Goal: Task Accomplishment & Management: Manage account settings

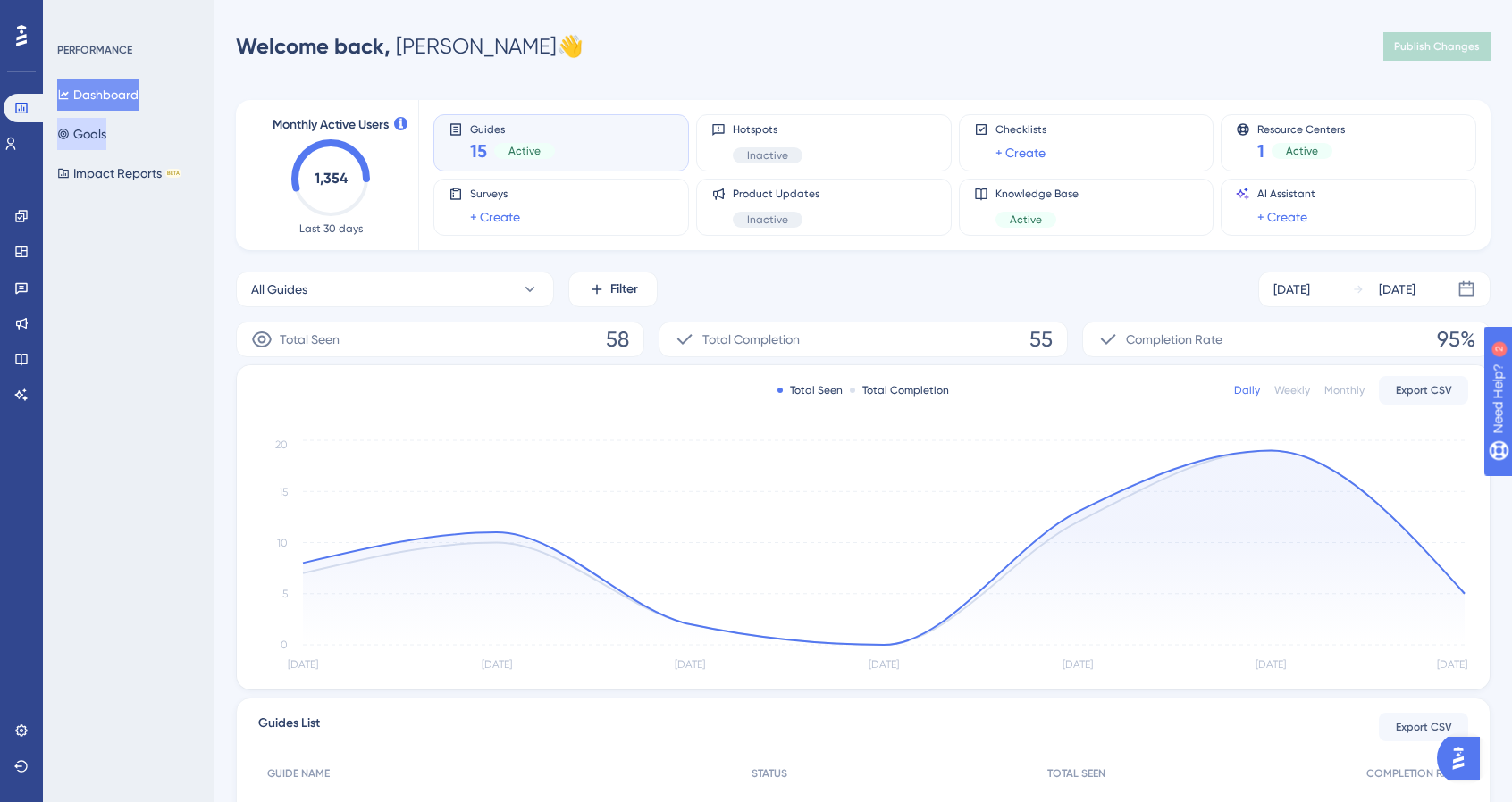
click at [100, 124] on button "Goals" at bounding box center [82, 134] width 50 height 32
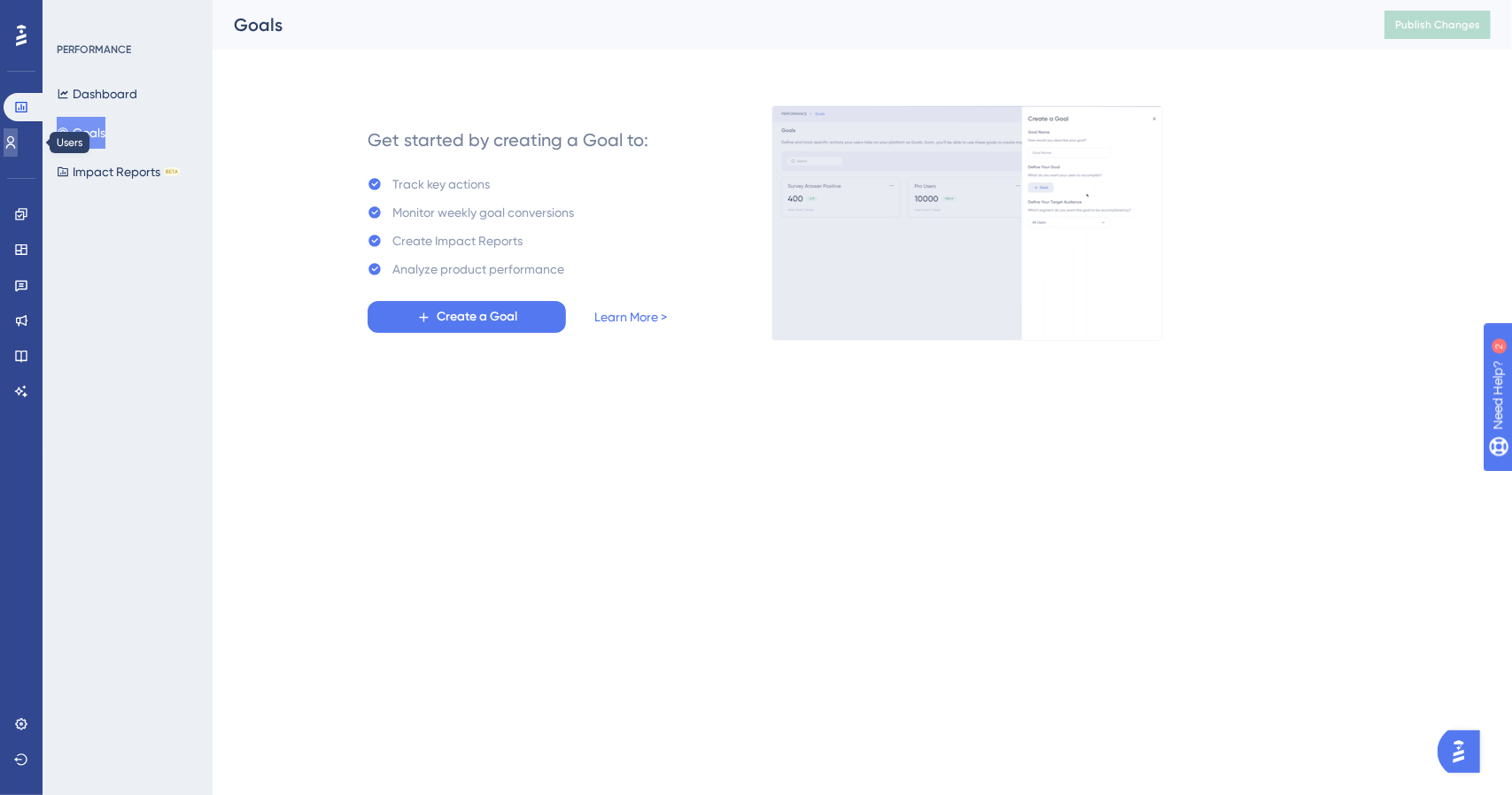
click at [18, 150] on link at bounding box center [10, 143] width 14 height 28
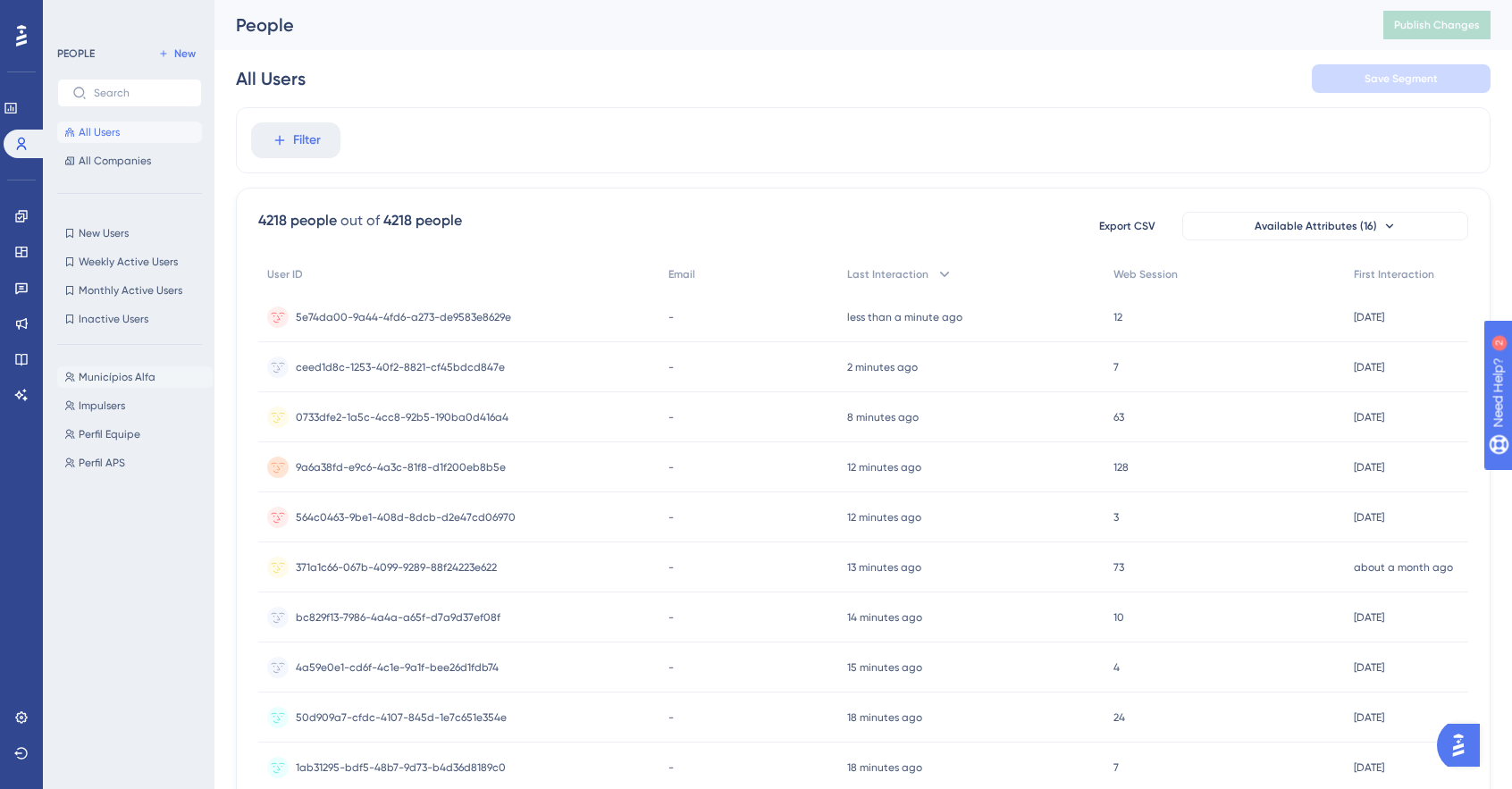
click at [136, 378] on span "Municípios Alfa" at bounding box center [117, 376] width 77 height 14
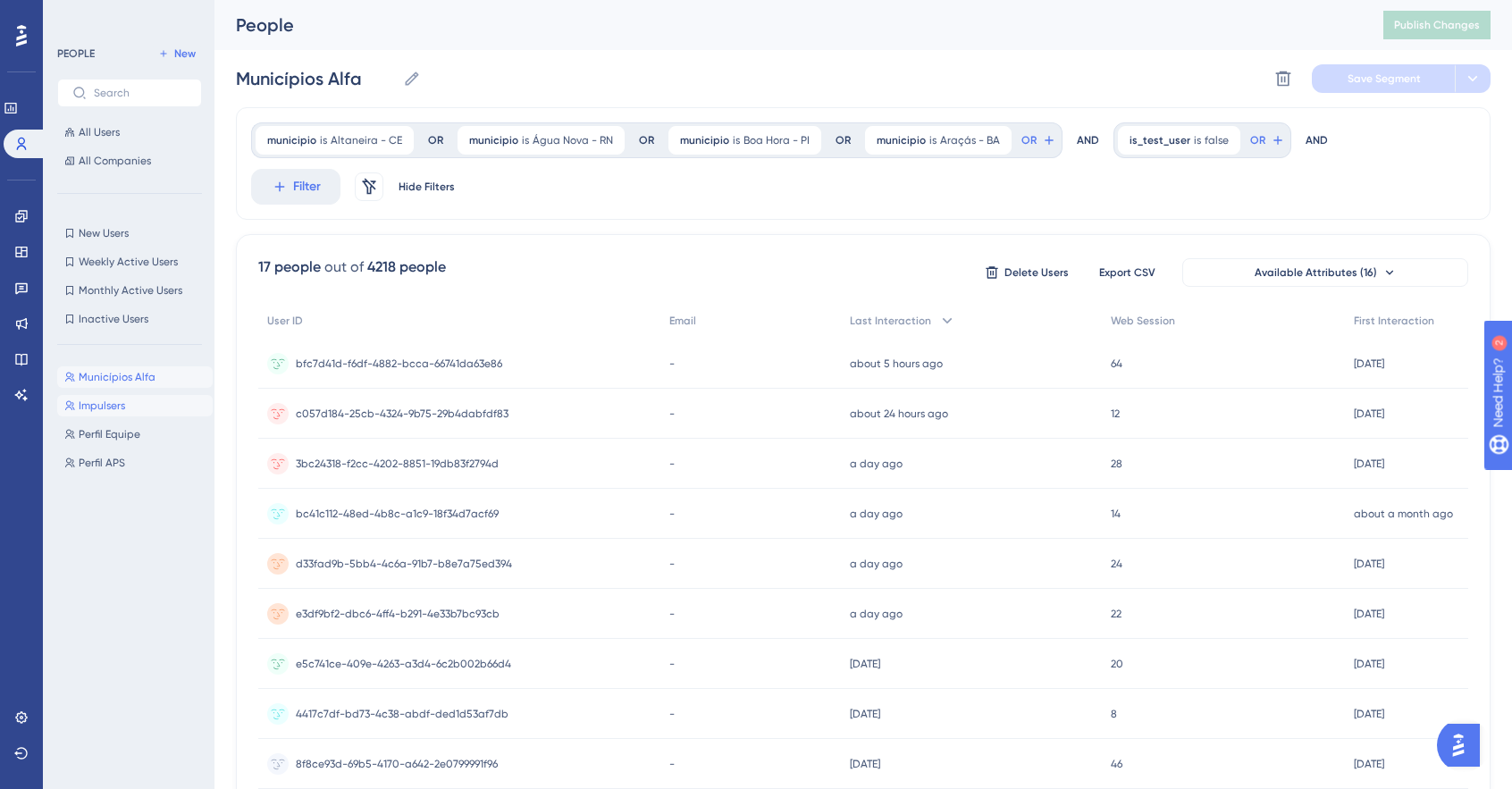
click at [127, 411] on button "Impulsers Impulsers" at bounding box center [134, 406] width 155 height 22
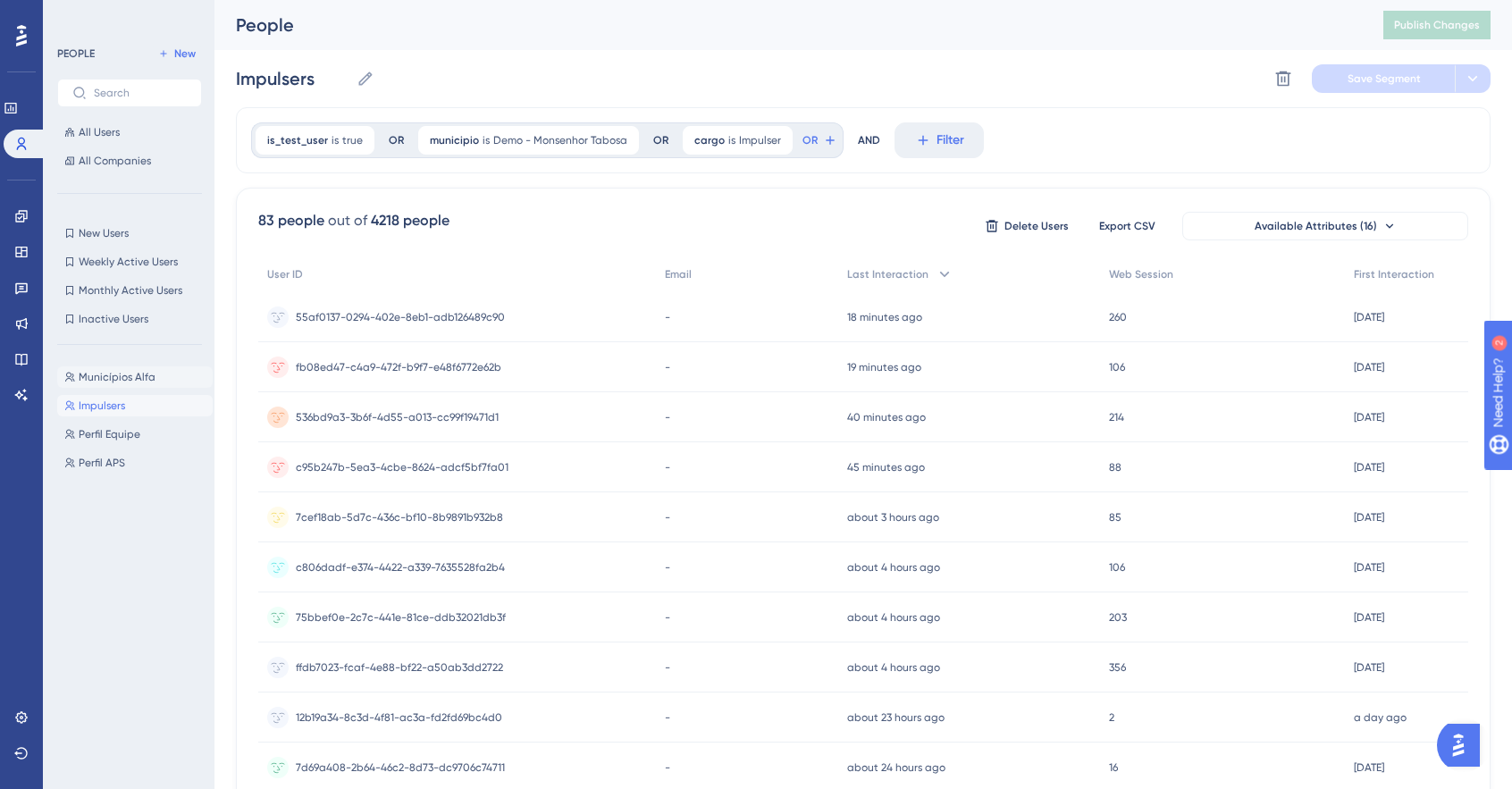
click at [135, 376] on span "Municípios Alfa" at bounding box center [117, 376] width 77 height 14
type input "Municípios Alfa"
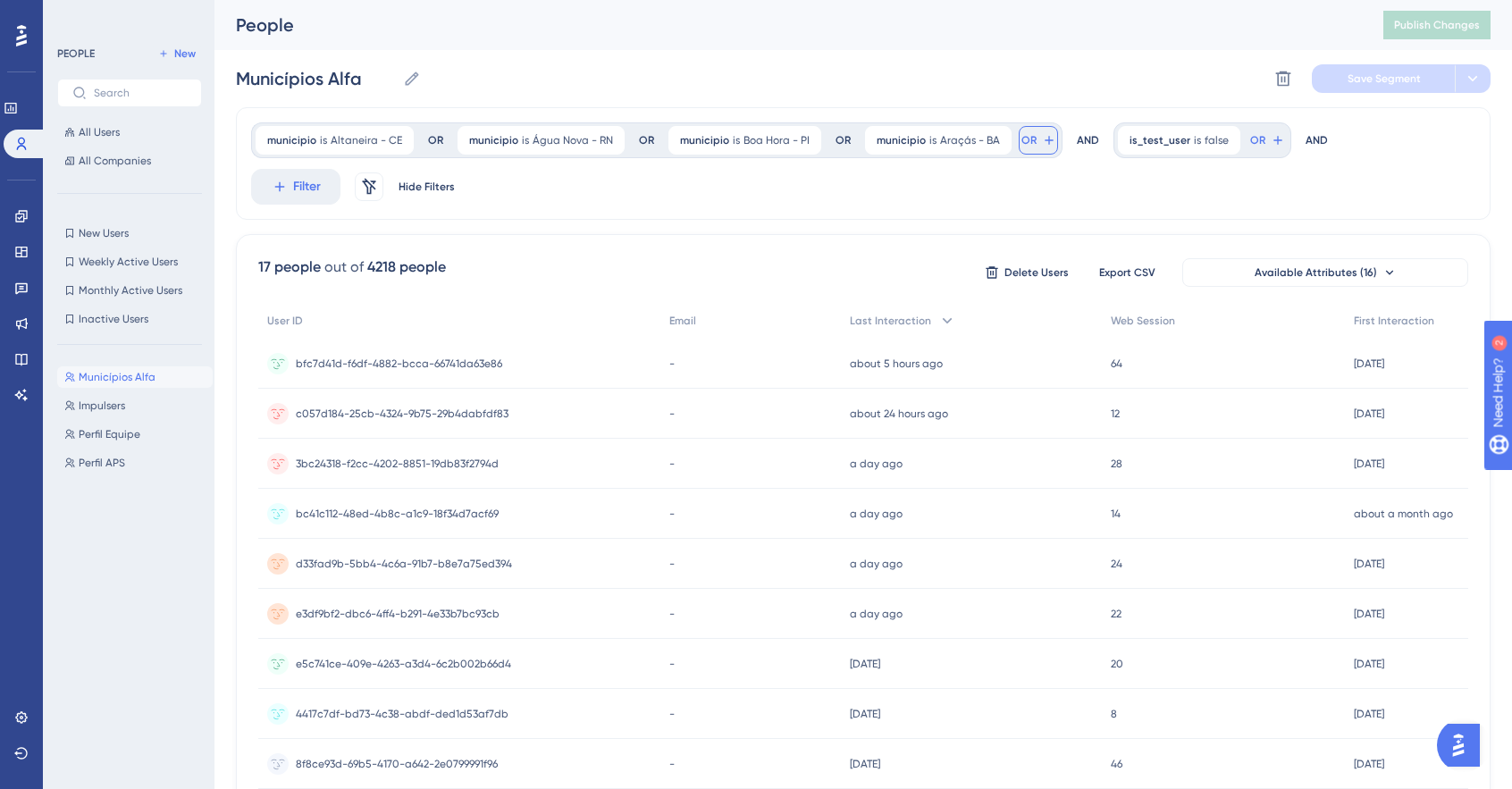
click at [1042, 143] on icon at bounding box center [1049, 140] width 14 height 14
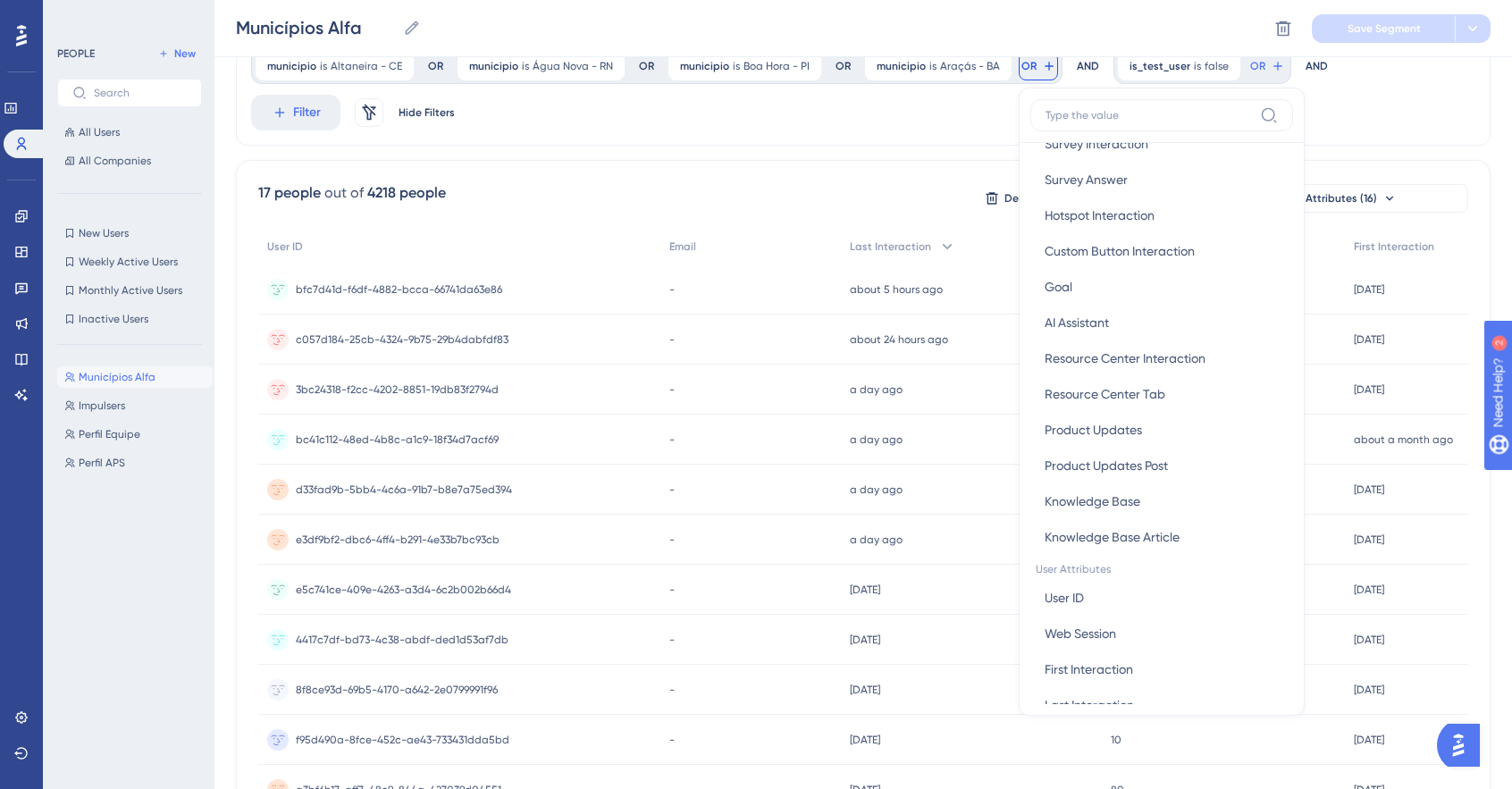
scroll to position [626, 0]
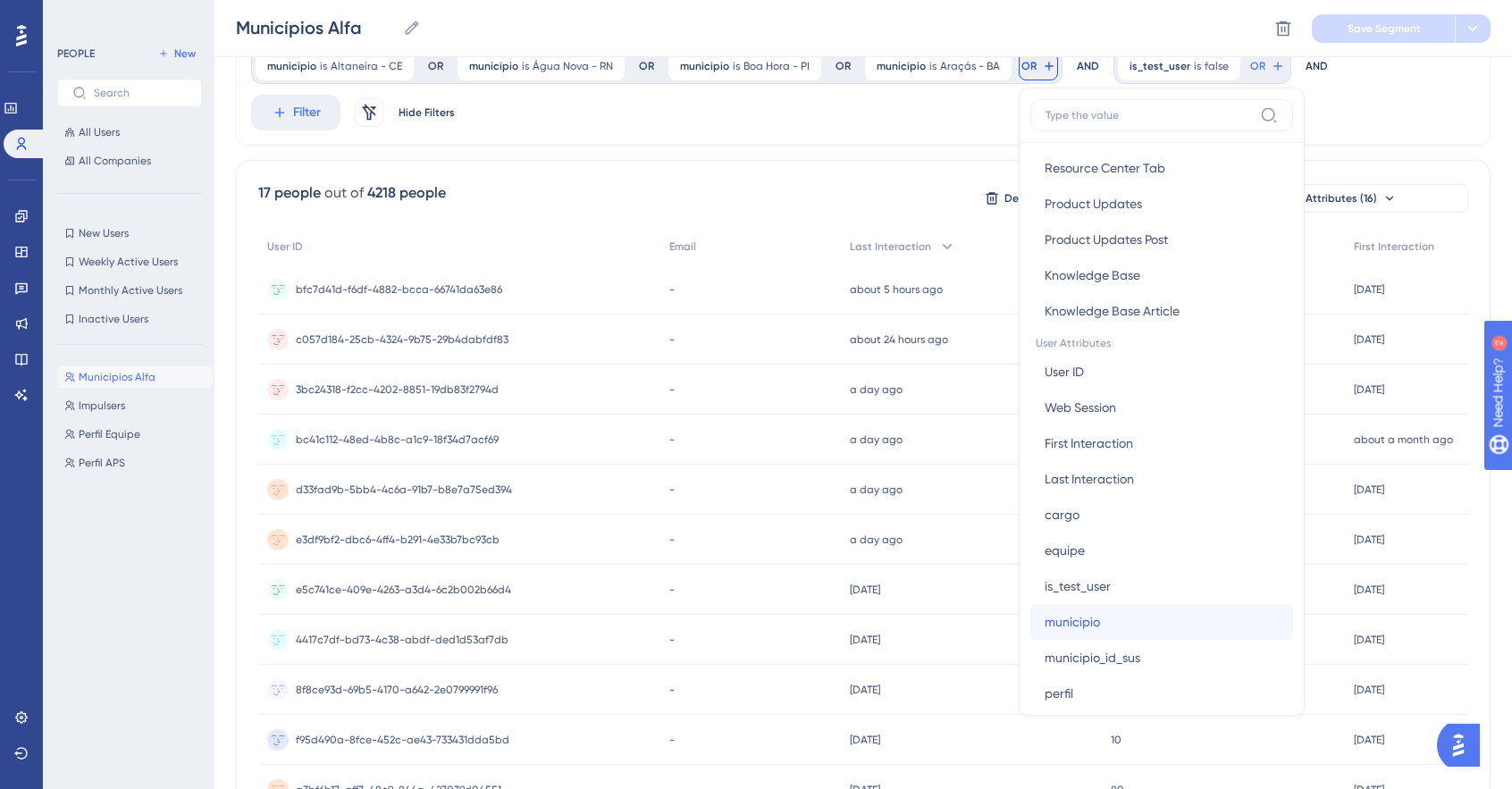
click at [1161, 613] on button "municipio municipio" at bounding box center [1161, 622] width 263 height 36
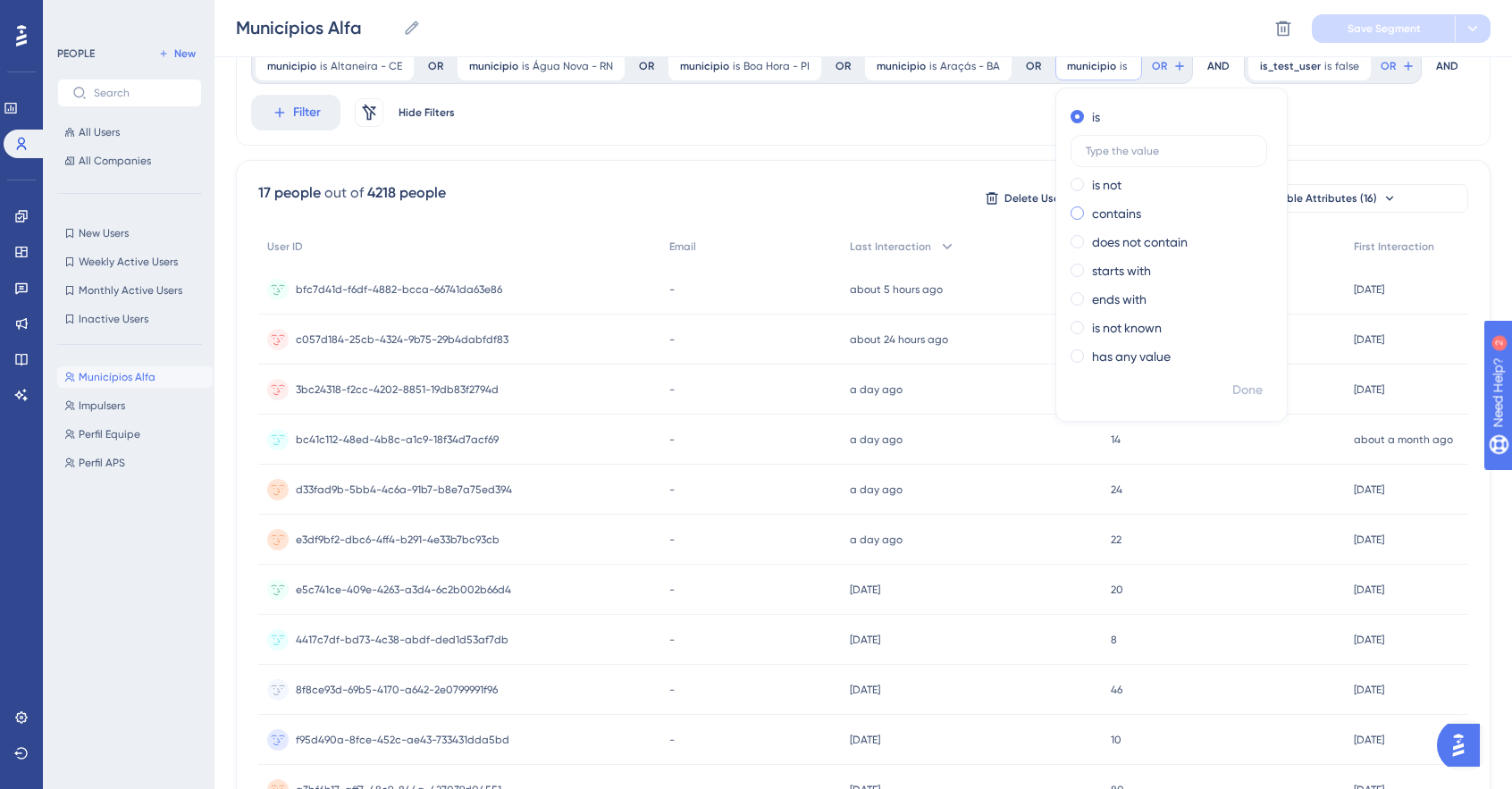
click at [1118, 213] on label "contains" at bounding box center [1117, 213] width 50 height 22
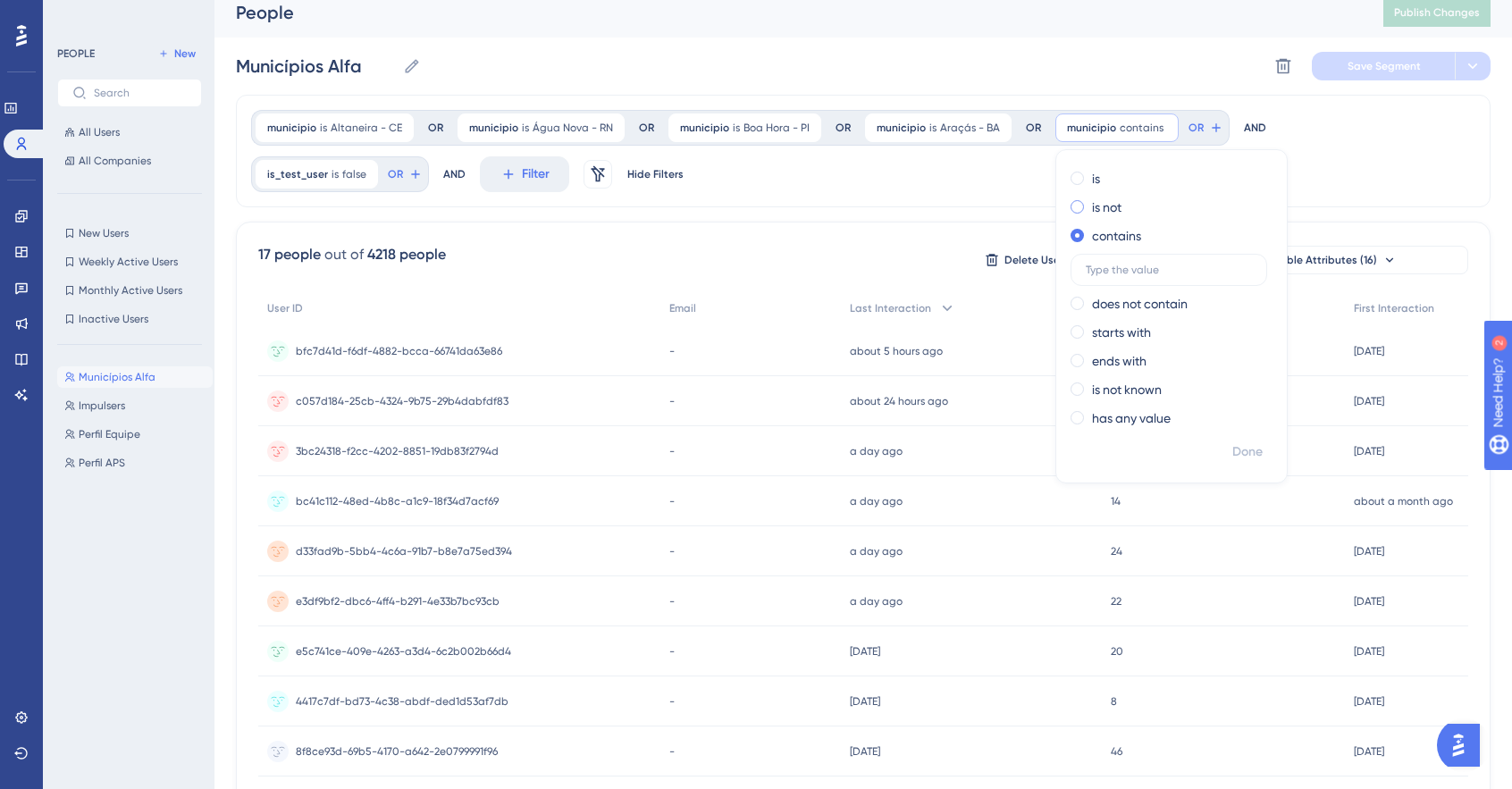
scroll to position [0, 0]
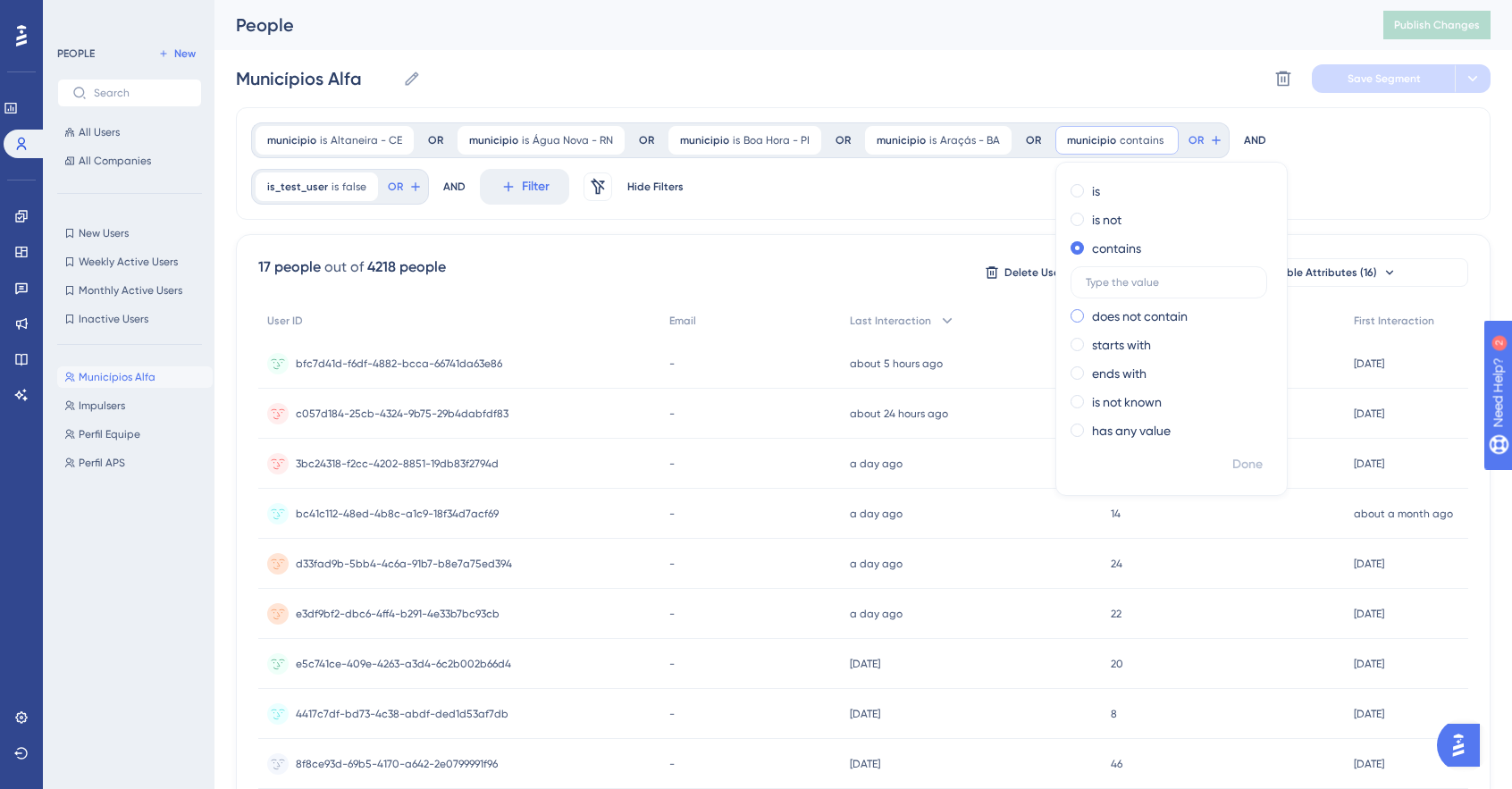
drag, startPoint x: 1104, startPoint y: 471, endPoint x: 1124, endPoint y: 307, distance: 165.2
click at [1105, 464] on div "Done" at bounding box center [1172, 472] width 231 height 47
click at [1125, 277] on input "text" at bounding box center [1169, 282] width 166 height 12
type input "A"
click at [946, 183] on div "municipio is Altaneira - CE Altaneira - CE Remove OR municipio is Água Nova - R…" at bounding box center [863, 164] width 1255 height 112
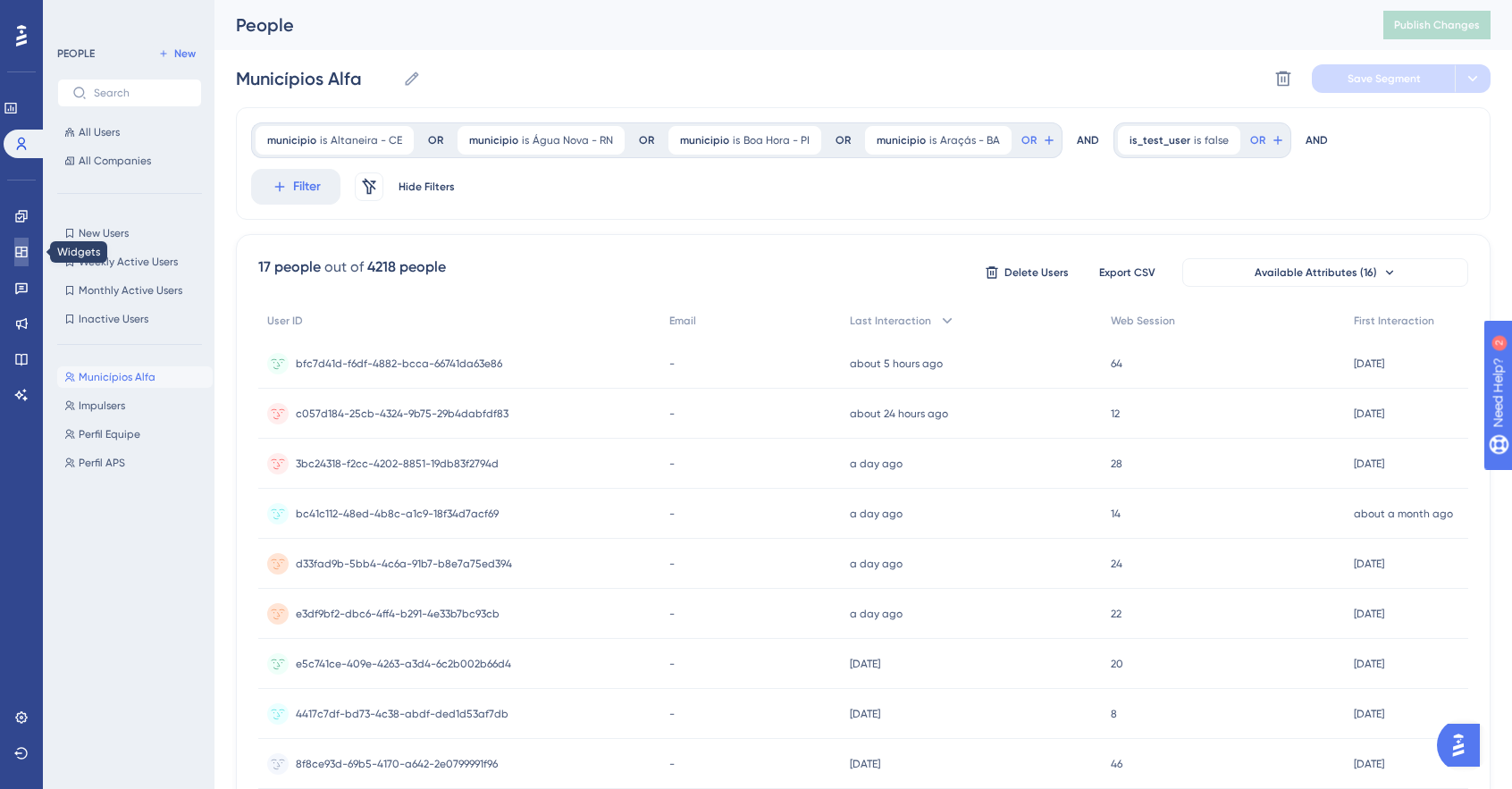
click at [19, 256] on icon at bounding box center [21, 252] width 11 height 10
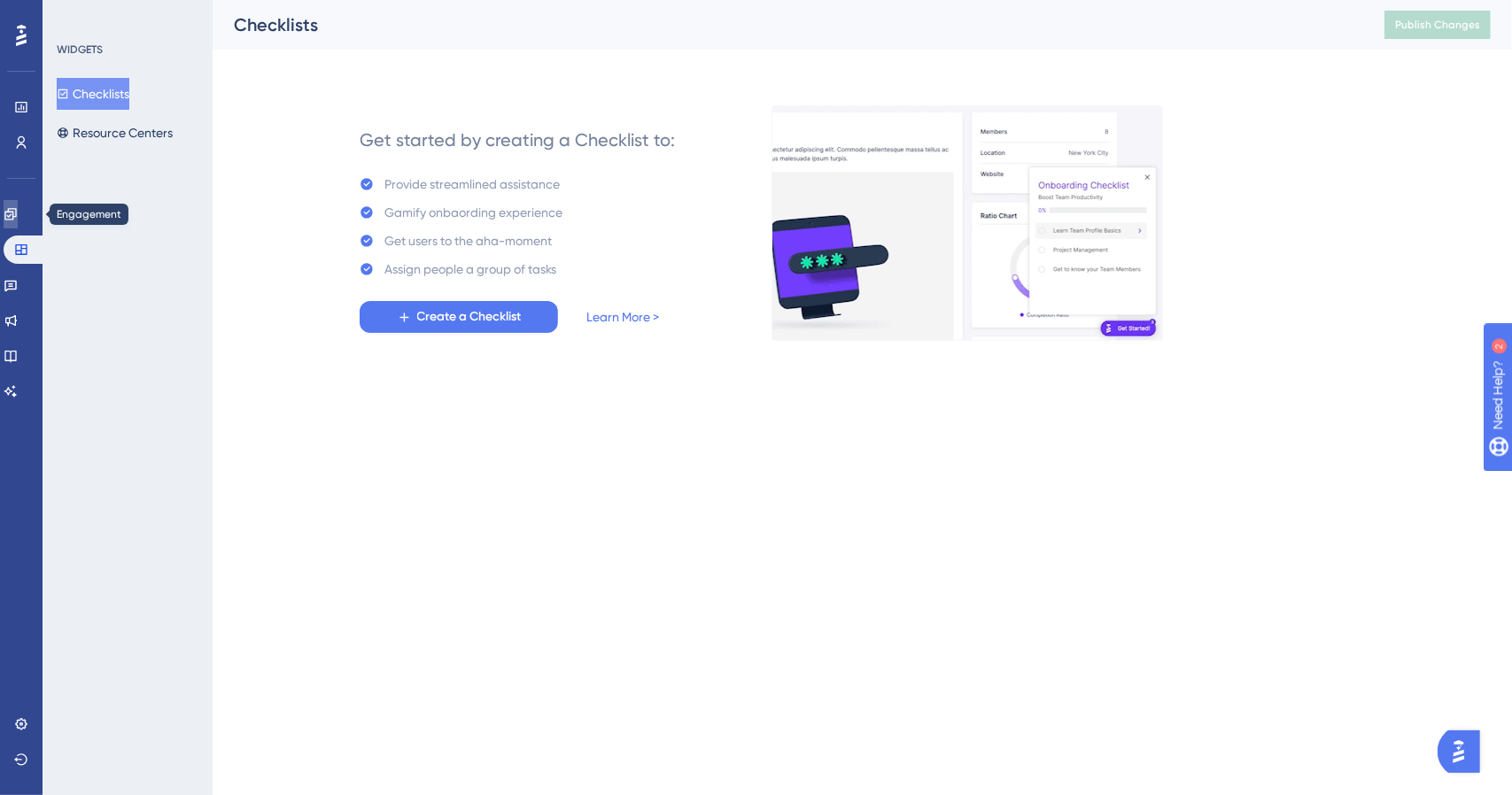
click at [16, 209] on icon at bounding box center [10, 213] width 11 height 11
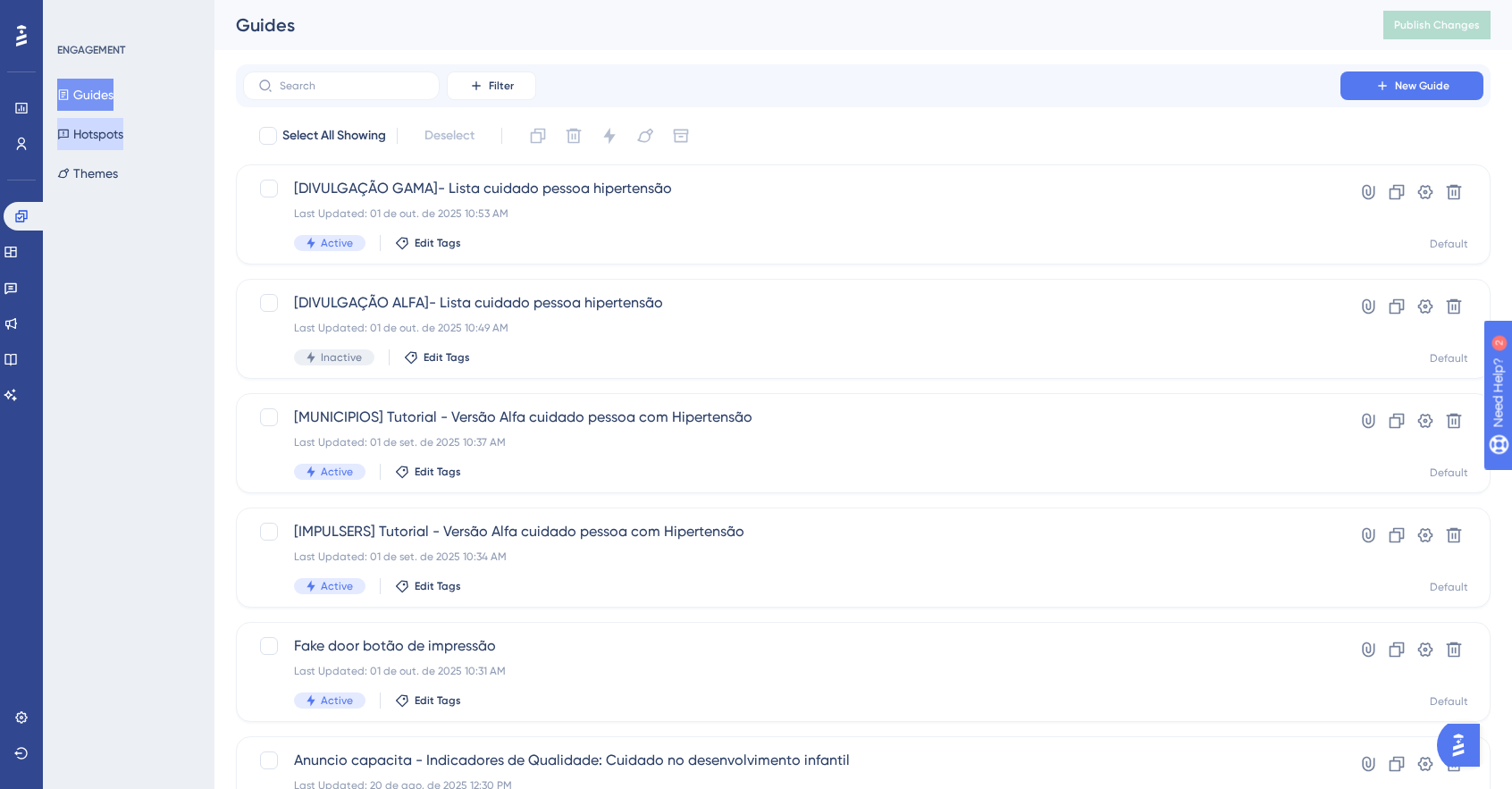
click at [105, 124] on button "Hotspots" at bounding box center [90, 134] width 66 height 32
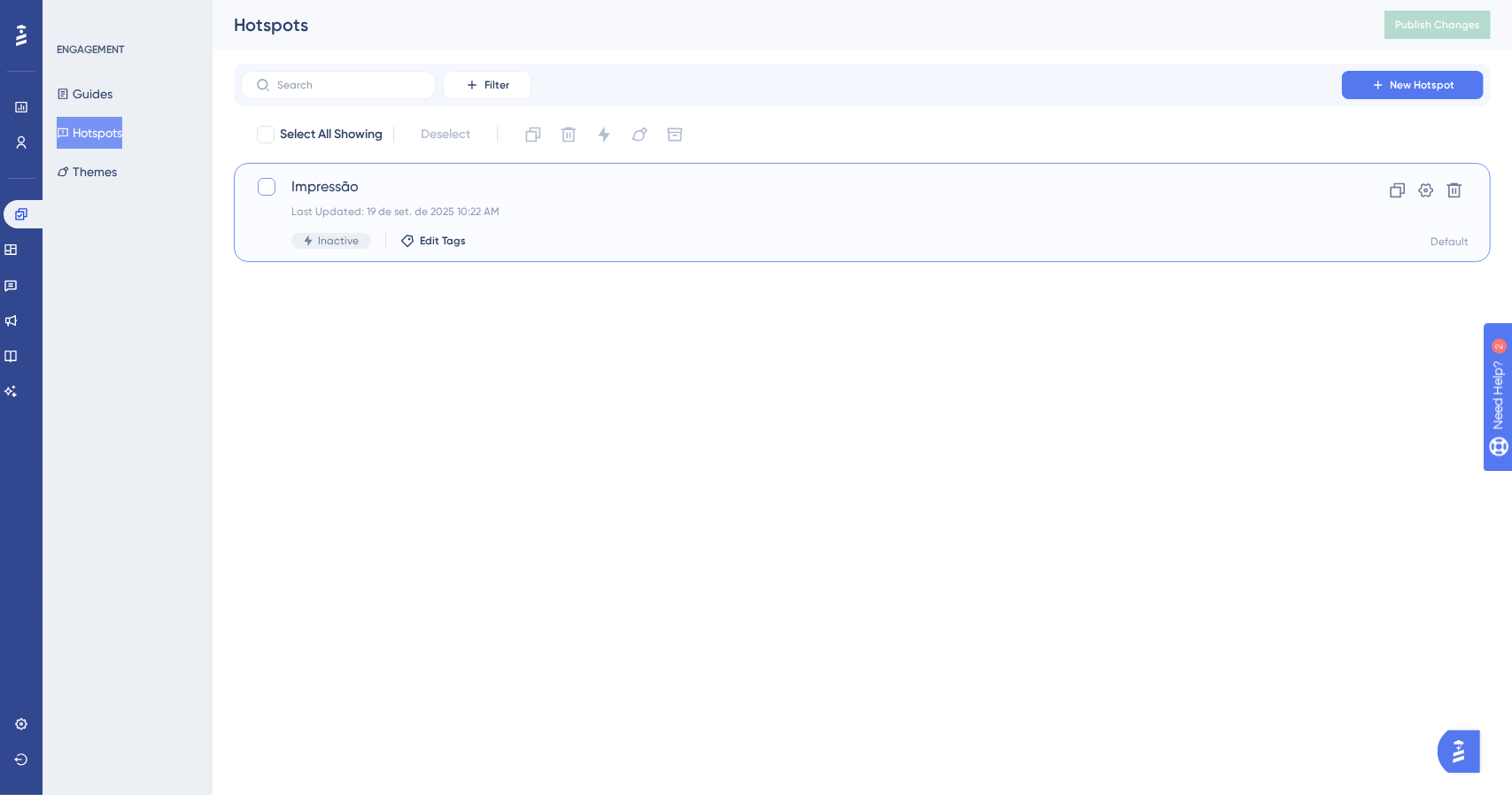
click at [268, 185] on div at bounding box center [266, 187] width 18 height 18
checkbox input "true"
click at [1414, 196] on button at bounding box center [1426, 191] width 28 height 28
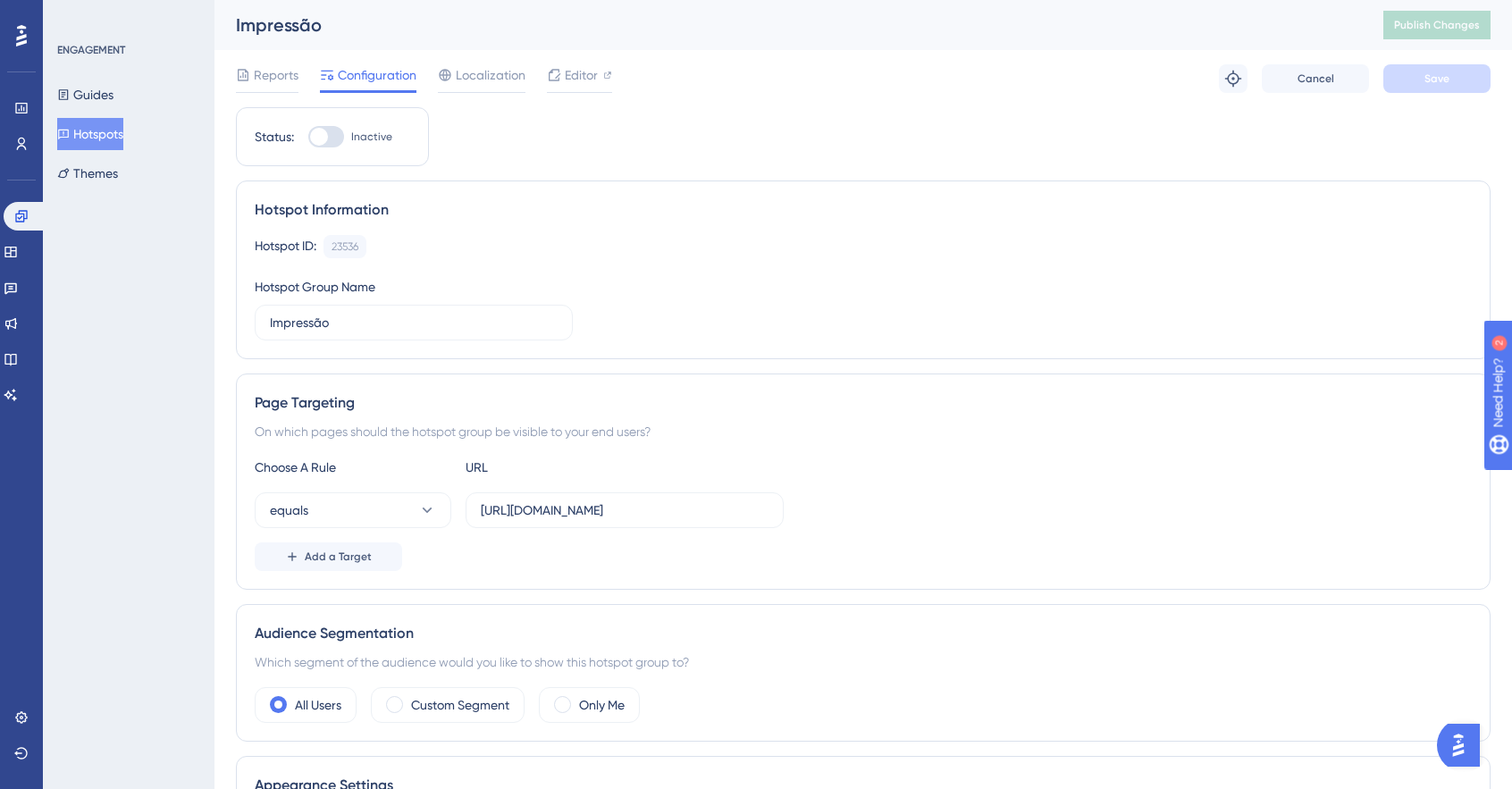
click at [338, 142] on div at bounding box center [327, 136] width 36 height 22
click at [309, 137] on input "Inactive" at bounding box center [308, 137] width 1 height 1
checkbox input "true"
click at [1473, 85] on button "Save" at bounding box center [1437, 79] width 108 height 29
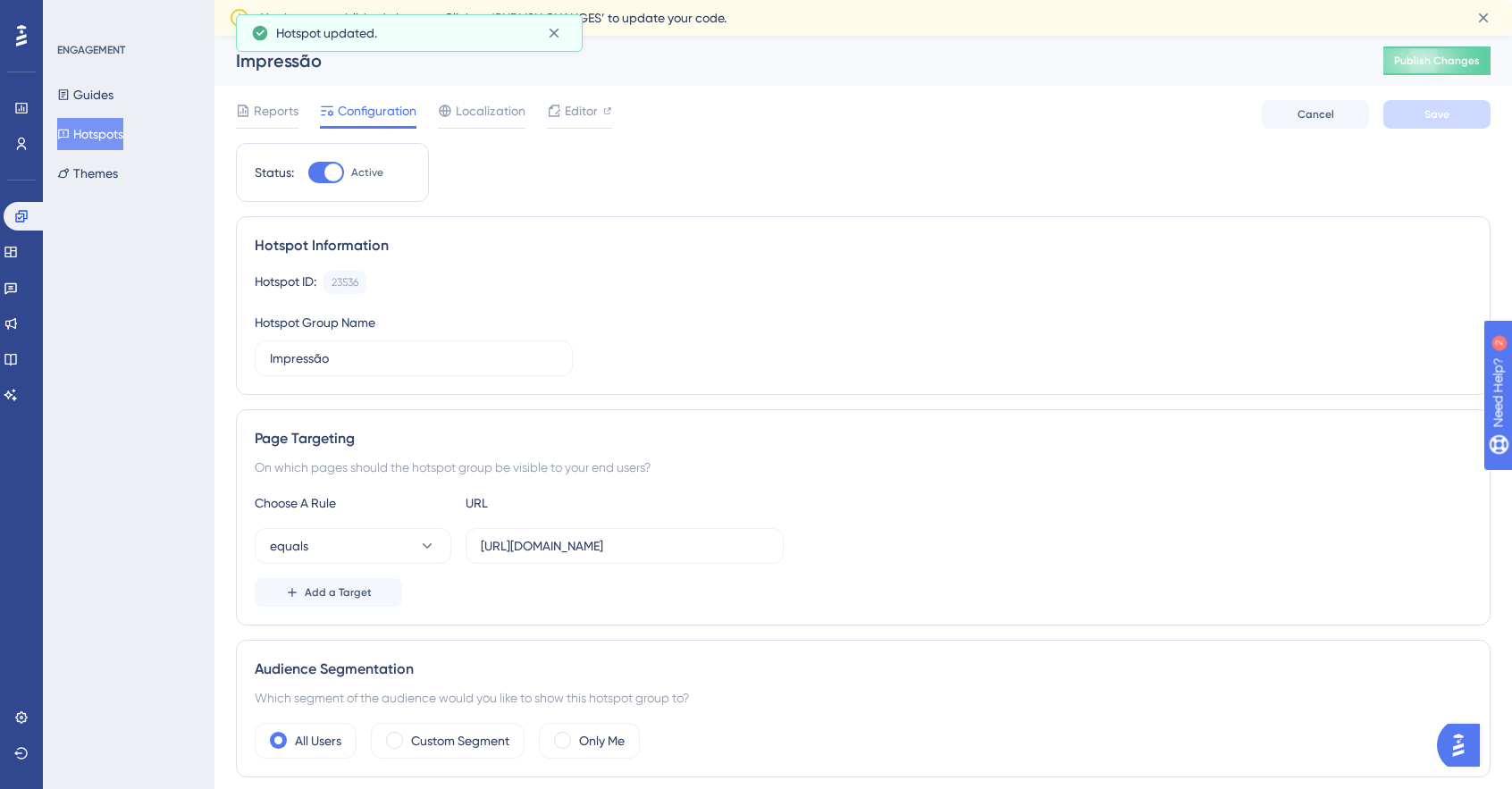
click at [93, 136] on button "Hotspots" at bounding box center [90, 134] width 66 height 32
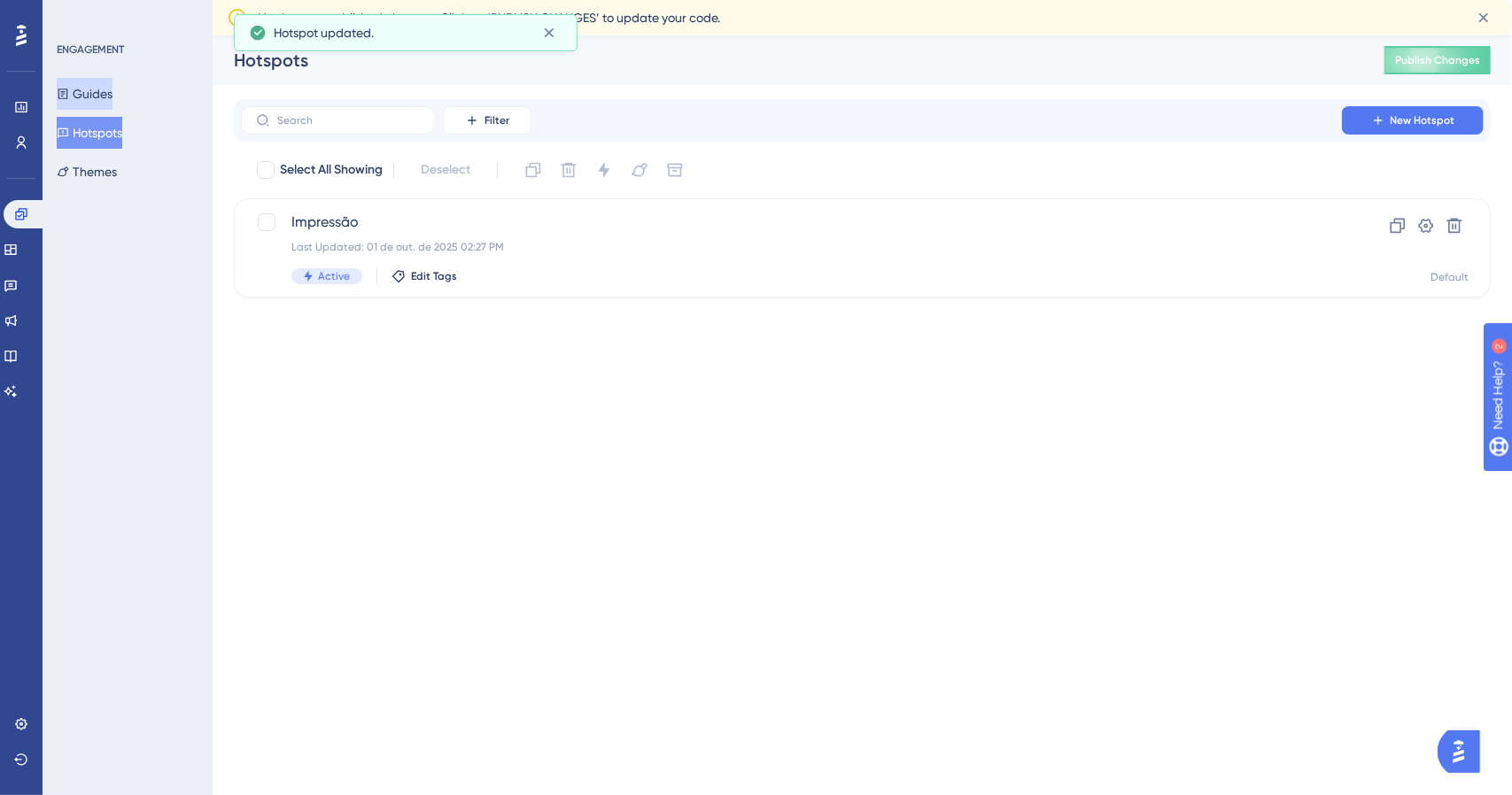
click at [107, 86] on button "Guides" at bounding box center [84, 94] width 56 height 32
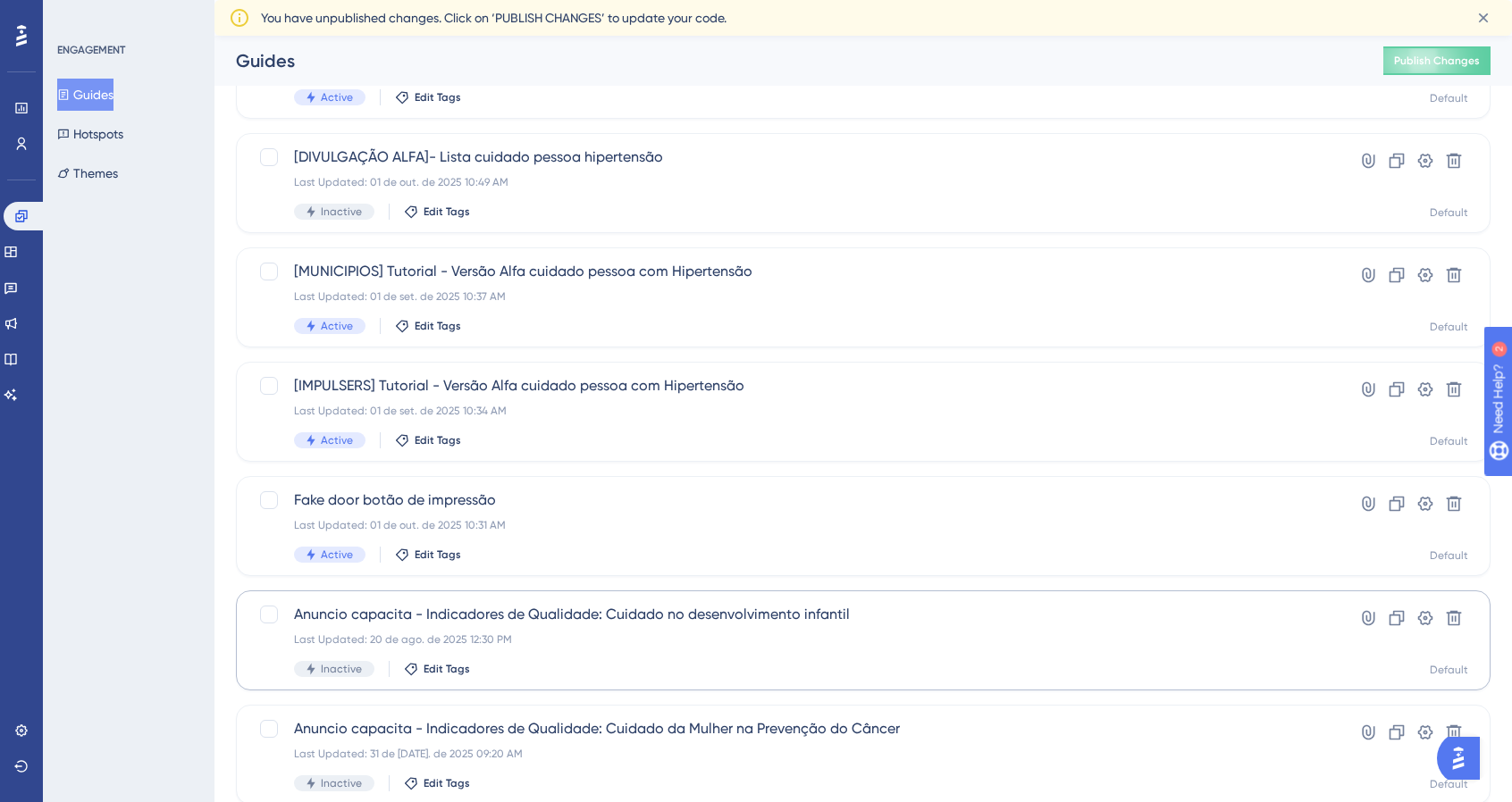
scroll to position [179, 0]
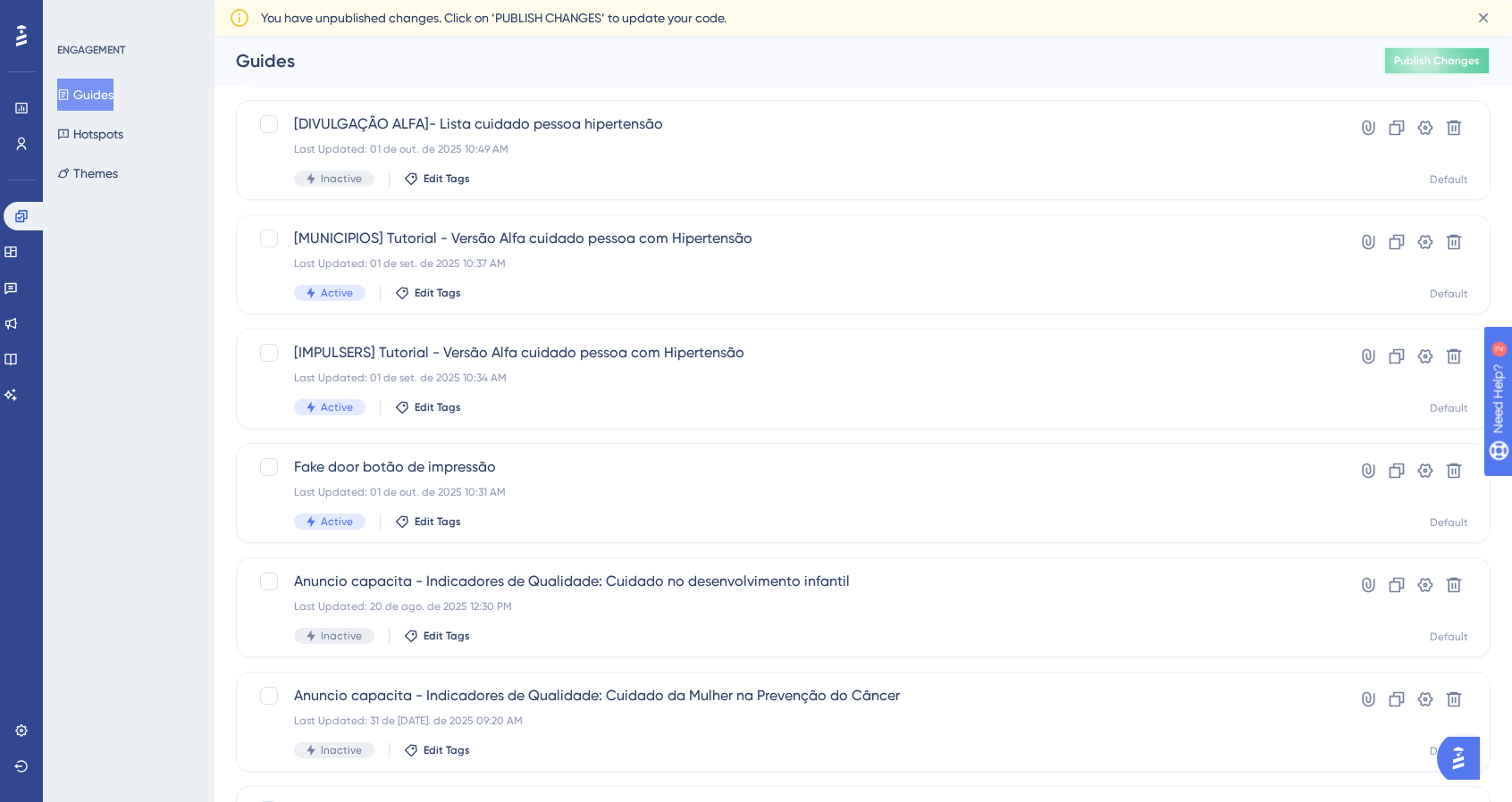
click at [1439, 53] on span "Publish Changes" at bounding box center [1437, 60] width 86 height 14
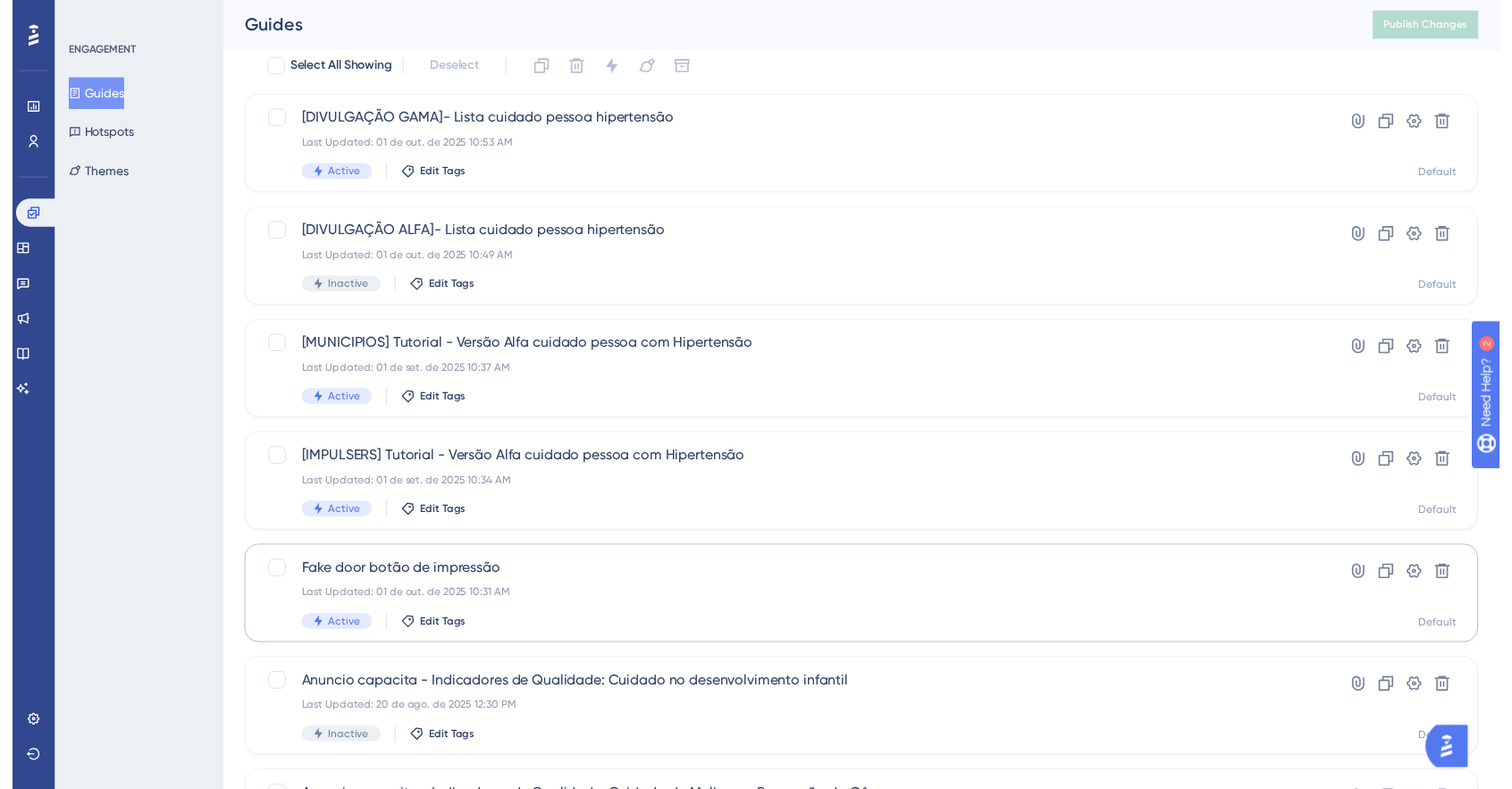
scroll to position [0, 0]
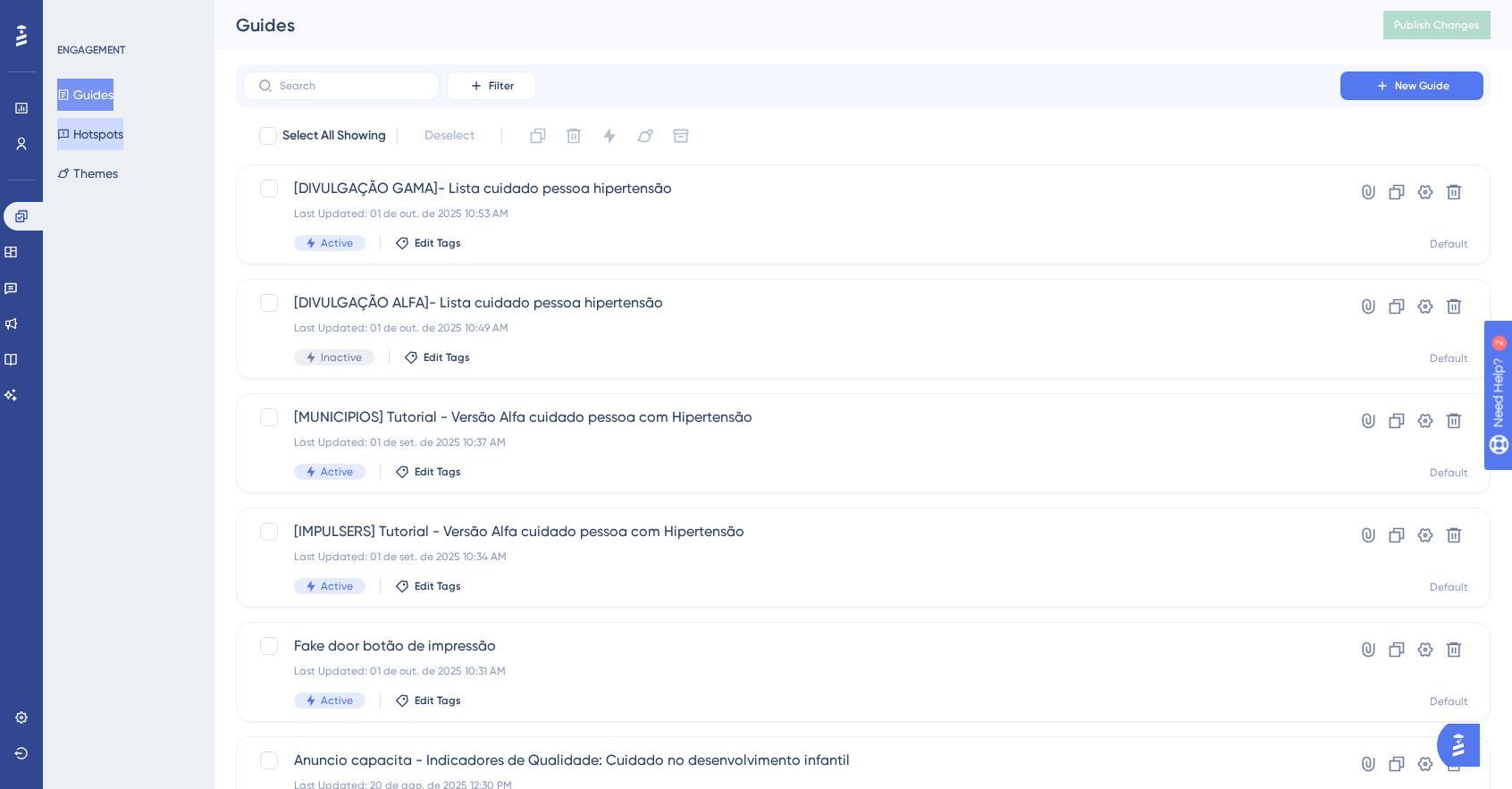
click at [123, 140] on button "Hotspots" at bounding box center [90, 134] width 66 height 32
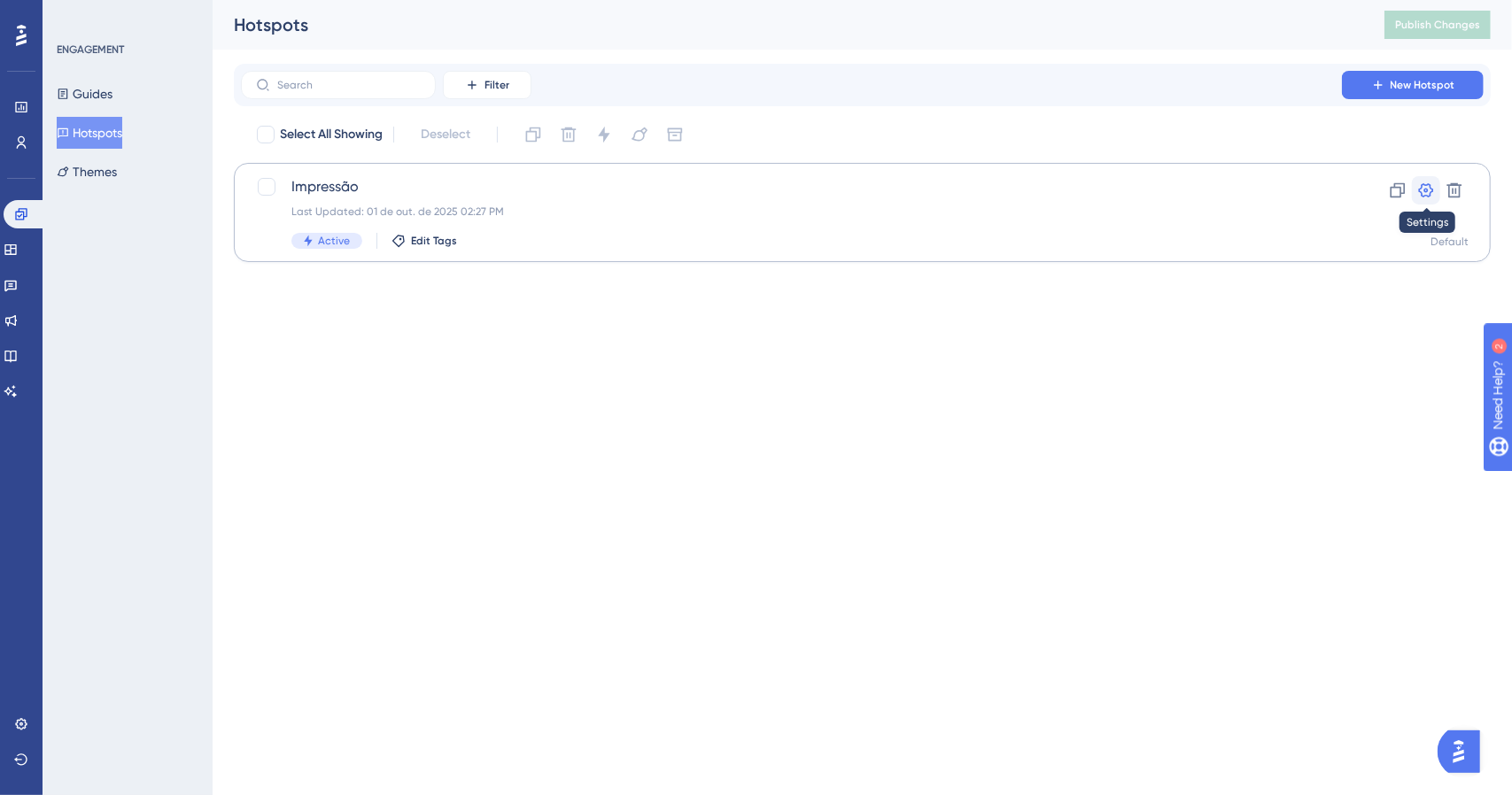
click at [1428, 193] on icon at bounding box center [1426, 190] width 18 height 18
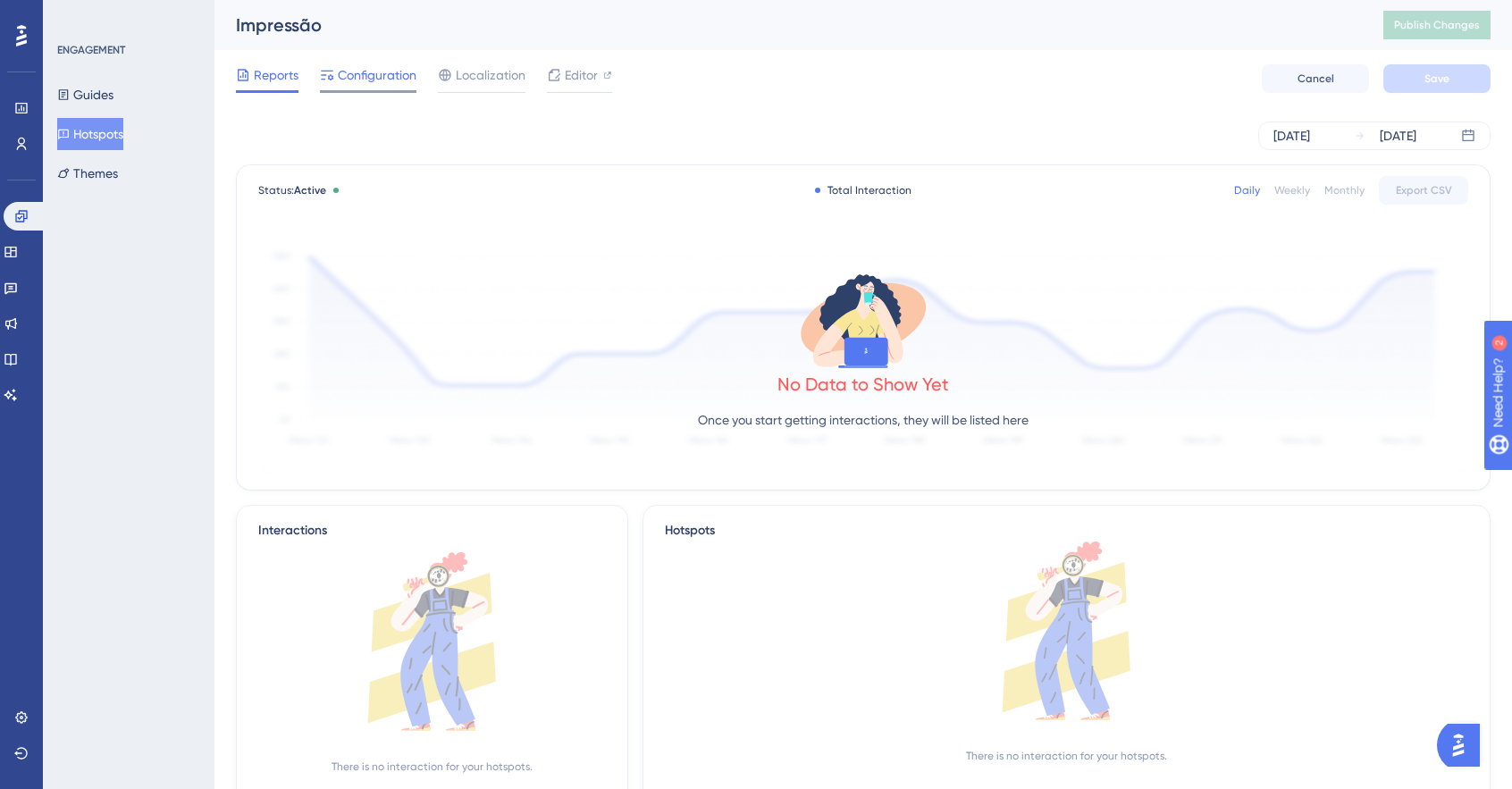
click at [403, 73] on span "Configuration" at bounding box center [377, 75] width 79 height 22
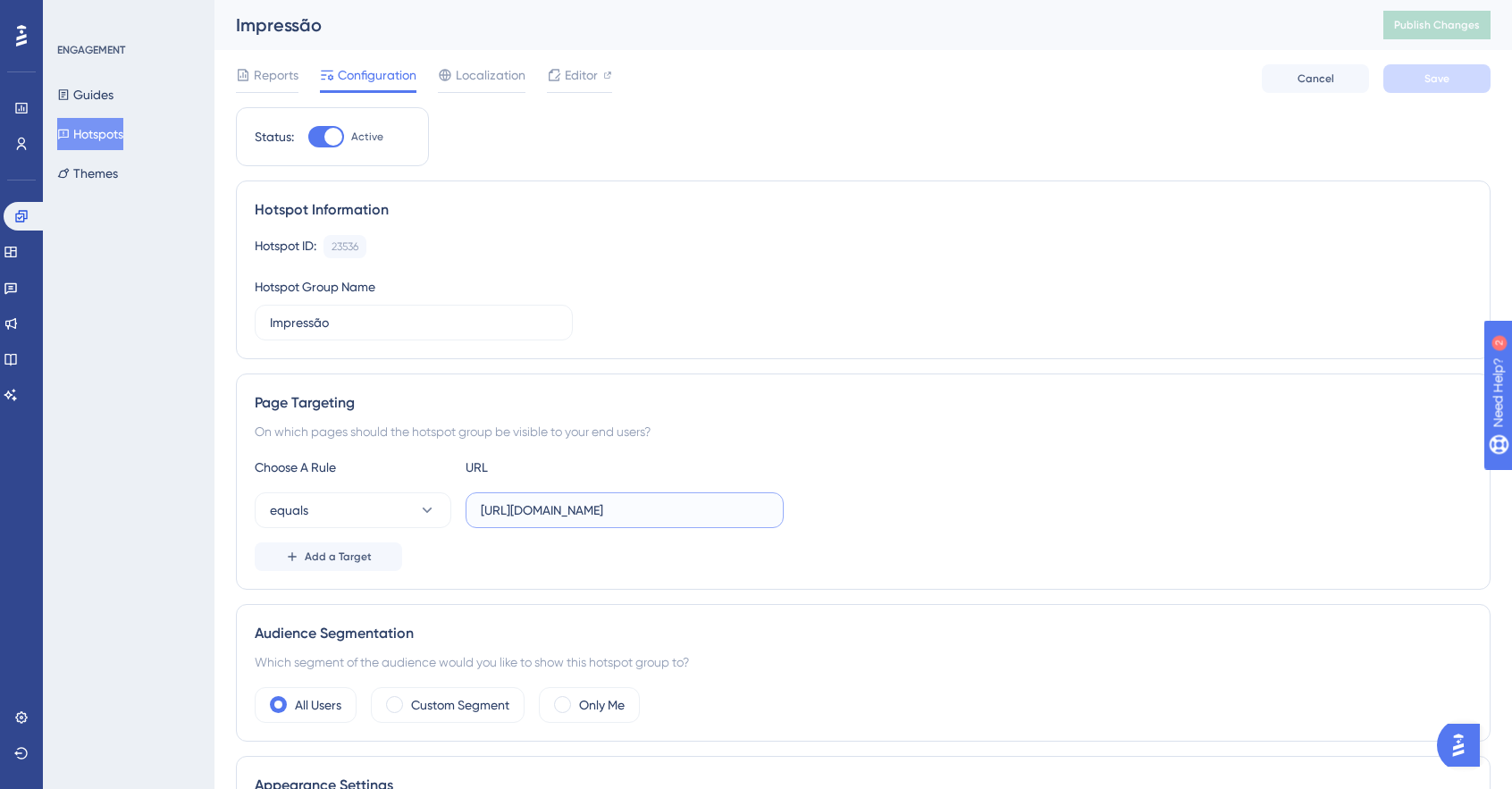
scroll to position [0, 247]
drag, startPoint x: 633, startPoint y: 511, endPoint x: 912, endPoint y: 506, distance: 279.0
click at [912, 506] on div "equals https://www.impulsoprevine.org/cofin25/indicadores/cuidado_da_pessoa_com…" at bounding box center [862, 511] width 1217 height 36
click at [1006, 493] on div "equals https://www.impulsoprevine.org/cofin25/indicadores/cuidado_da_pessoa_com…" at bounding box center [862, 511] width 1217 height 36
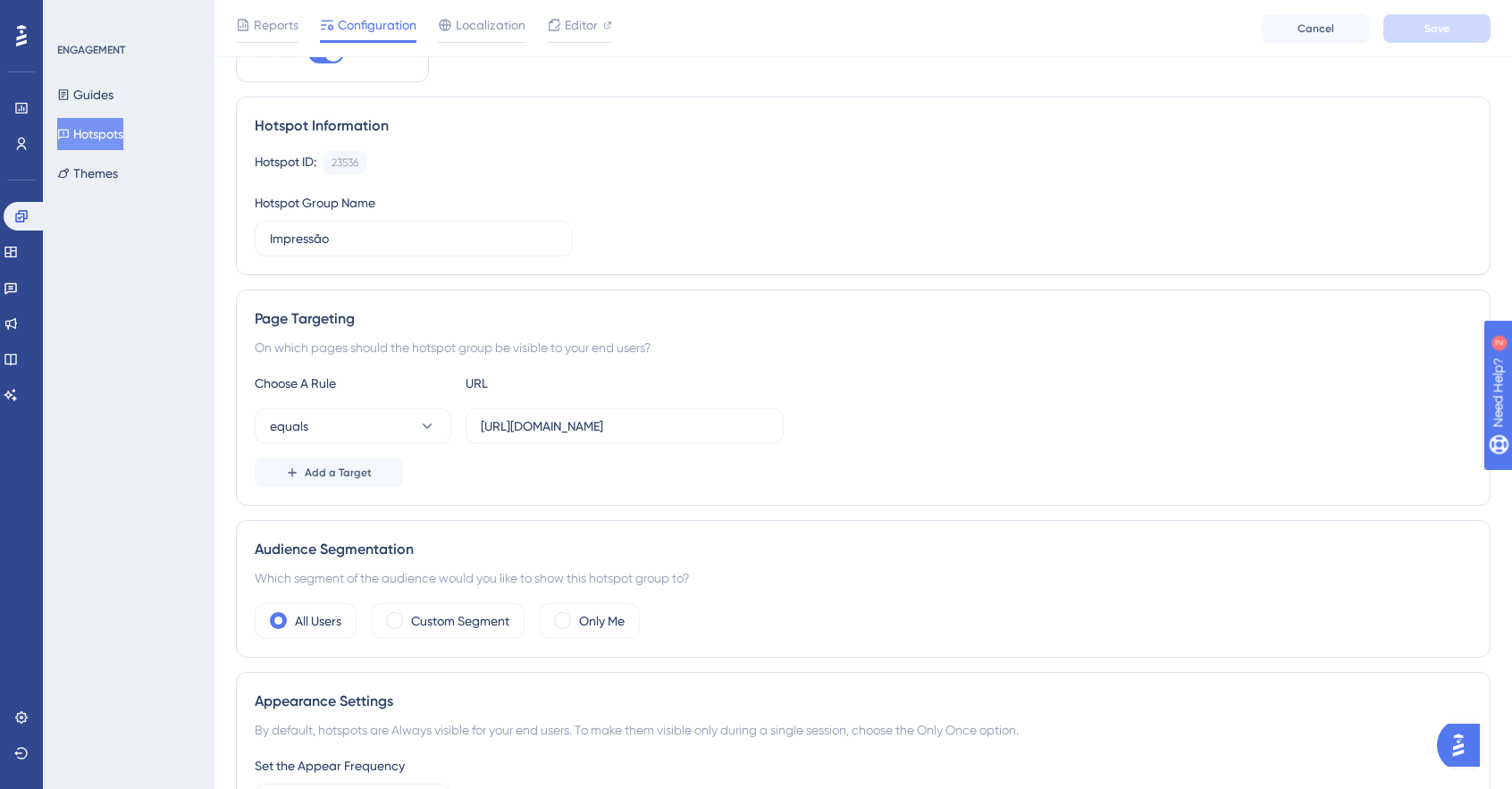
scroll to position [268, 0]
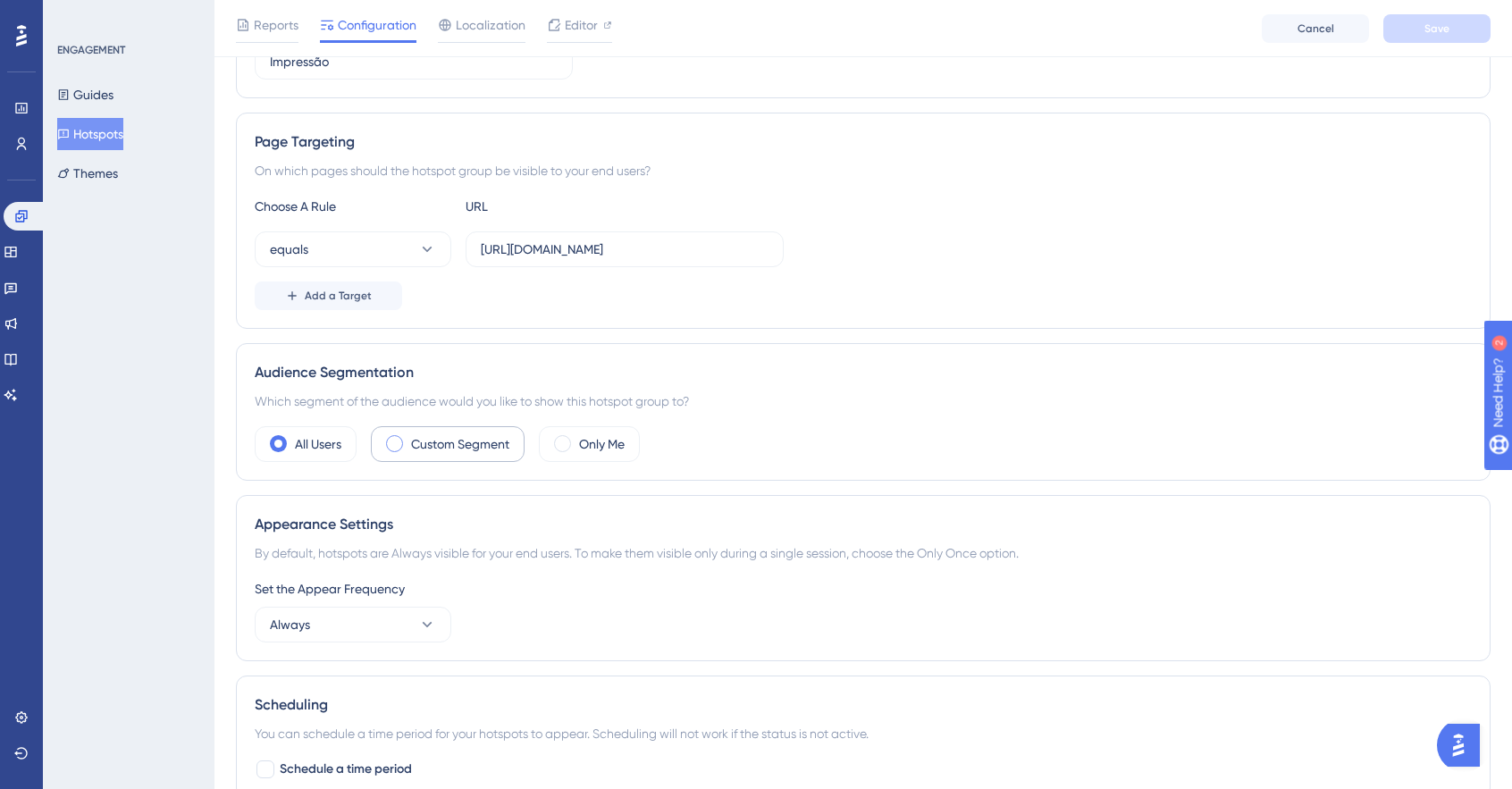
click at [414, 451] on label "Custom Segment" at bounding box center [459, 444] width 98 height 22
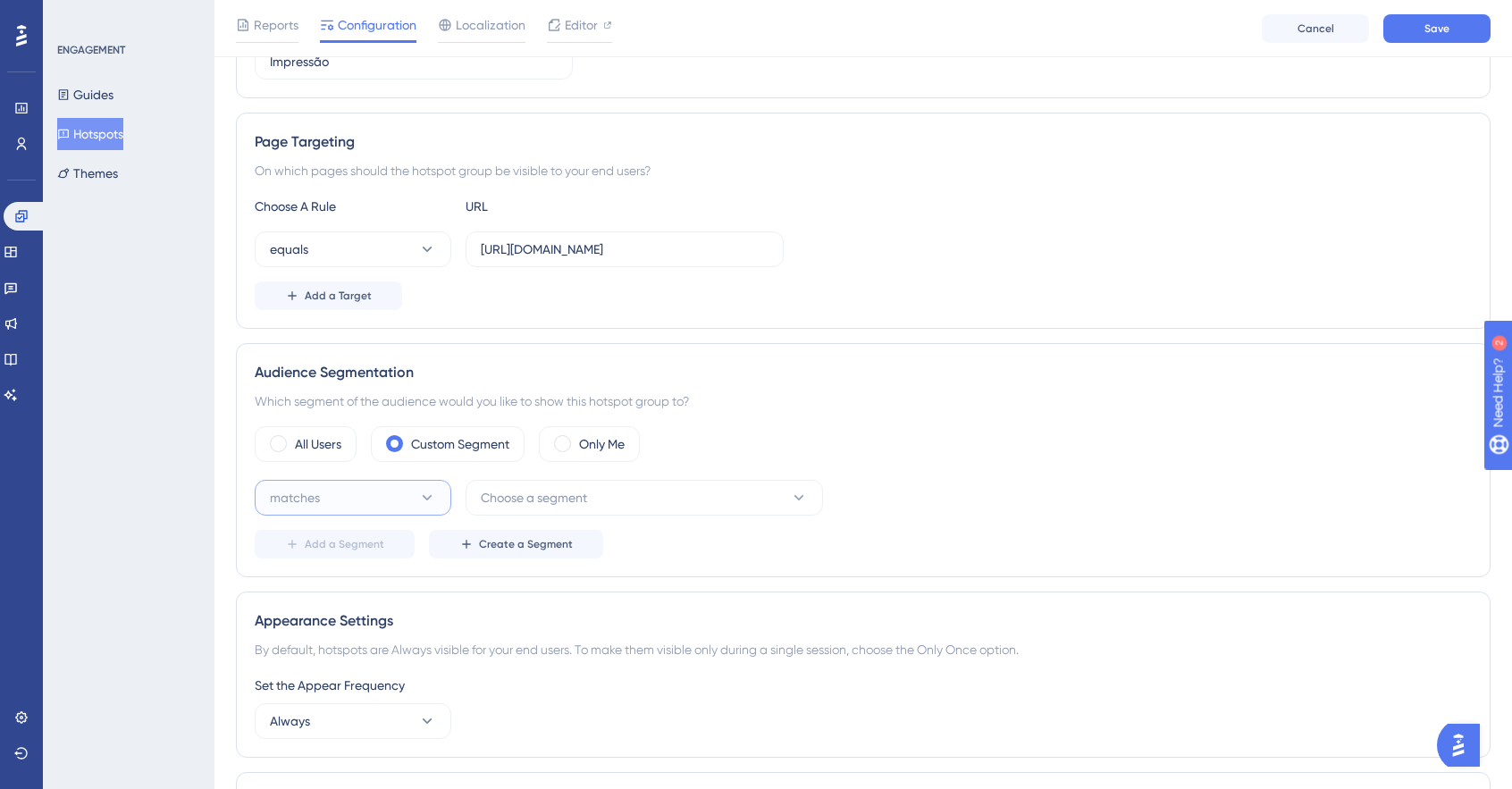
click at [404, 487] on button "matches" at bounding box center [353, 498] width 196 height 36
click at [592, 487] on button "Choose a segment" at bounding box center [644, 498] width 357 height 36
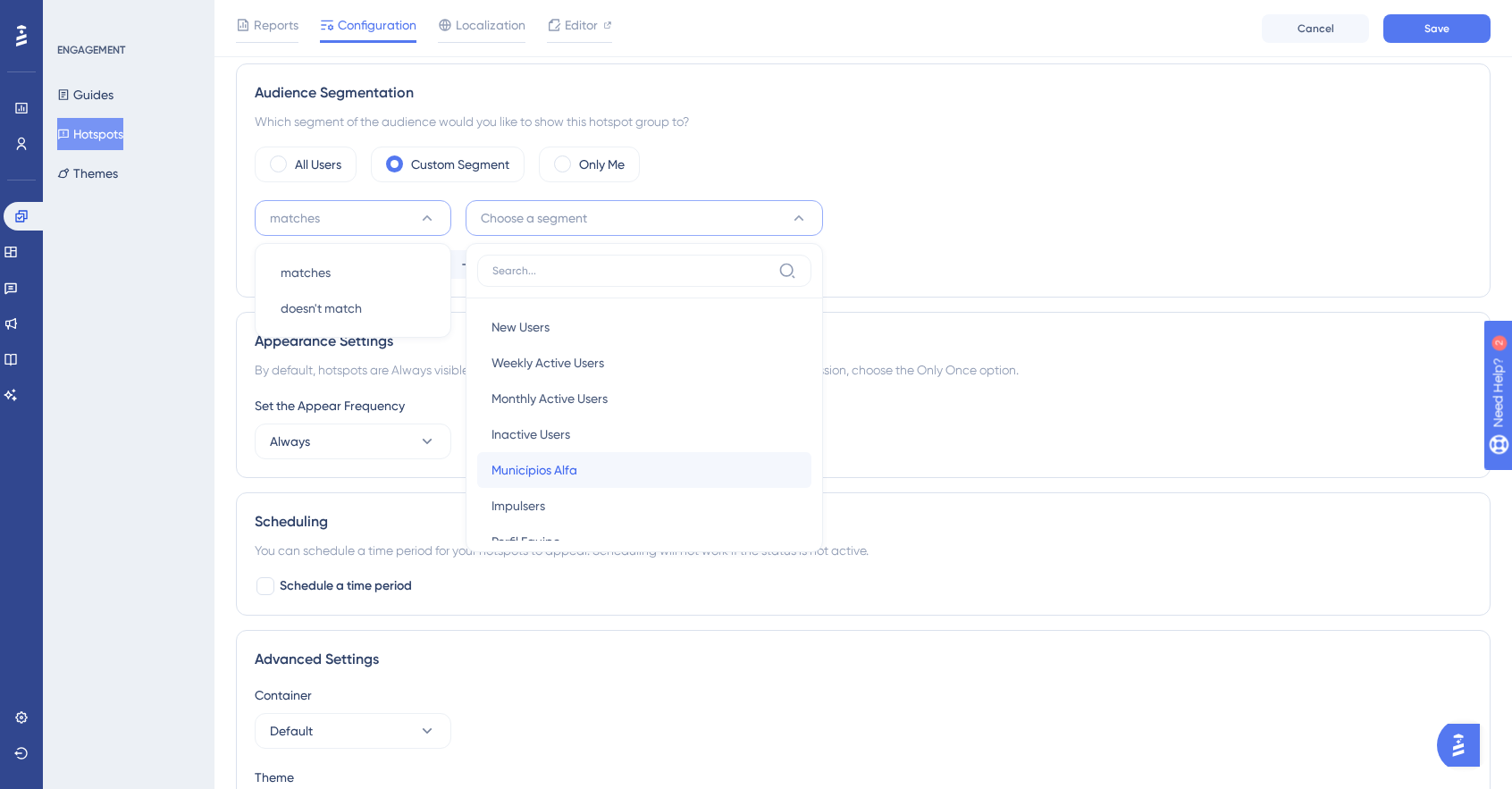
click at [627, 455] on div "Municípios Alfa Municípios Alfa" at bounding box center [644, 471] width 306 height 36
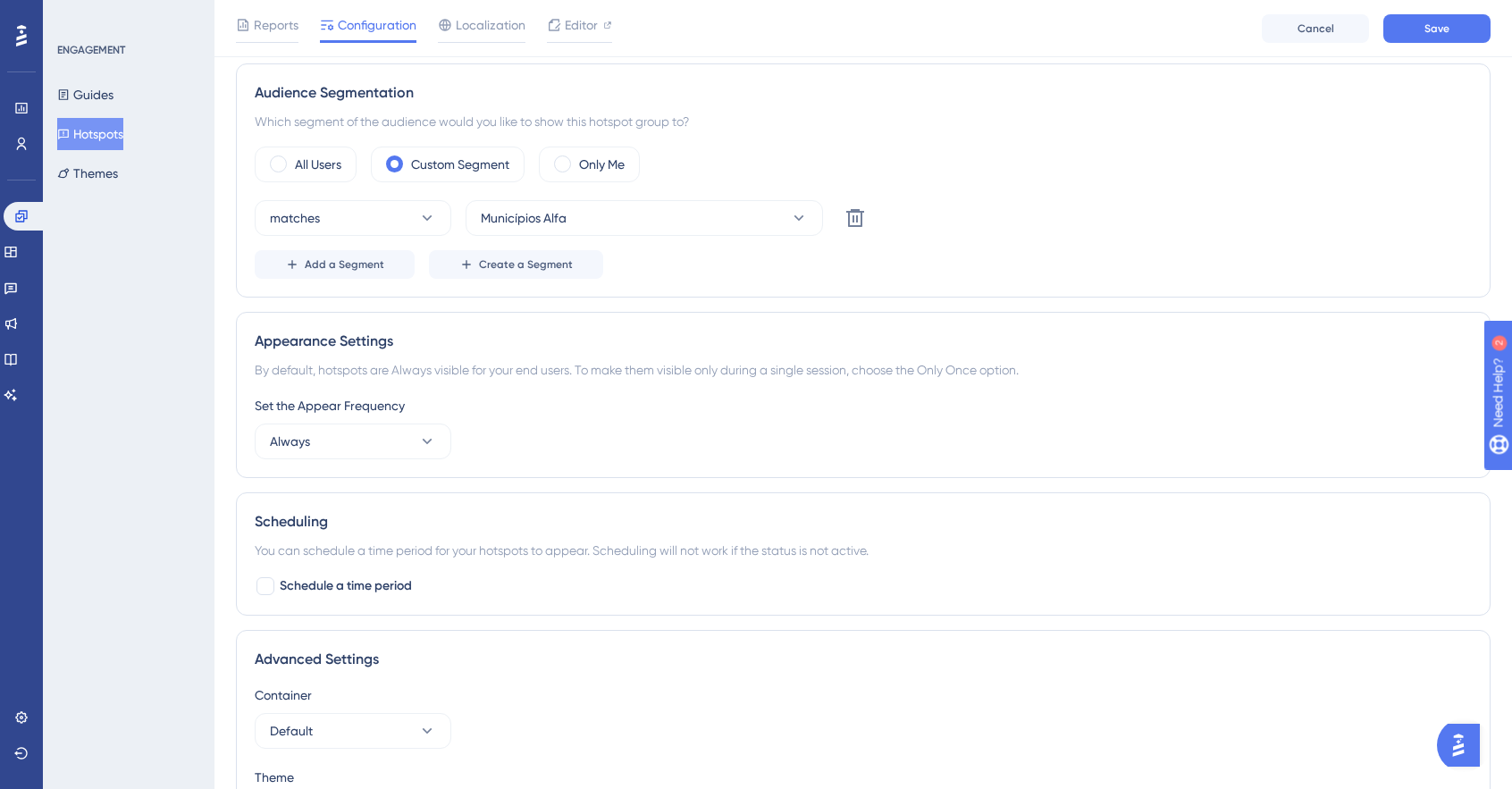
click at [1045, 226] on div "matches Municípios Alfa Delete" at bounding box center [862, 218] width 1217 height 36
click at [1449, 30] on button "Save" at bounding box center [1437, 29] width 108 height 29
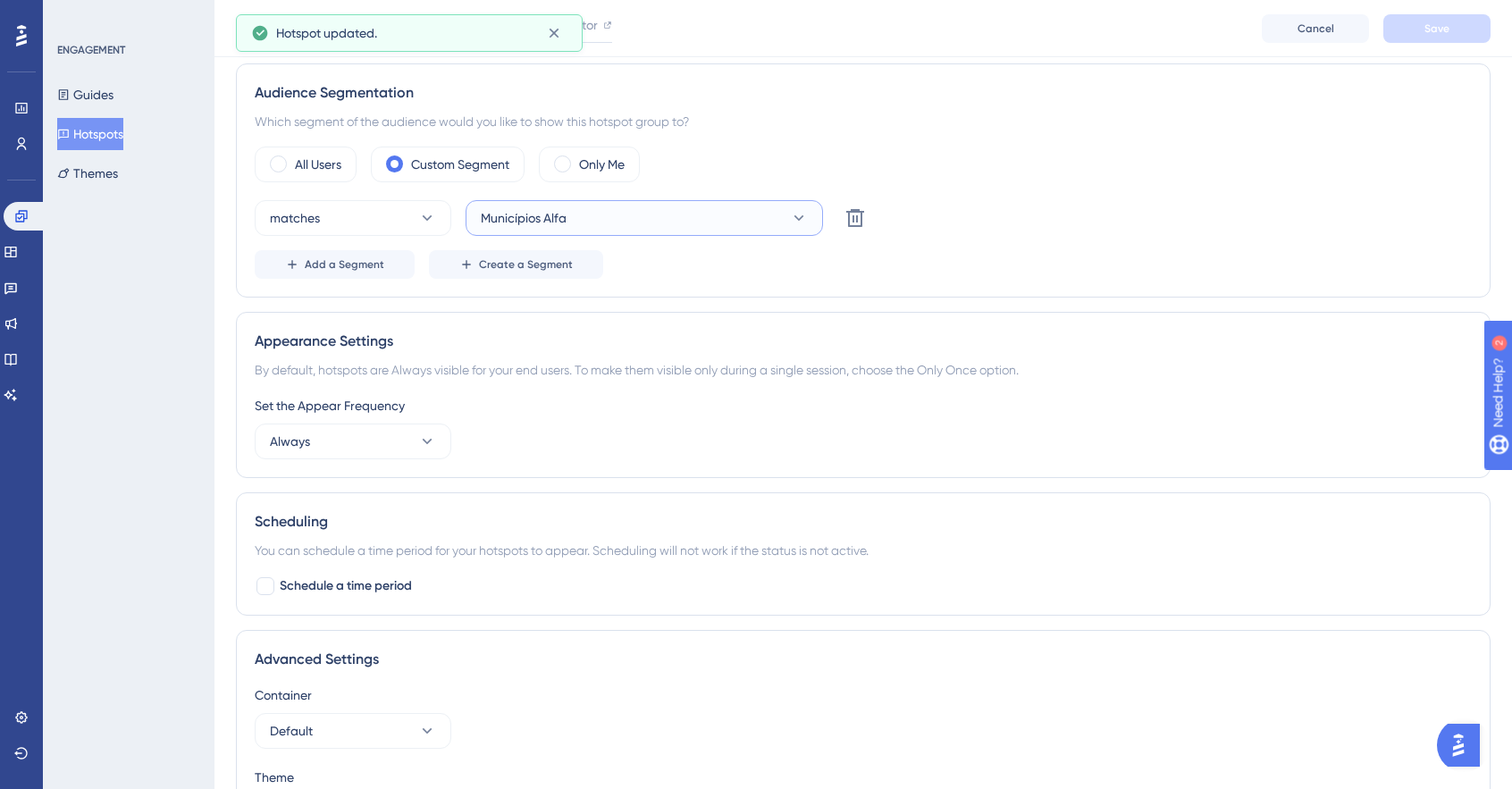
click at [701, 204] on button "Municípios Alfa" at bounding box center [644, 218] width 357 height 36
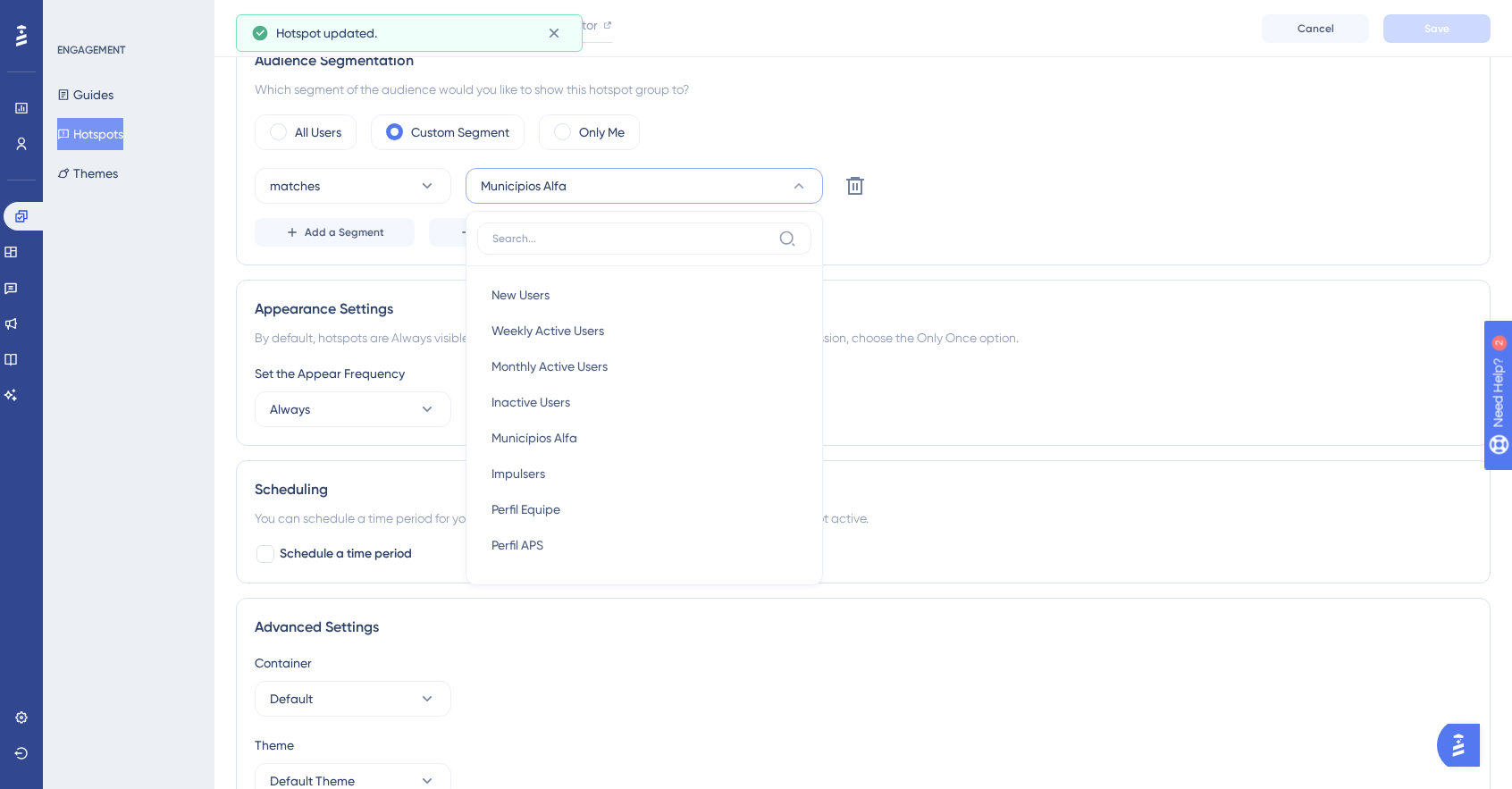
click at [1347, 218] on div "Add a Segment Create a Segment" at bounding box center [862, 233] width 1217 height 29
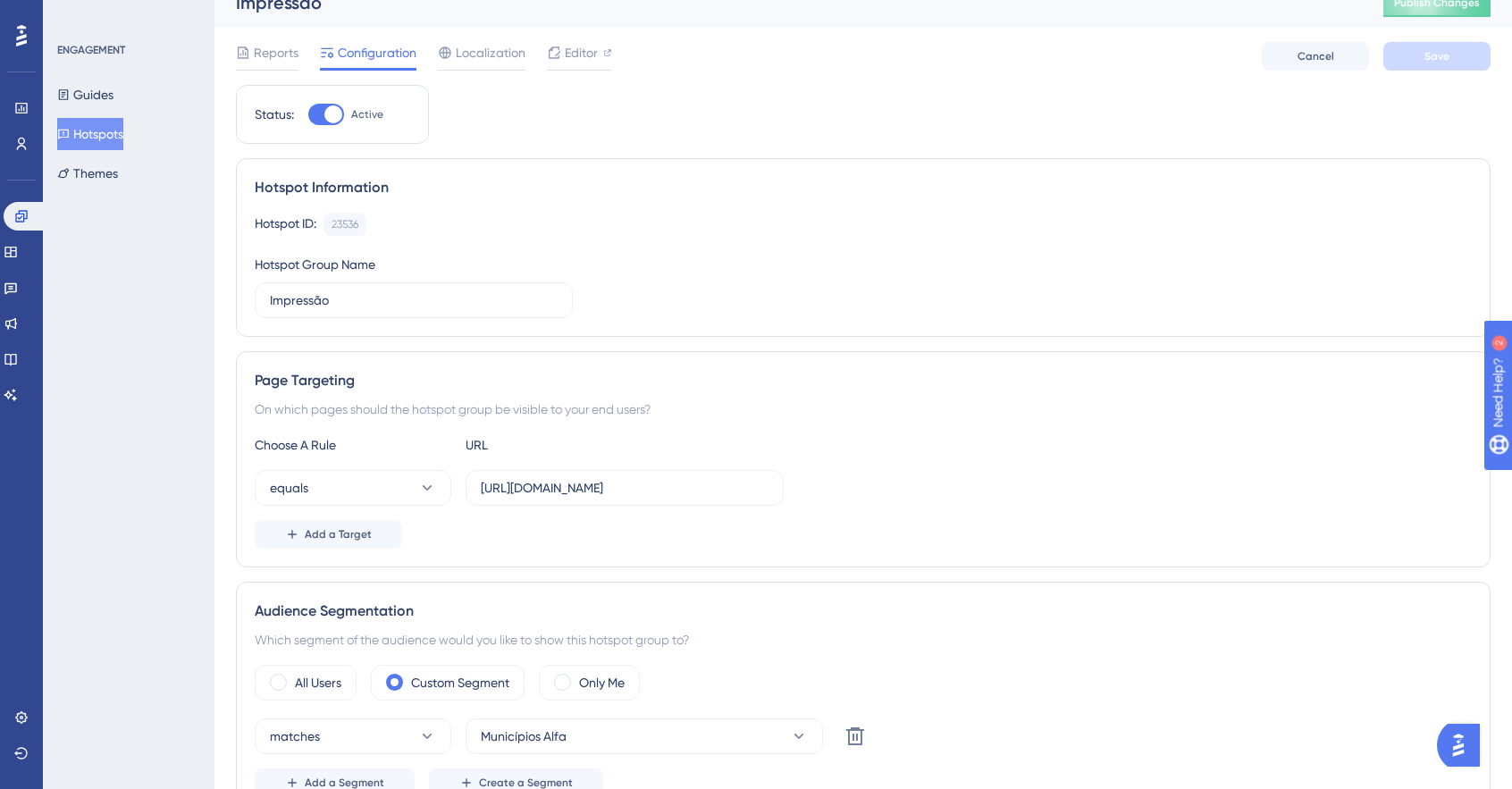
scroll to position [0, 0]
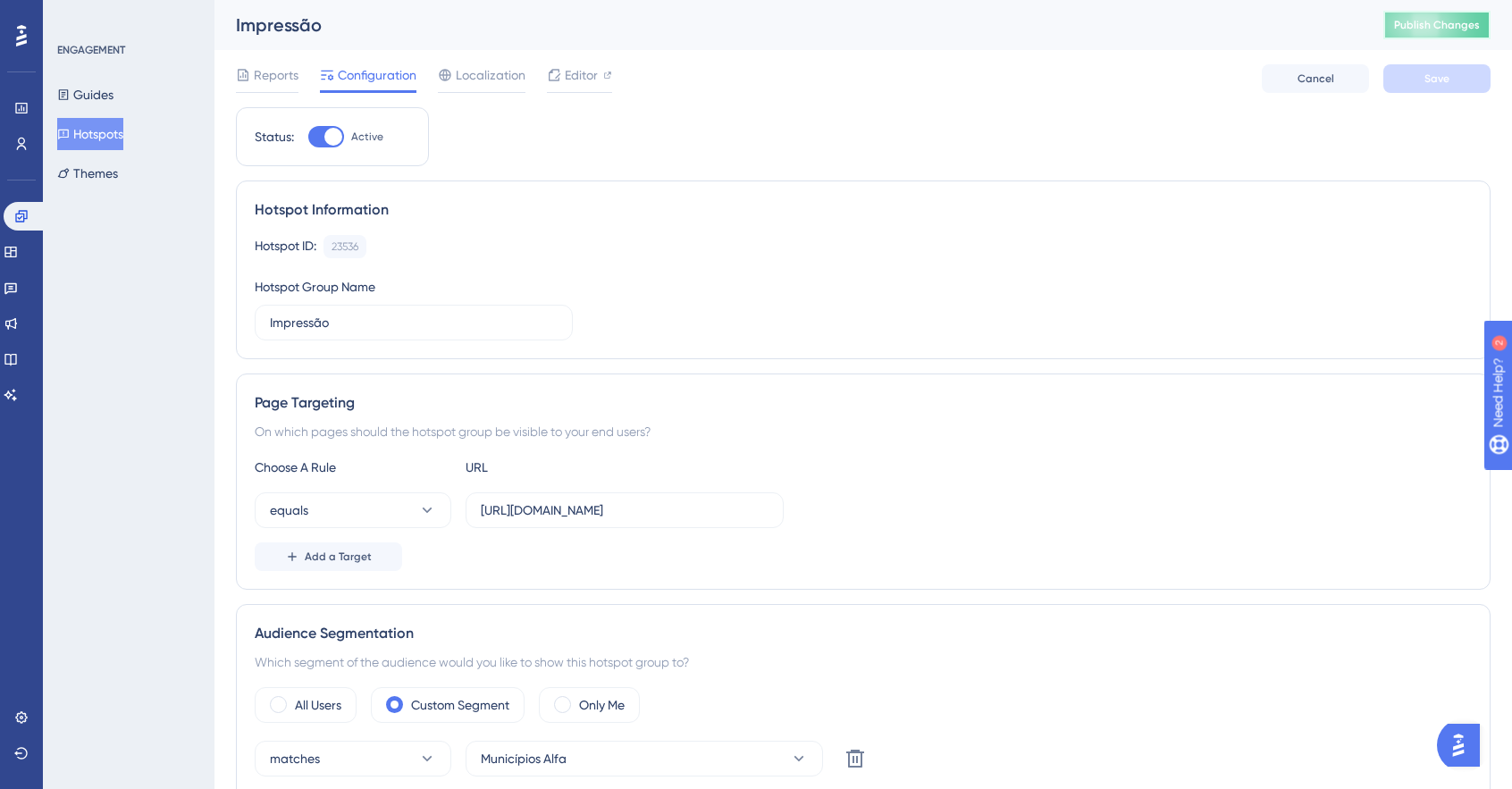
click at [1480, 22] on span "Publish Changes" at bounding box center [1437, 25] width 86 height 14
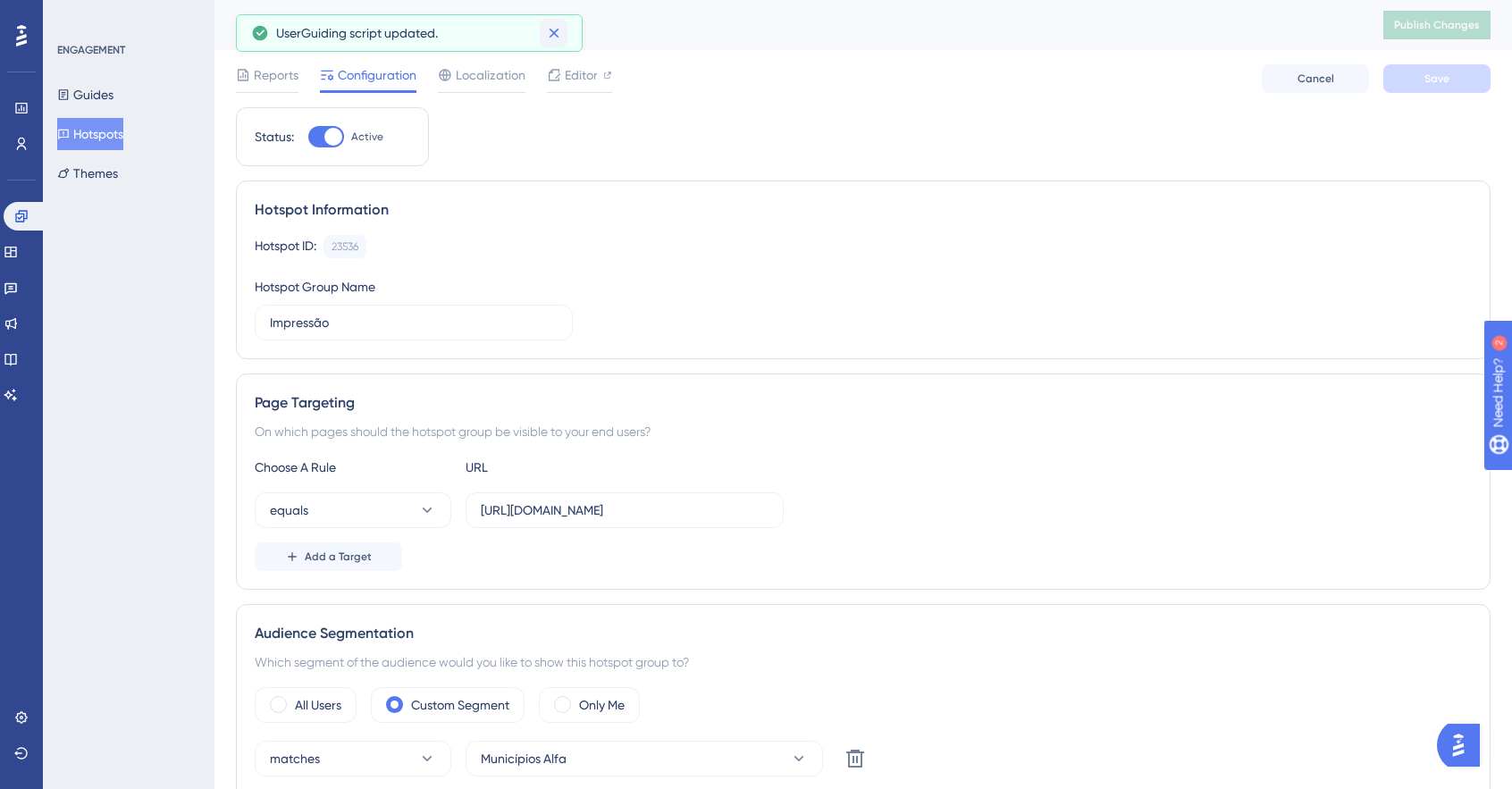
click at [554, 31] on icon at bounding box center [554, 33] width 10 height 10
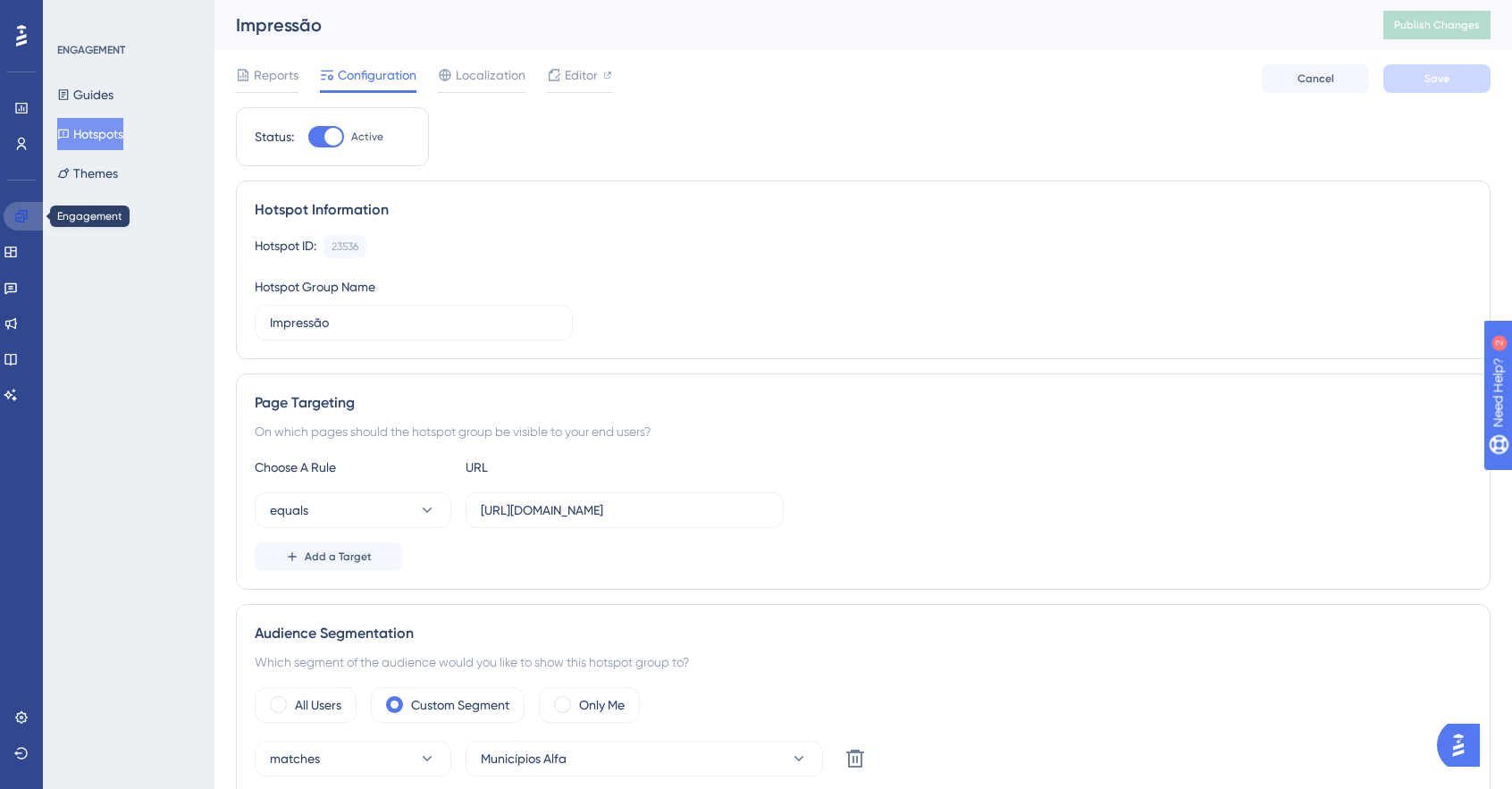
click at [23, 209] on link at bounding box center [25, 216] width 43 height 29
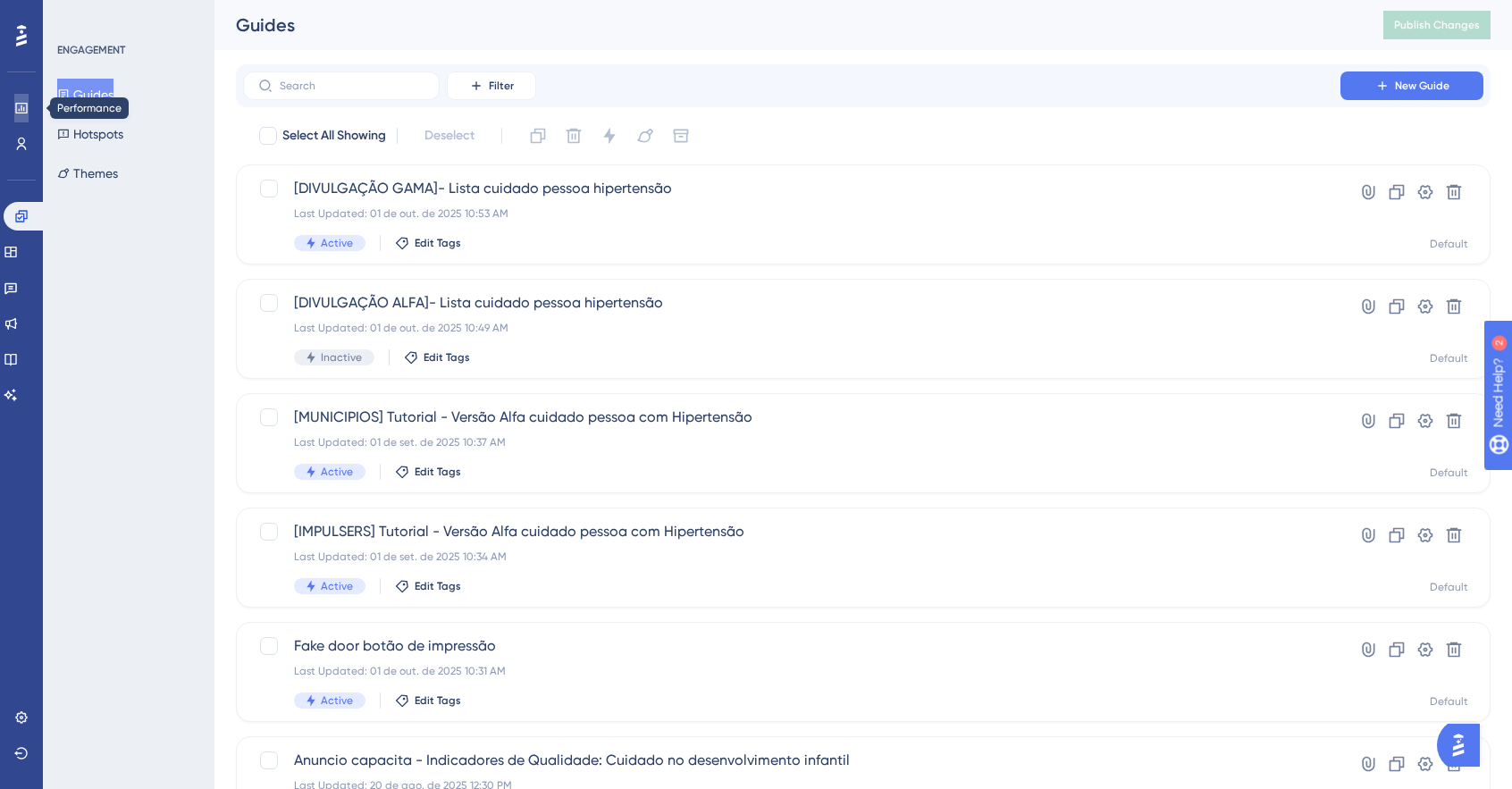
click at [25, 106] on icon at bounding box center [21, 108] width 14 height 14
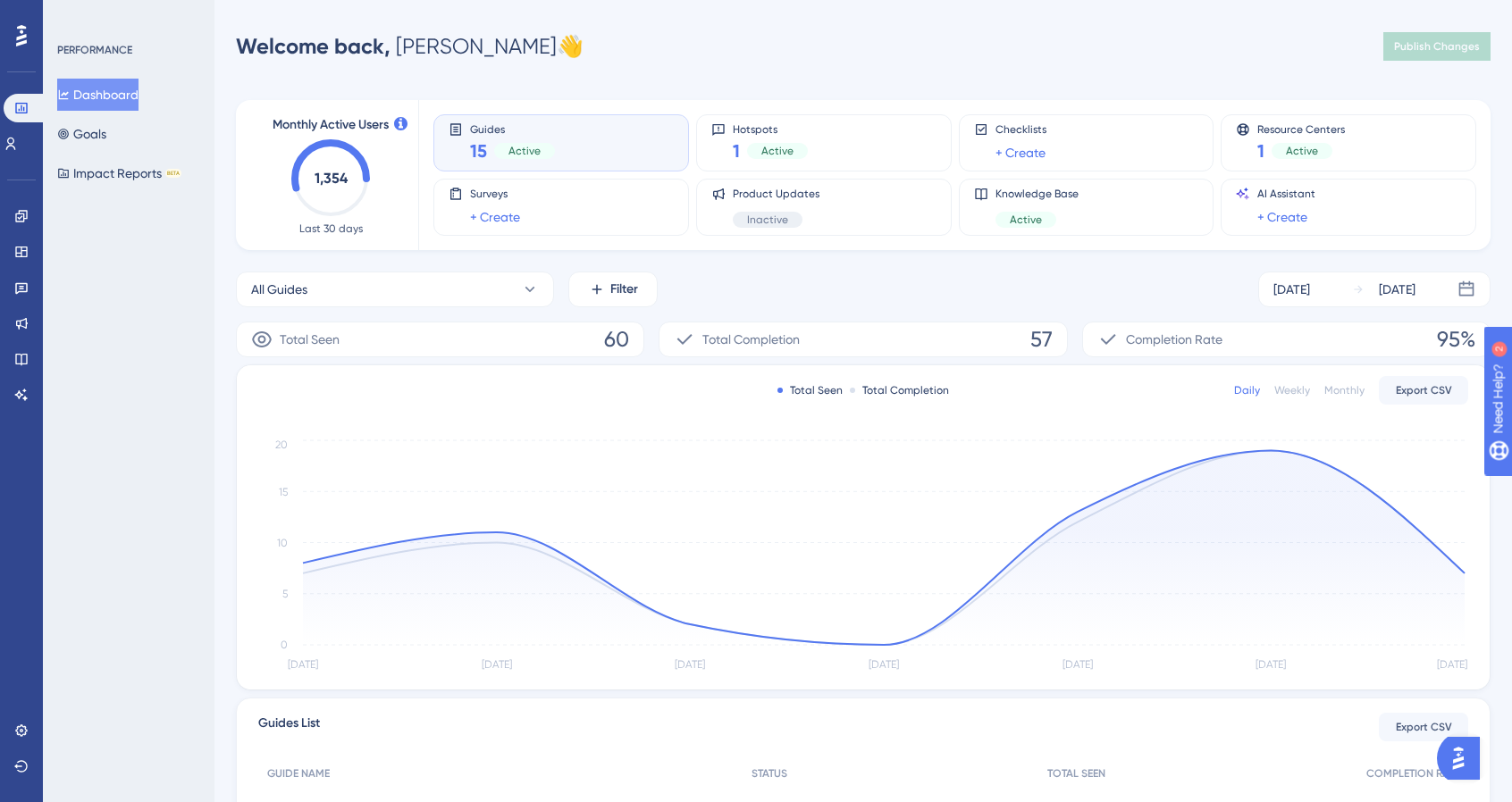
click at [17, 170] on div "Engagement Widgets Feedback Product Updates Knowledge Base AI Assistant" at bounding box center [22, 284] width 29 height 251
click at [18, 138] on icon at bounding box center [10, 144] width 14 height 14
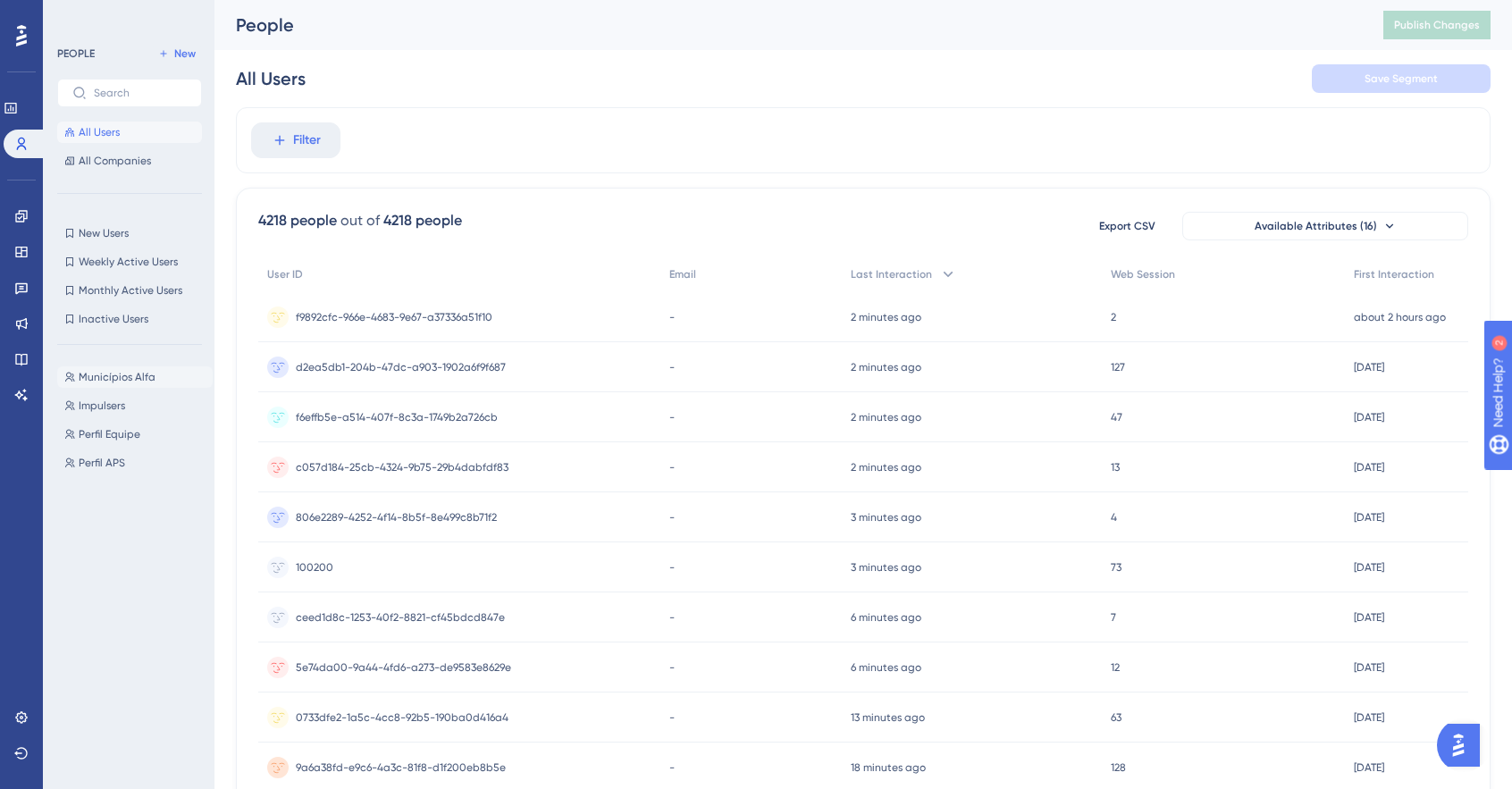
click at [148, 371] on span "Municípios Alfa" at bounding box center [117, 376] width 77 height 14
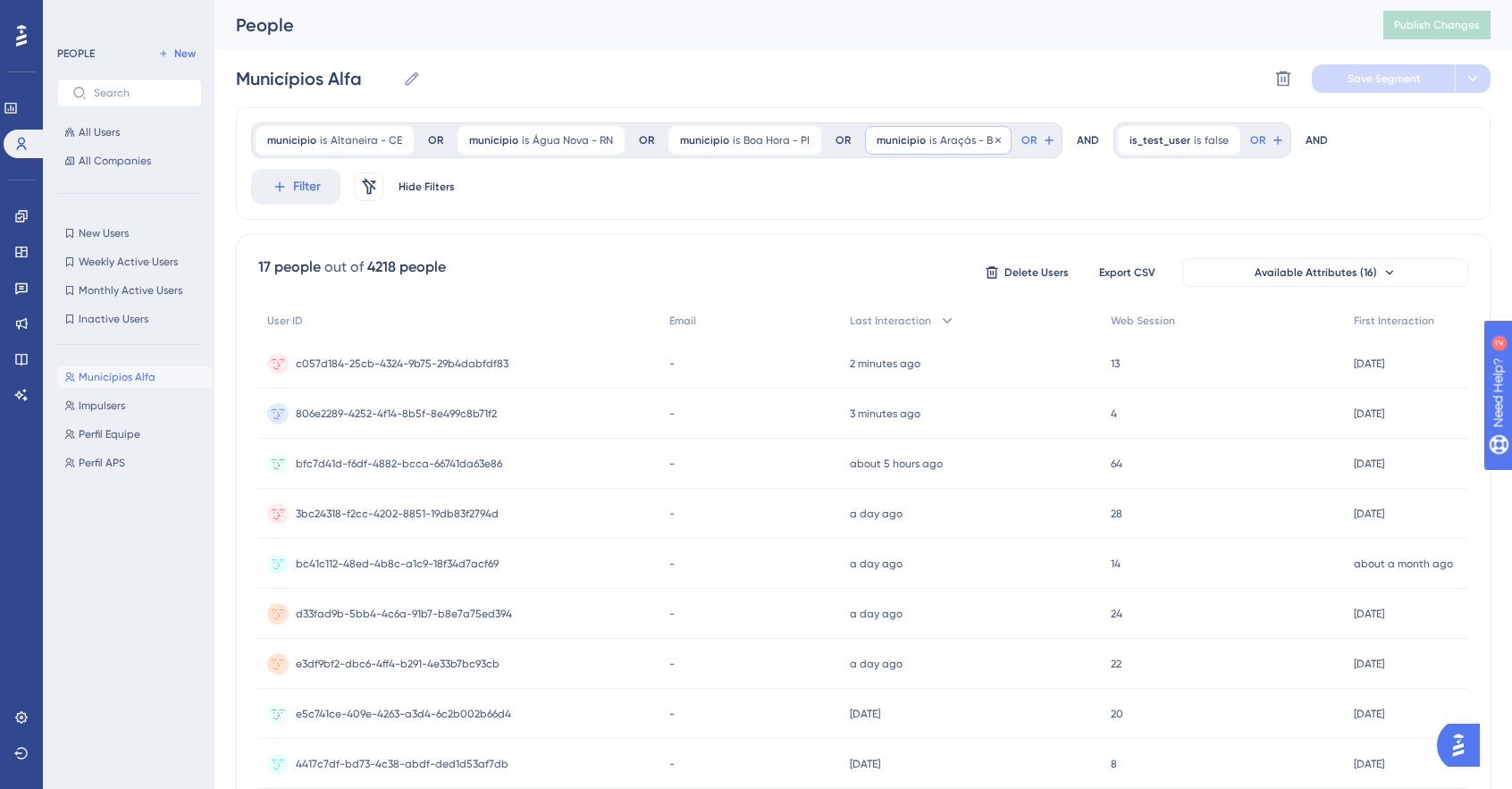
click at [929, 136] on span "is" at bounding box center [933, 140] width 8 height 14
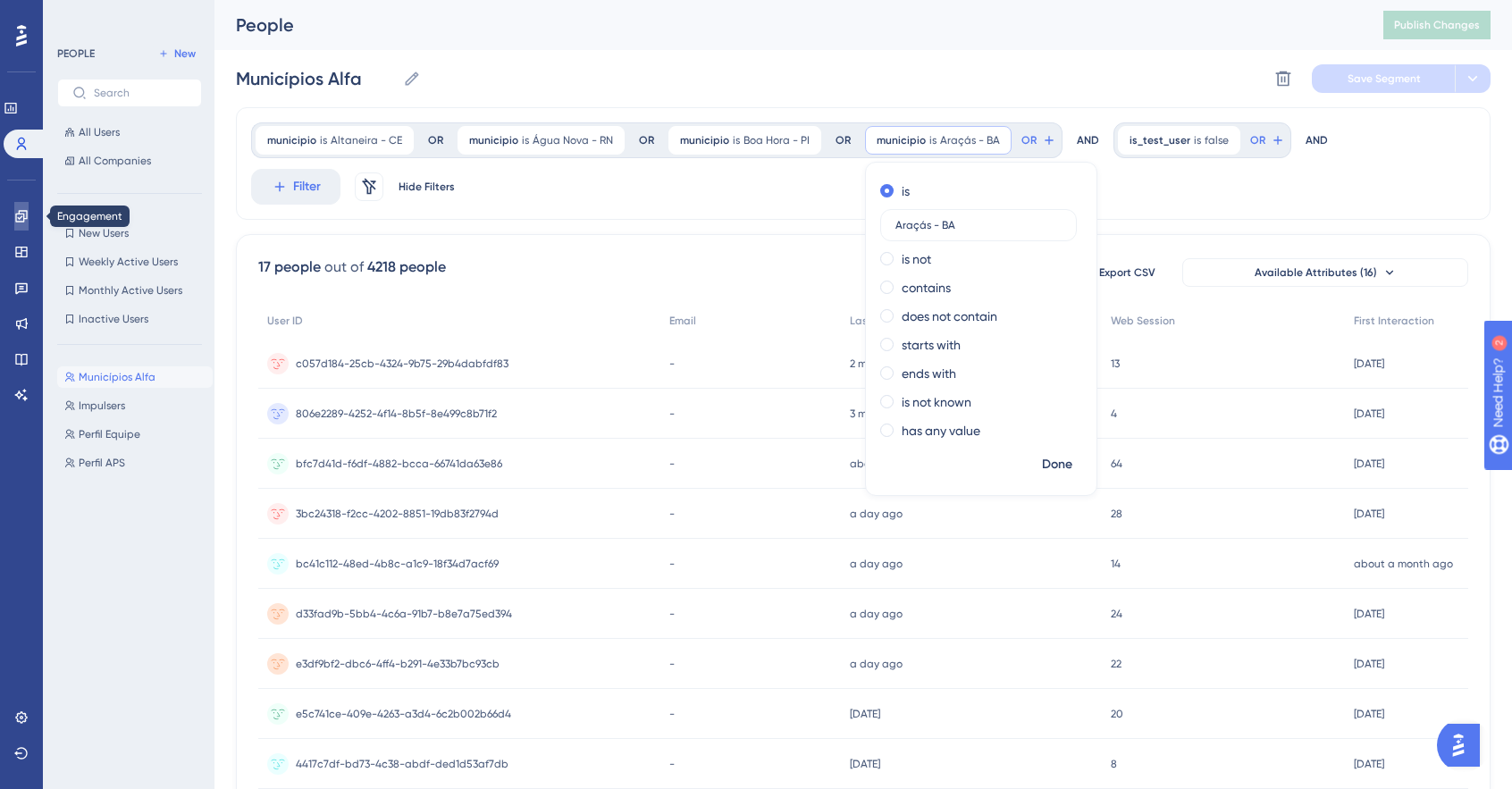
click at [18, 212] on icon at bounding box center [21, 215] width 14 height 14
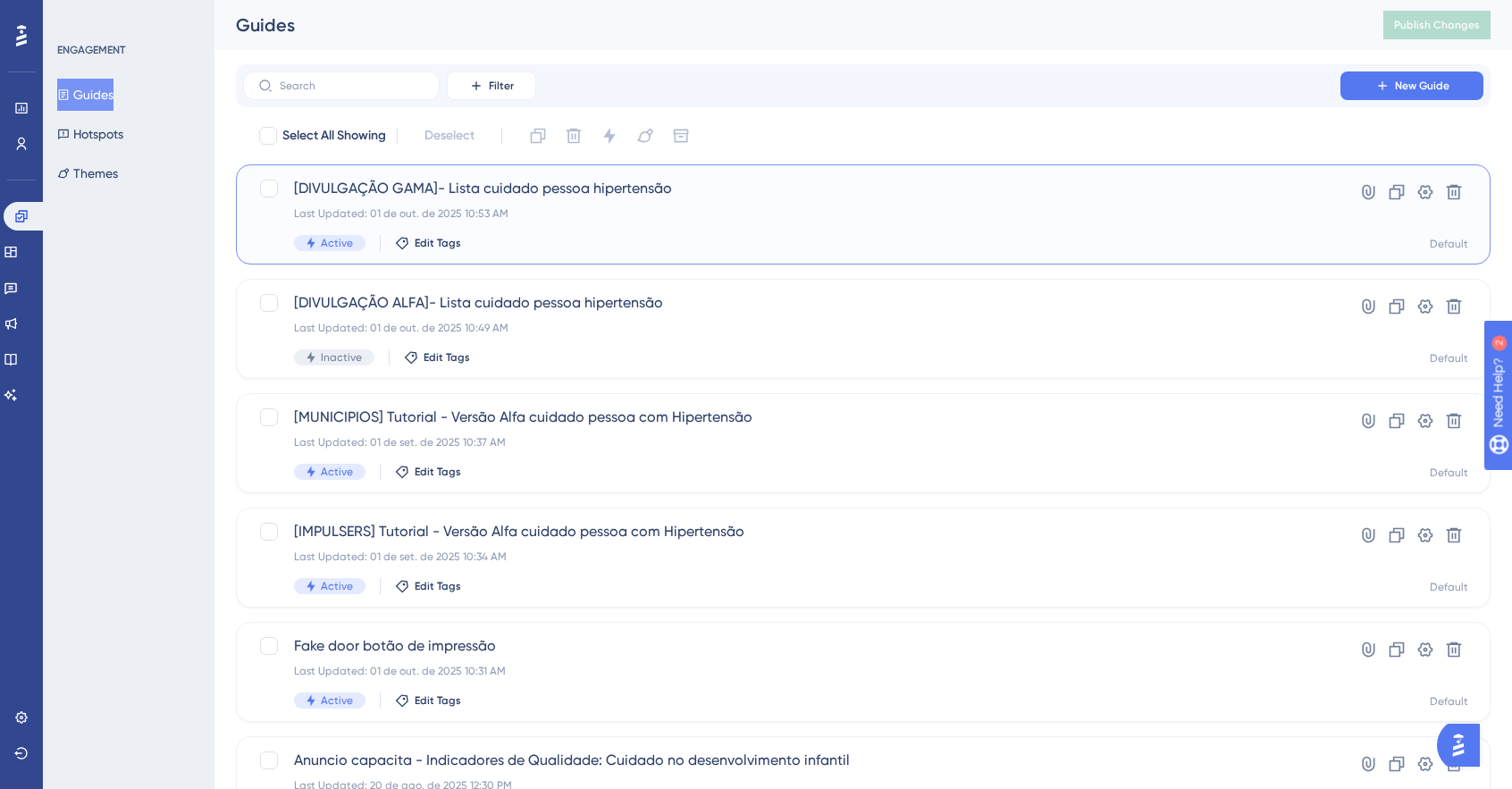
click at [713, 195] on span "[DIVULGAÇÃO GAMA]- Lista cuidado pessoa hipertensão" at bounding box center [792, 189] width 996 height 22
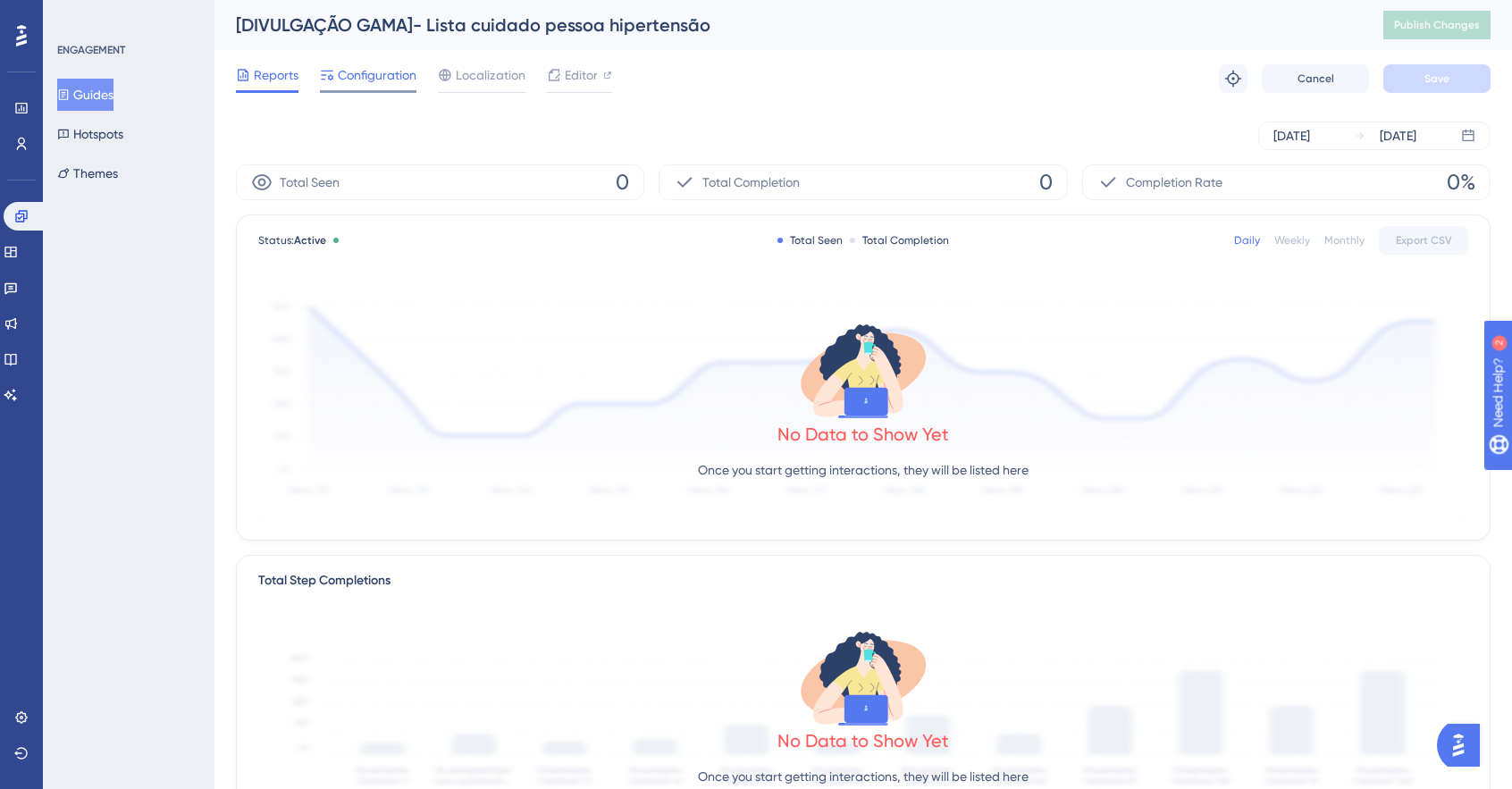
click at [361, 76] on span "Configuration" at bounding box center [377, 75] width 79 height 22
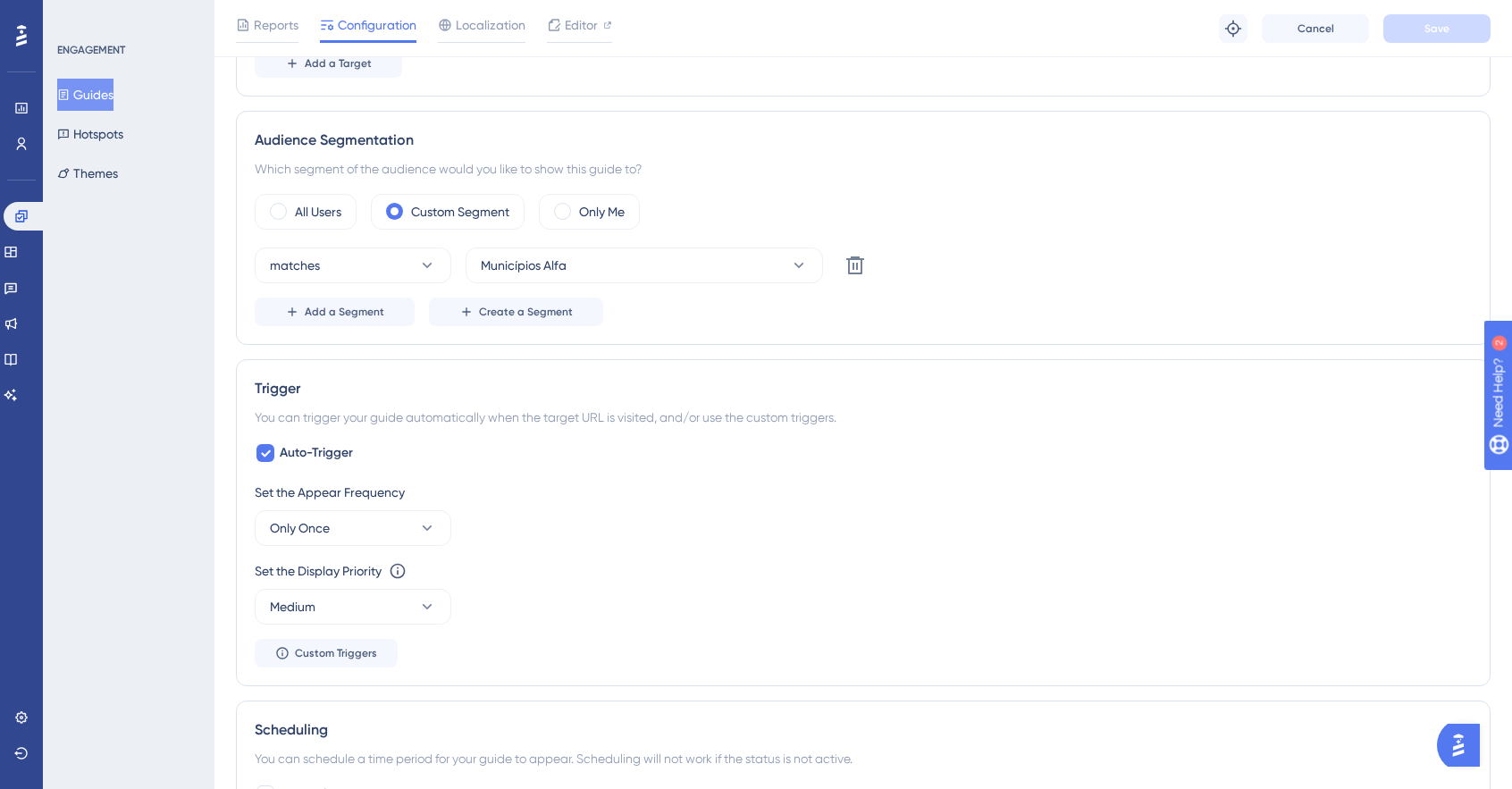
scroll to position [804, 0]
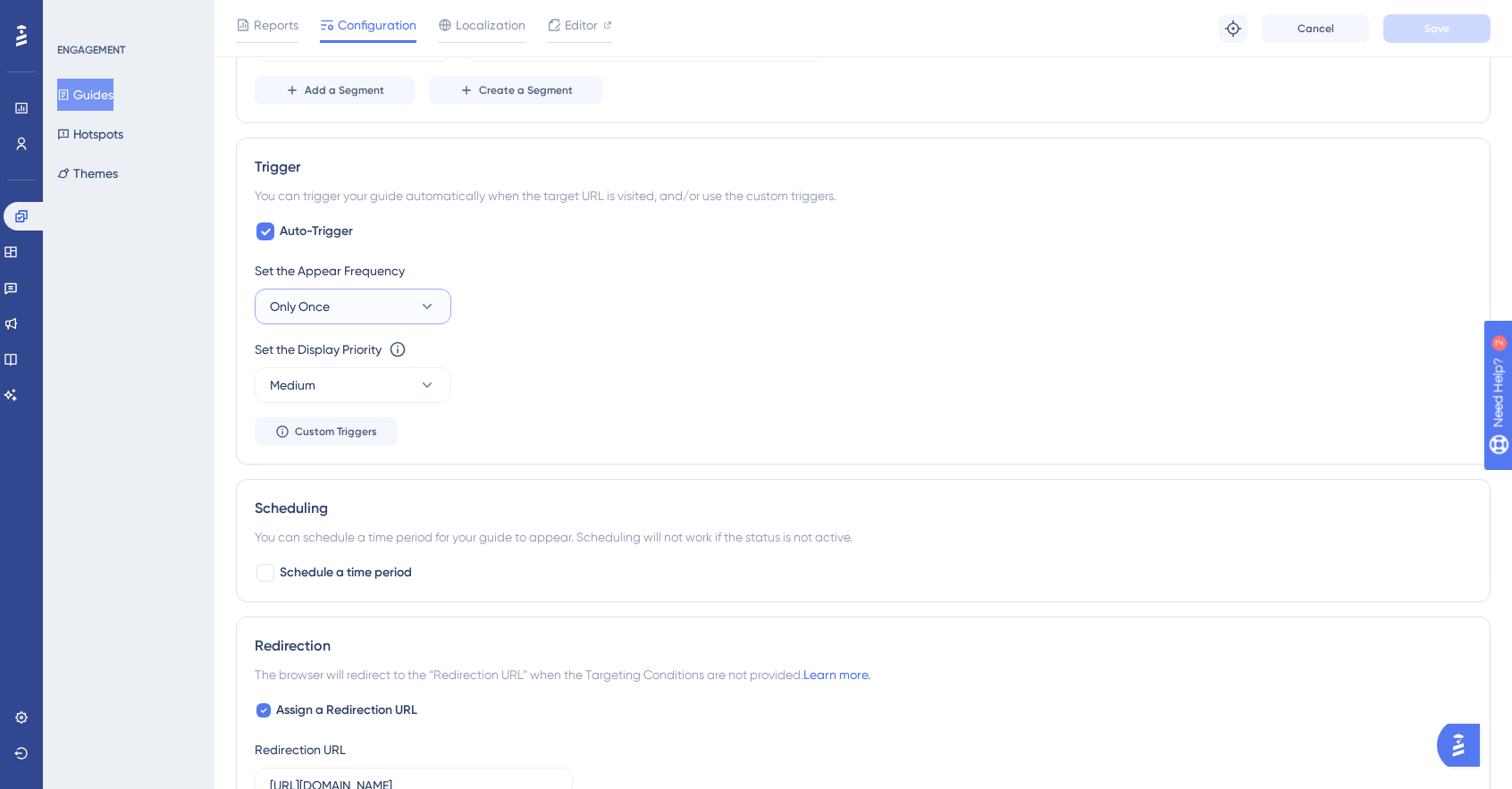
click at [406, 308] on button "Only Once" at bounding box center [353, 307] width 196 height 36
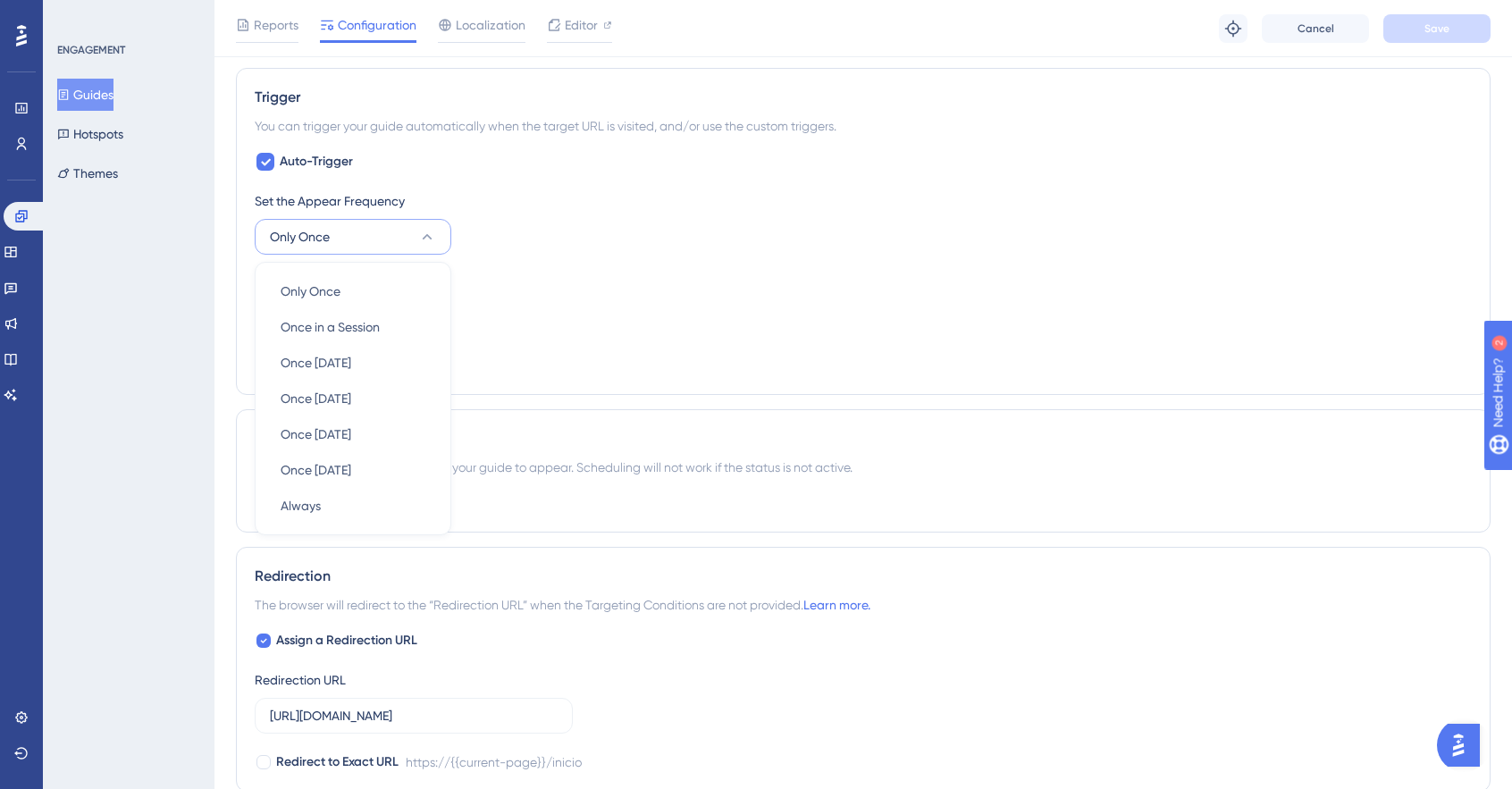
click at [1187, 264] on div "Set the Appear Frequency Only Once Only Once Only Once Once in a Session Once i…" at bounding box center [862, 283] width 1217 height 186
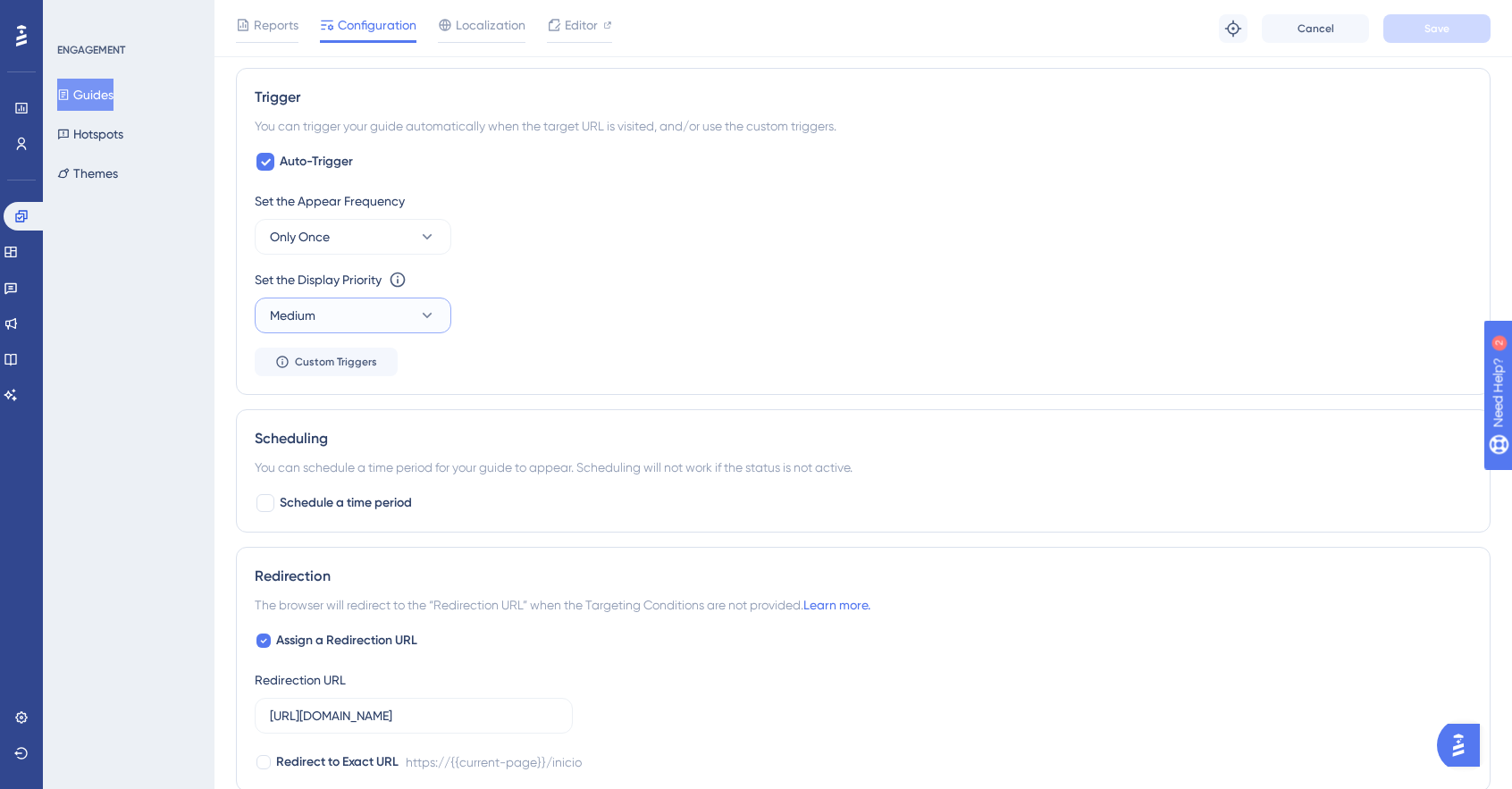
click at [410, 318] on button "Medium" at bounding box center [353, 315] width 196 height 36
click at [672, 273] on div "Set the Display Priority This option will set the display priority between auto…" at bounding box center [862, 279] width 1217 height 22
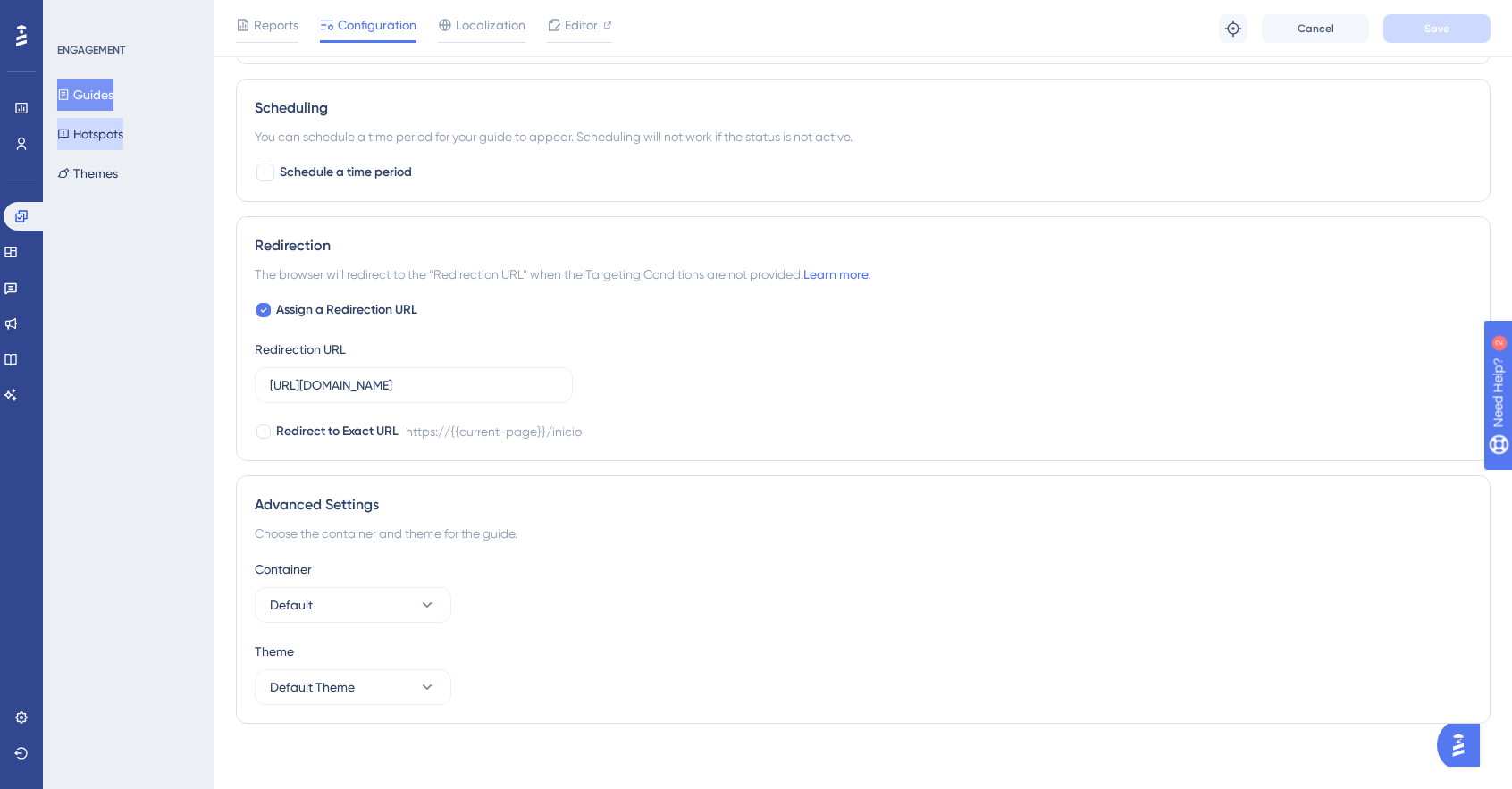
click at [88, 137] on button "Hotspots" at bounding box center [90, 134] width 66 height 32
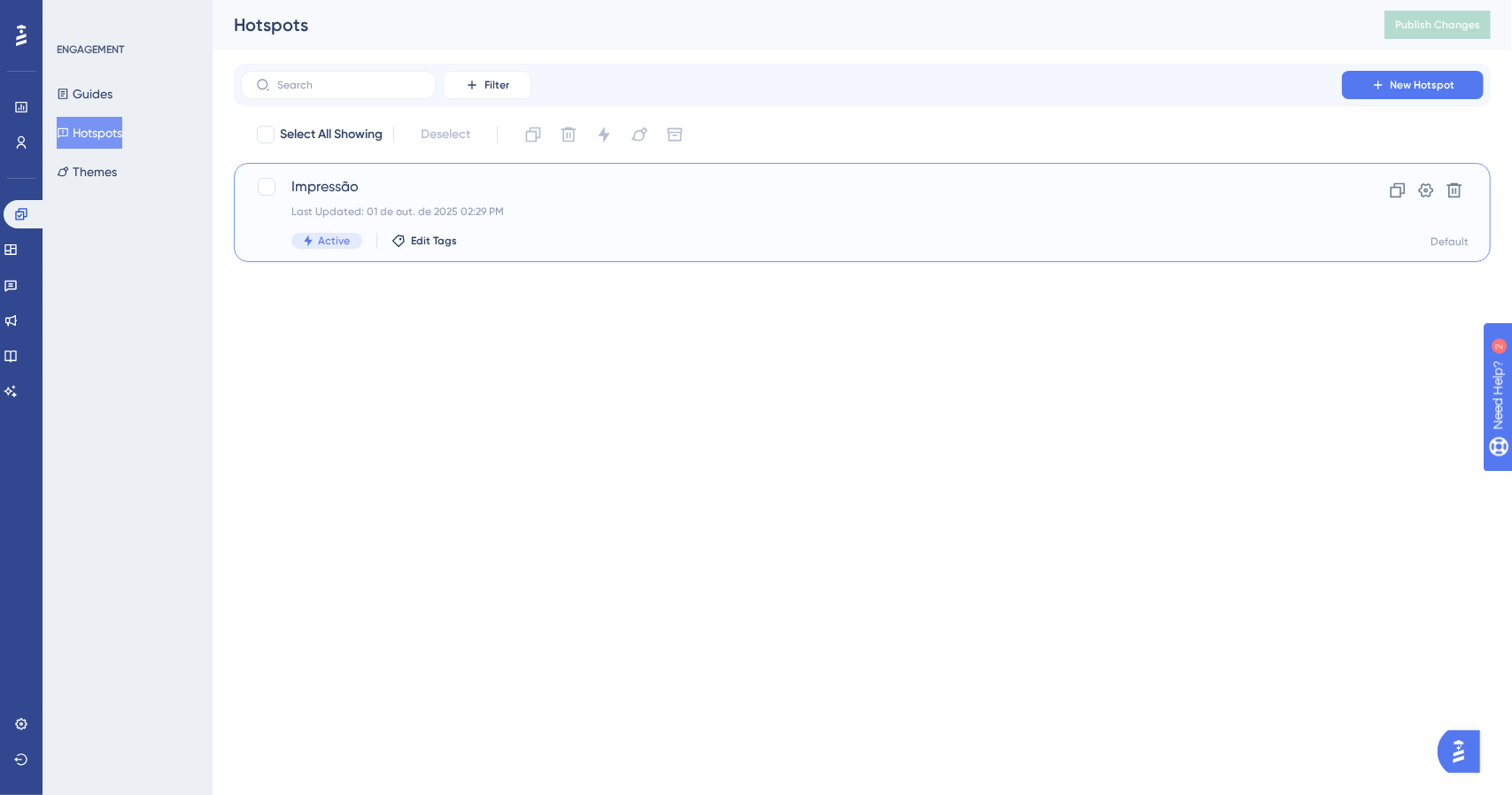
click at [478, 207] on div "Last Updated: 01 de out. de 2025 02:29 PM" at bounding box center [791, 211] width 1000 height 14
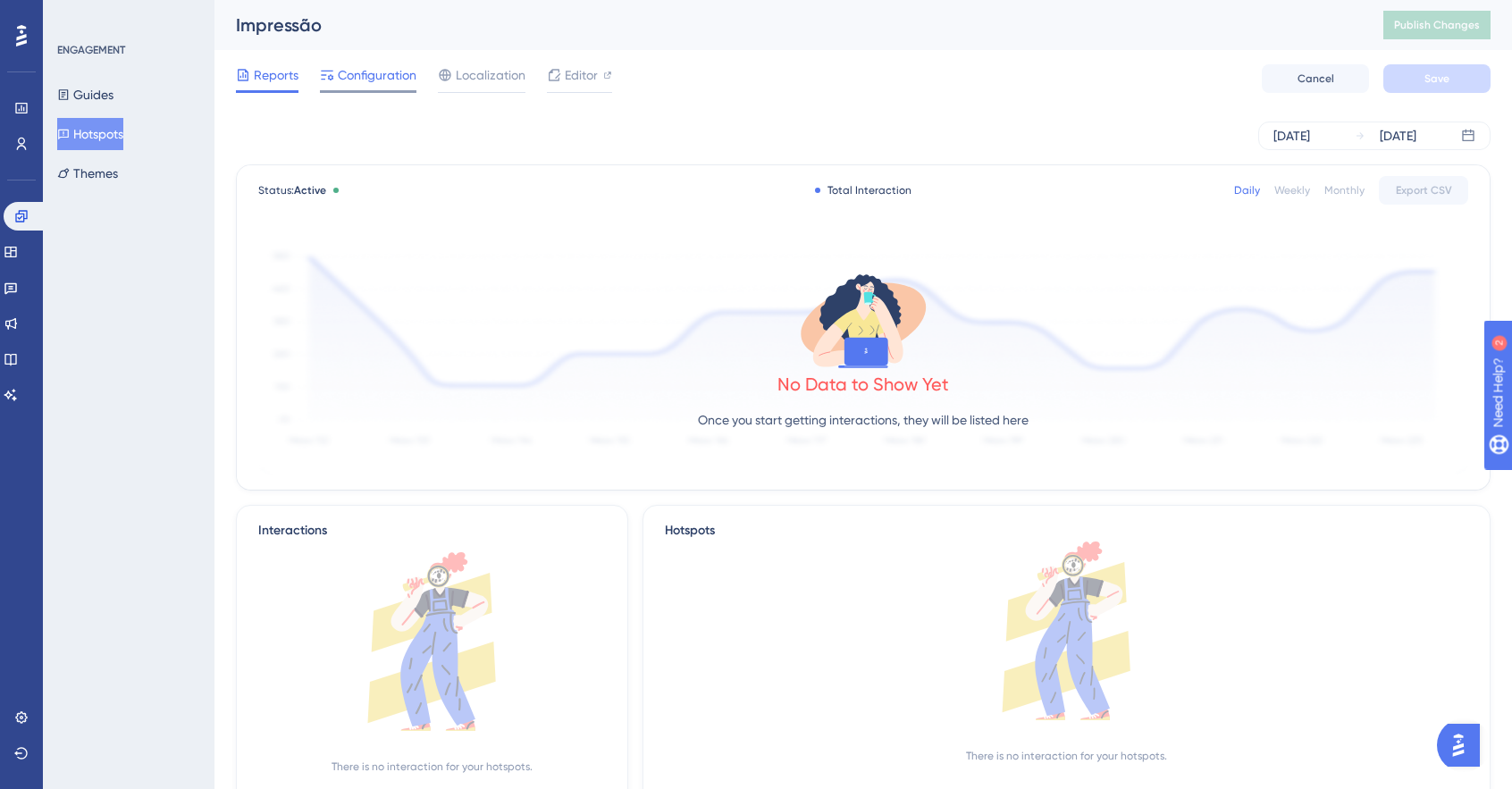
click at [377, 78] on span "Configuration" at bounding box center [377, 75] width 79 height 22
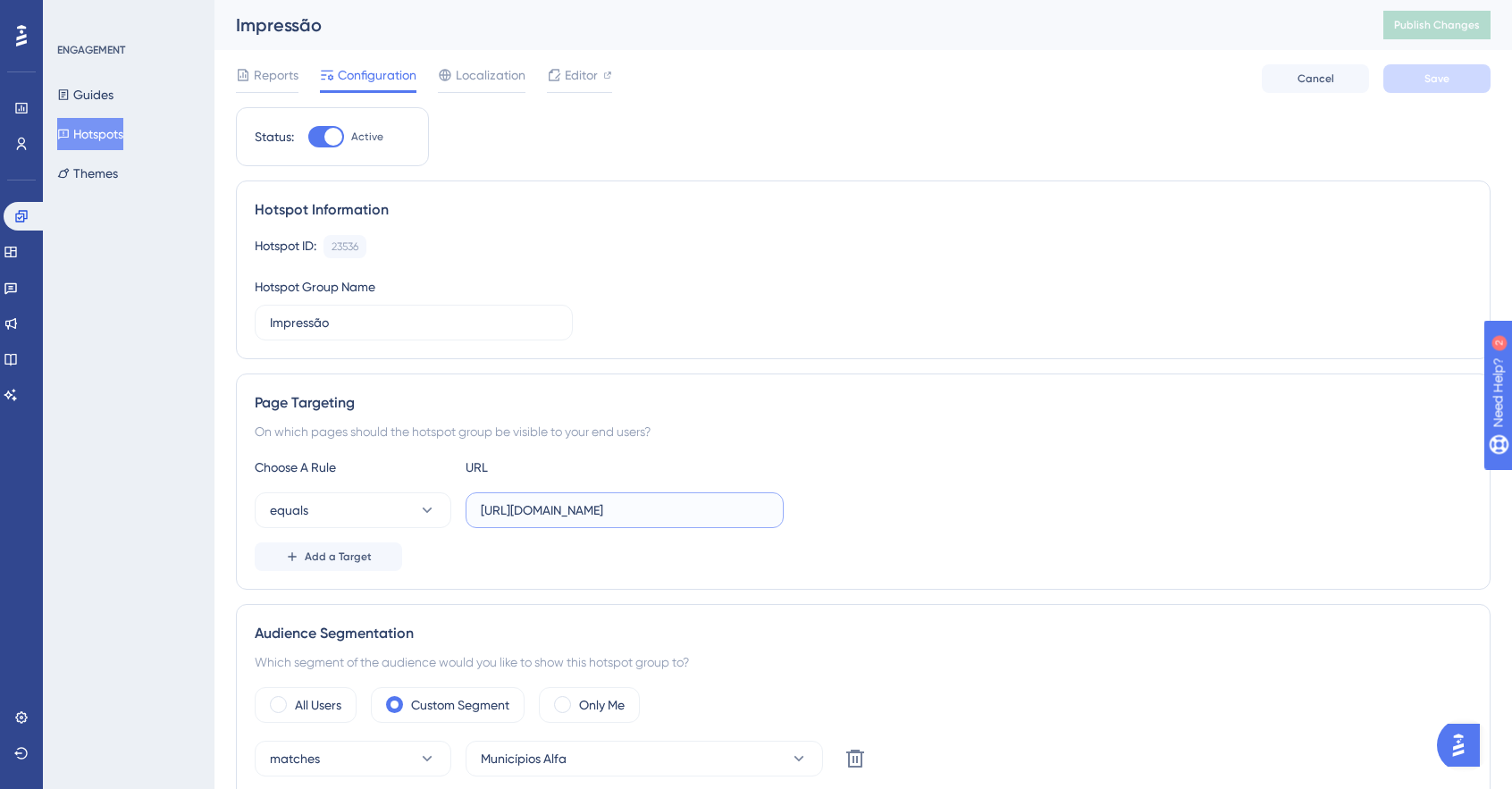
scroll to position [0, 247]
drag, startPoint x: 640, startPoint y: 503, endPoint x: 899, endPoint y: 514, distance: 259.2
click at [899, 514] on div "equals https://www.impulsoprevine.org/cofin25/indicadores/cuidado_da_pessoa_com…" at bounding box center [862, 511] width 1217 height 36
click at [1004, 516] on div "equals https://www.impulsoprevine.org/cofin25/indicadores/cuidado_da_pessoa_com…" at bounding box center [862, 511] width 1217 height 36
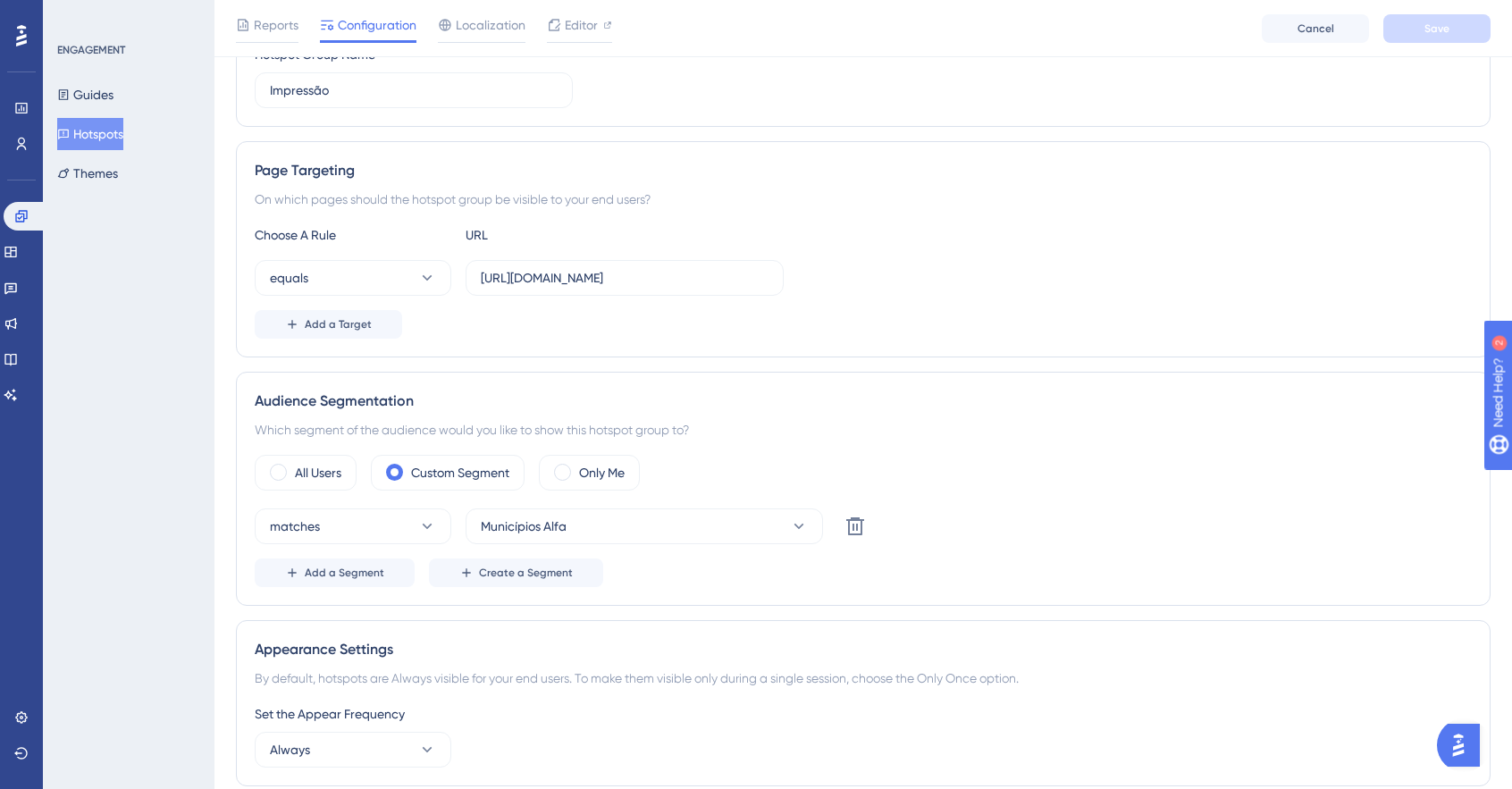
scroll to position [268, 0]
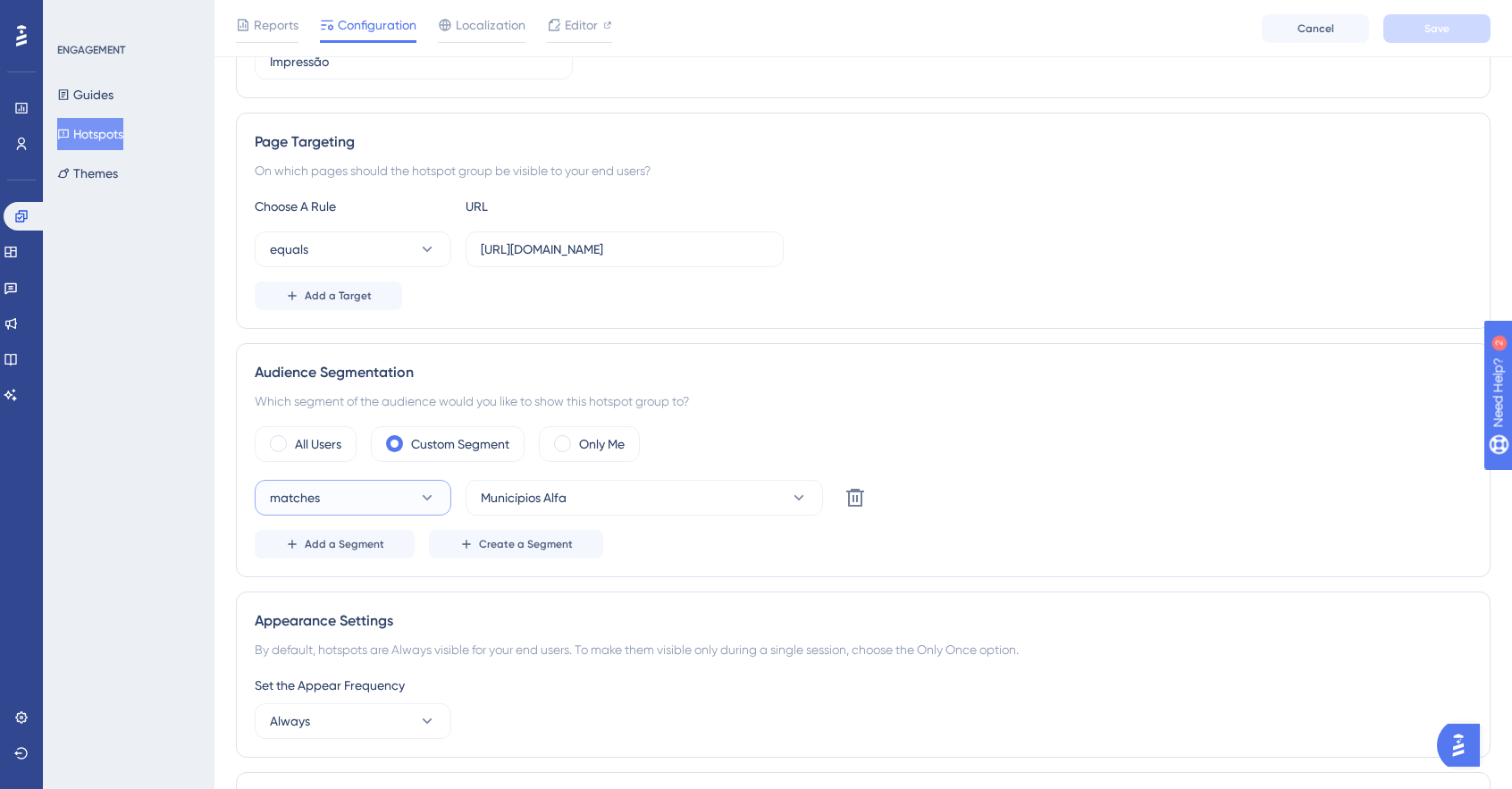
click at [364, 489] on button "matches" at bounding box center [353, 498] width 196 height 36
click at [1122, 374] on div "Audience Segmentation" at bounding box center [862, 373] width 1217 height 22
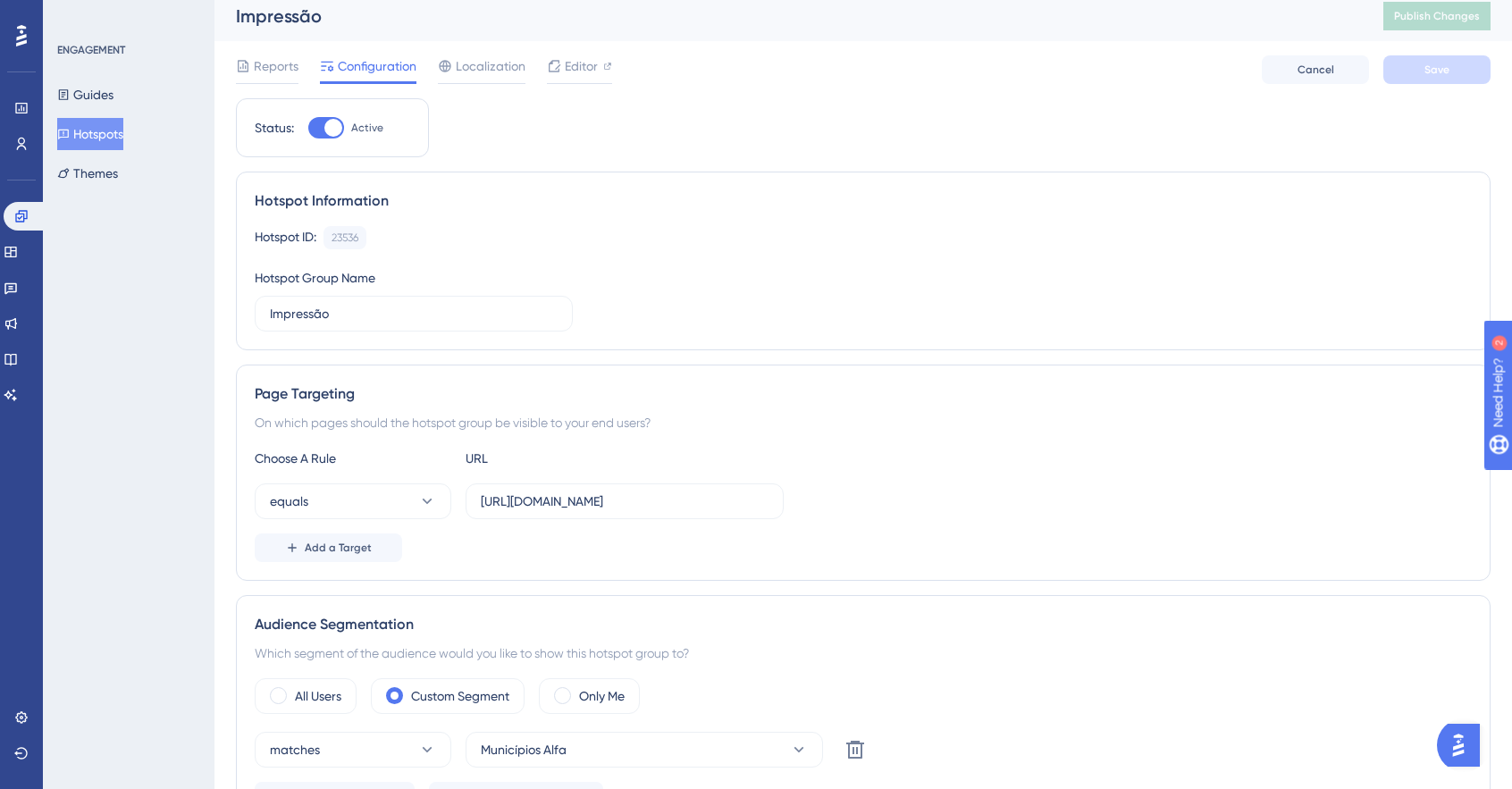
scroll to position [0, 0]
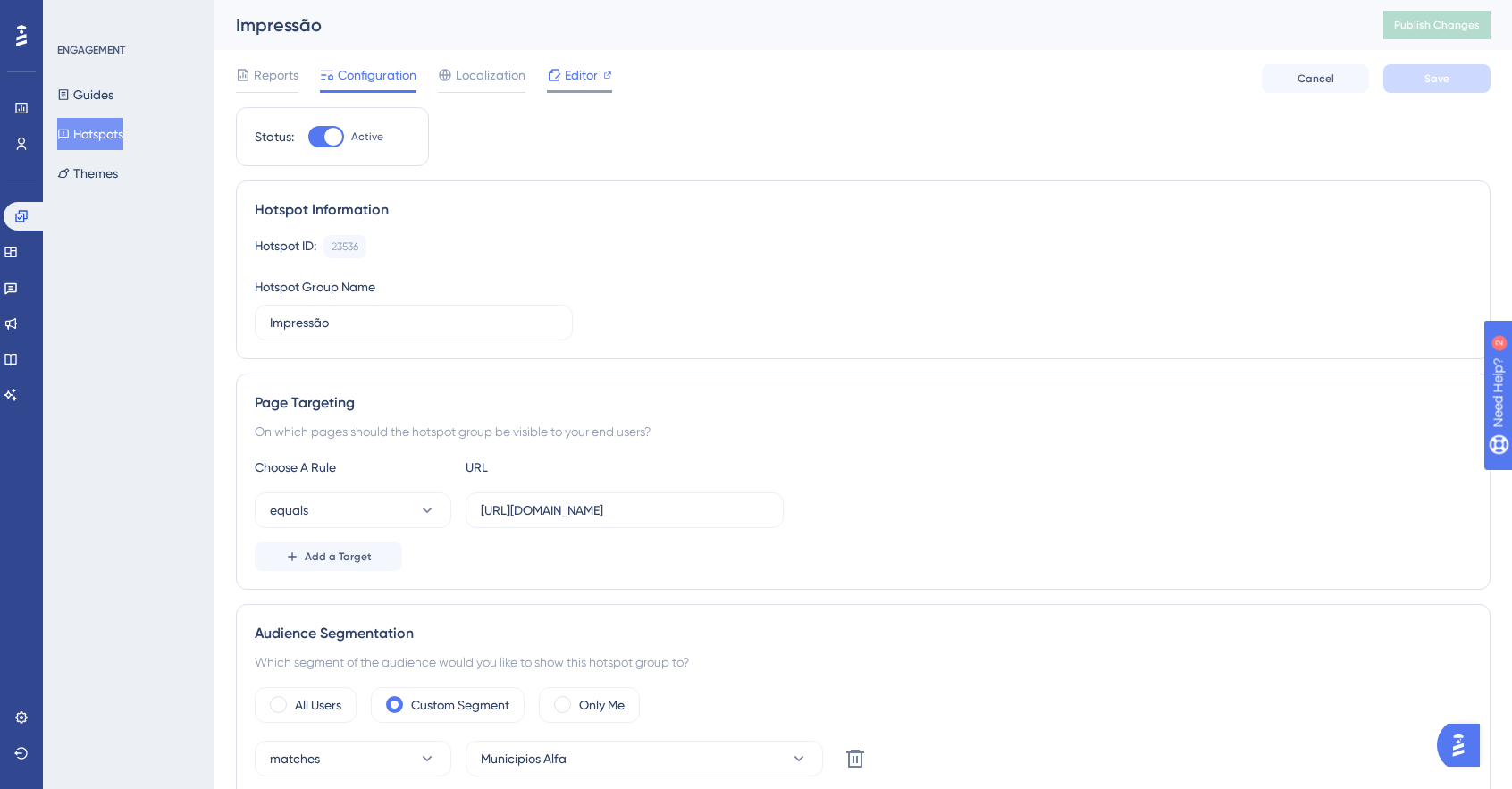
click at [592, 80] on span "Editor" at bounding box center [581, 75] width 33 height 22
click at [1339, 76] on button "Cancel" at bounding box center [1315, 79] width 108 height 29
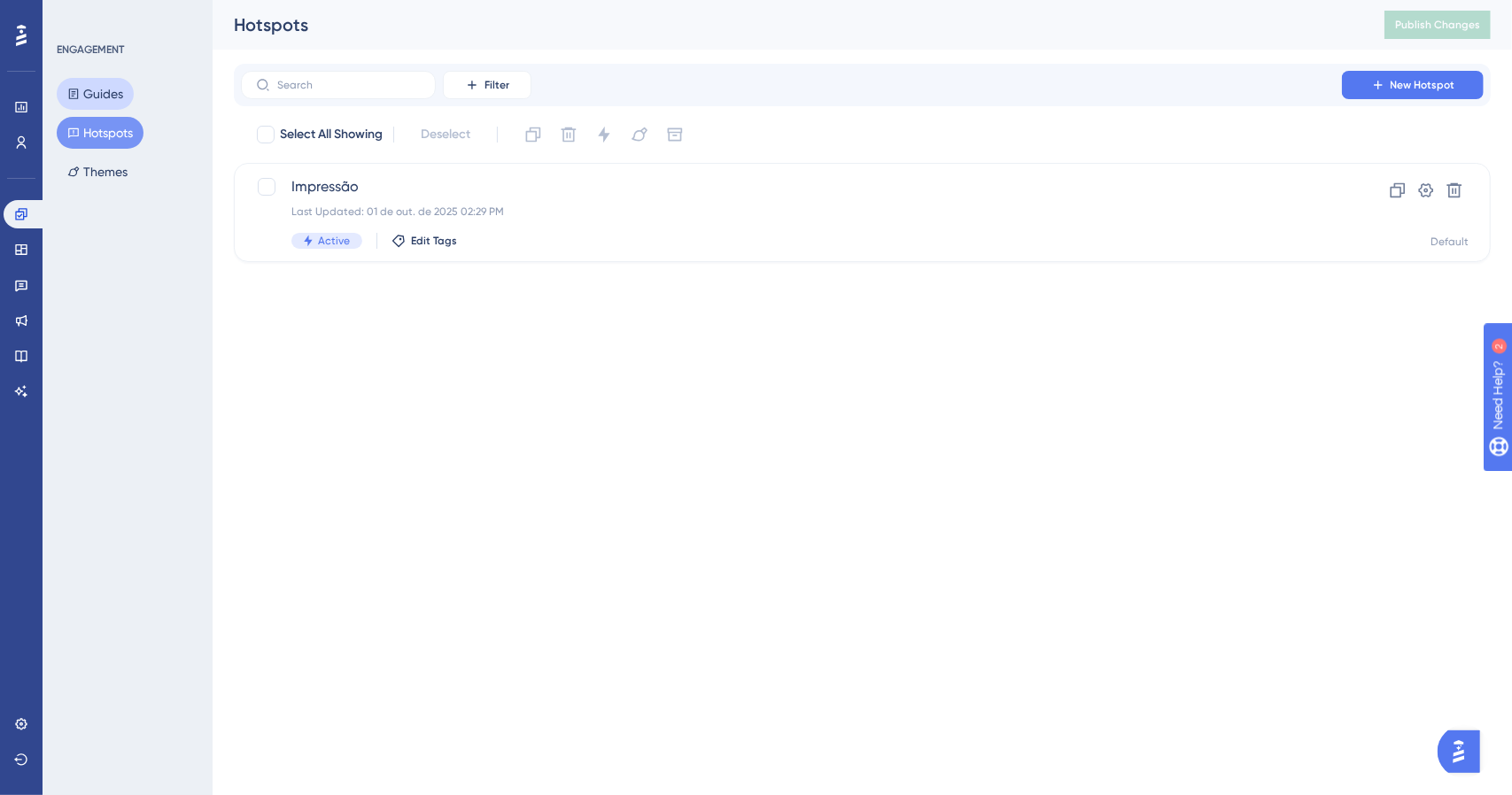
click at [111, 98] on button "Guides" at bounding box center [95, 94] width 77 height 32
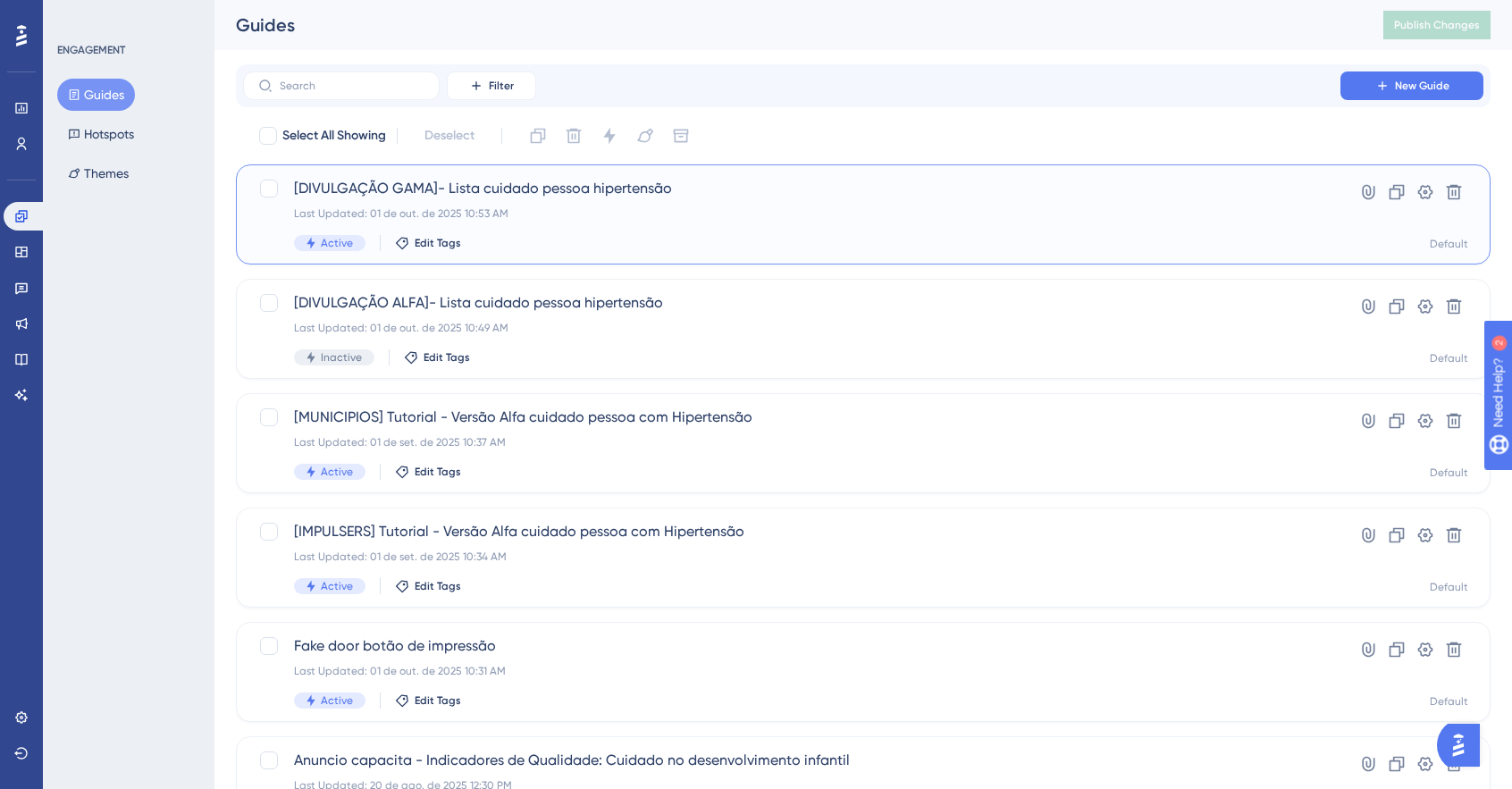
click at [482, 199] on div "[DIVULGAÇÃO GAMA]- Lista cuidado pessoa hipertensão Last Updated: 01 de out. de…" at bounding box center [792, 214] width 996 height 73
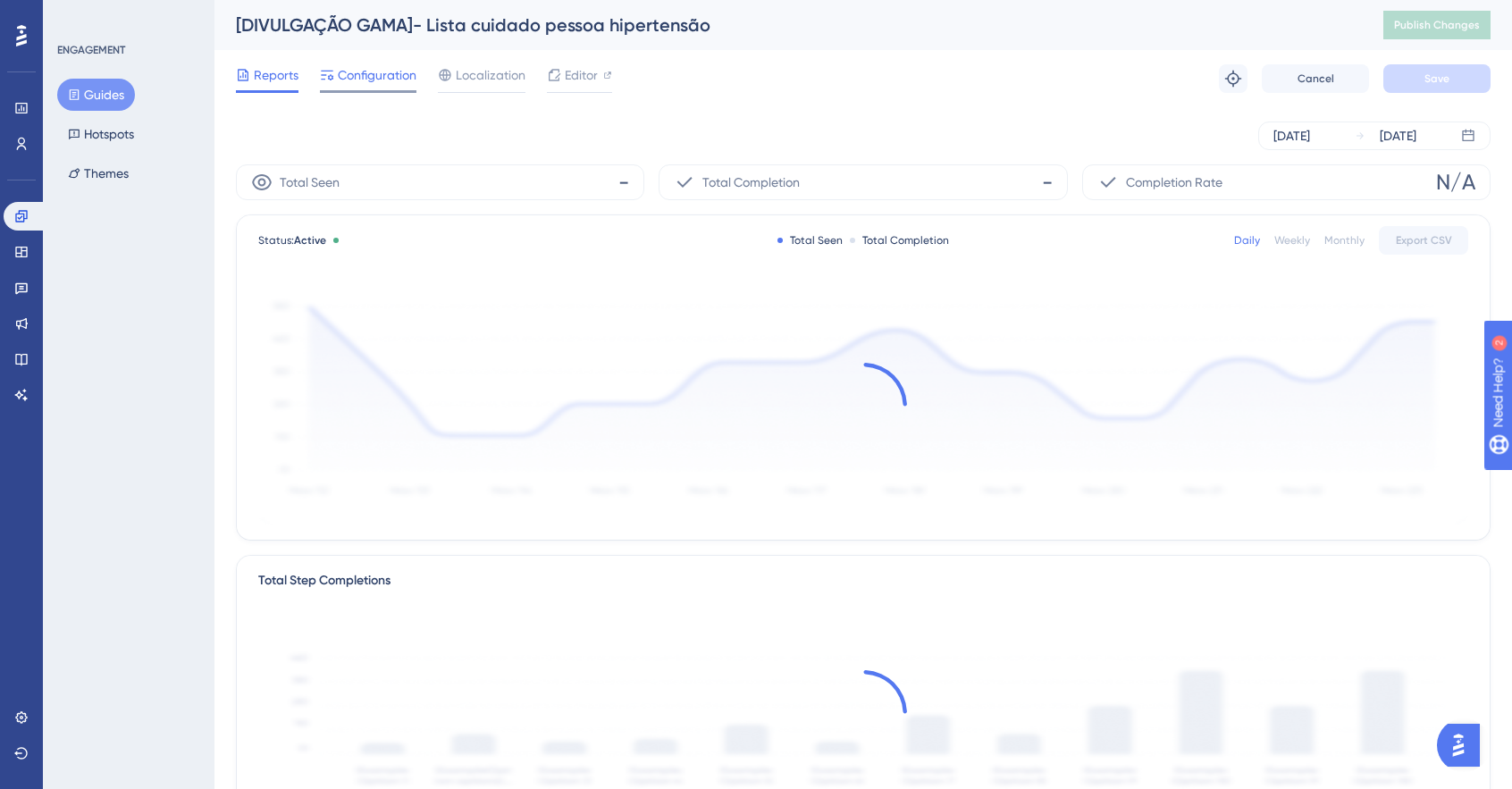
click at [363, 76] on span "Configuration" at bounding box center [377, 75] width 79 height 22
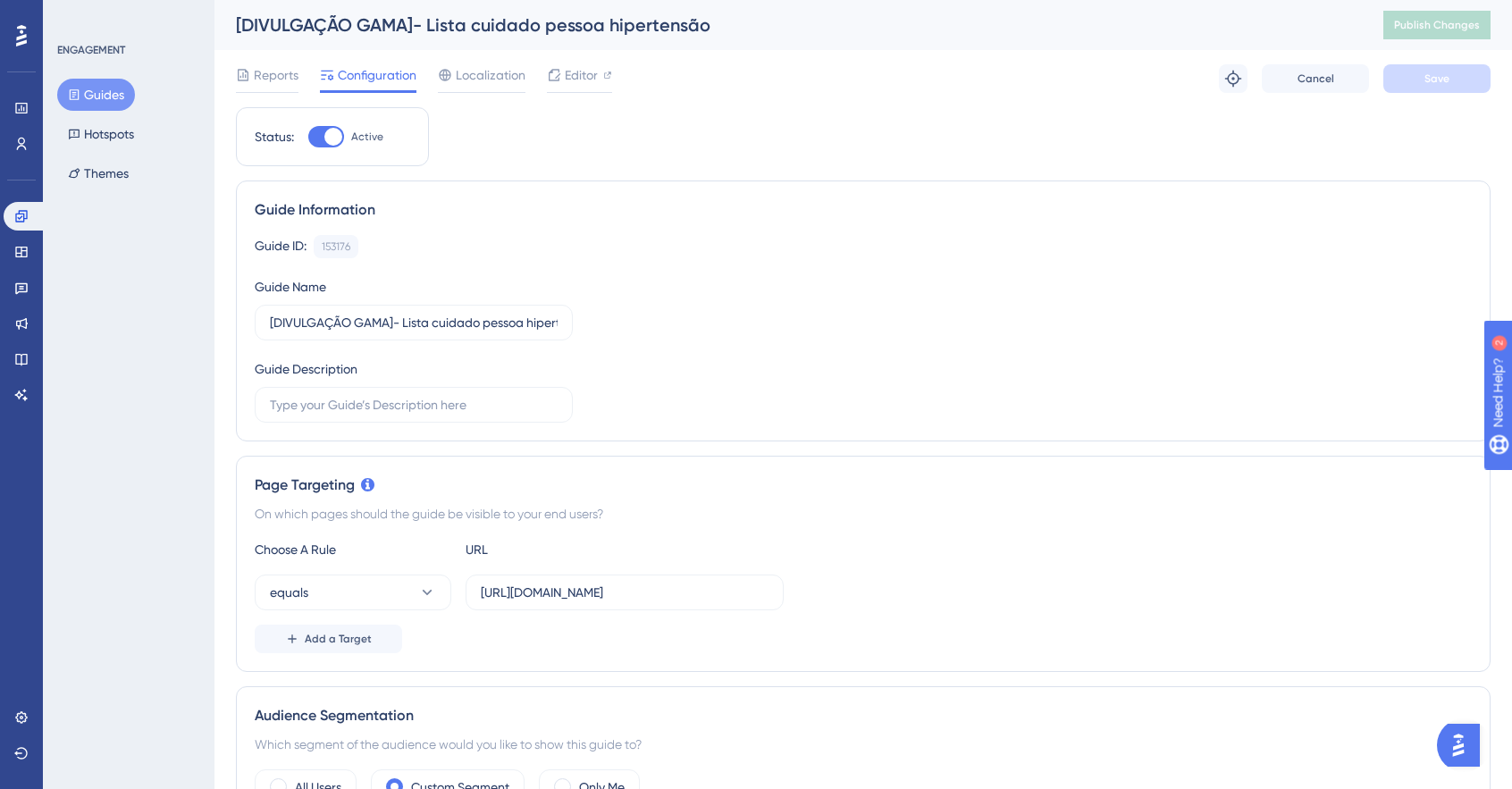
scroll to position [715, 0]
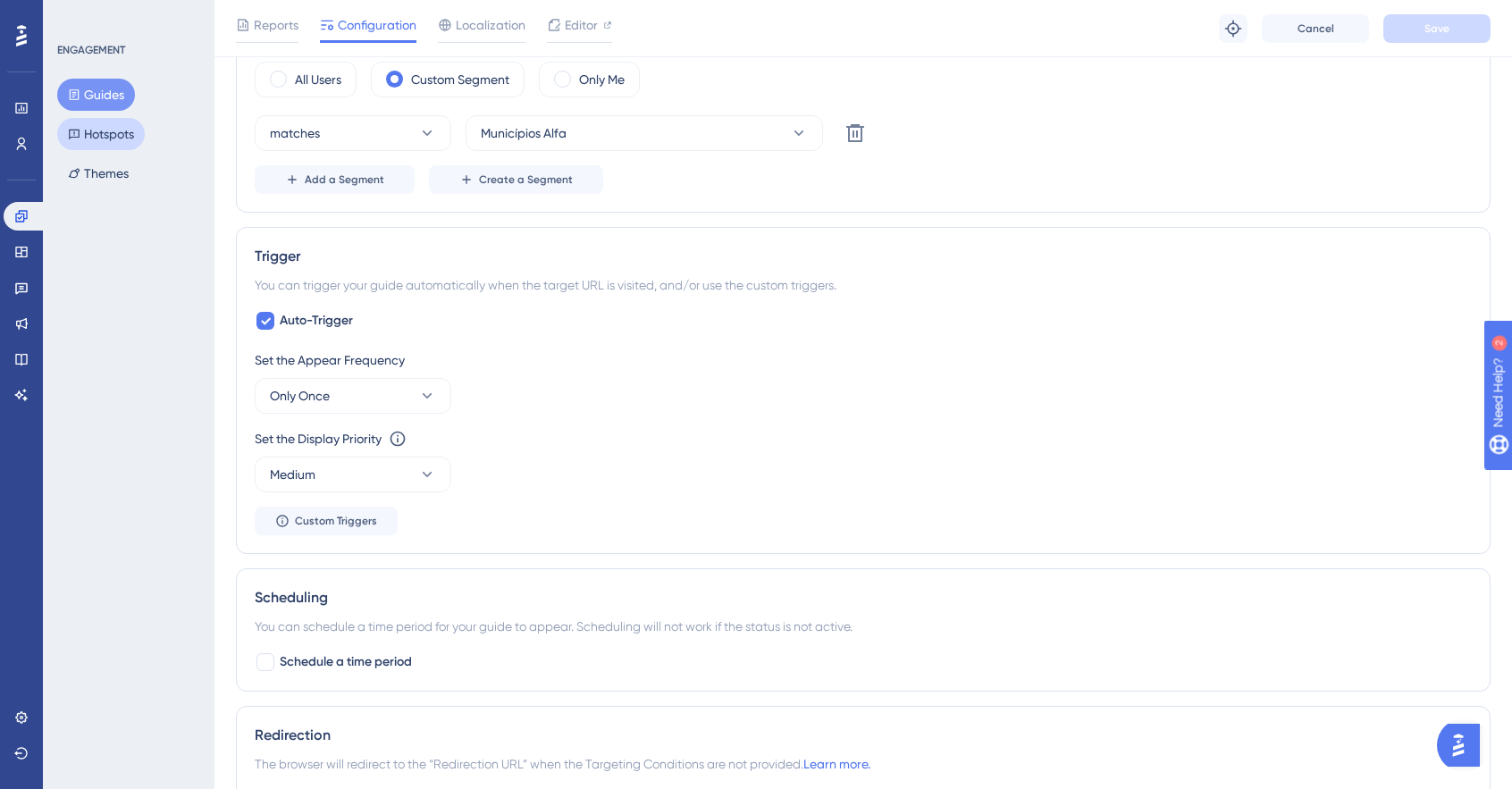
click at [111, 137] on button "Hotspots" at bounding box center [101, 134] width 88 height 32
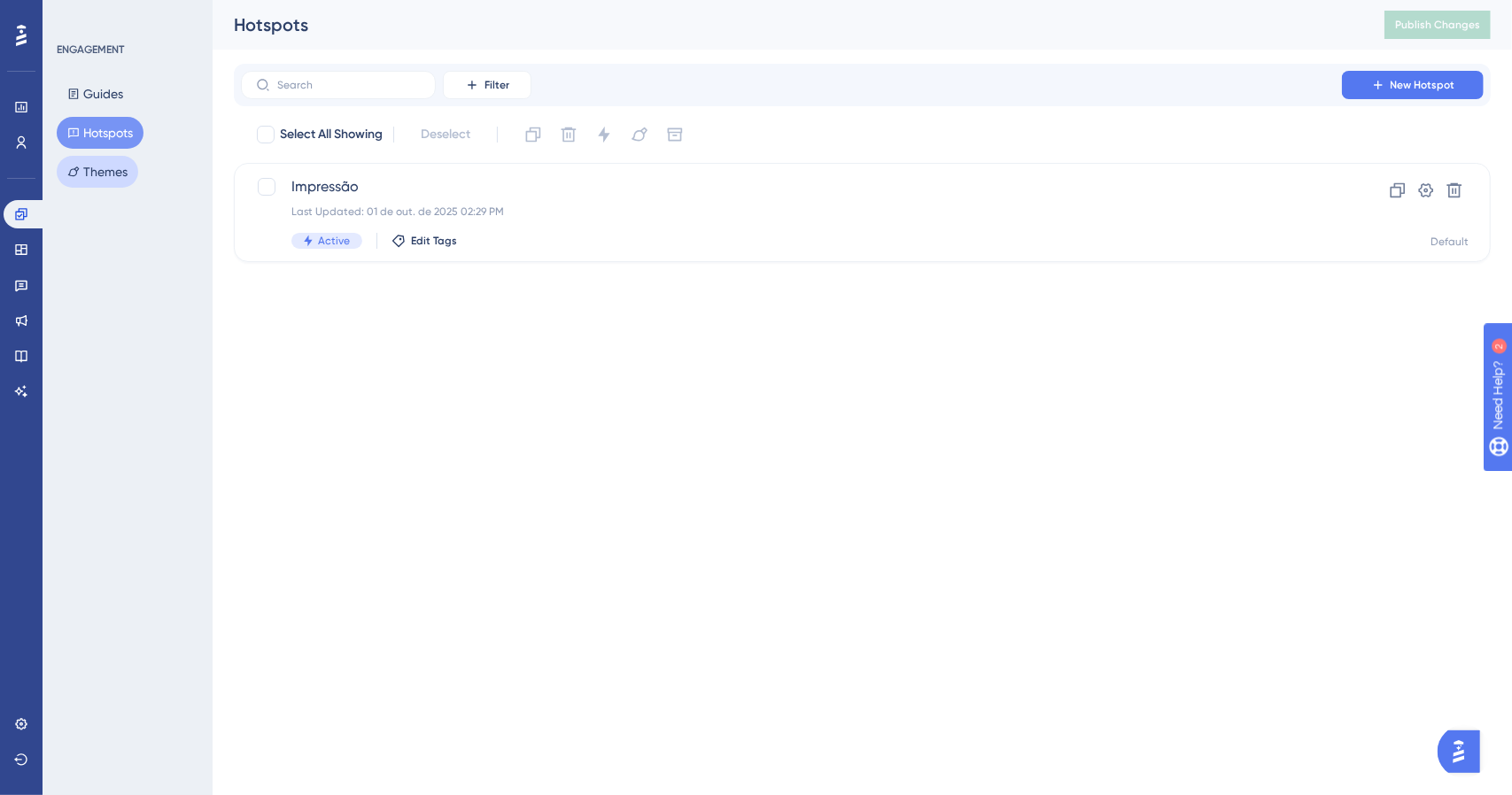
click at [129, 178] on button "Themes" at bounding box center [97, 172] width 81 height 32
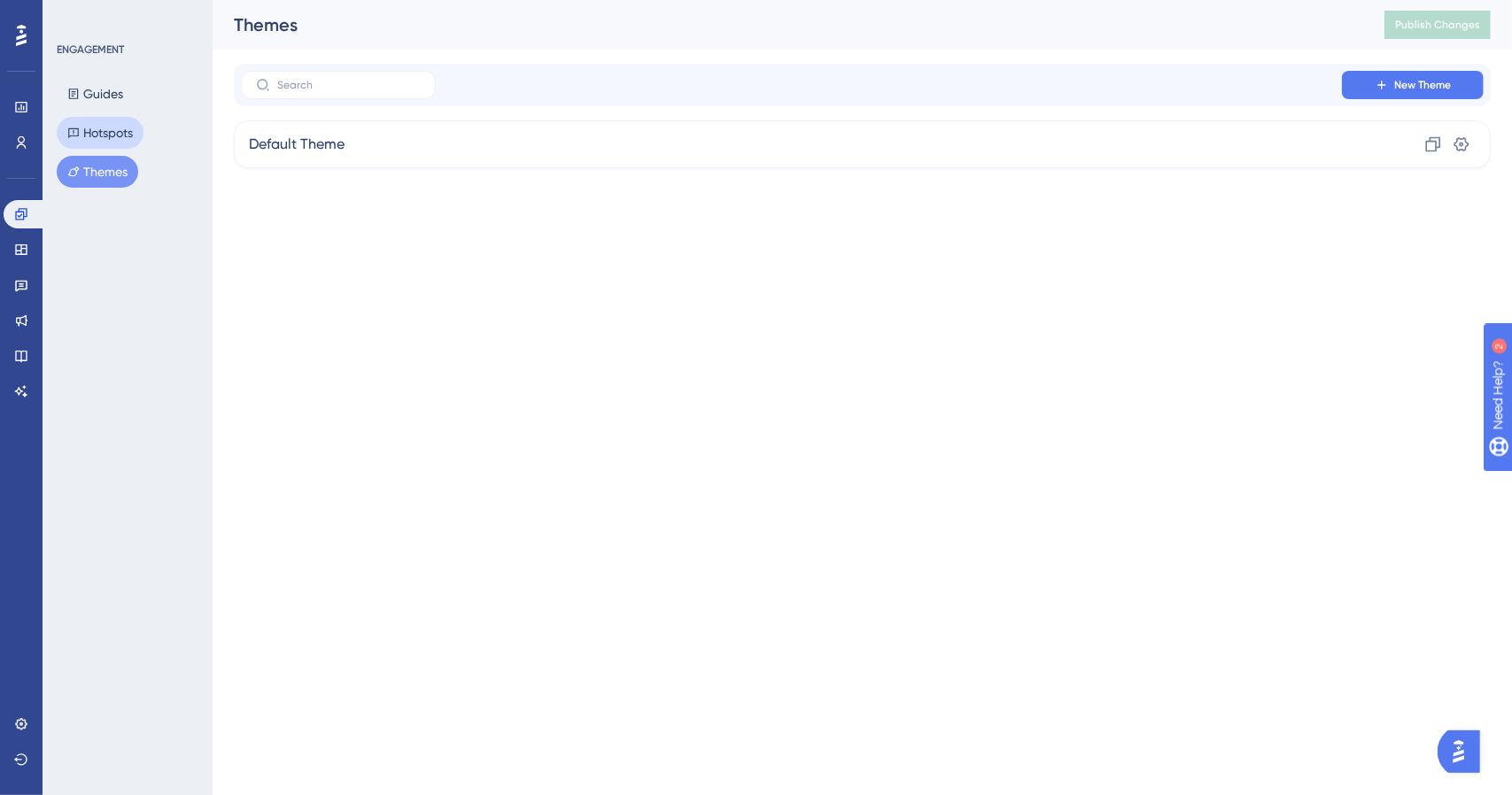
click at [115, 141] on button "Hotspots" at bounding box center [100, 133] width 87 height 32
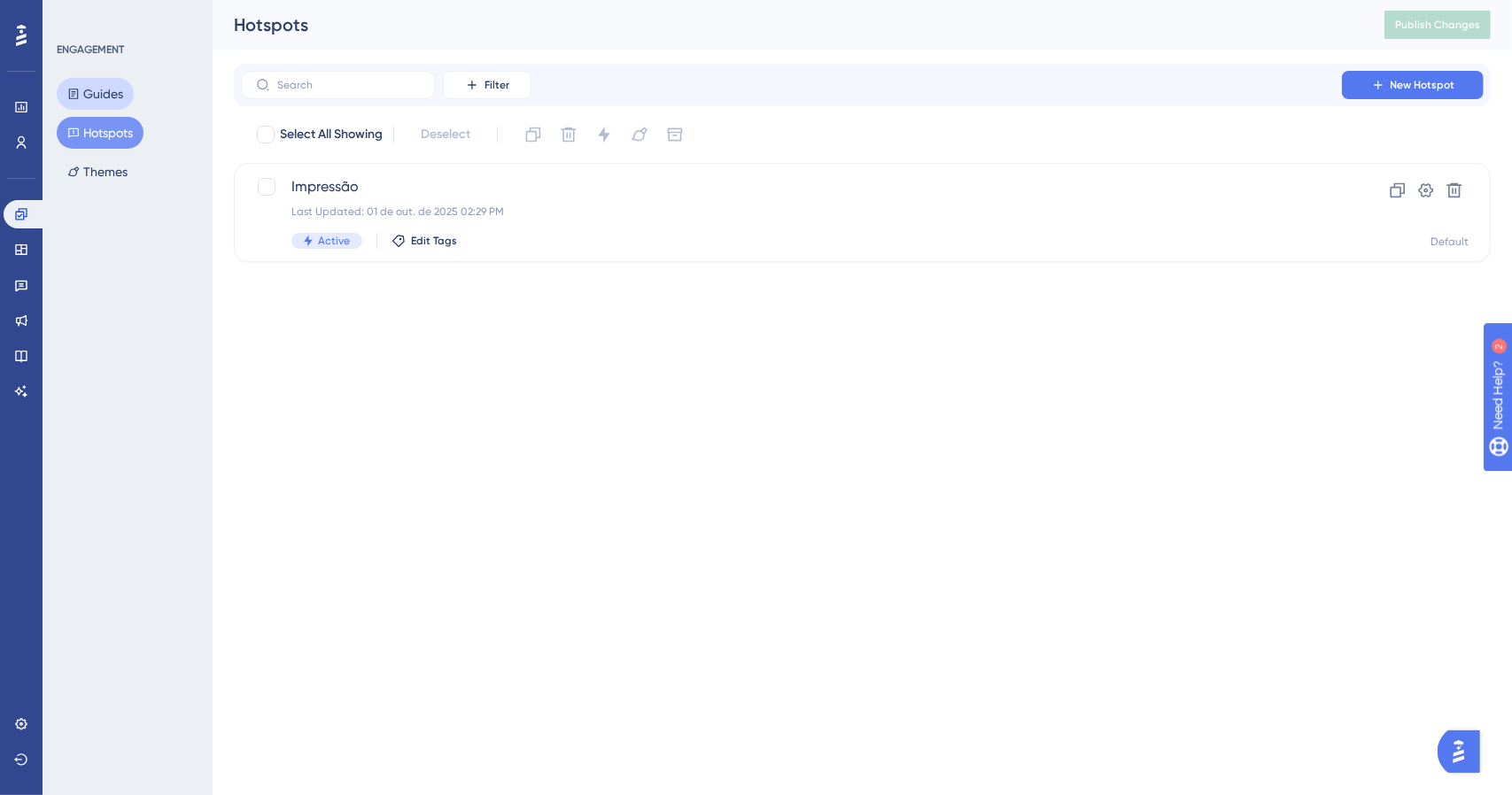
click at [121, 93] on button "Guides" at bounding box center [95, 94] width 77 height 32
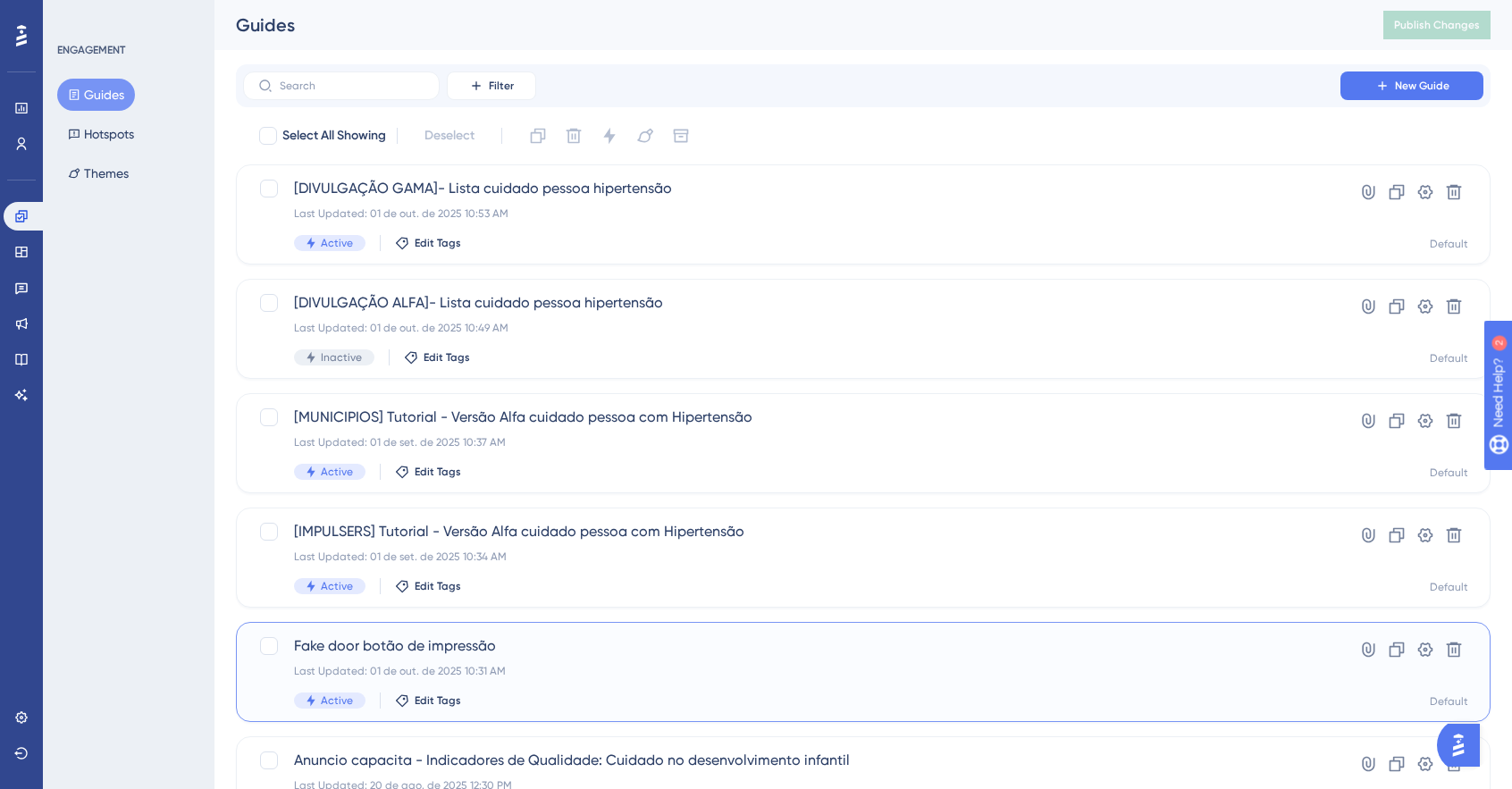
click at [679, 670] on div "Last Updated: 01 de out. de 2025 10:31 AM" at bounding box center [792, 671] width 996 height 14
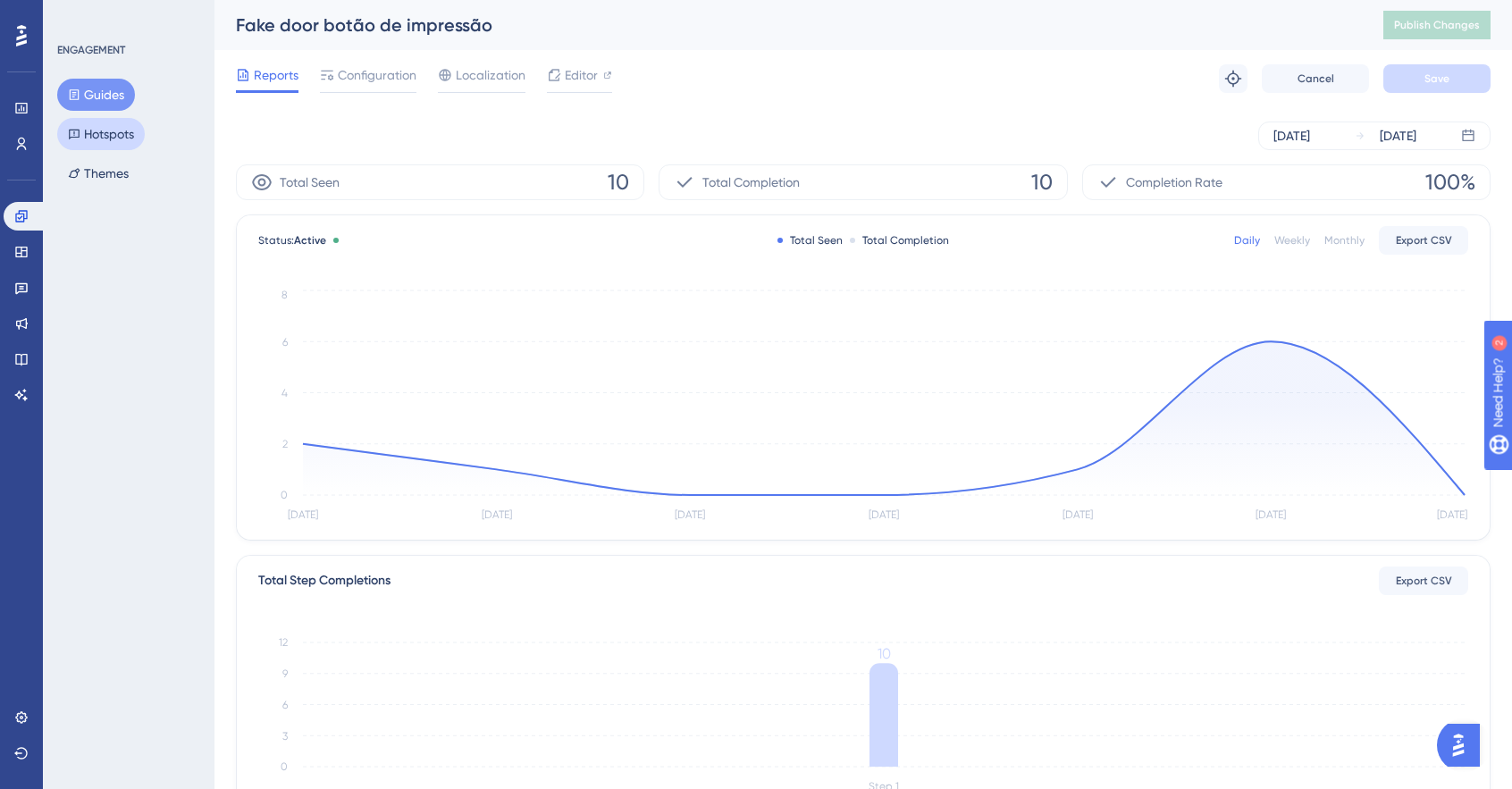
click at [100, 131] on button "Hotspots" at bounding box center [101, 134] width 88 height 32
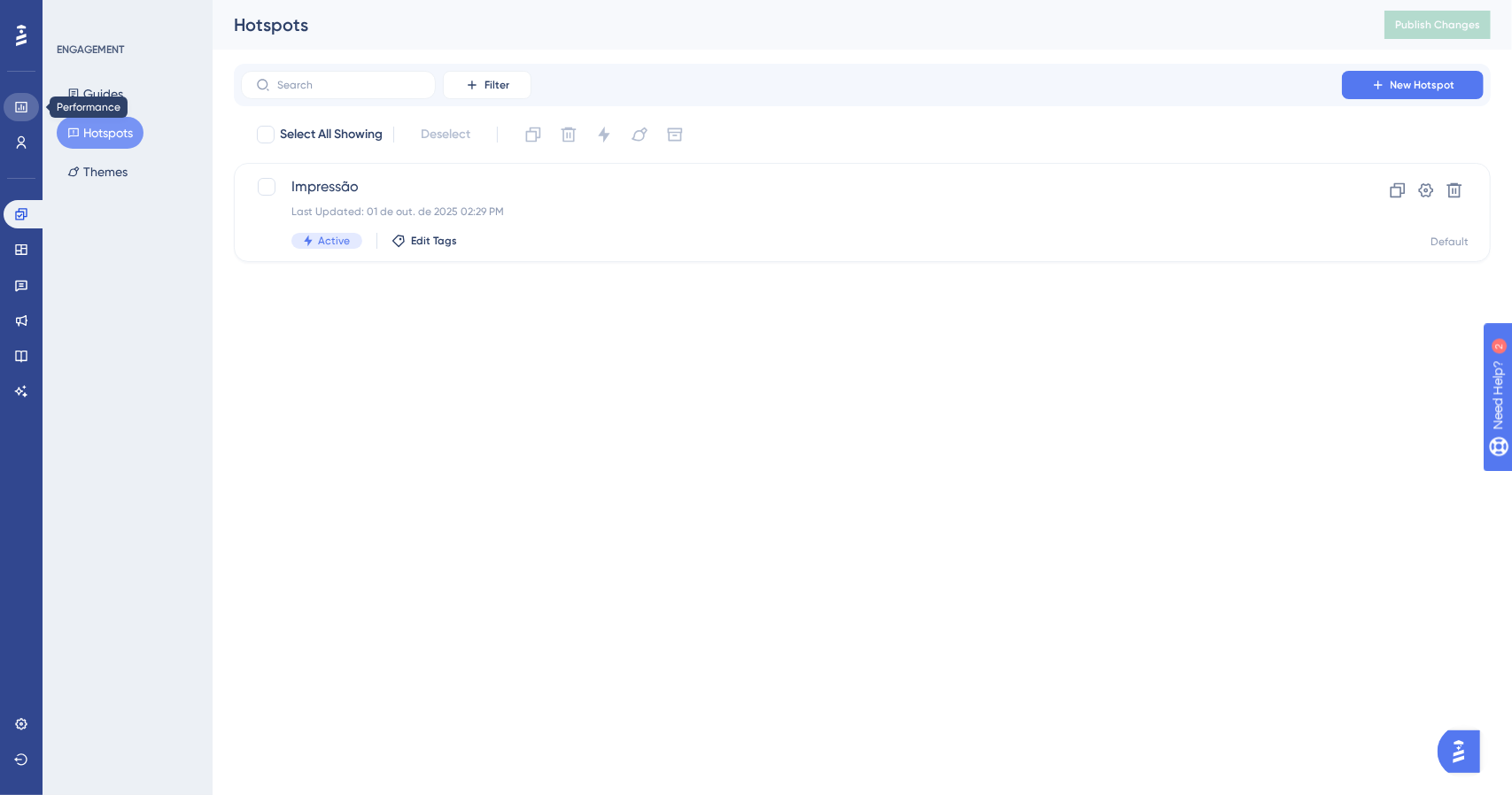
click at [31, 110] on link at bounding box center [22, 107] width 36 height 28
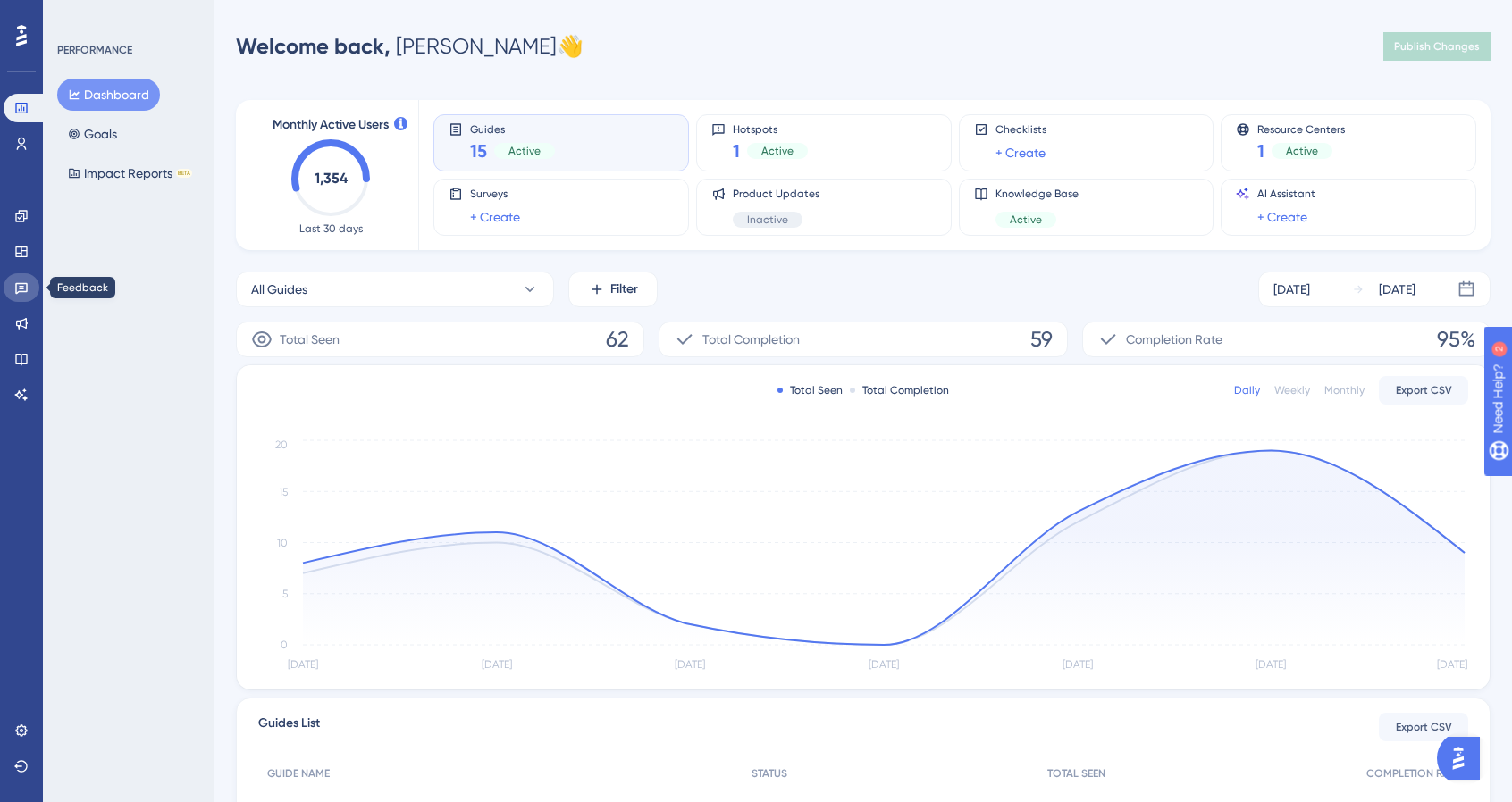
click at [22, 296] on link at bounding box center [22, 288] width 36 height 29
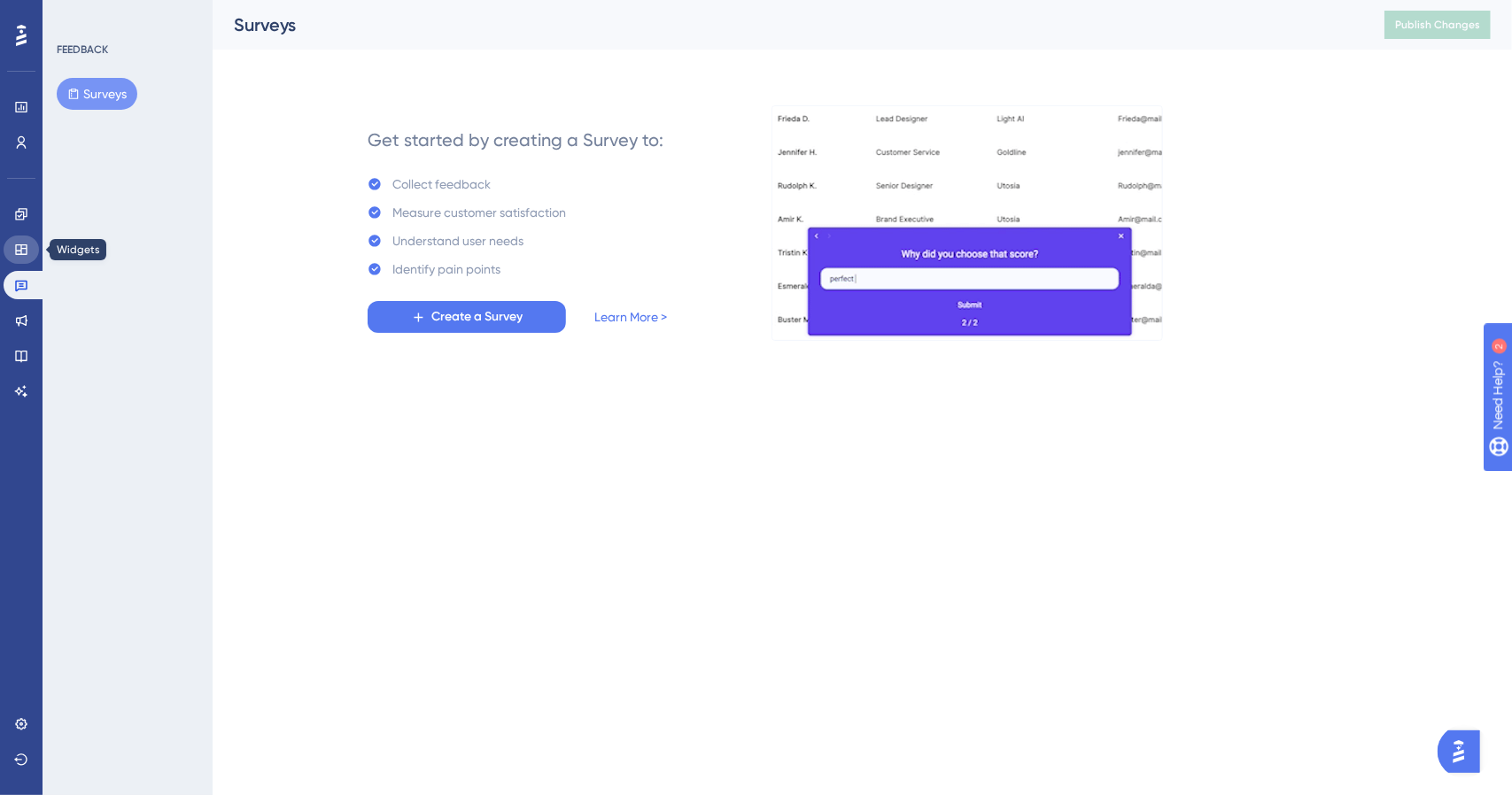
click at [30, 245] on link at bounding box center [22, 249] width 36 height 28
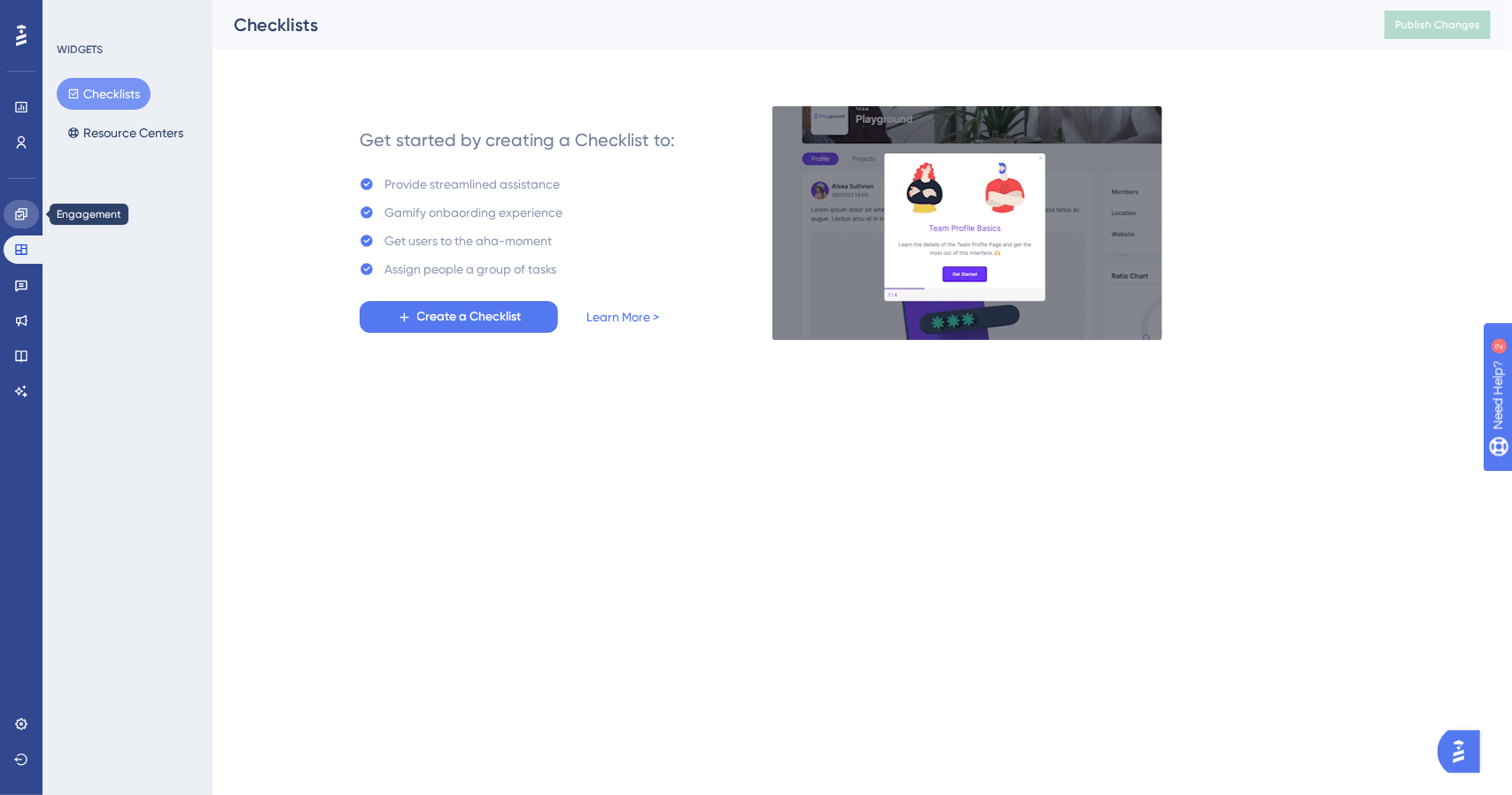
click at [25, 224] on link at bounding box center [22, 214] width 36 height 28
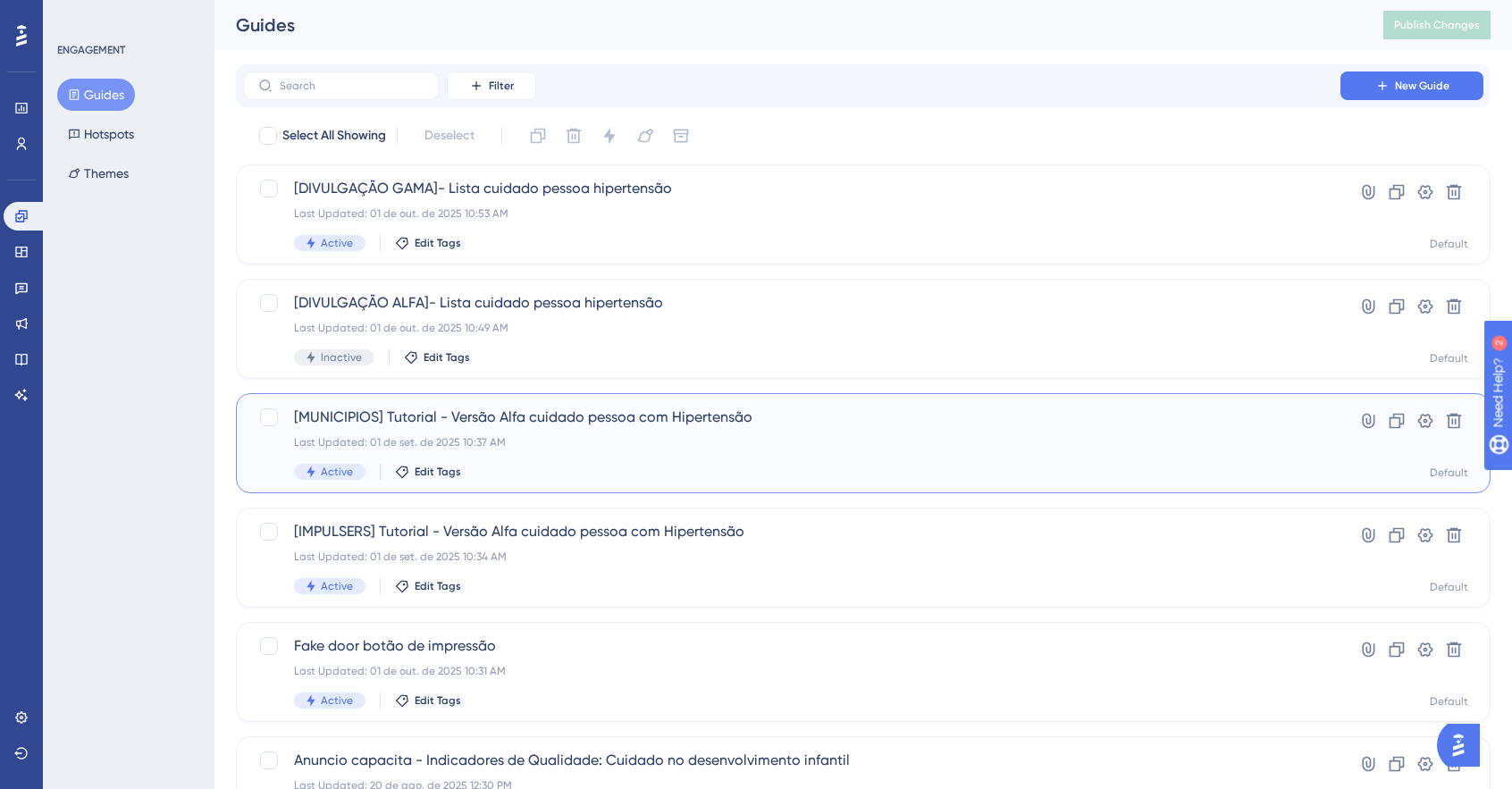
click at [615, 452] on div "[MUNICIPIOS] Tutorial - Versão Alfa cuidado pessoa com Hipertensão Last Updated…" at bounding box center [792, 443] width 996 height 73
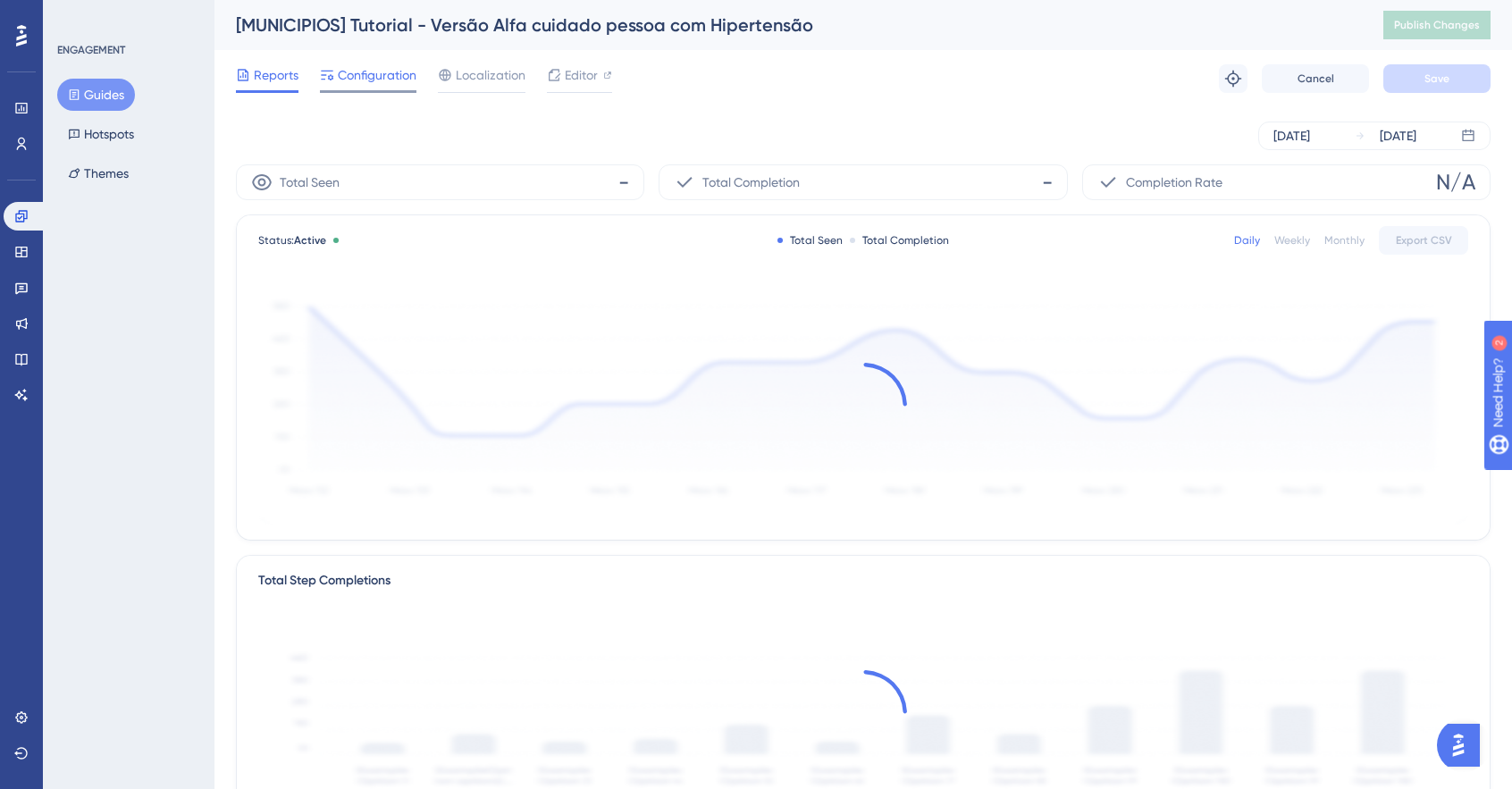
click at [379, 71] on span "Configuration" at bounding box center [377, 75] width 79 height 22
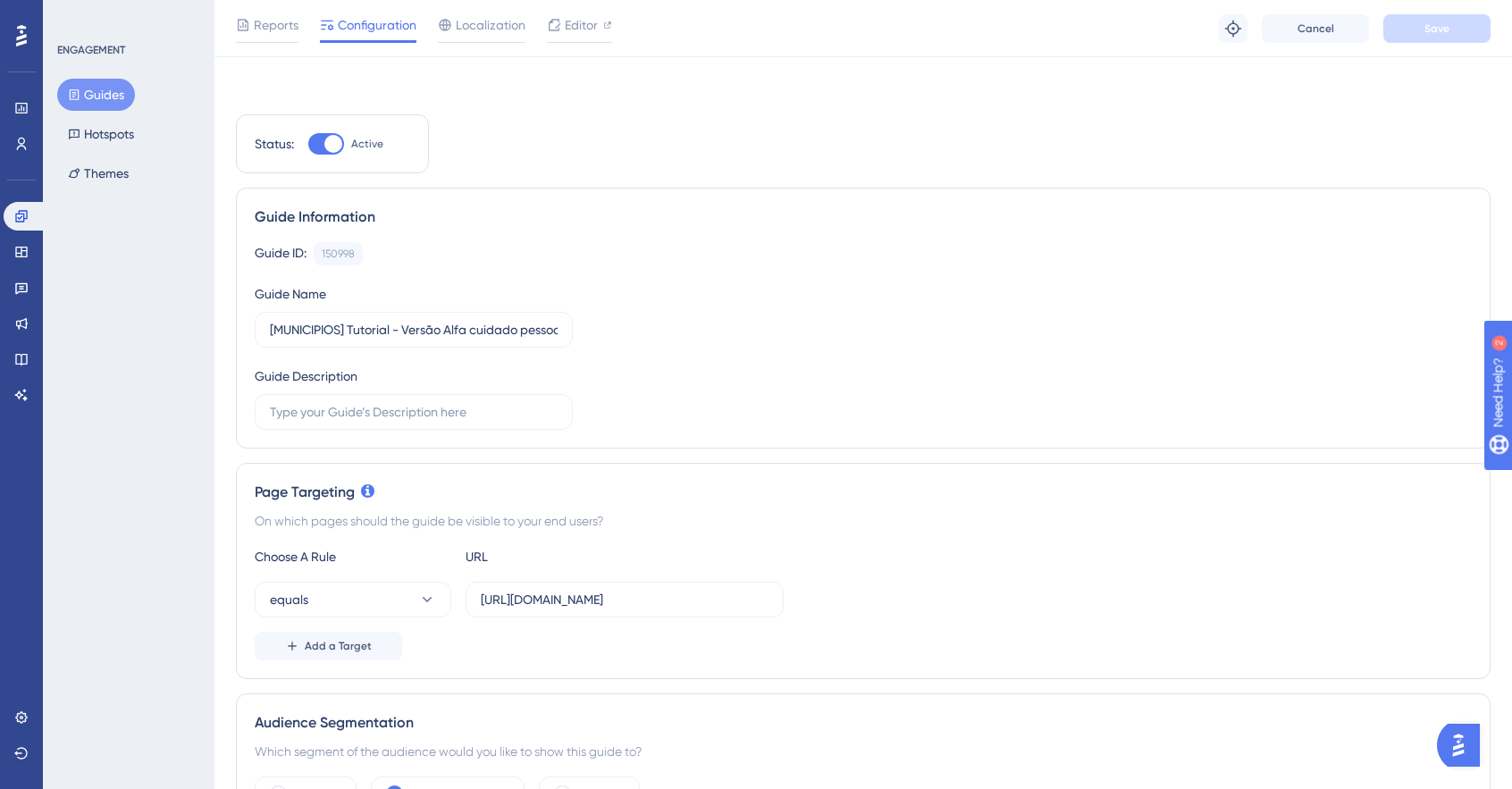
scroll to position [268, 0]
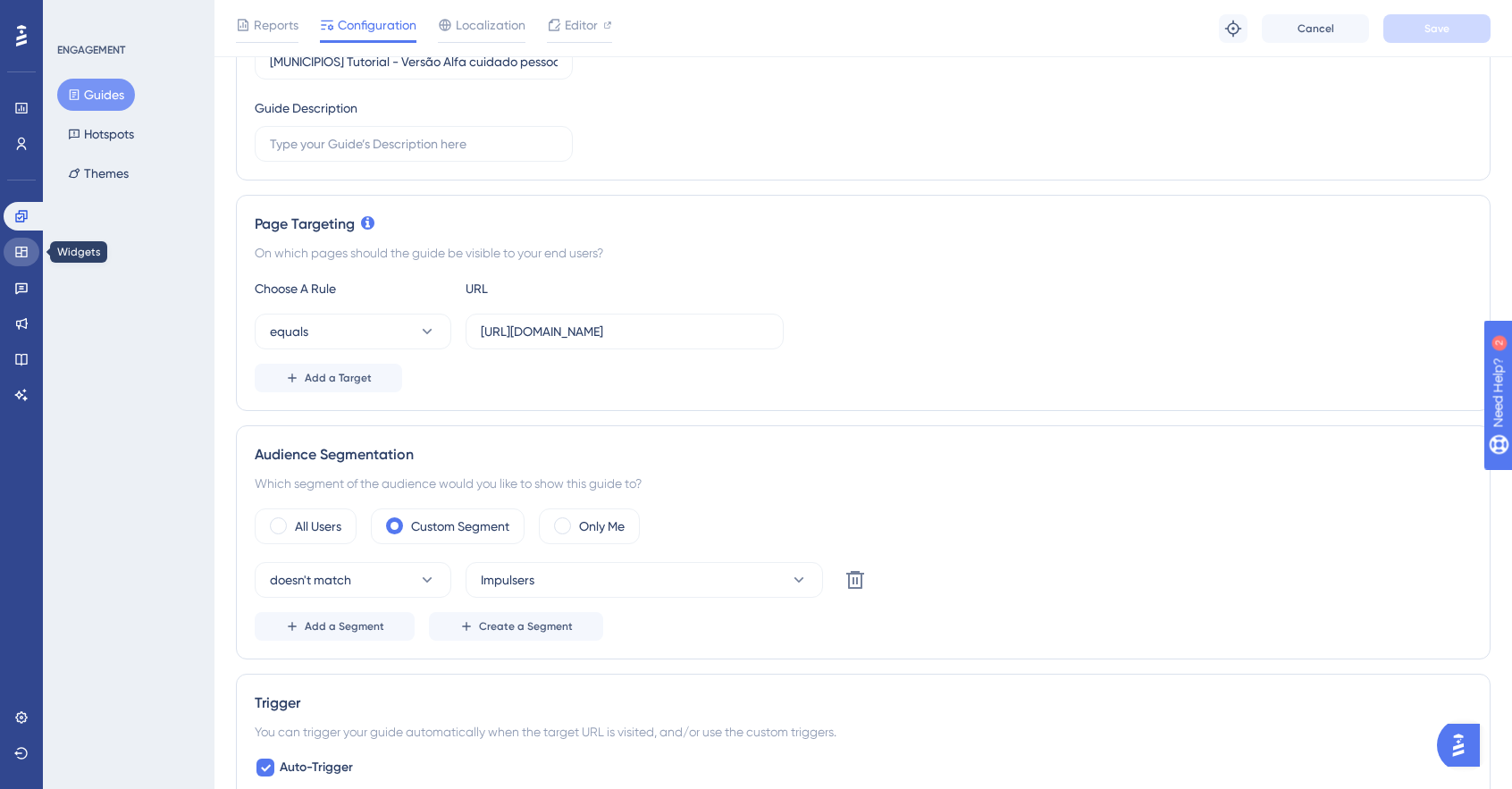
click at [21, 247] on icon at bounding box center [21, 252] width 11 height 10
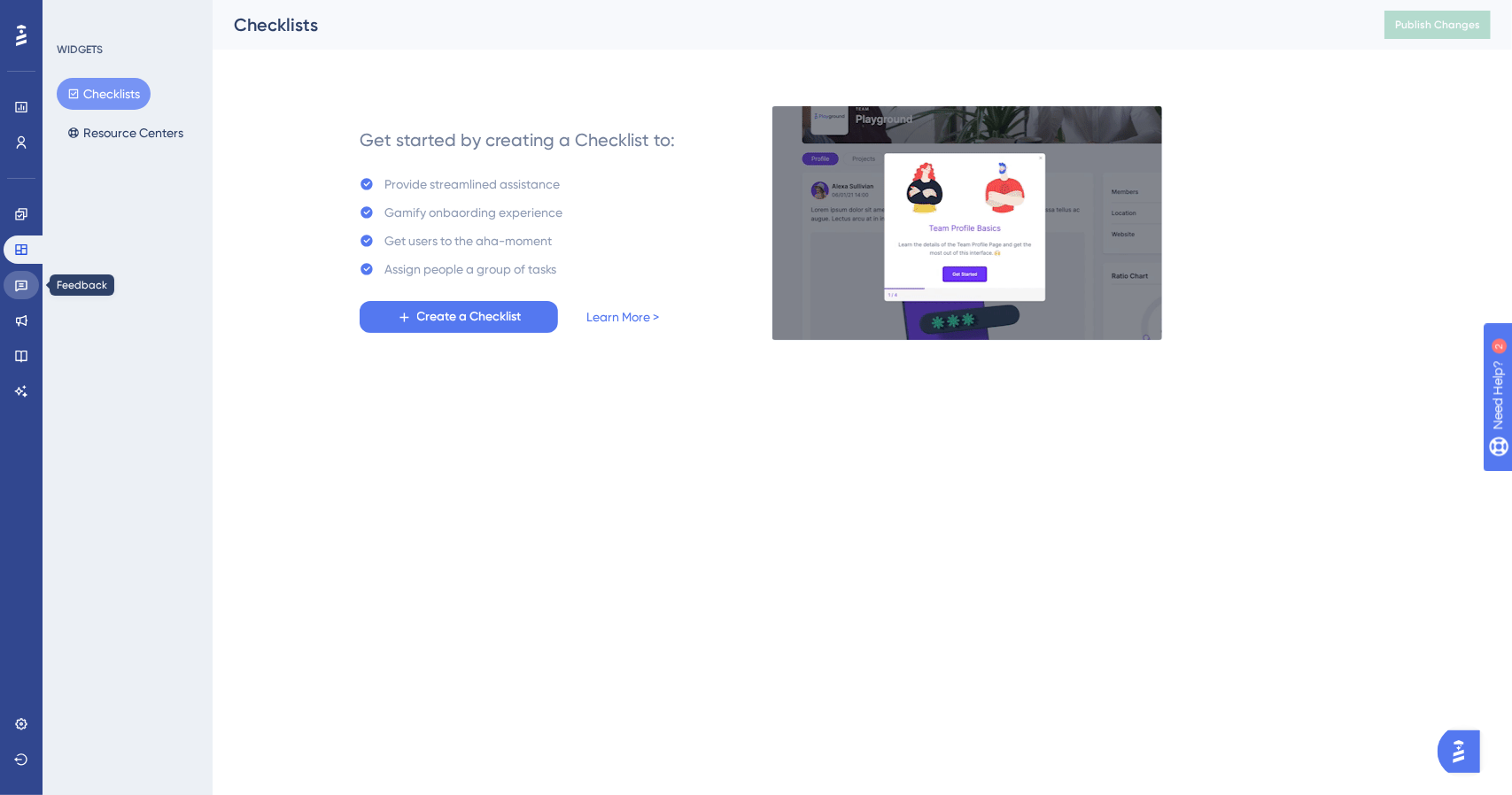
click at [20, 279] on icon at bounding box center [21, 285] width 14 height 14
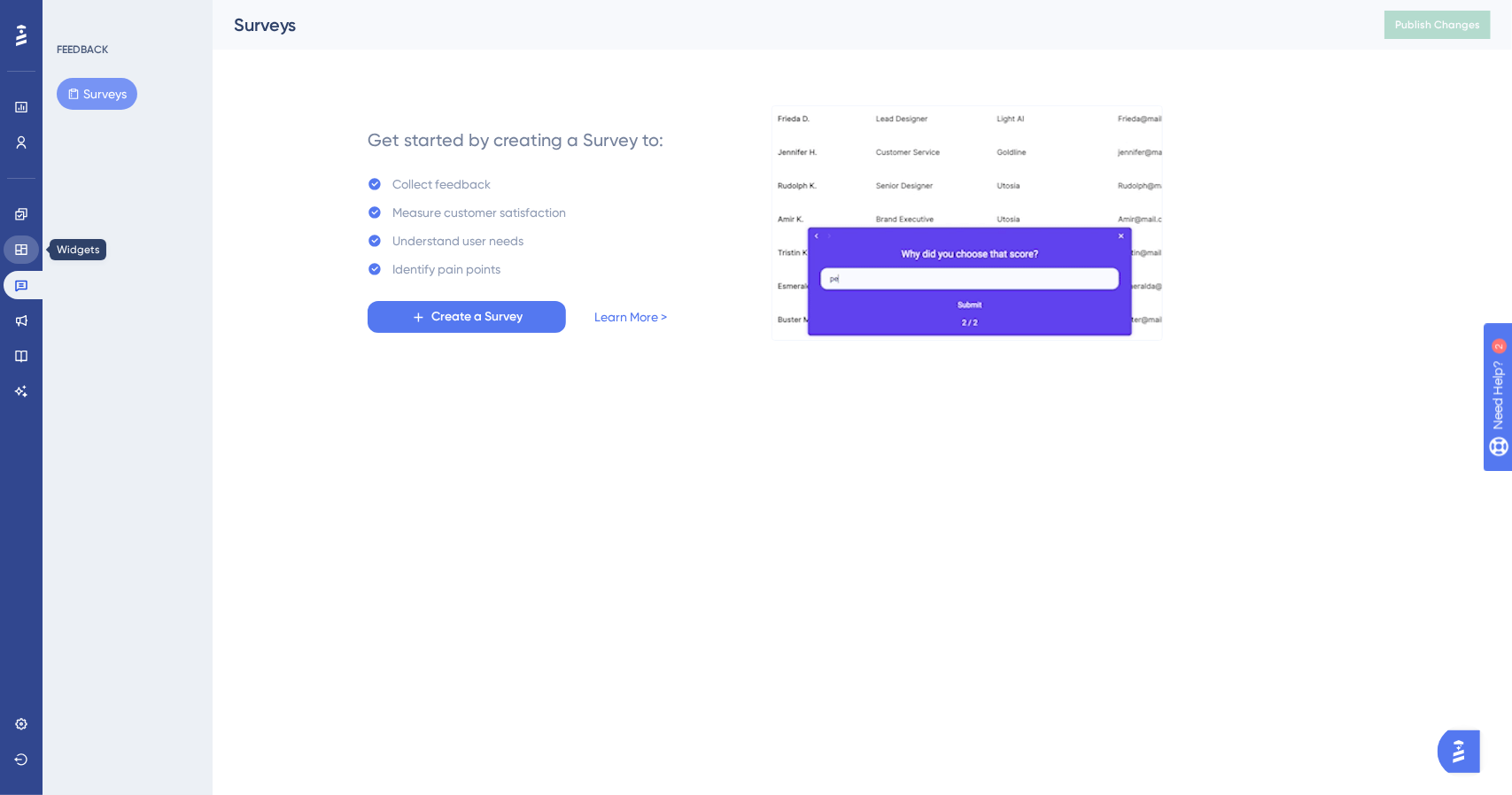
click at [19, 253] on icon at bounding box center [21, 249] width 14 height 14
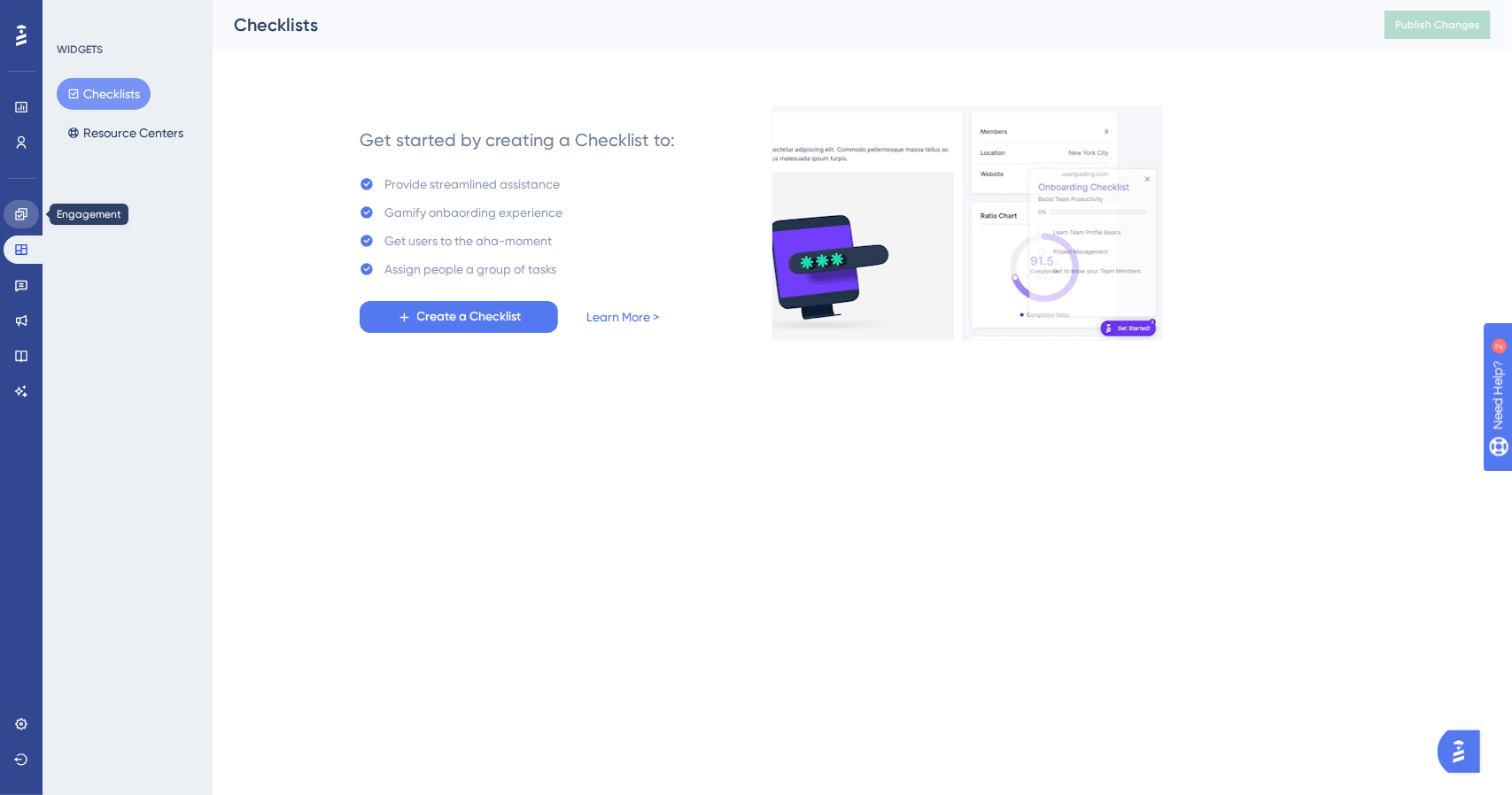
click at [14, 219] on icon at bounding box center [21, 213] width 14 height 14
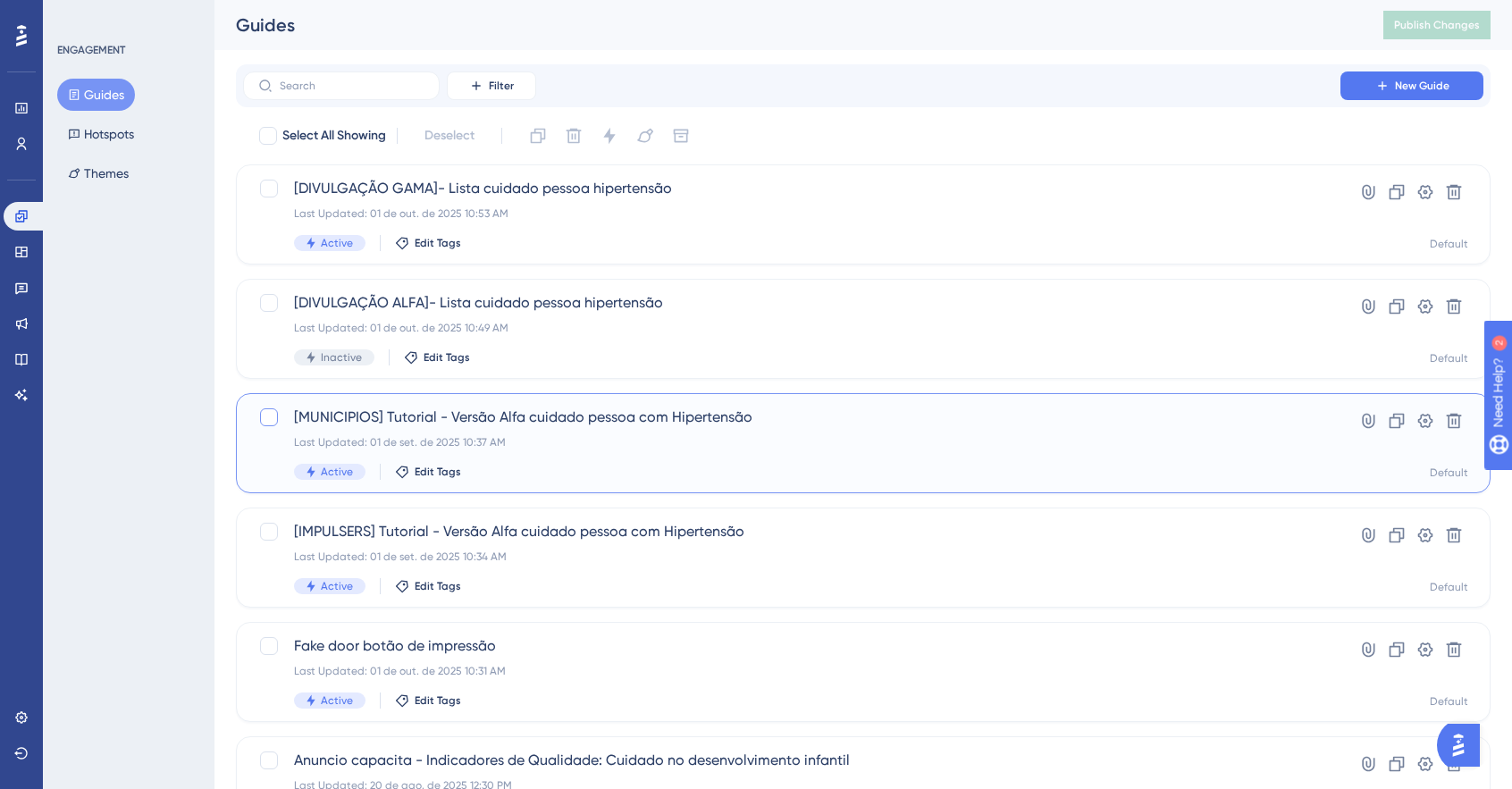
click at [265, 412] on div at bounding box center [269, 417] width 18 height 18
checkbox input "true"
click at [1426, 425] on icon at bounding box center [1425, 420] width 18 height 18
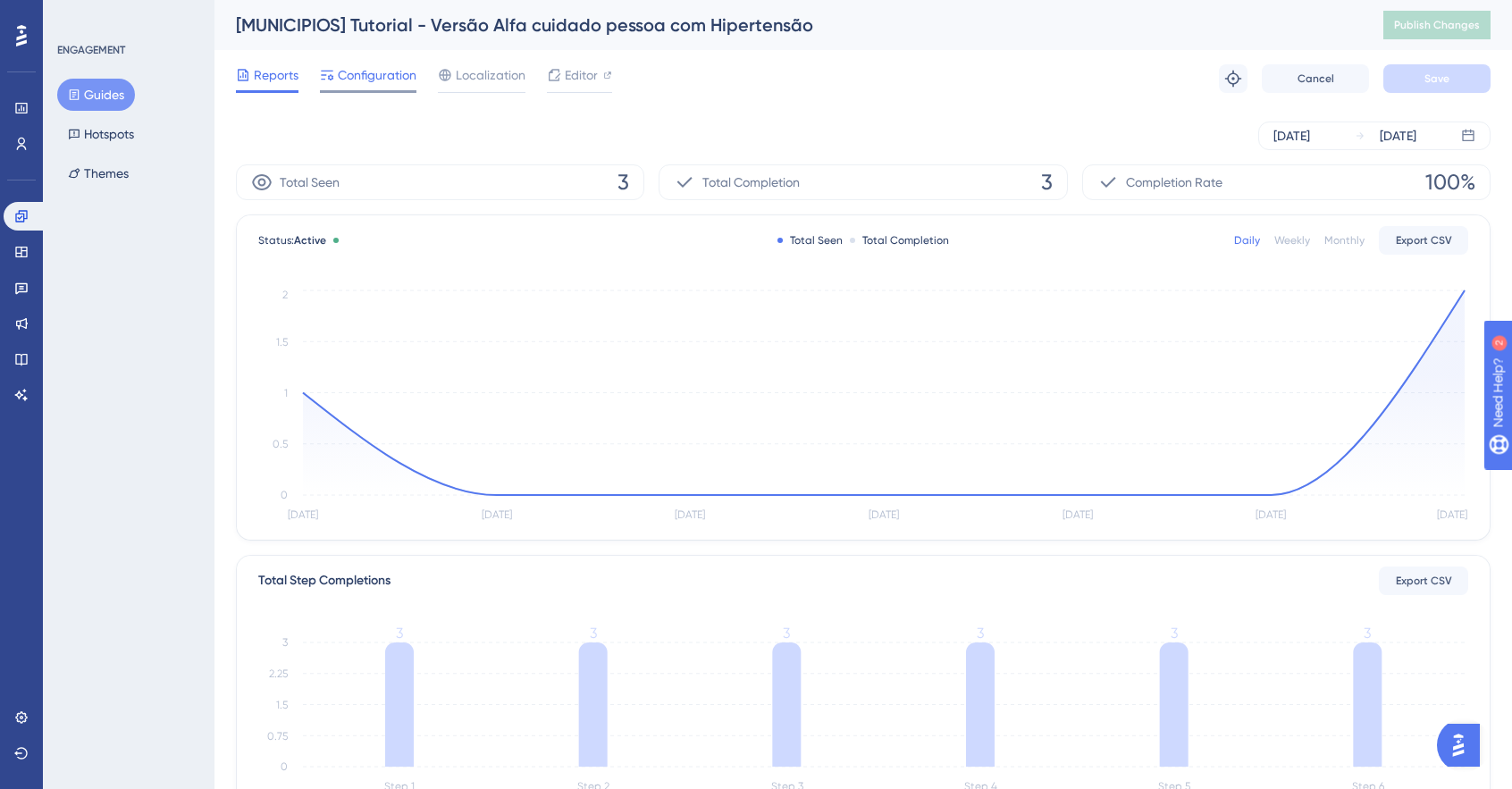
click at [377, 82] on span "Configuration" at bounding box center [377, 75] width 79 height 22
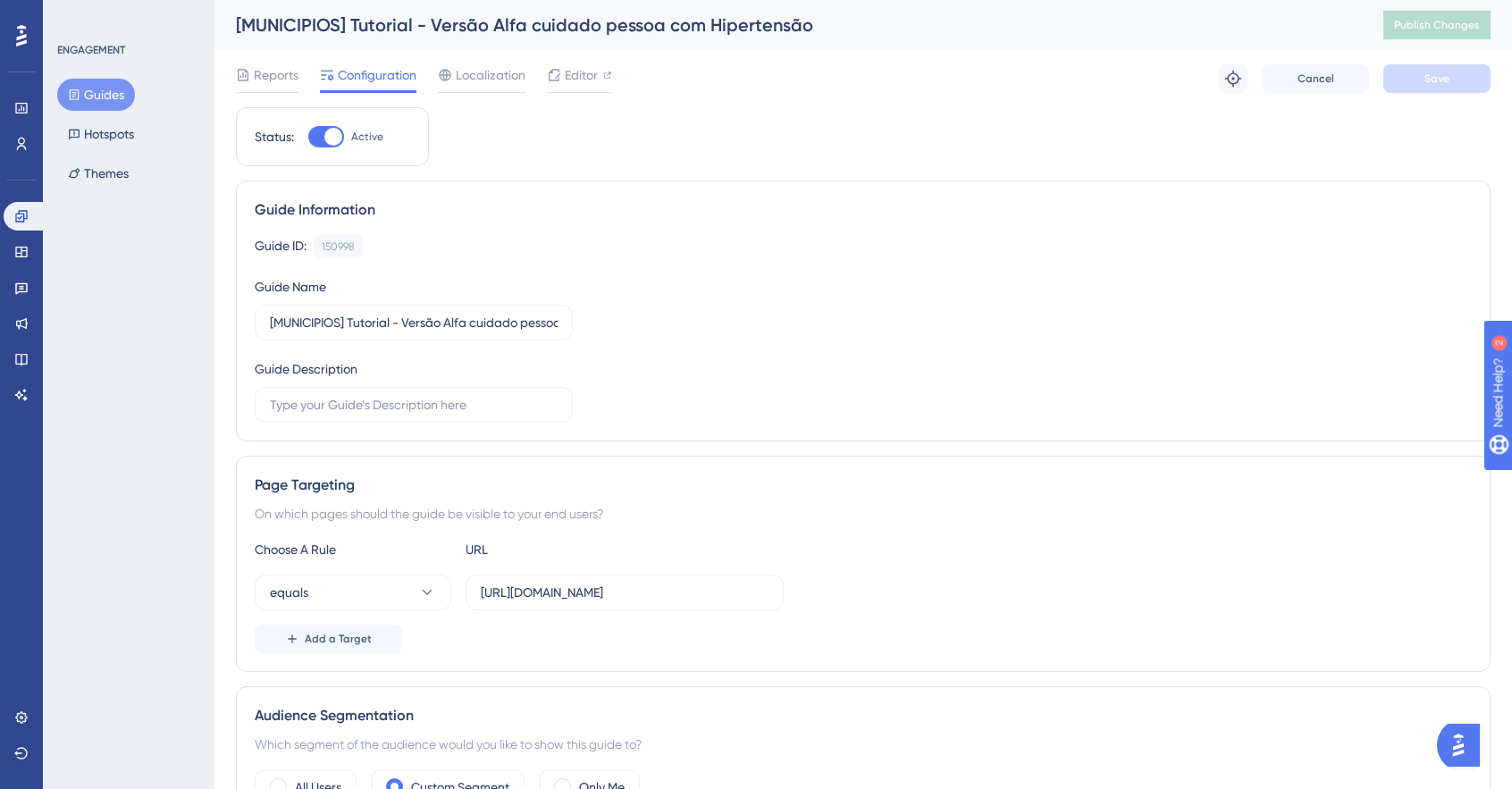
click at [323, 131] on div at bounding box center [327, 136] width 36 height 22
click at [309, 137] on input "Active" at bounding box center [308, 137] width 1 height 1
checkbox input "false"
click at [1444, 75] on span "Save" at bounding box center [1437, 78] width 25 height 14
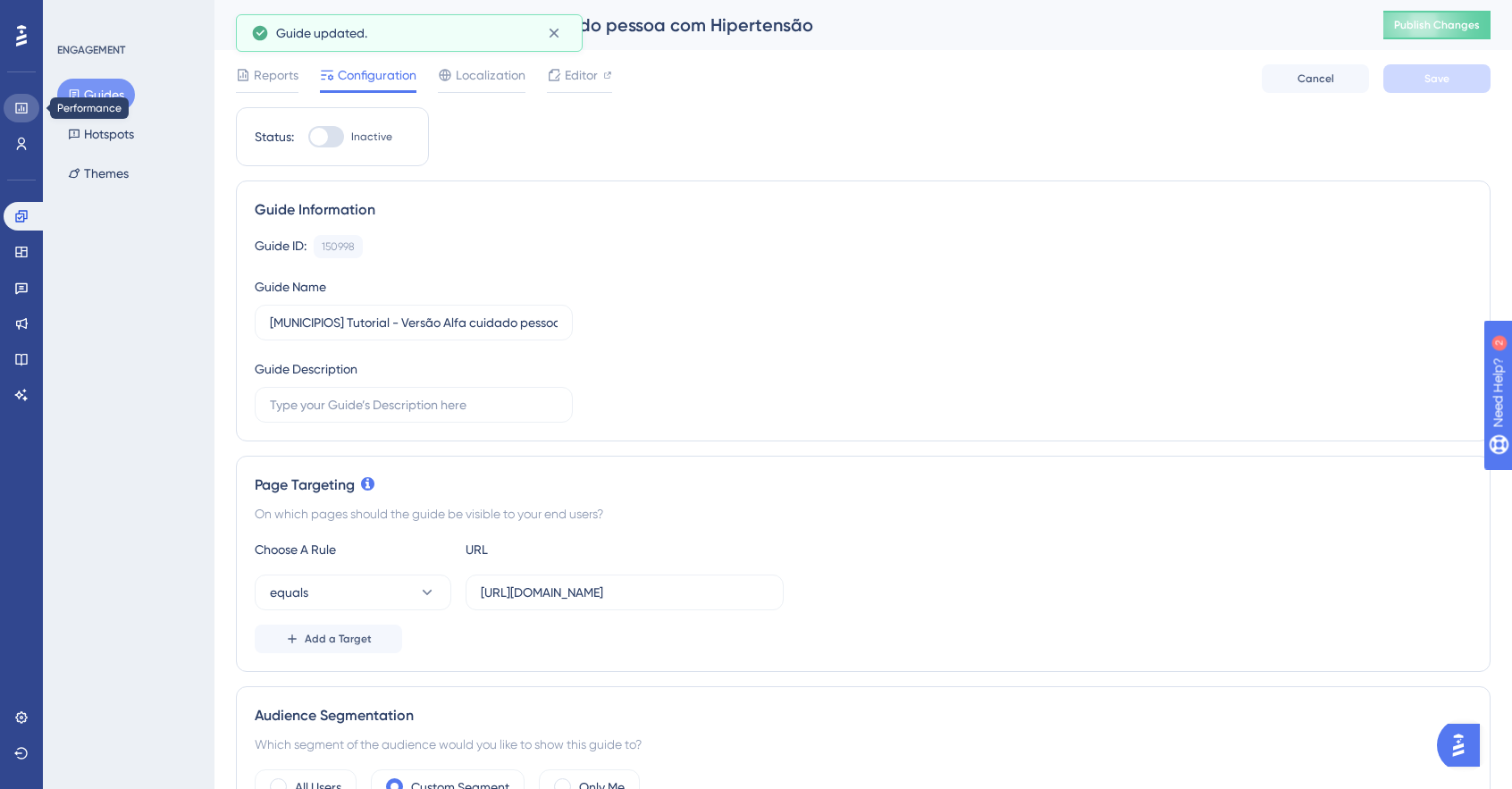
click at [20, 105] on icon at bounding box center [21, 108] width 14 height 14
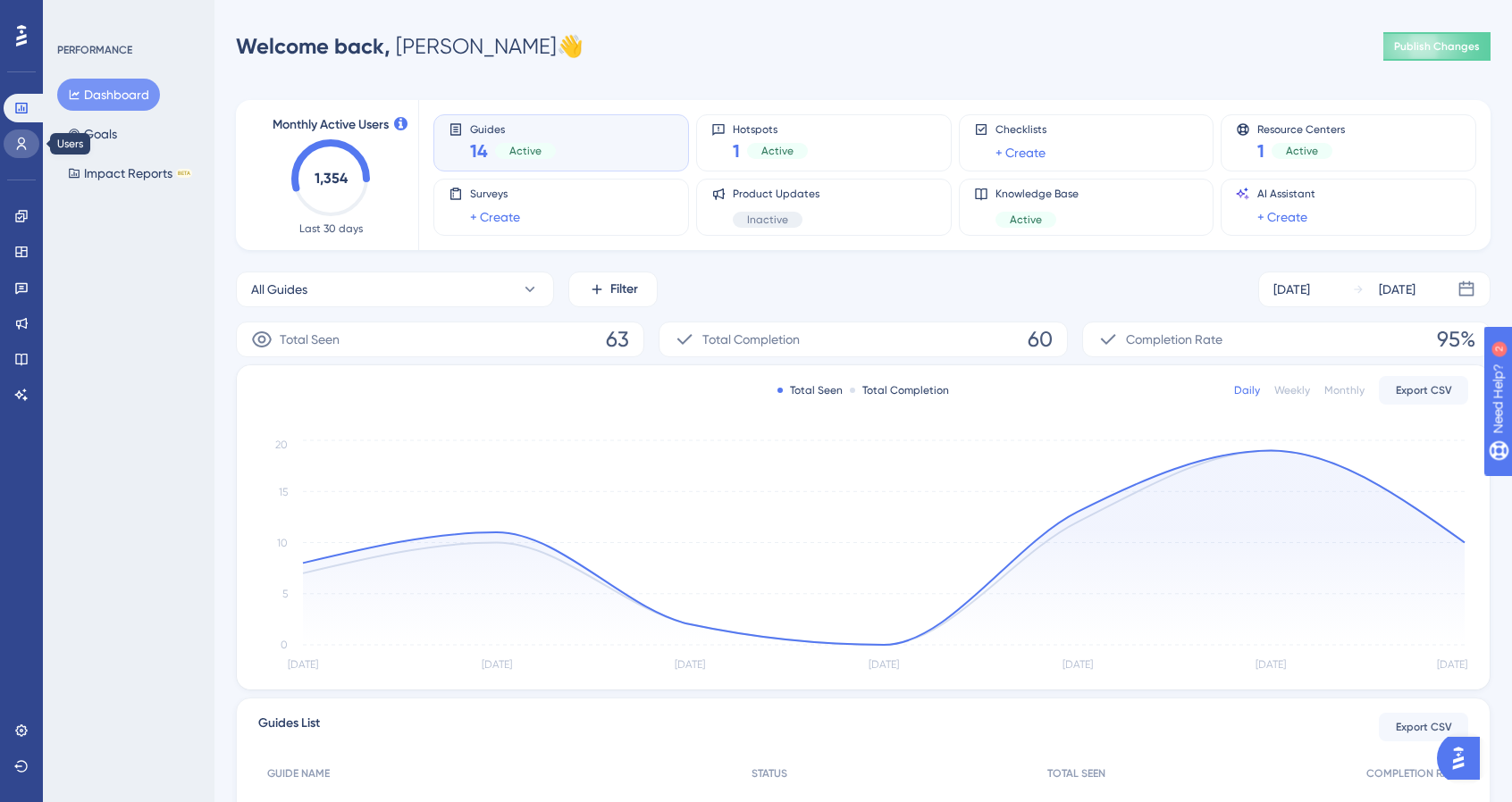
click at [25, 140] on icon at bounding box center [21, 144] width 14 height 14
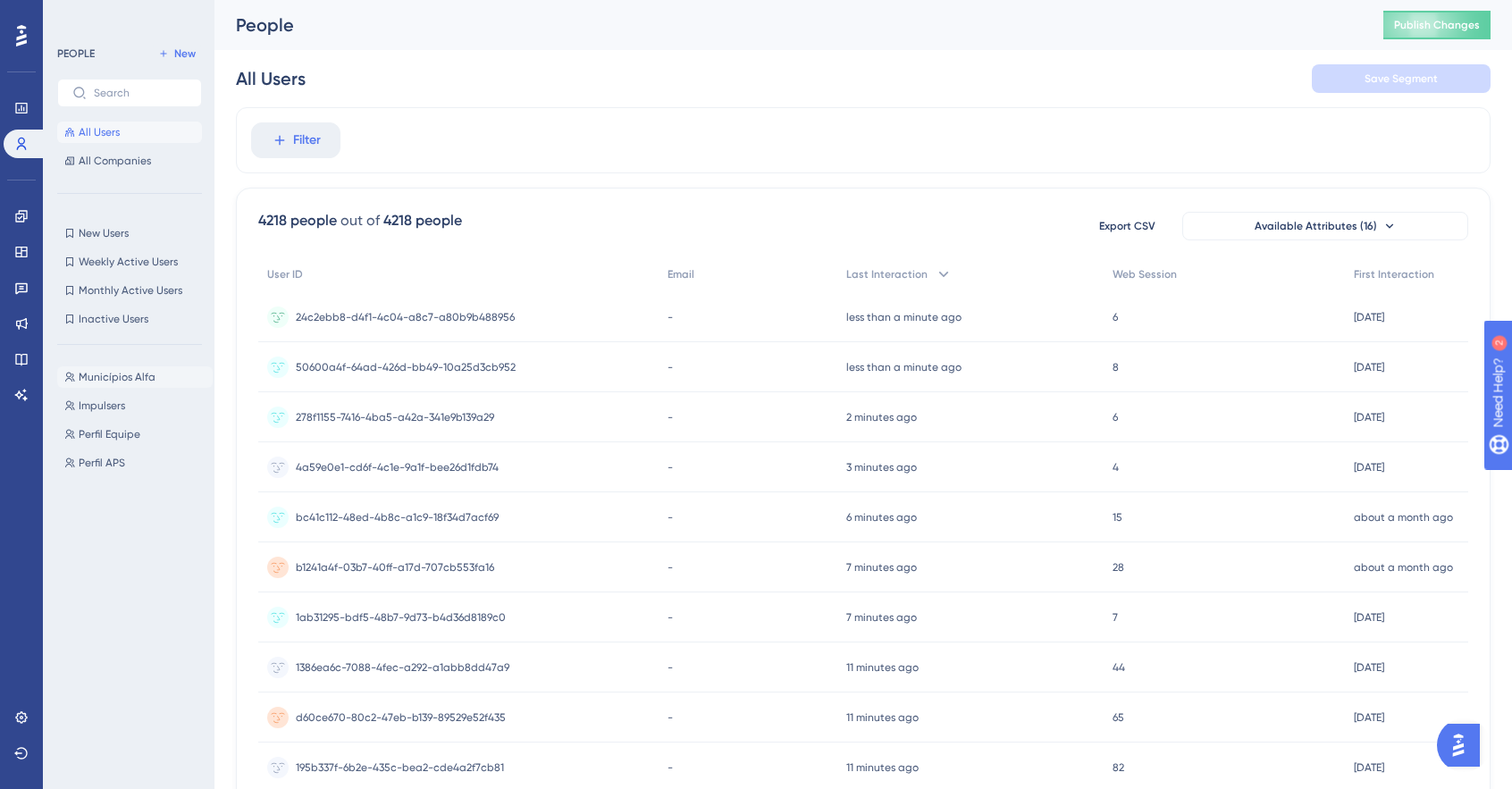
click at [132, 378] on span "Municípios Alfa" at bounding box center [117, 376] width 77 height 14
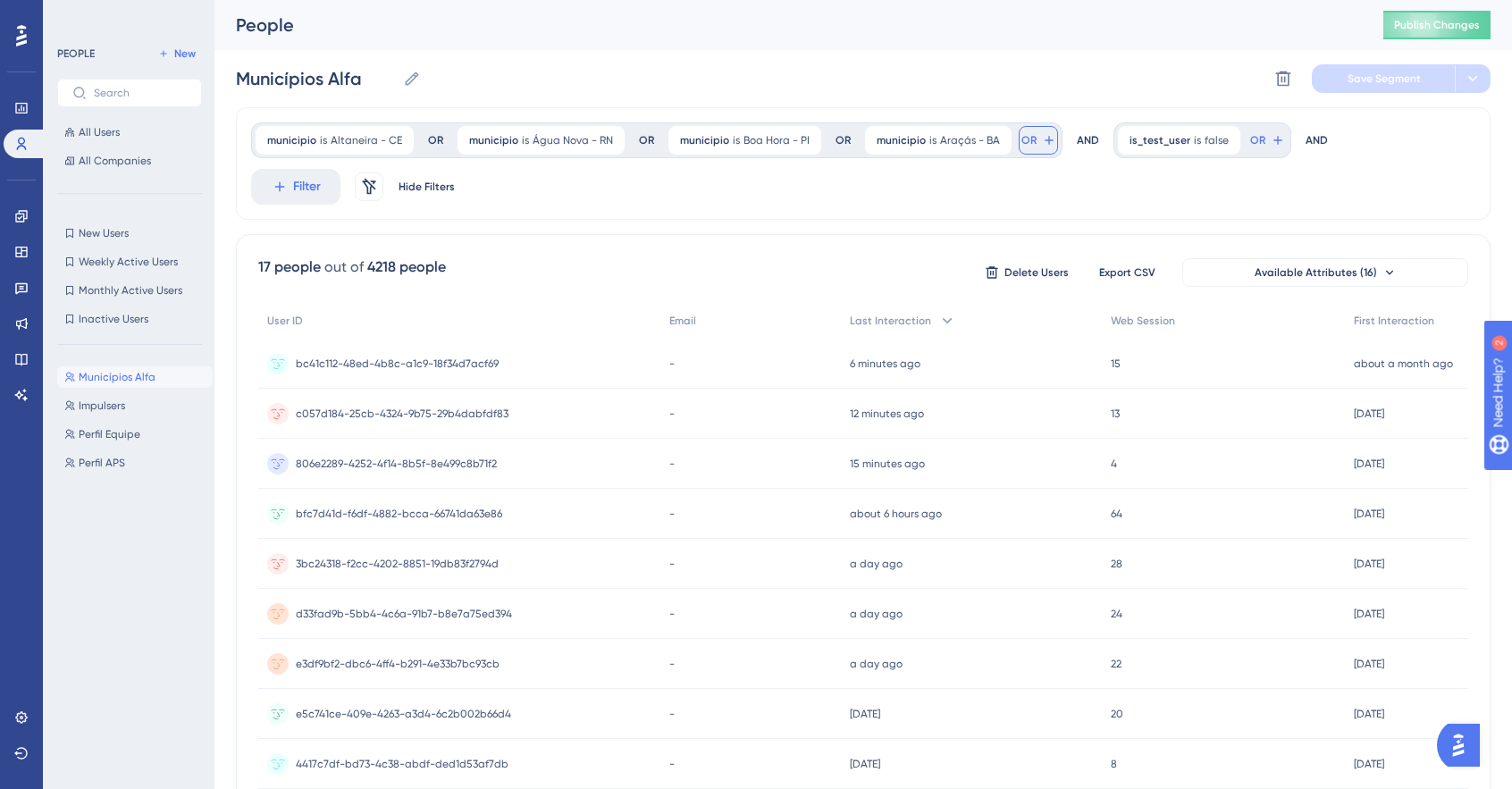
click at [1042, 141] on icon at bounding box center [1049, 140] width 14 height 14
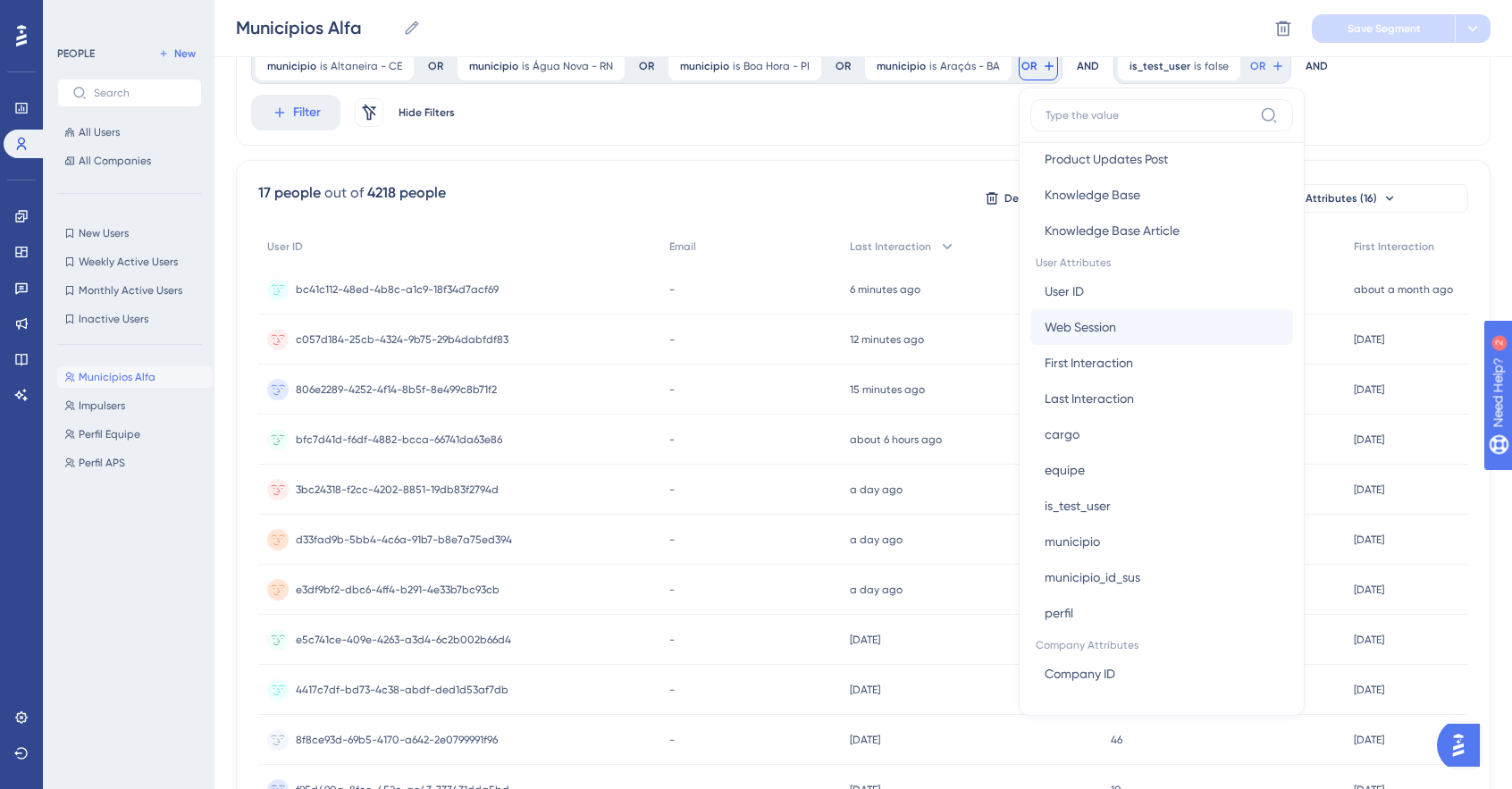
scroll to position [715, 0]
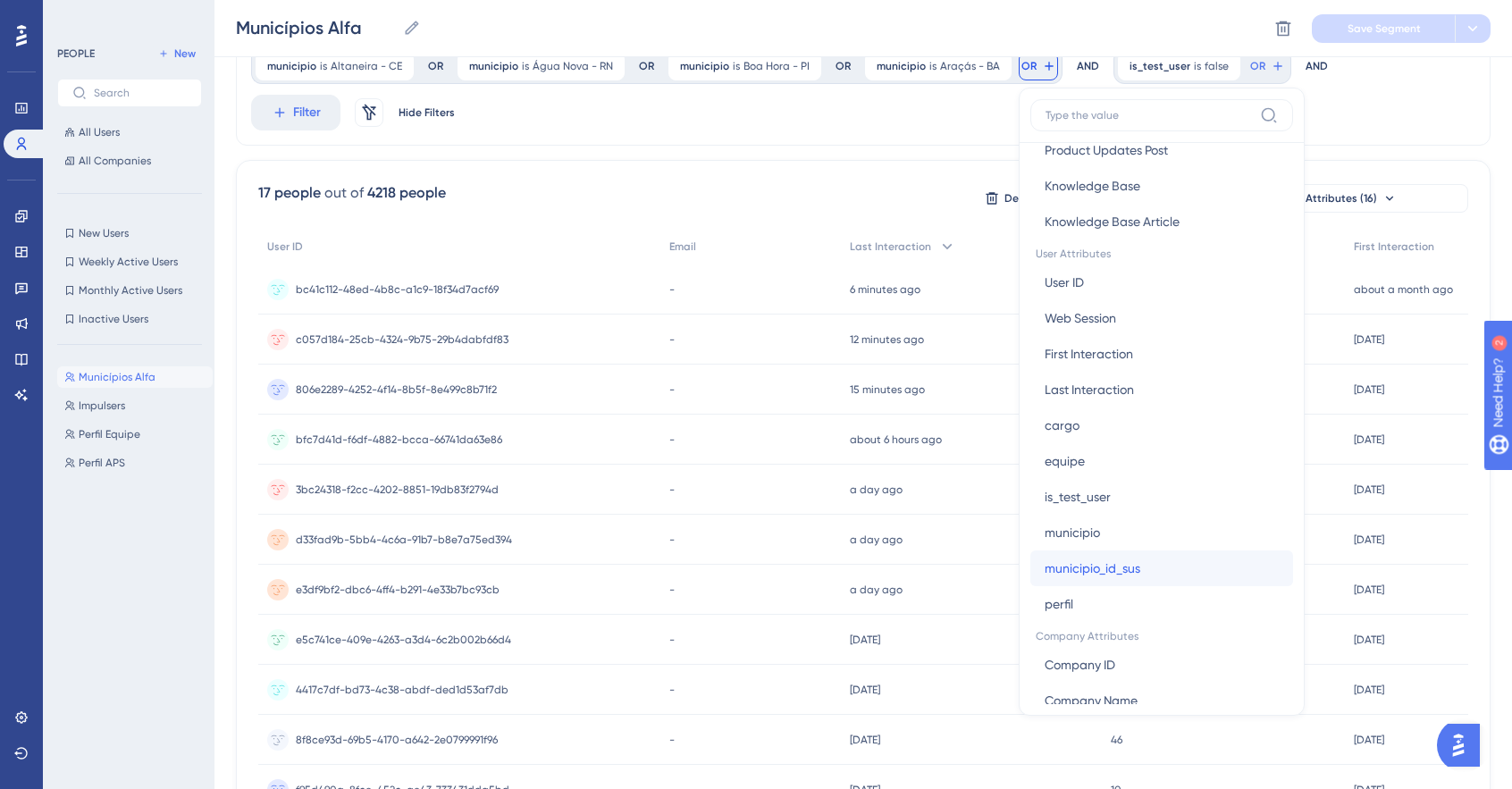
click at [1139, 572] on button "municipio_id_sus municipio_id_sus" at bounding box center [1161, 569] width 263 height 36
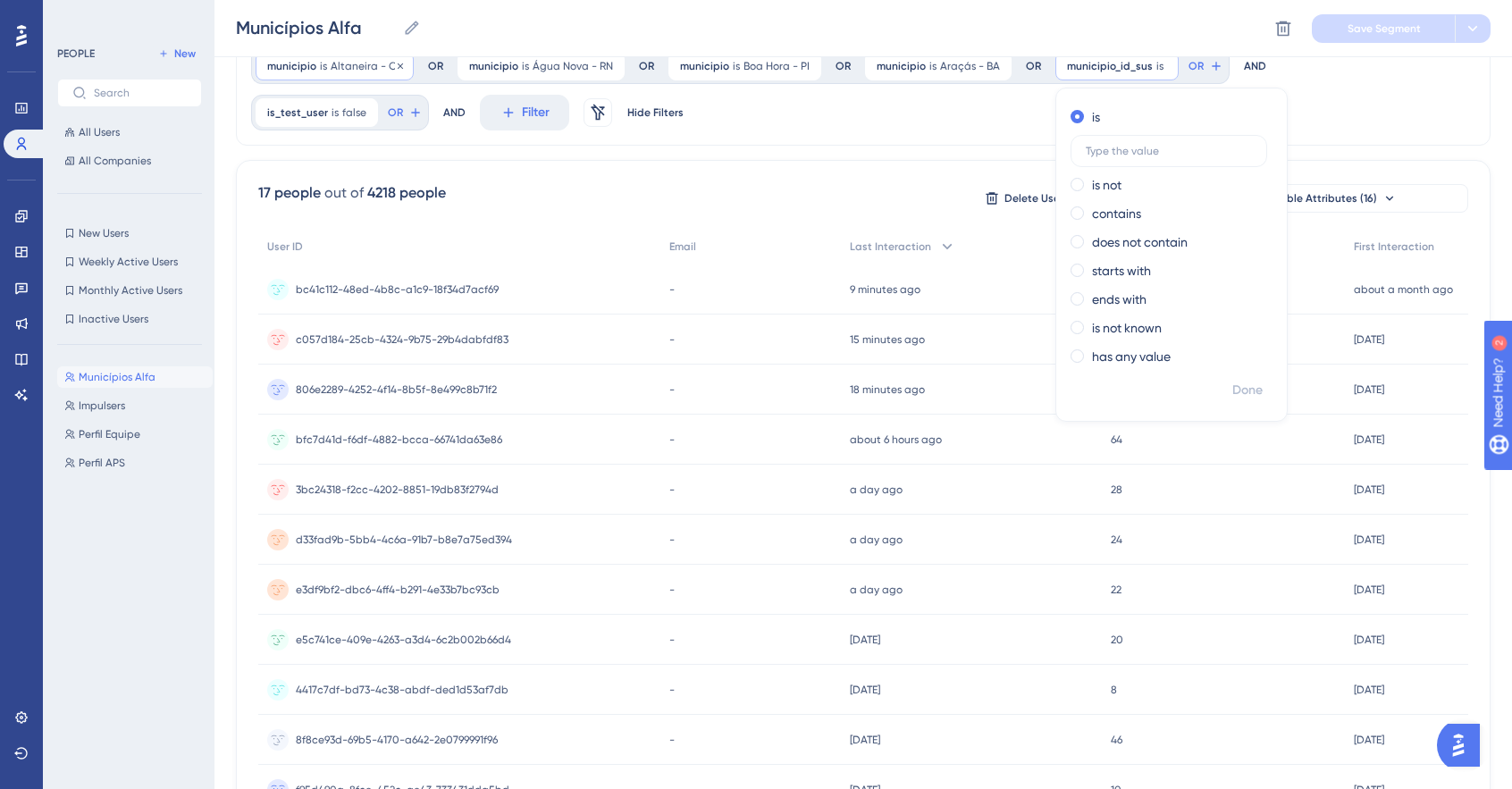
click at [385, 66] on span "Altaneira - CE" at bounding box center [366, 66] width 71 height 14
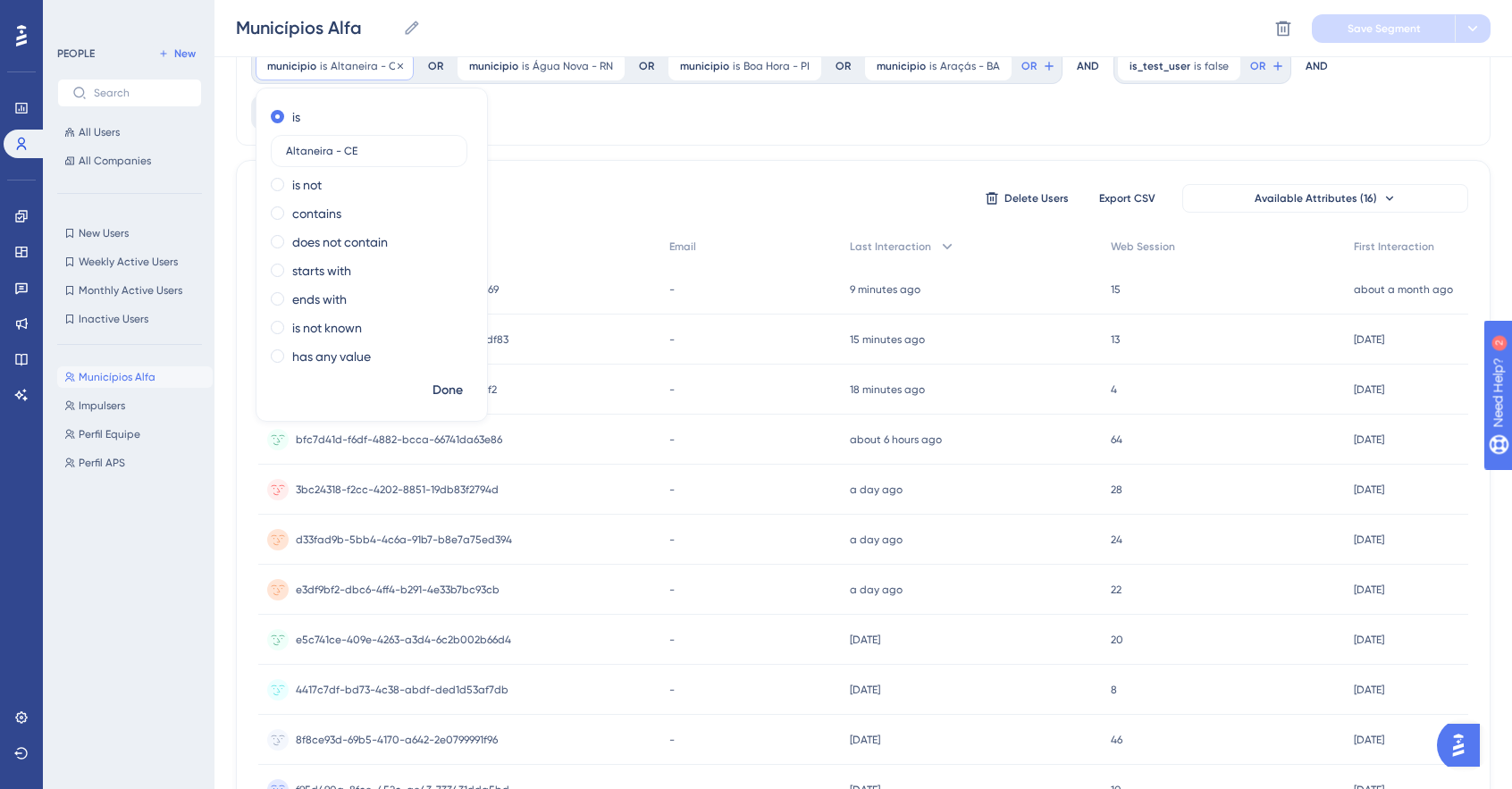
click at [312, 59] on span "municipio" at bounding box center [292, 66] width 50 height 14
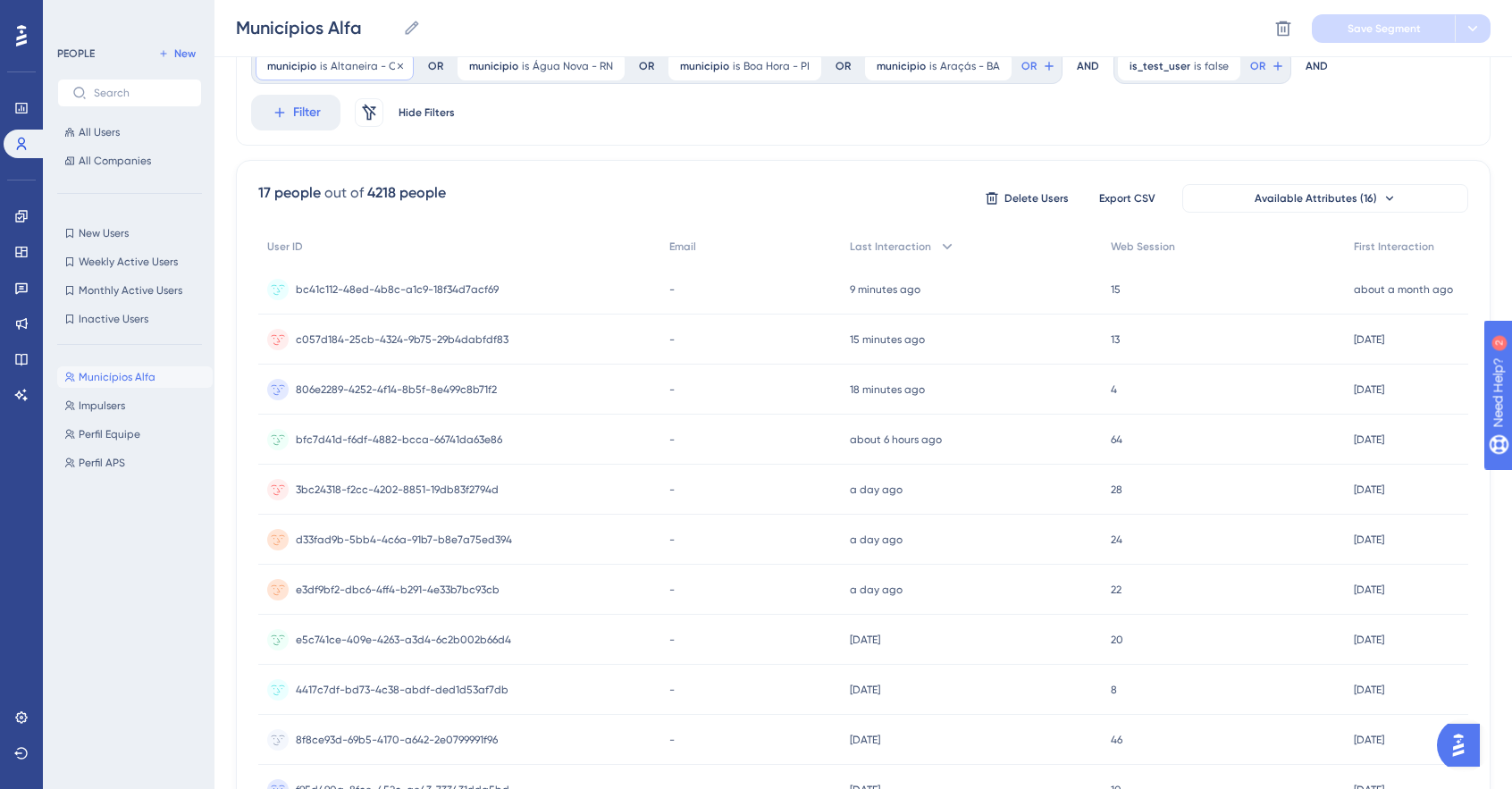
click at [287, 62] on span "municipio" at bounding box center [292, 66] width 50 height 14
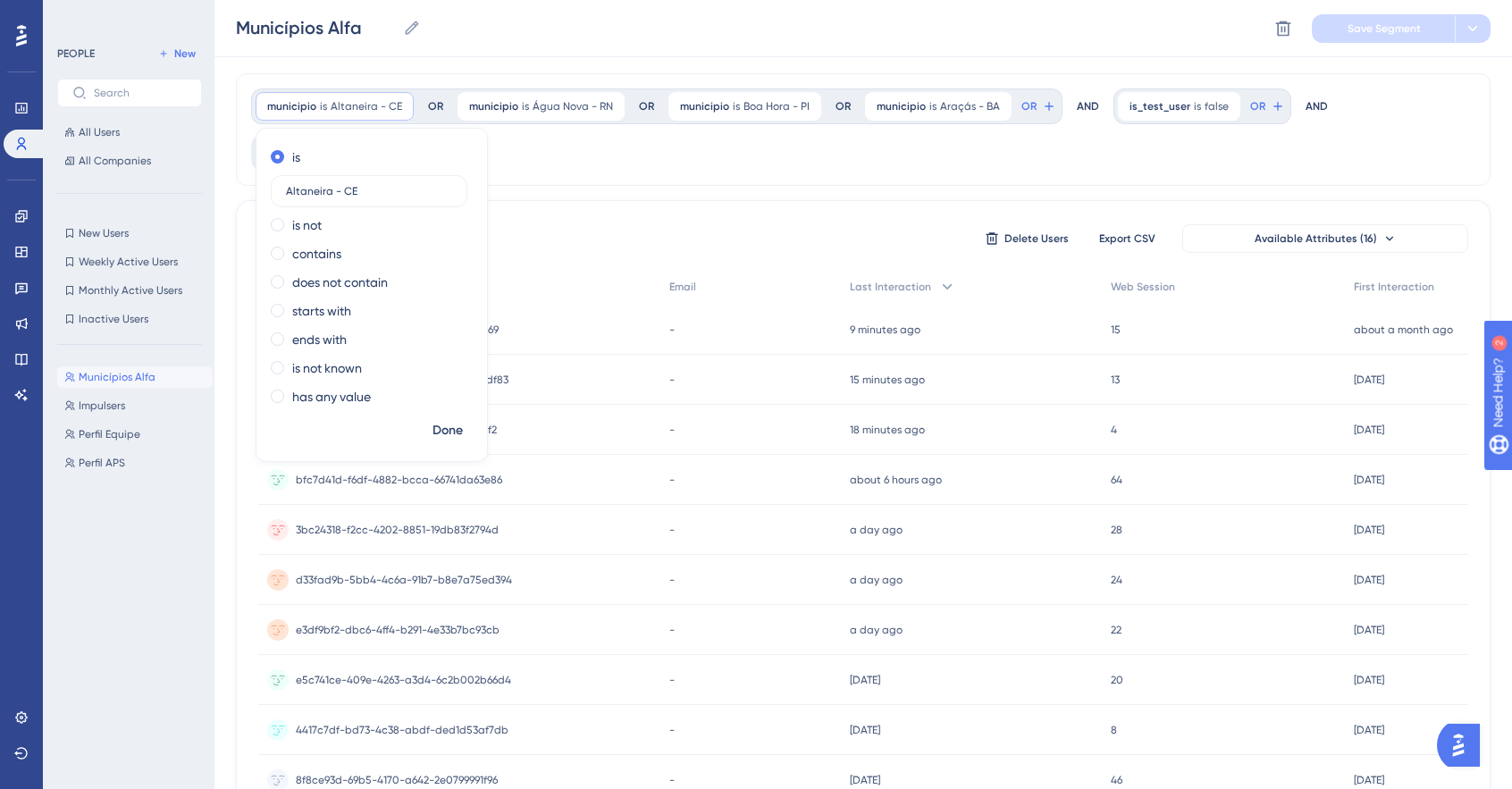
scroll to position [0, 0]
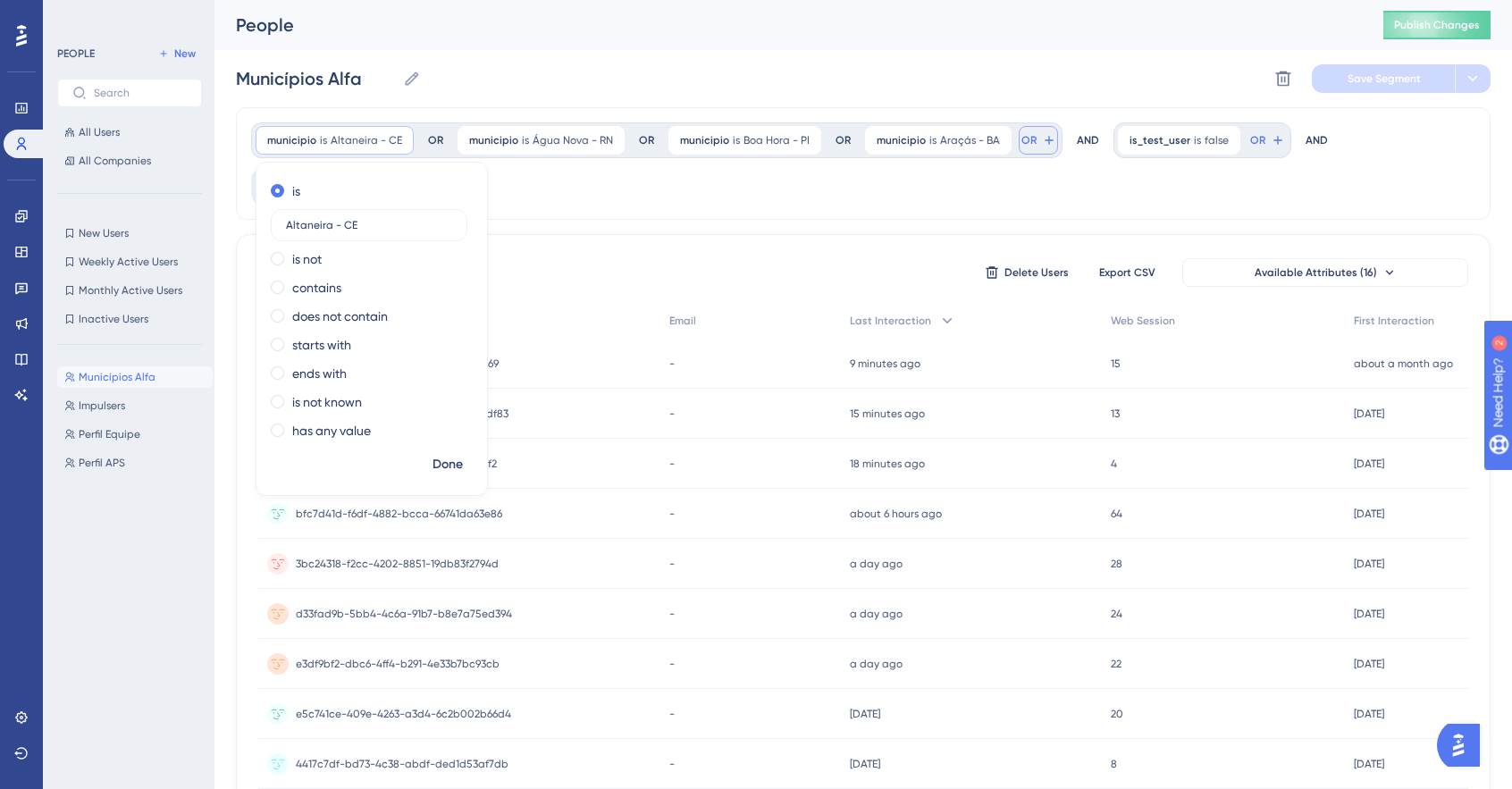
click at [1043, 138] on button "OR" at bounding box center [1038, 140] width 39 height 29
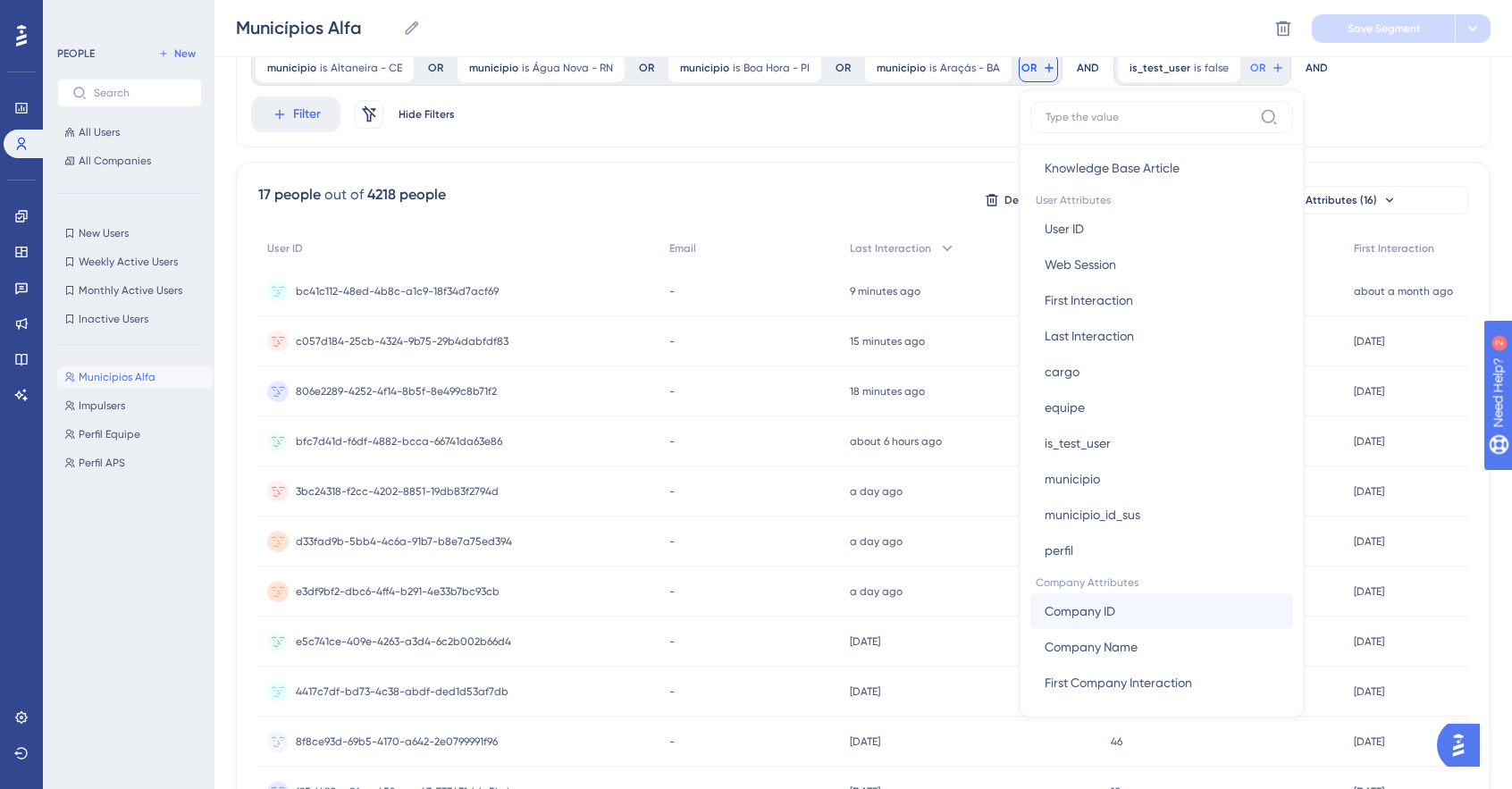
scroll to position [810, 0]
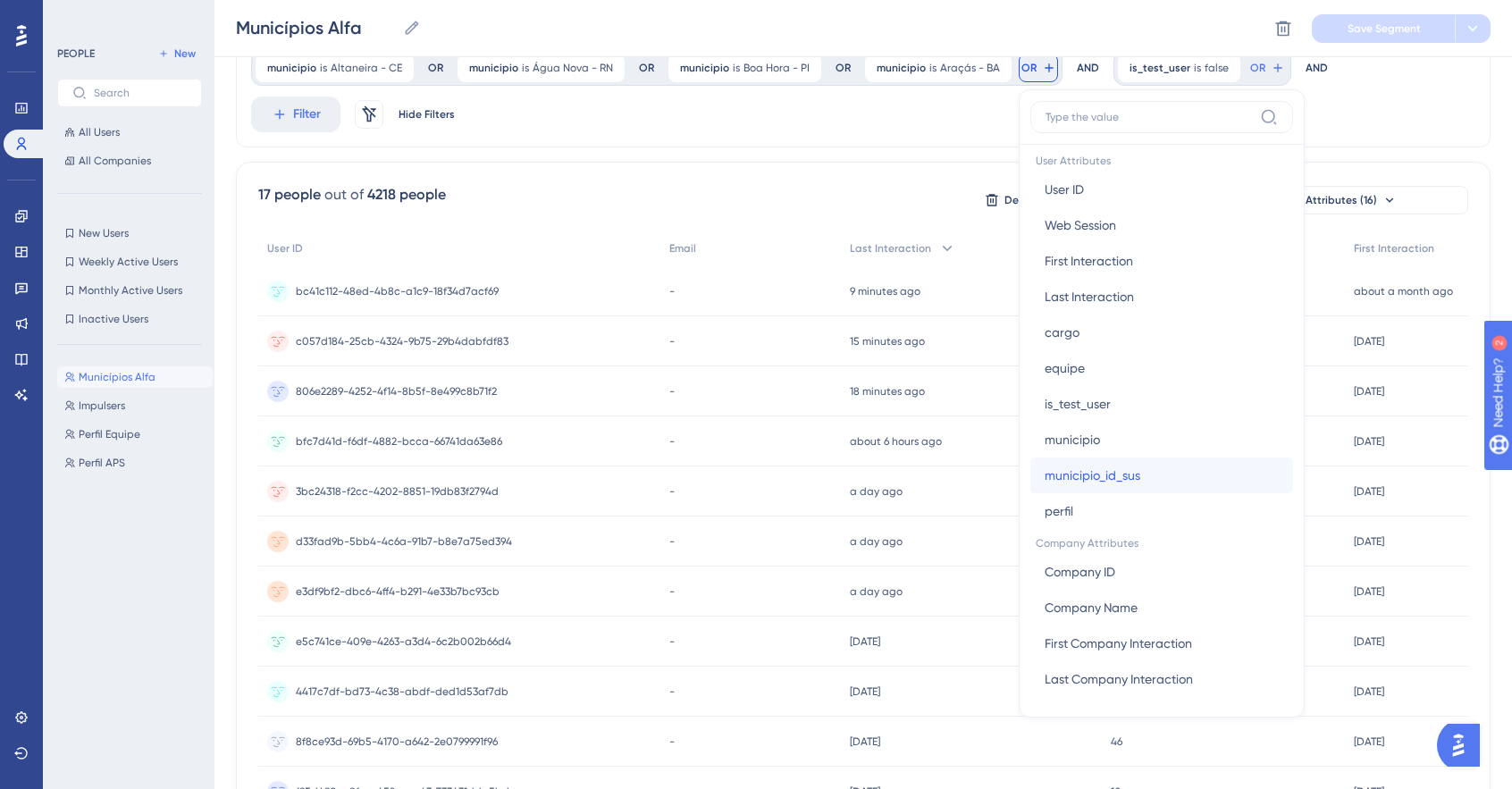
click at [1120, 468] on span "municipio_id_sus" at bounding box center [1092, 475] width 95 height 22
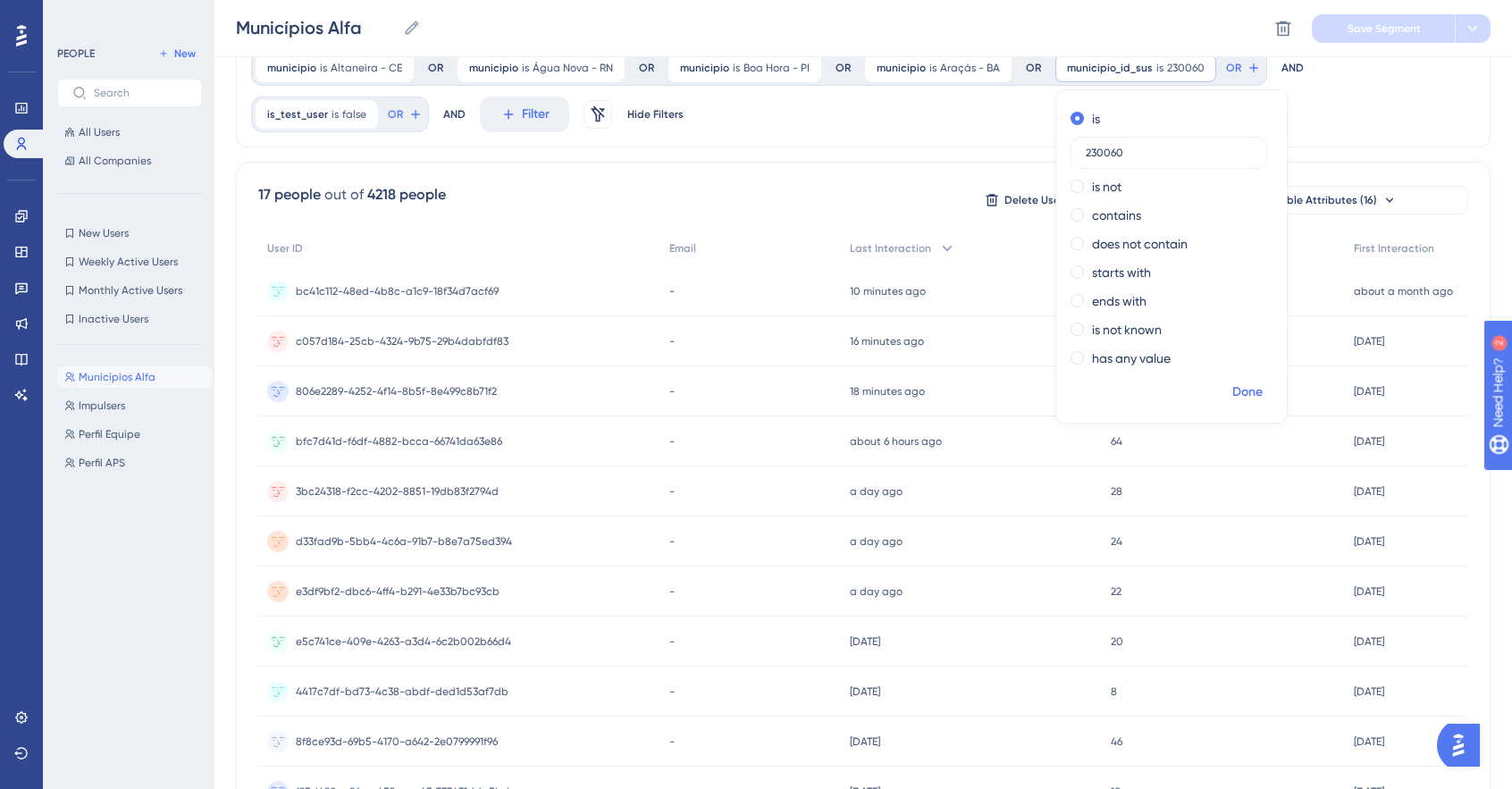
type input "230060"
click at [1232, 397] on span "Done" at bounding box center [1247, 392] width 30 height 22
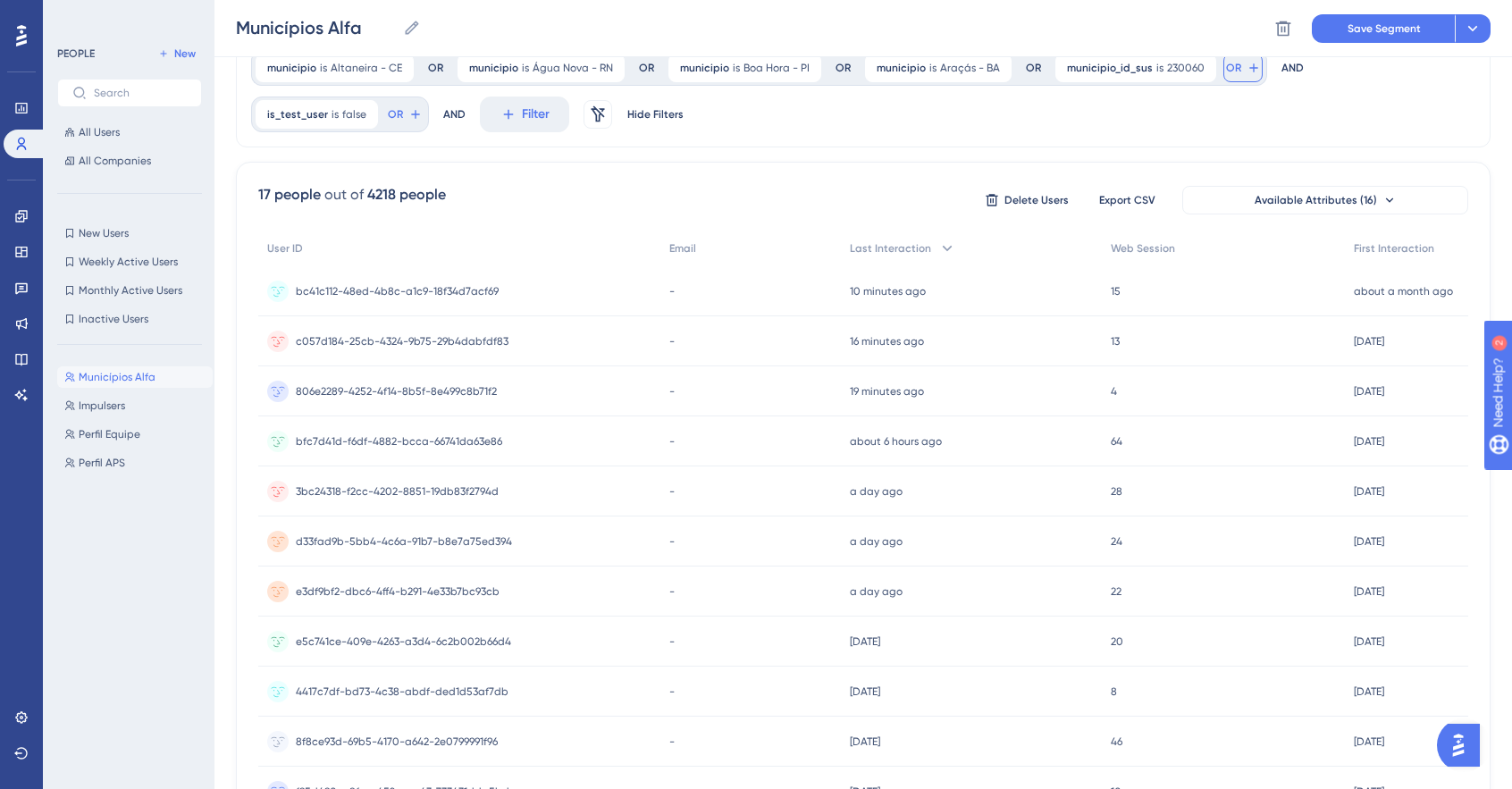
click at [1246, 70] on icon at bounding box center [1253, 68] width 14 height 14
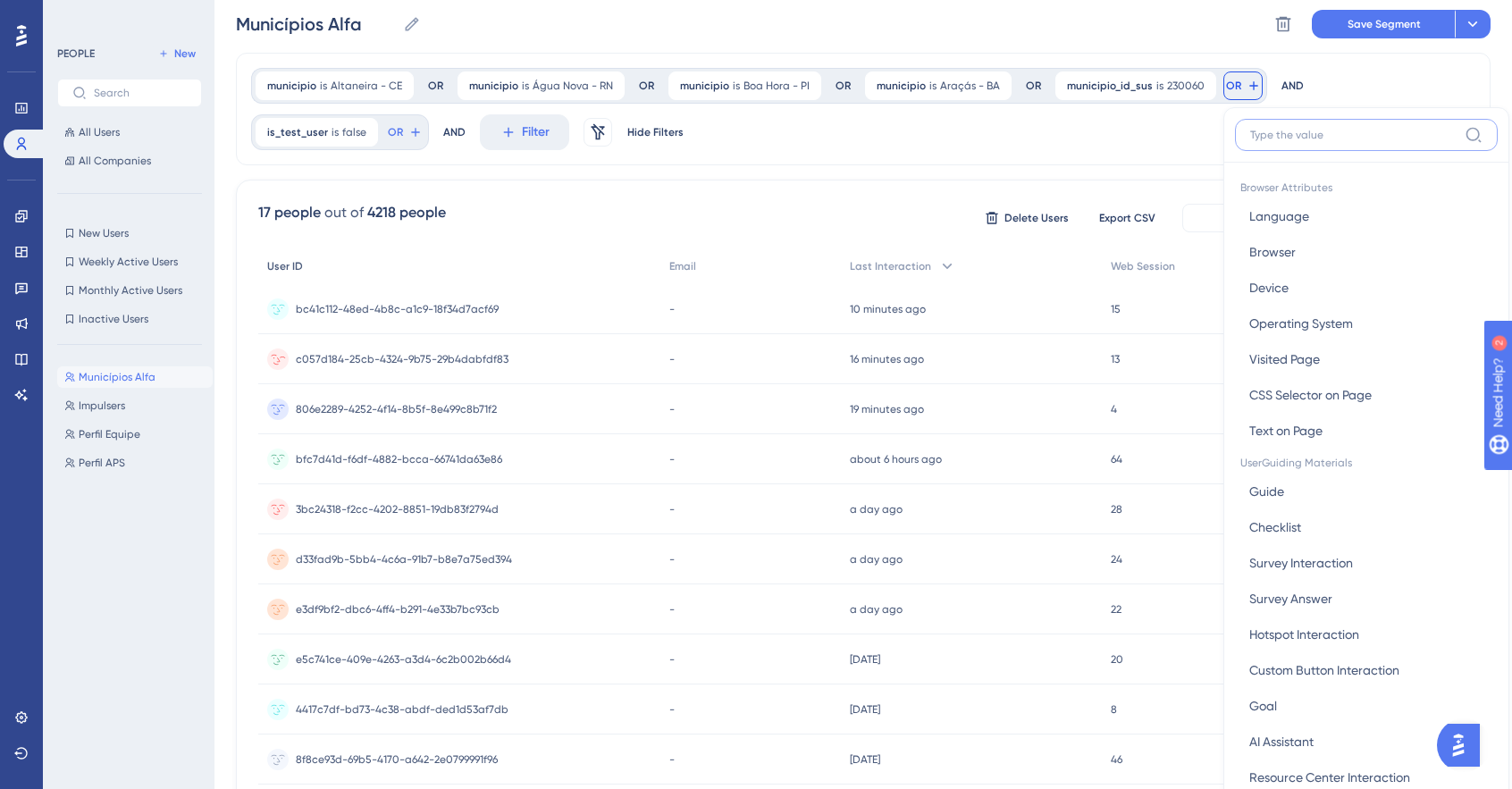
scroll to position [0, 0]
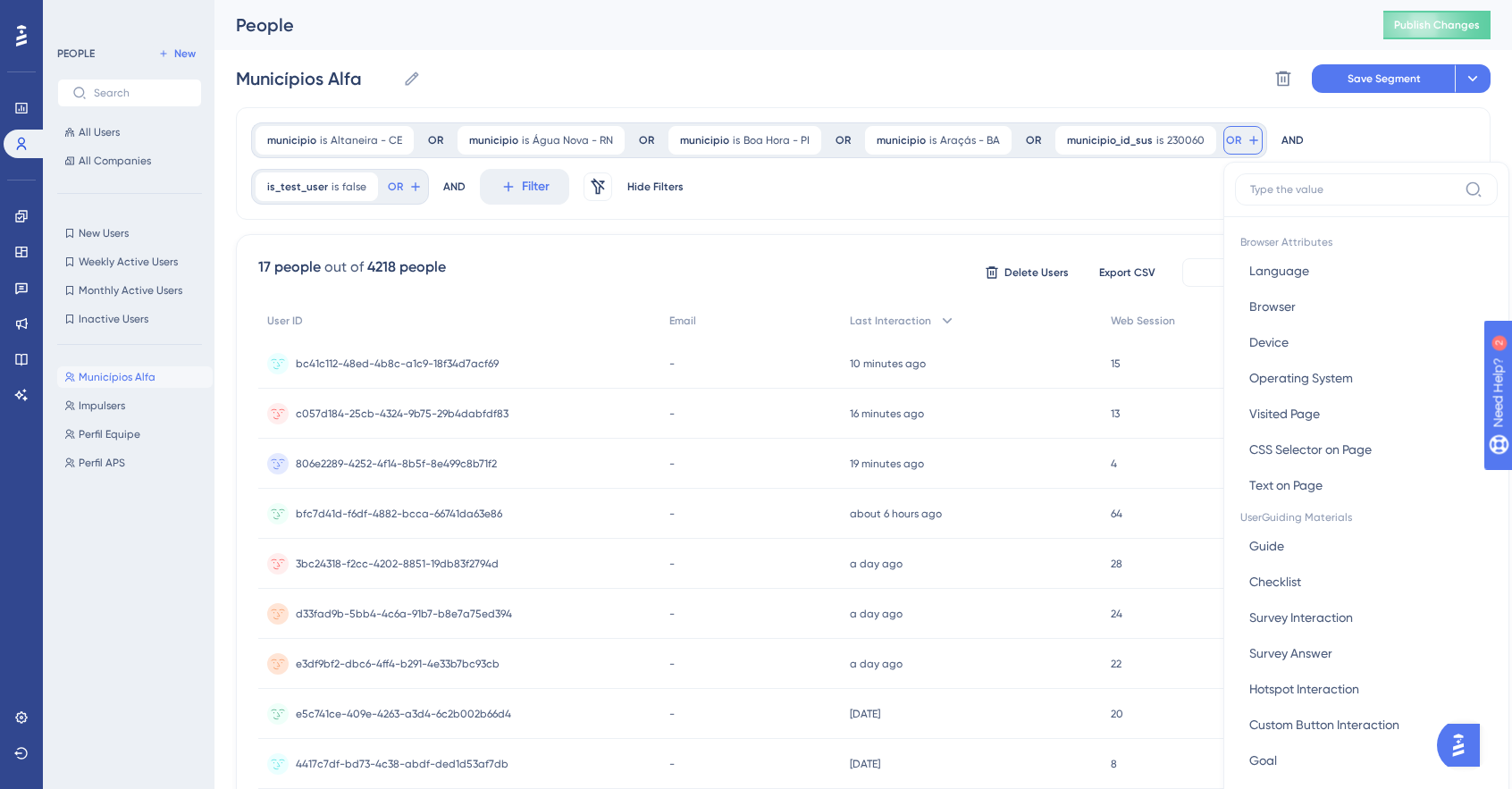
click at [1226, 139] on span "OR" at bounding box center [1234, 140] width 15 height 14
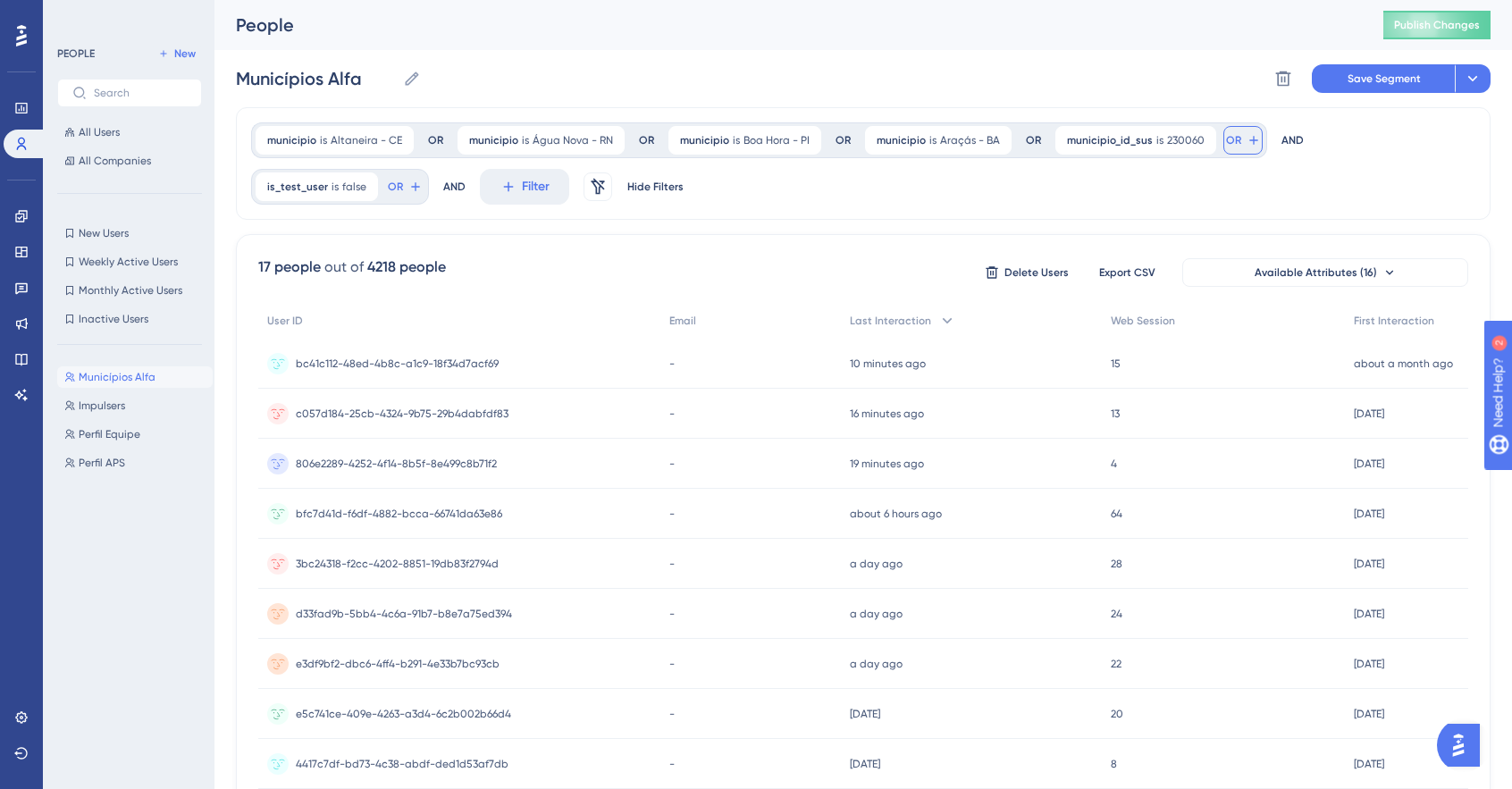
click at [1228, 137] on button "OR" at bounding box center [1242, 140] width 39 height 29
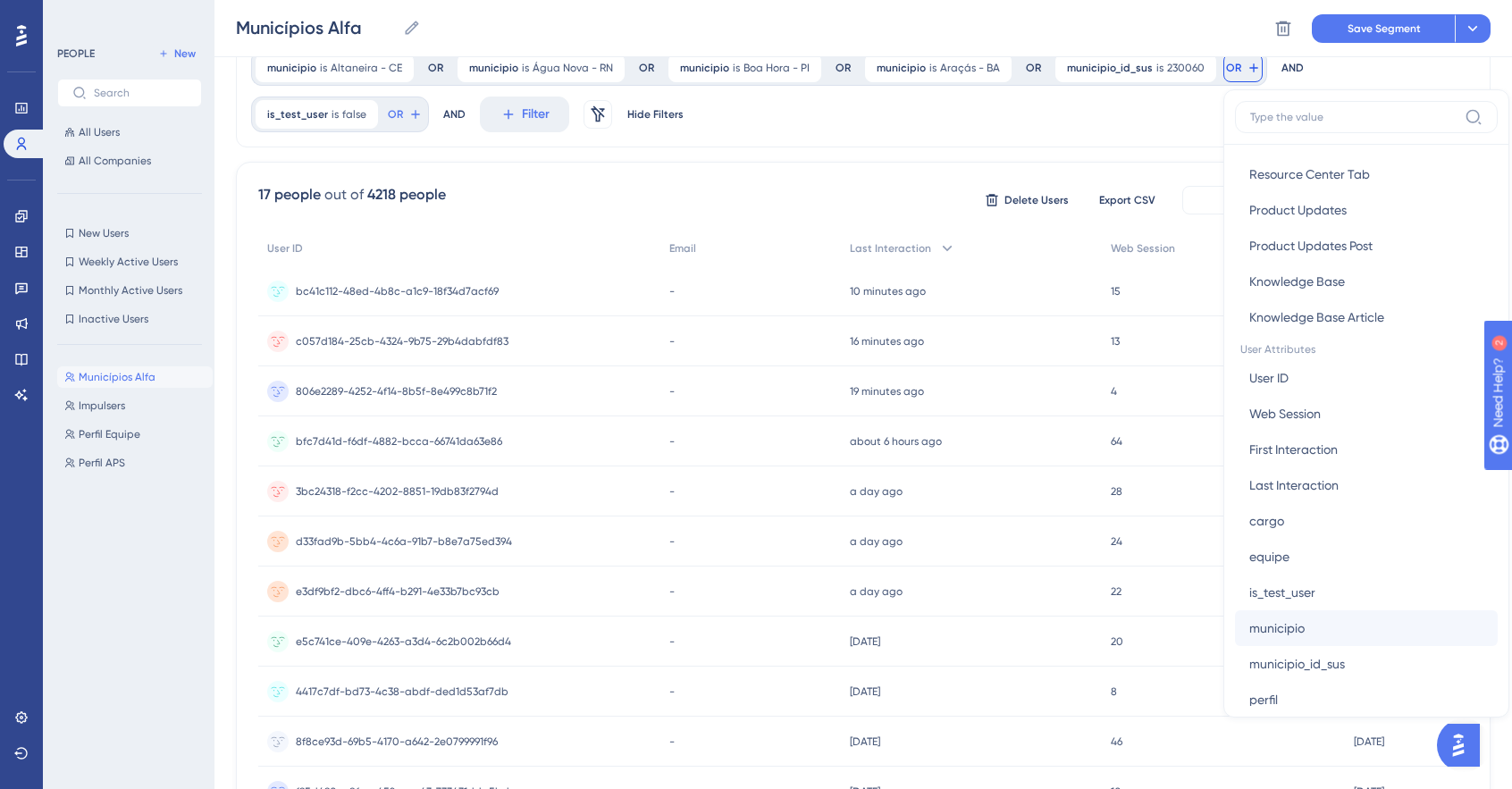
scroll to position [626, 0]
click at [1338, 655] on button "municipio_id_sus municipio_id_sus" at bounding box center [1366, 659] width 263 height 36
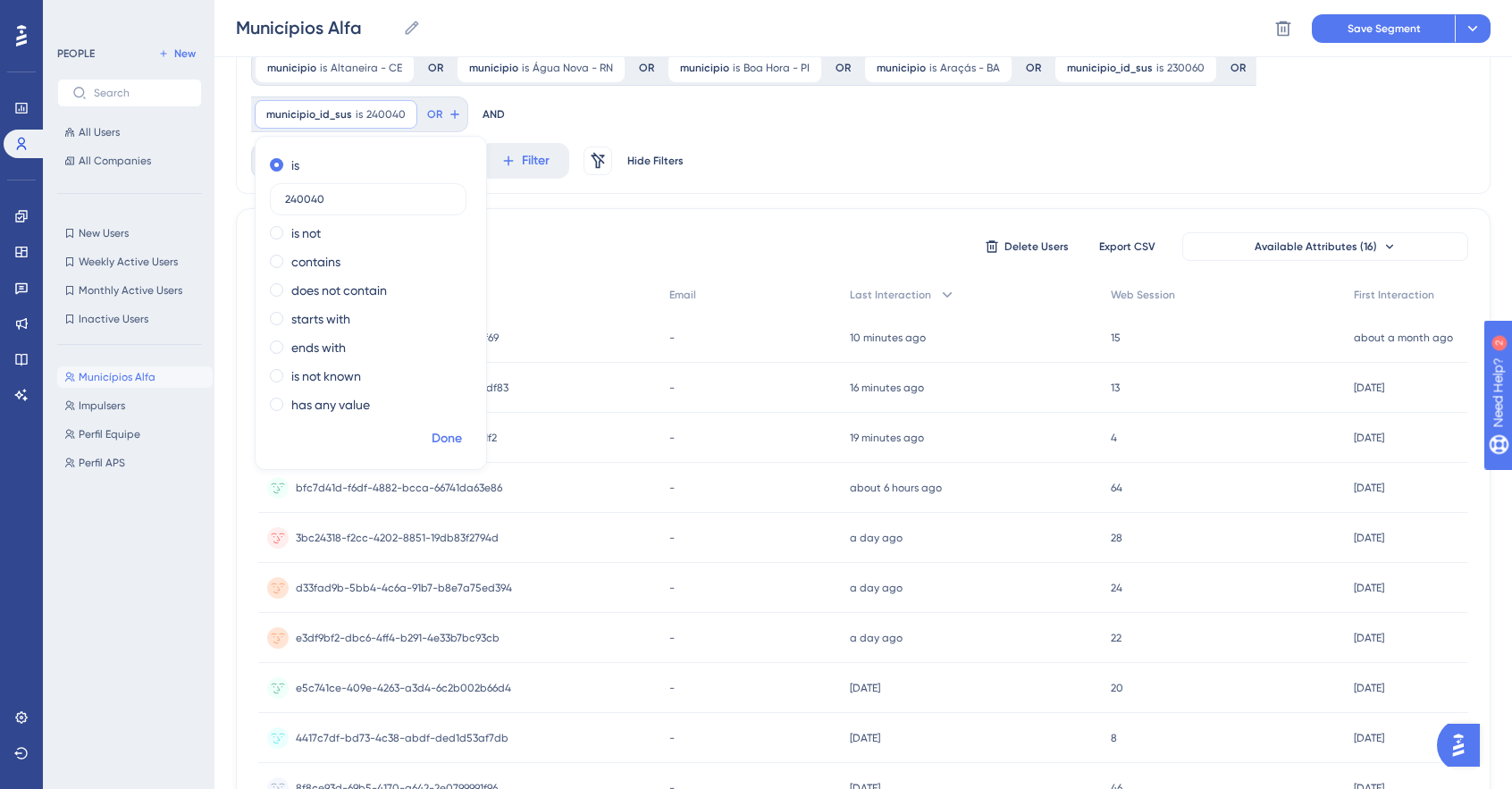
type input "240040"
click at [462, 428] on span "Done" at bounding box center [447, 438] width 30 height 22
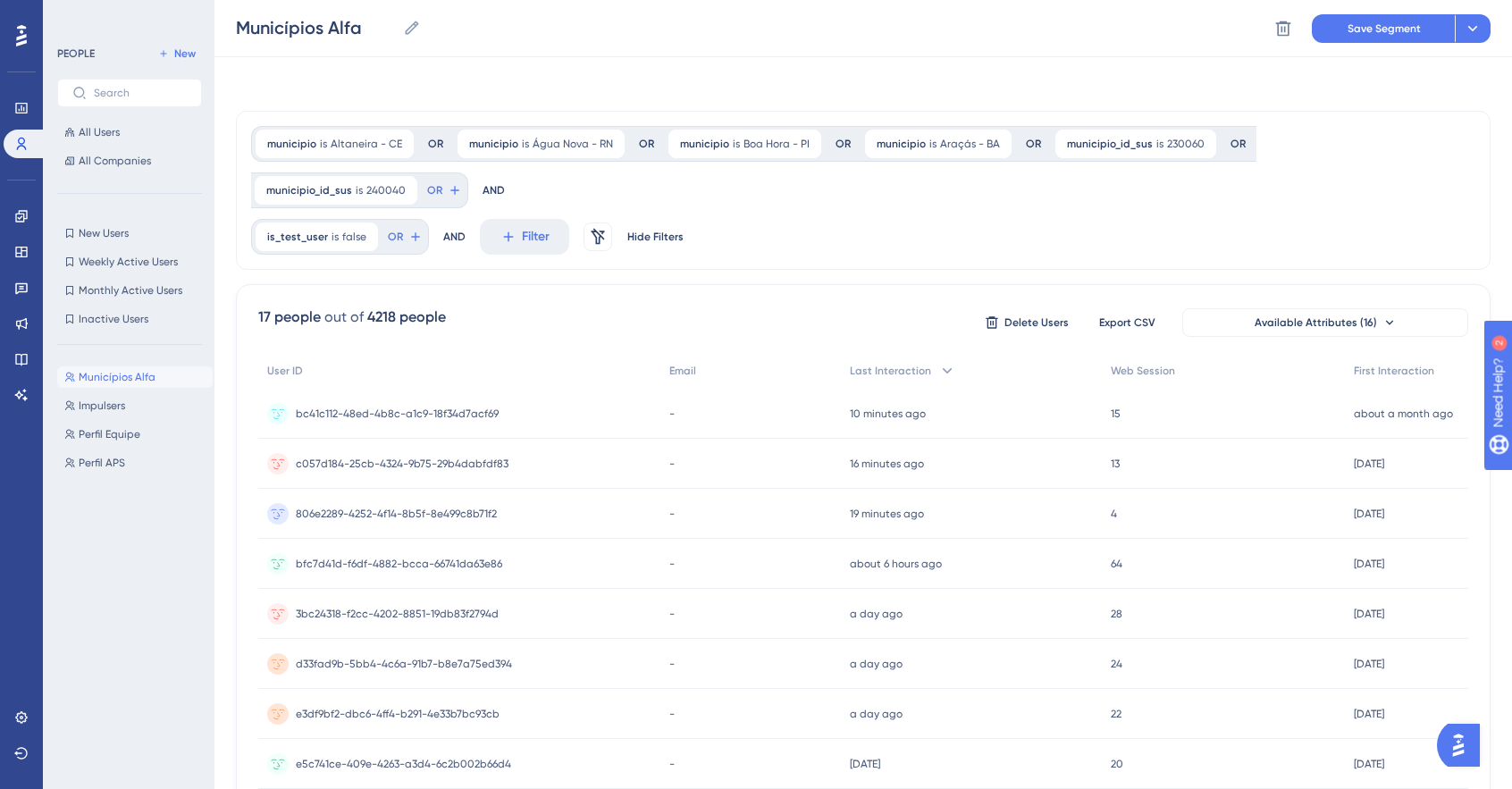
scroll to position [0, 0]
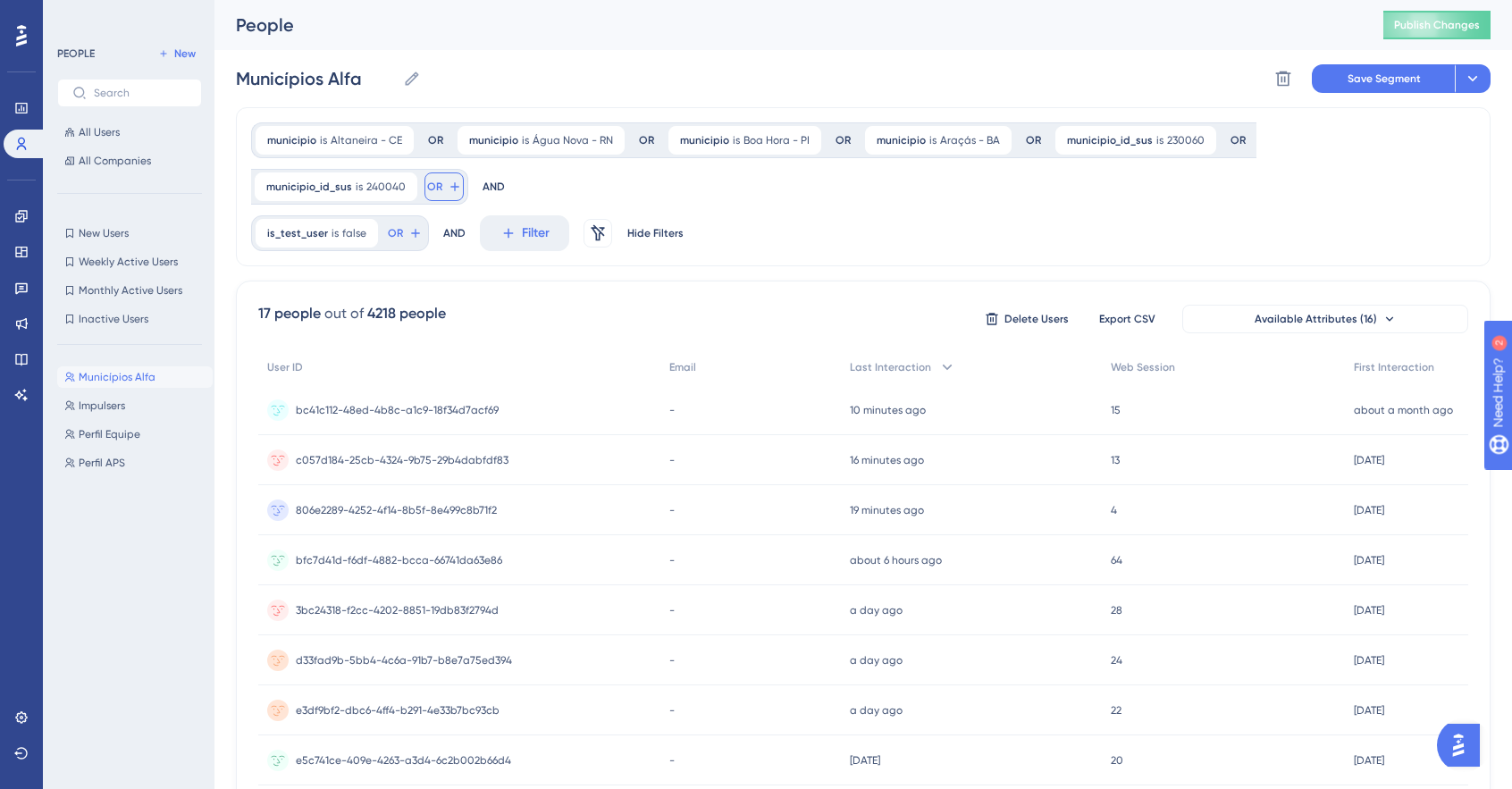
click at [462, 180] on icon at bounding box center [454, 187] width 14 height 14
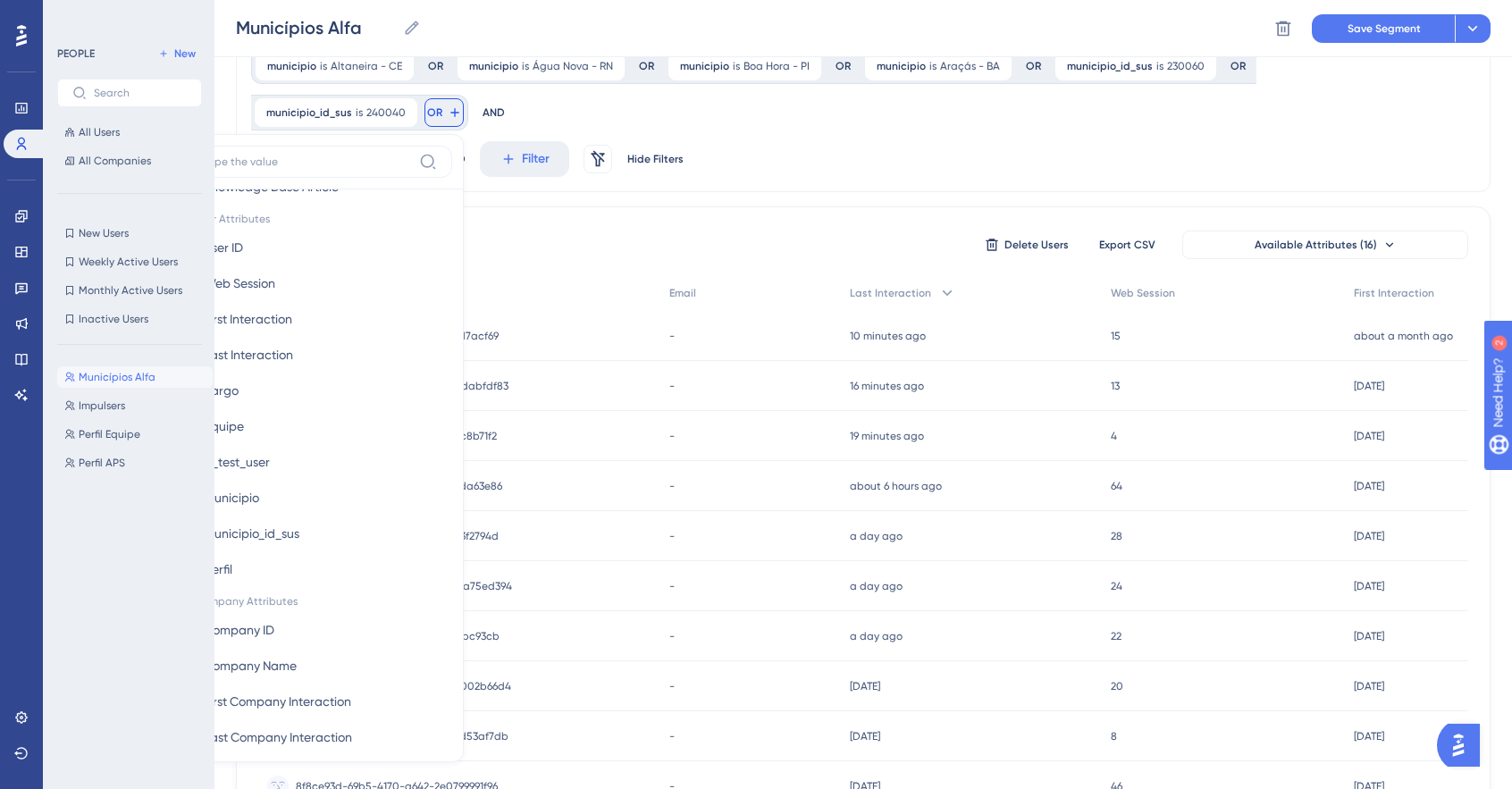
scroll to position [810, 0]
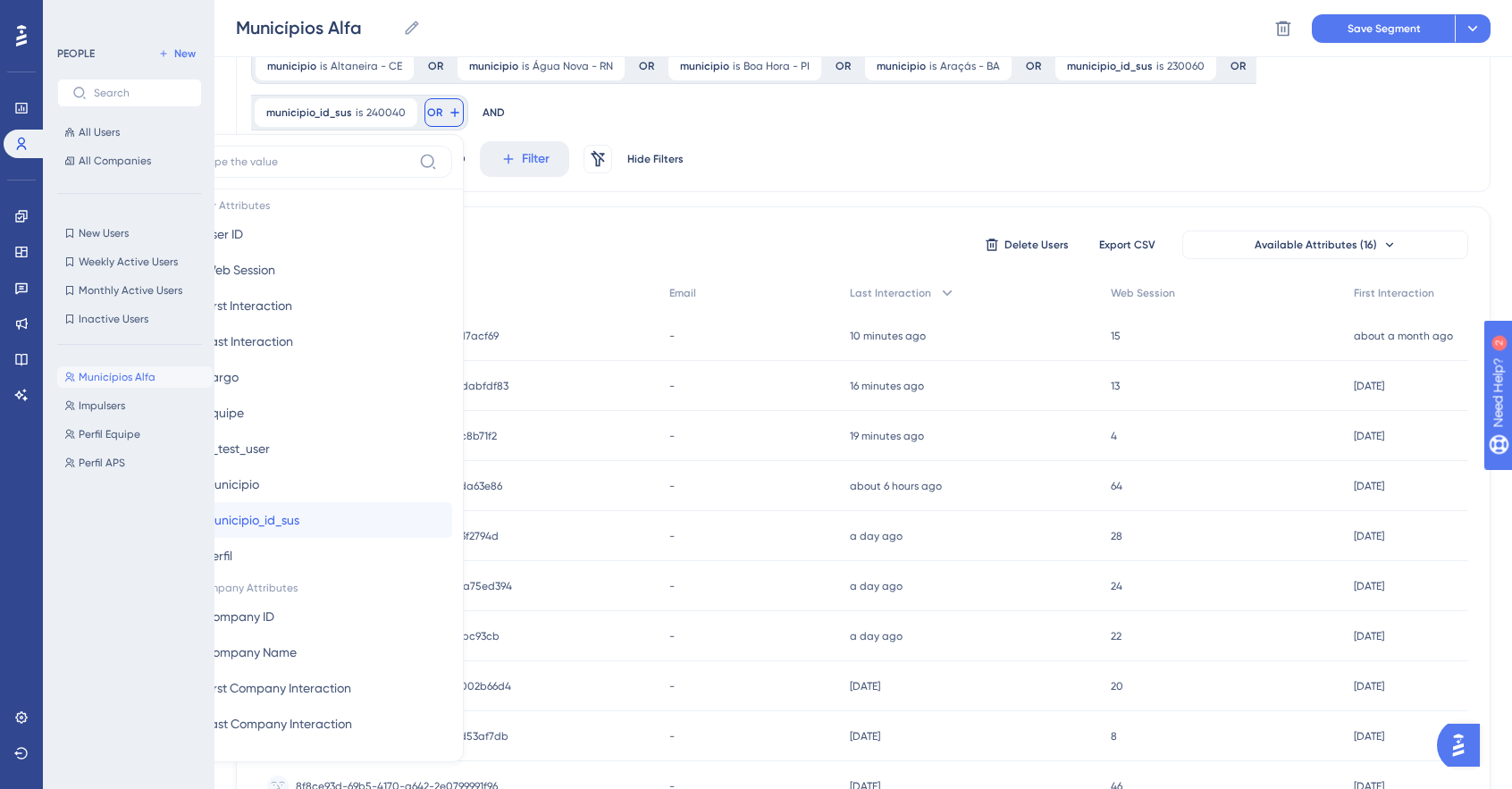
click at [453, 502] on button "municipio_id_sus municipio_id_sus" at bounding box center [321, 520] width 263 height 36
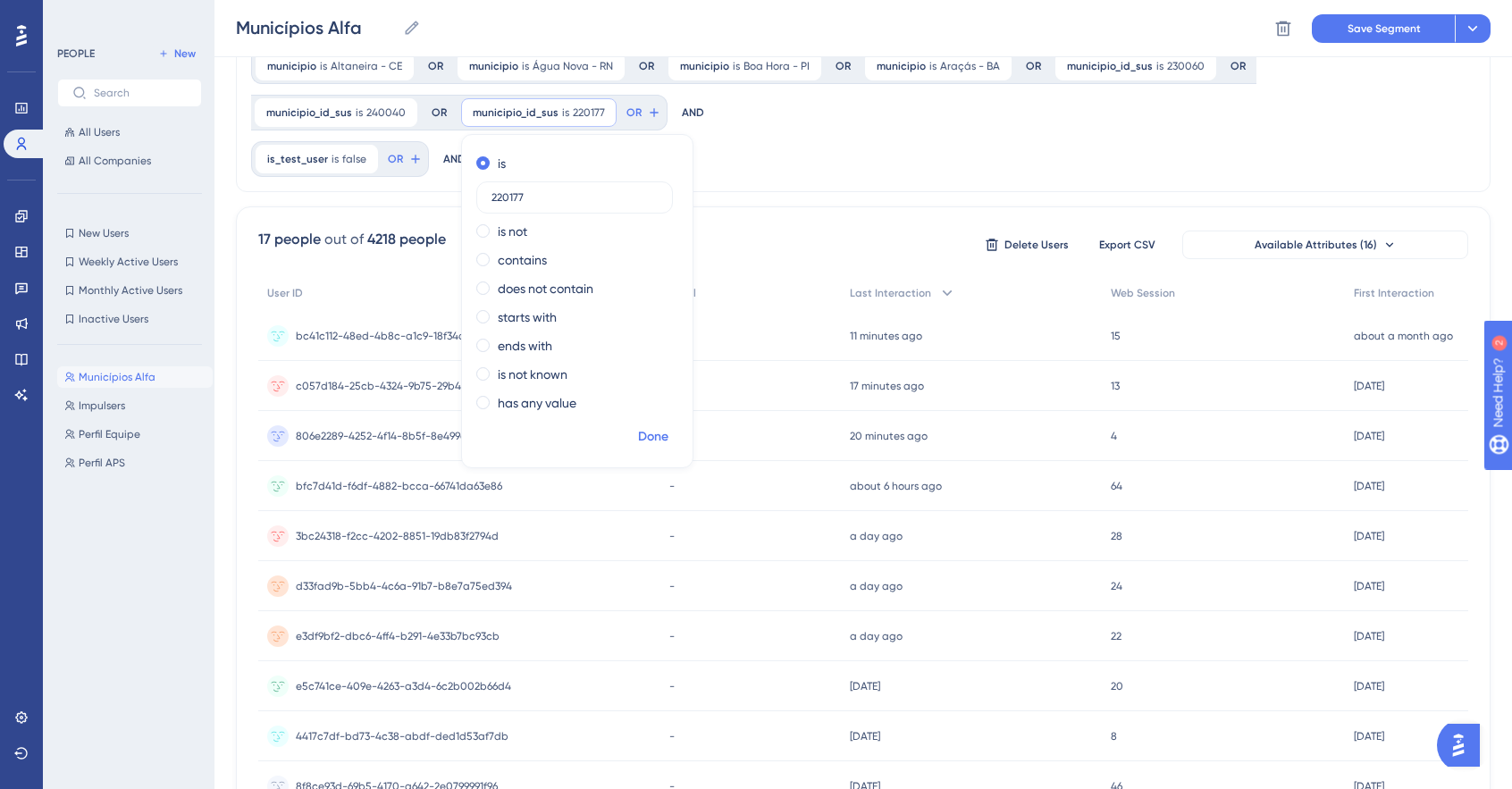
type input "220177"
click at [638, 430] on span "Done" at bounding box center [654, 436] width 30 height 22
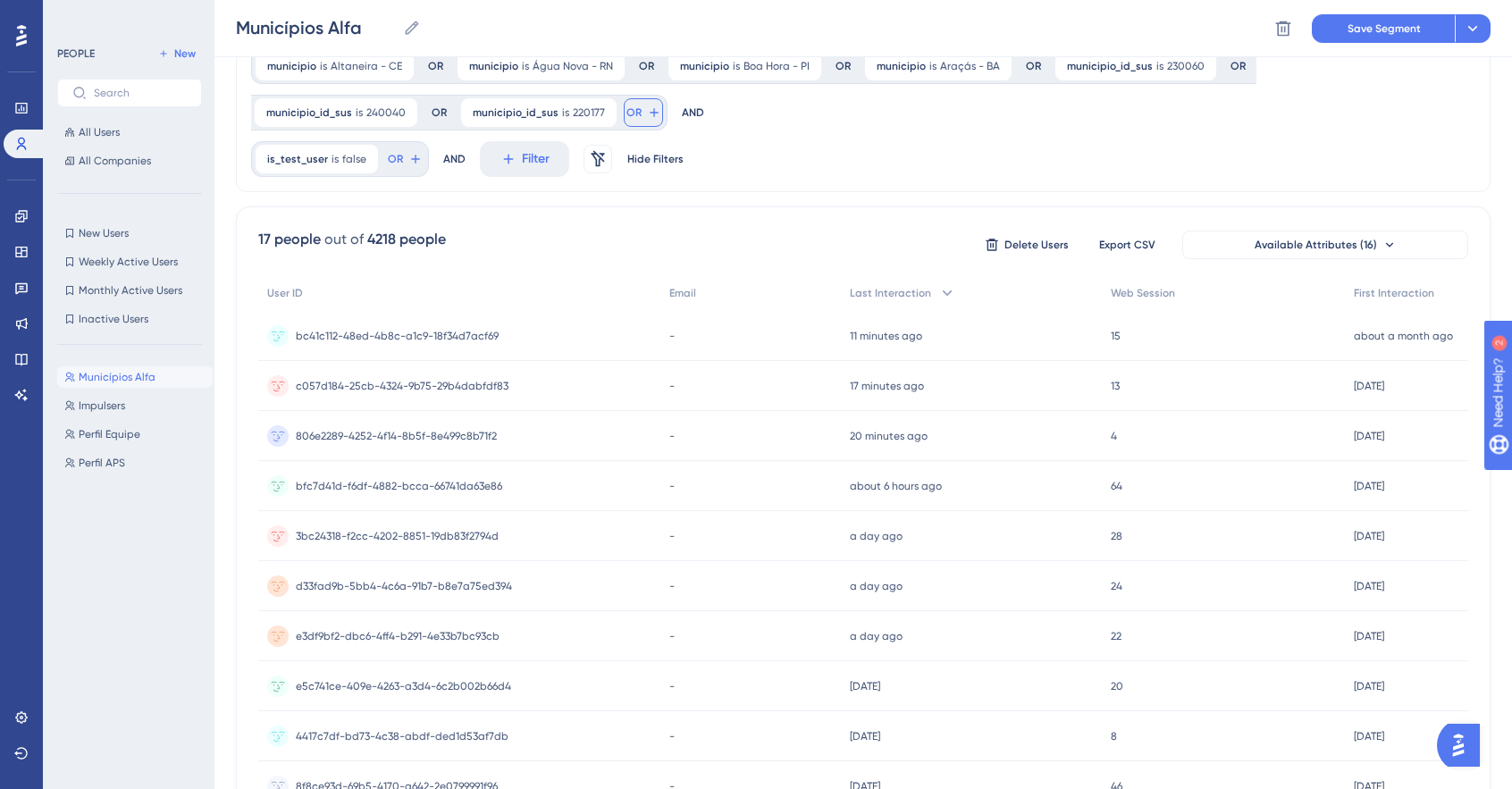
click at [647, 113] on icon at bounding box center [654, 112] width 14 height 14
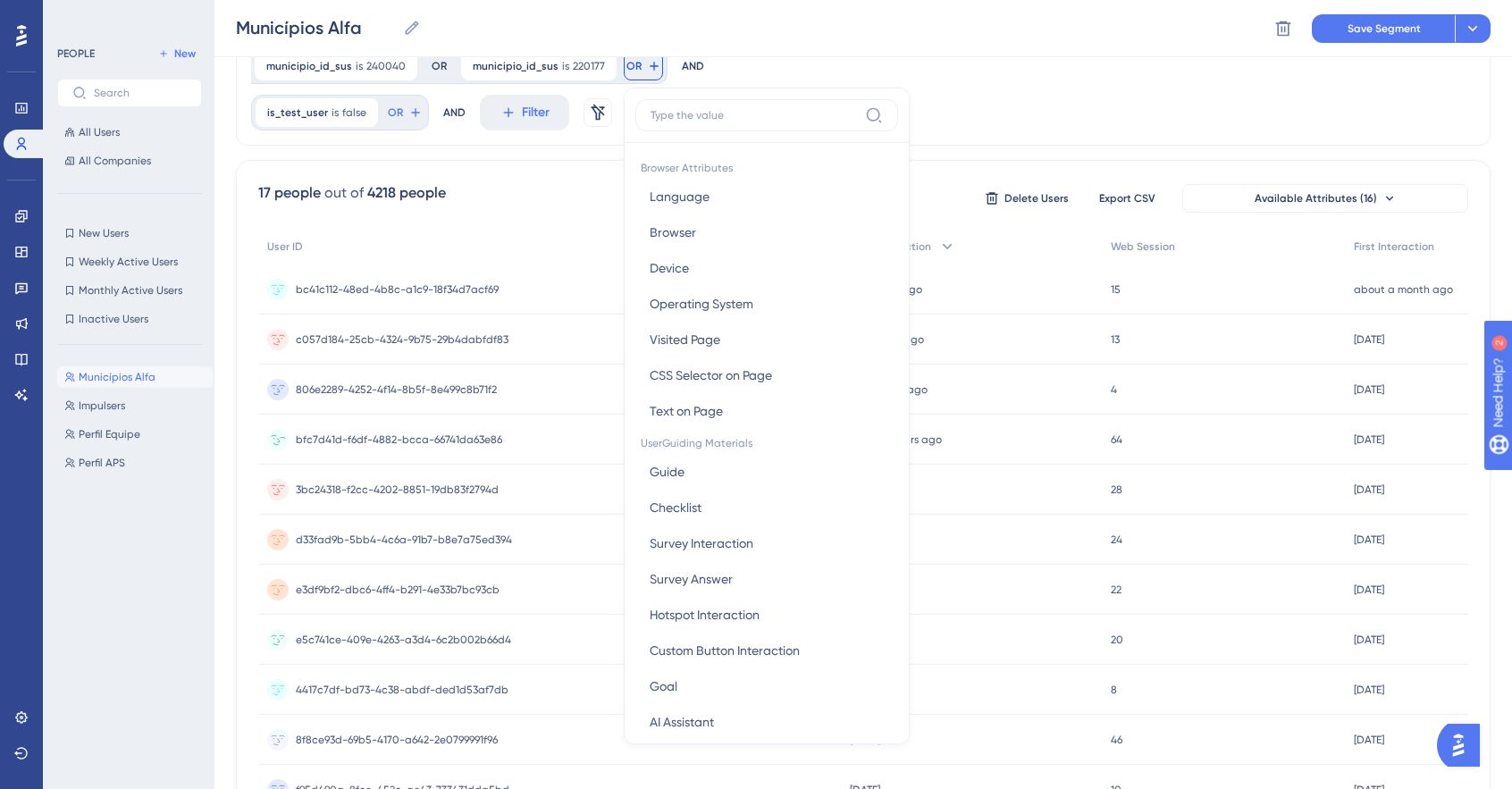
scroll to position [0, 0]
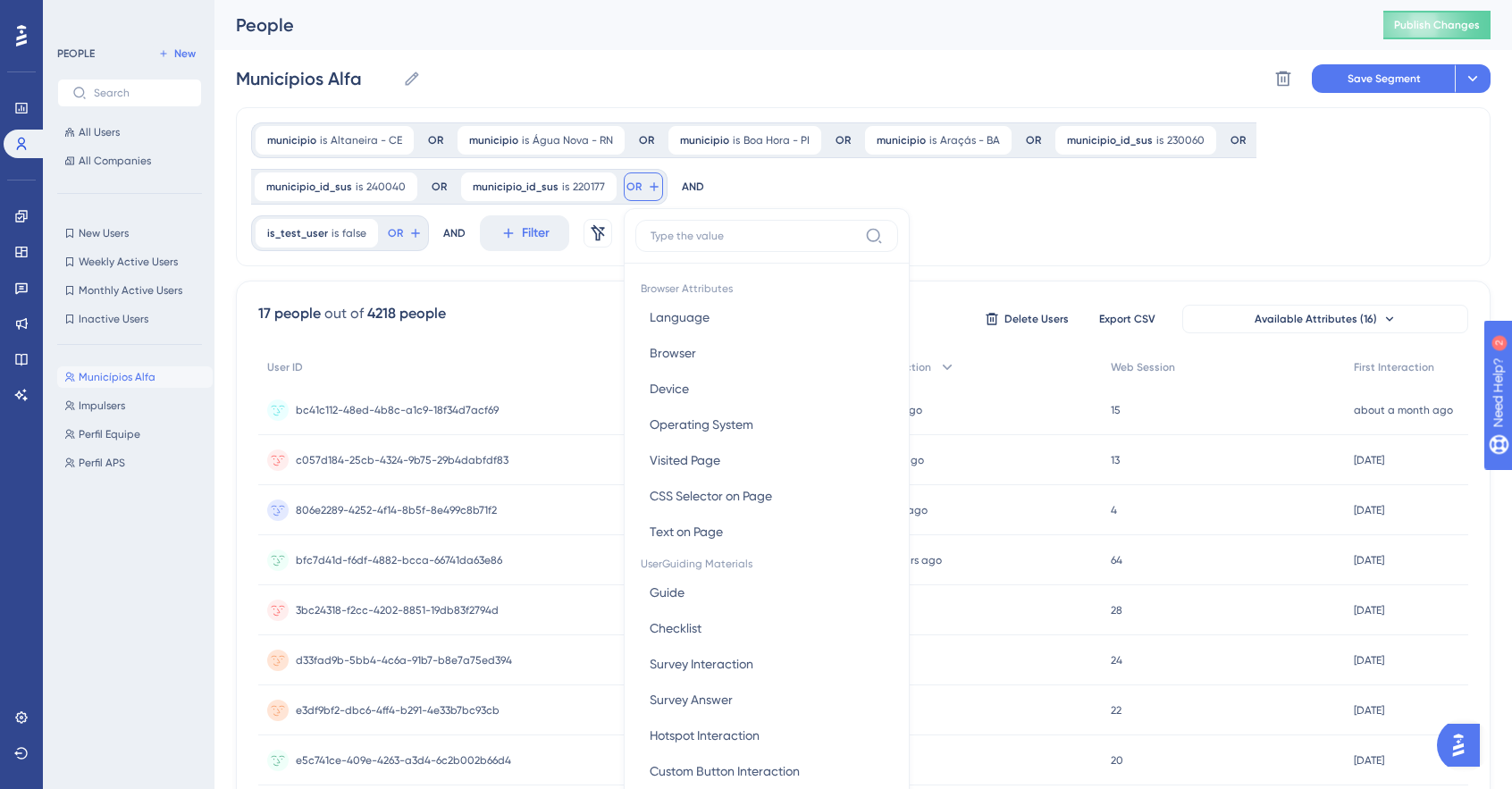
click at [626, 180] on span "OR" at bounding box center [634, 187] width 15 height 14
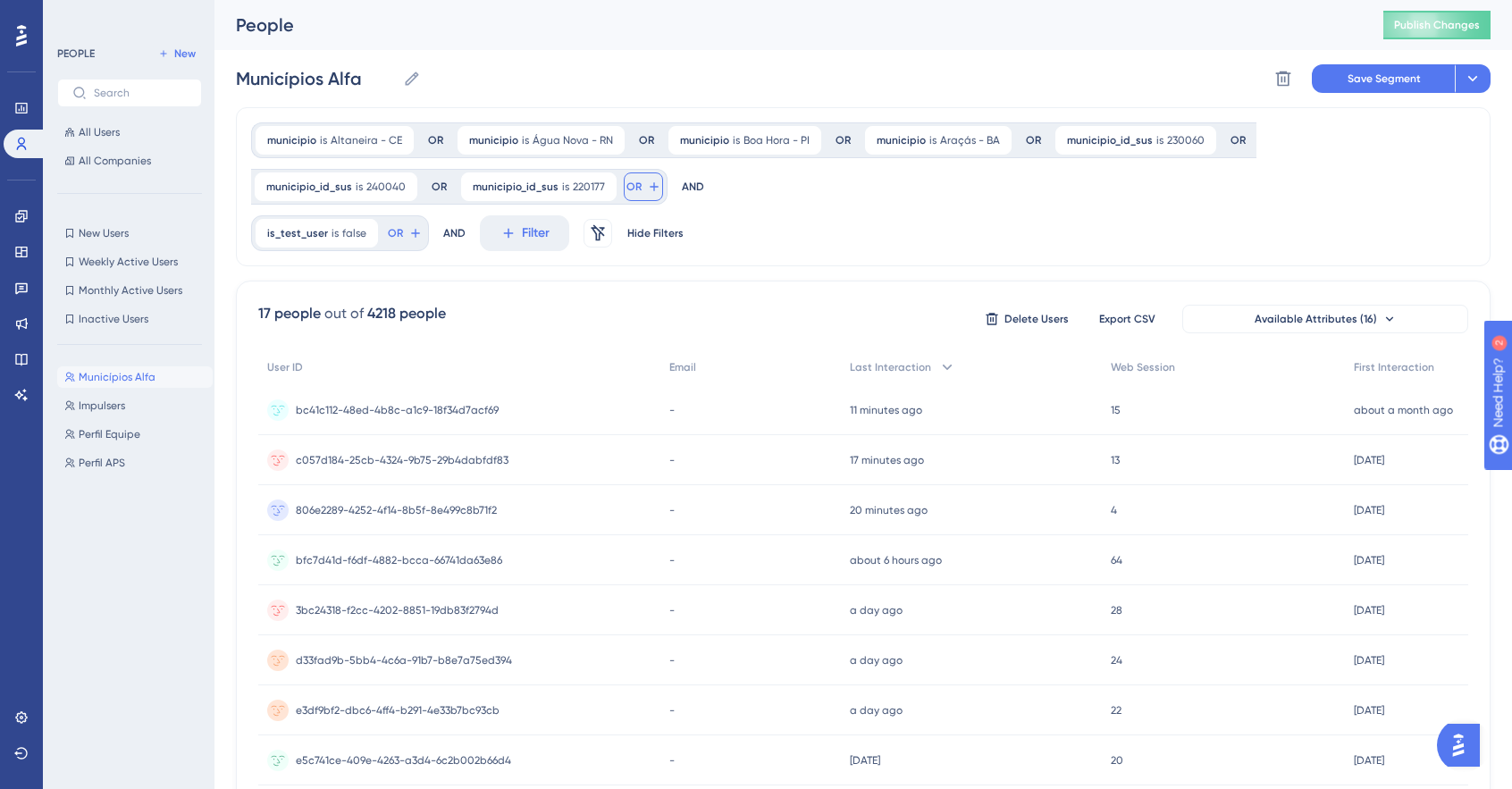
click at [647, 183] on icon at bounding box center [654, 187] width 14 height 14
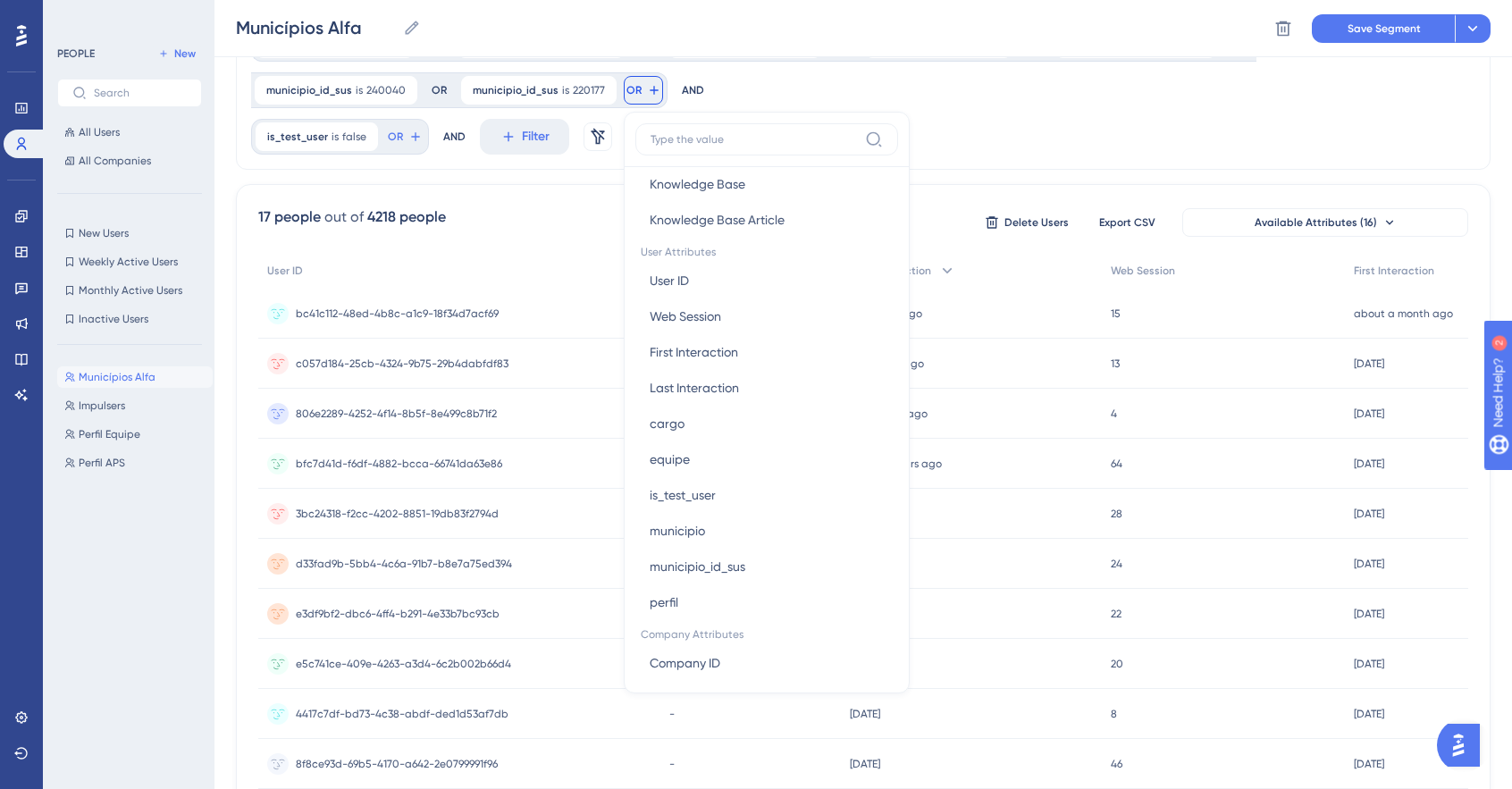
scroll to position [804, 0]
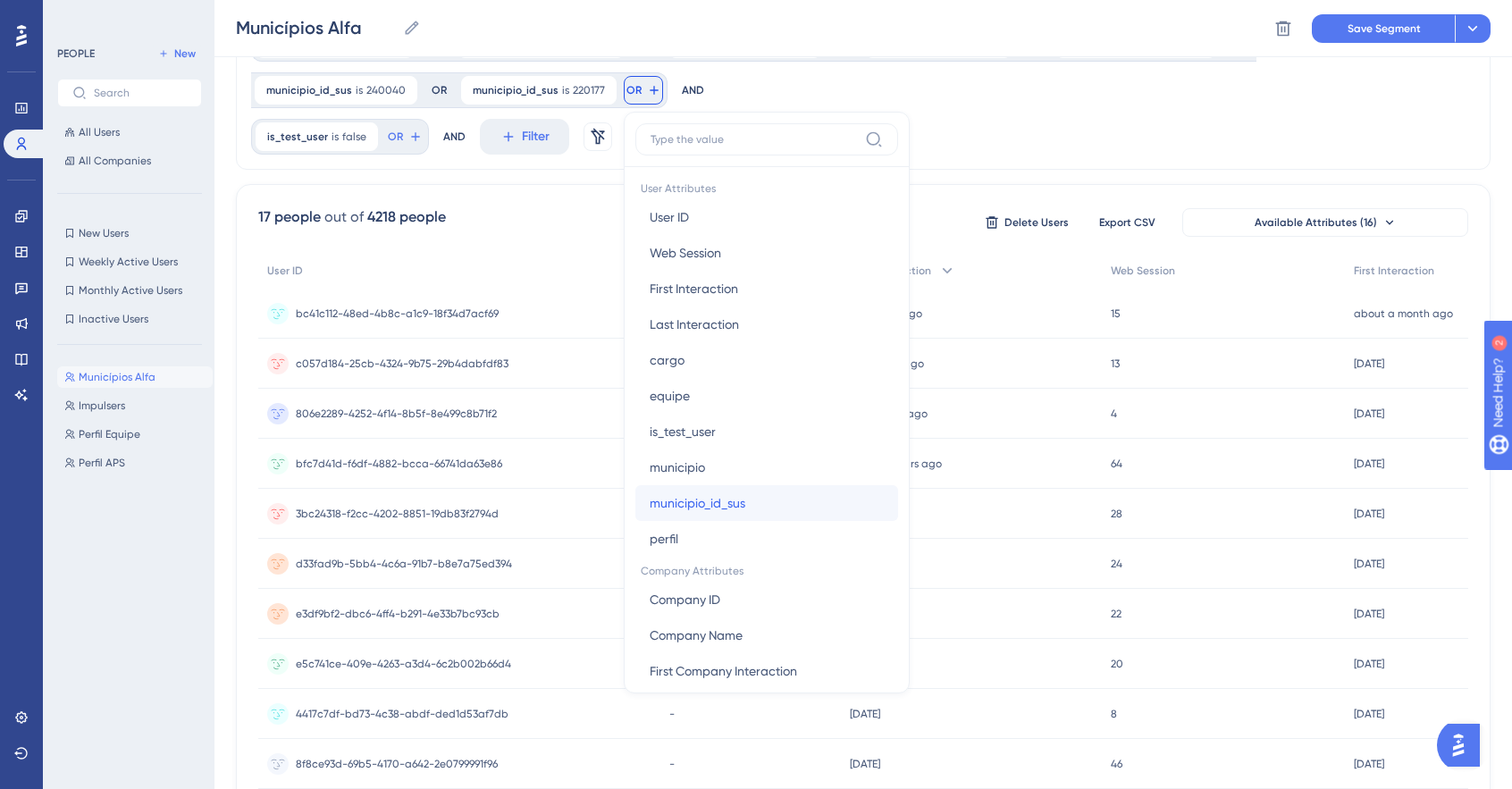
click at [650, 501] on span "municipio_id_sus" at bounding box center [697, 503] width 95 height 22
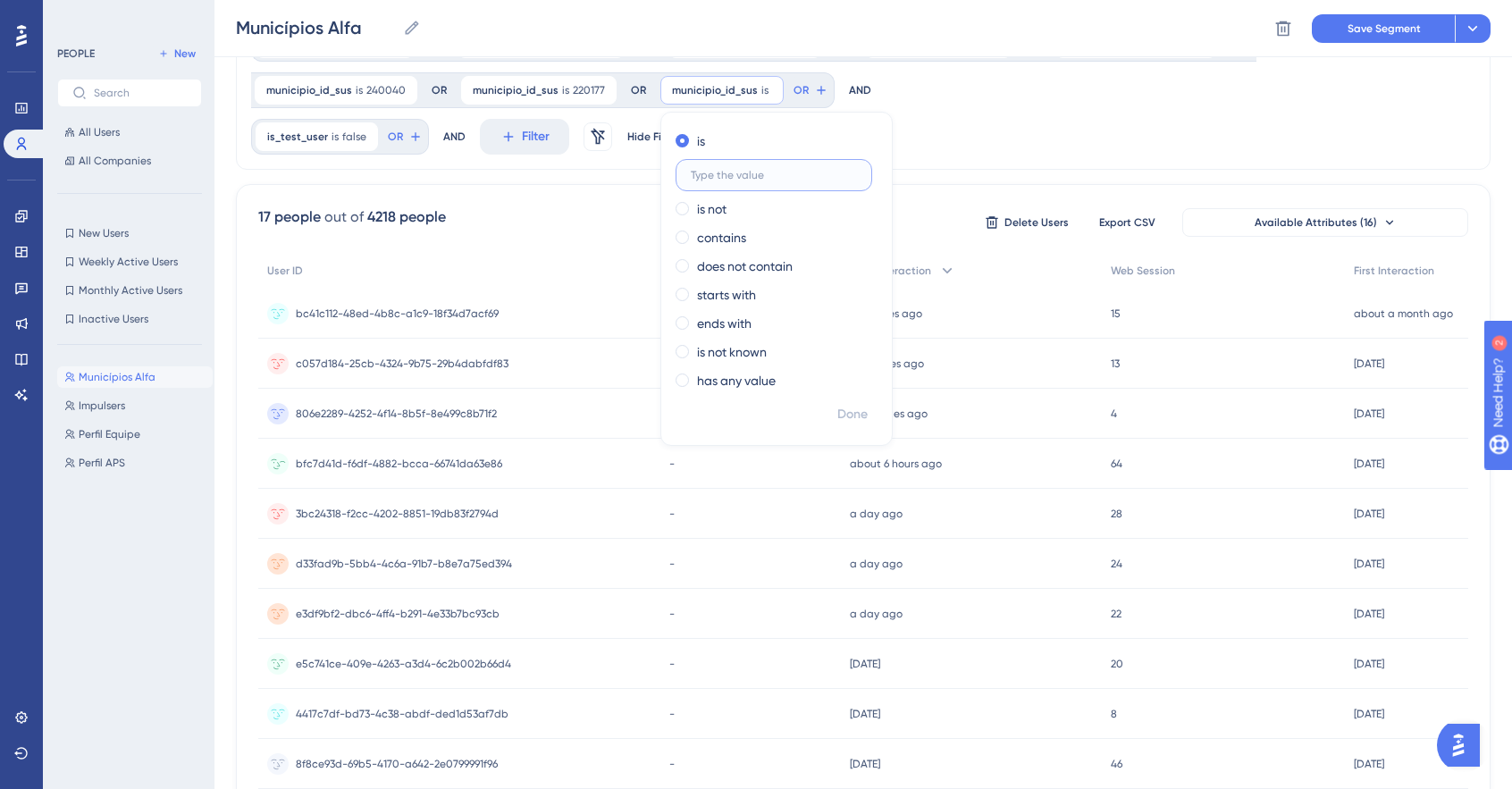
paste input "290205"
type input "290205"
click at [837, 421] on span "Done" at bounding box center [853, 415] width 30 height 22
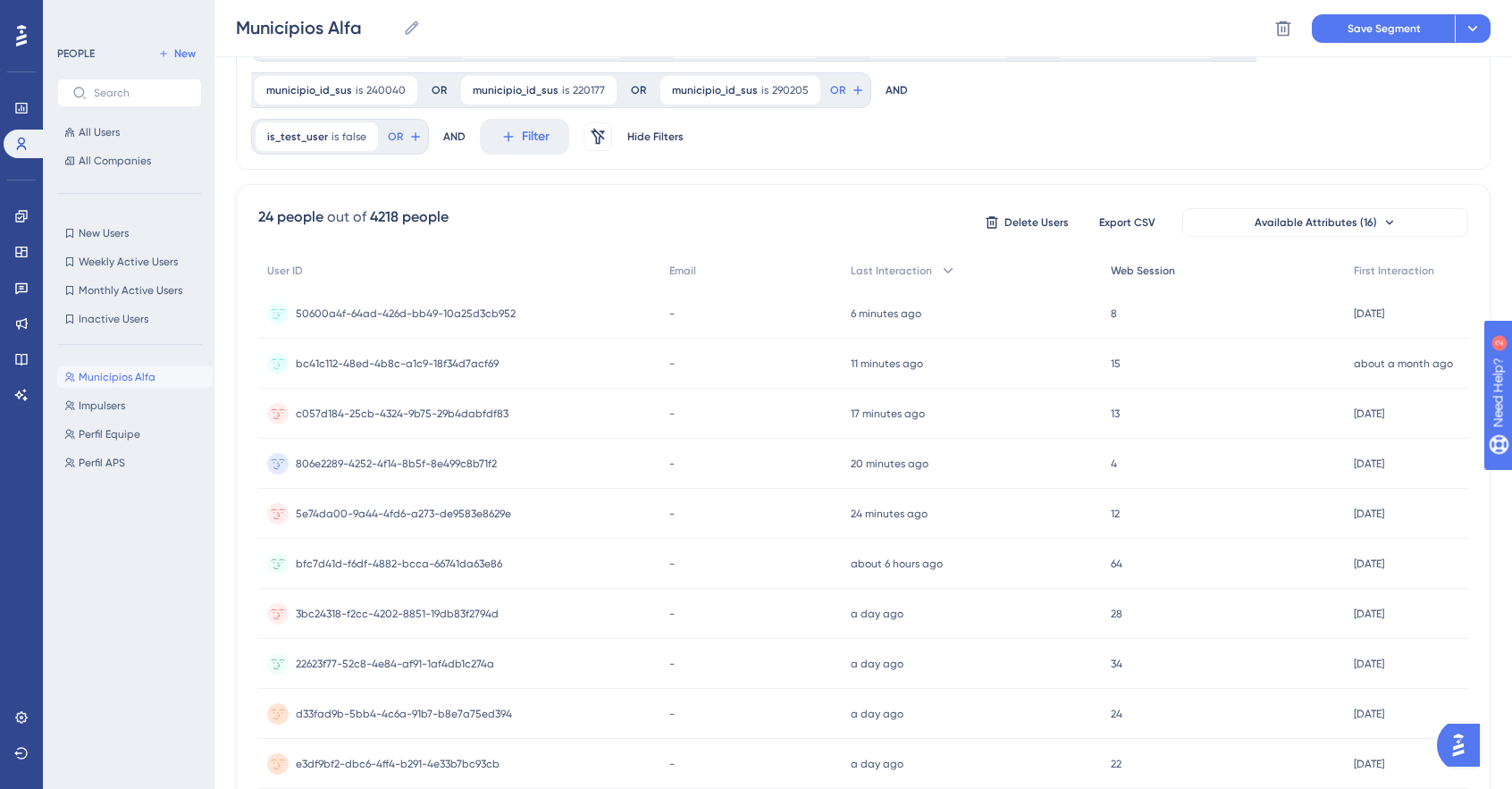
scroll to position [0, 0]
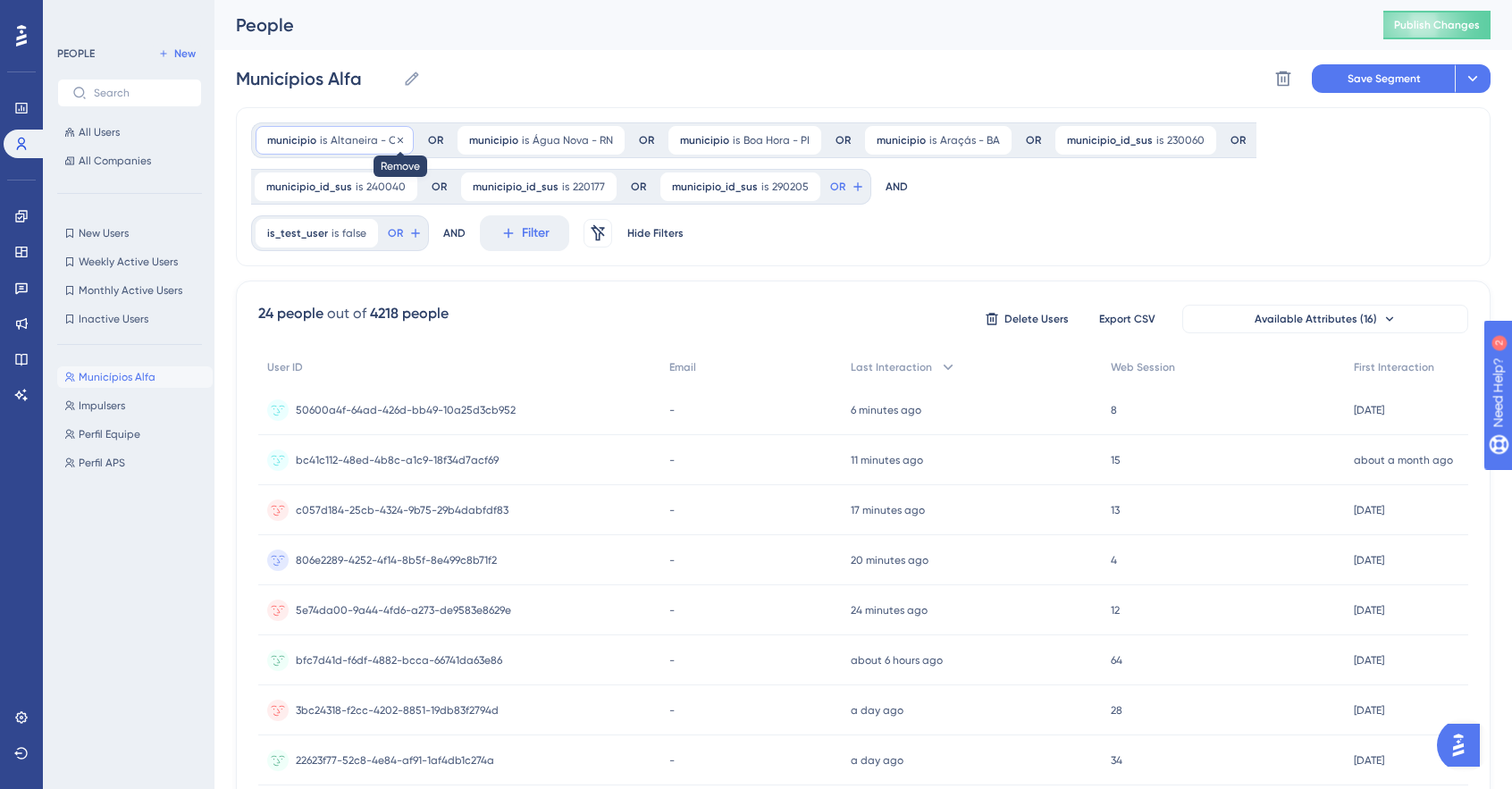
click at [395, 141] on icon at bounding box center [400, 140] width 10 height 10
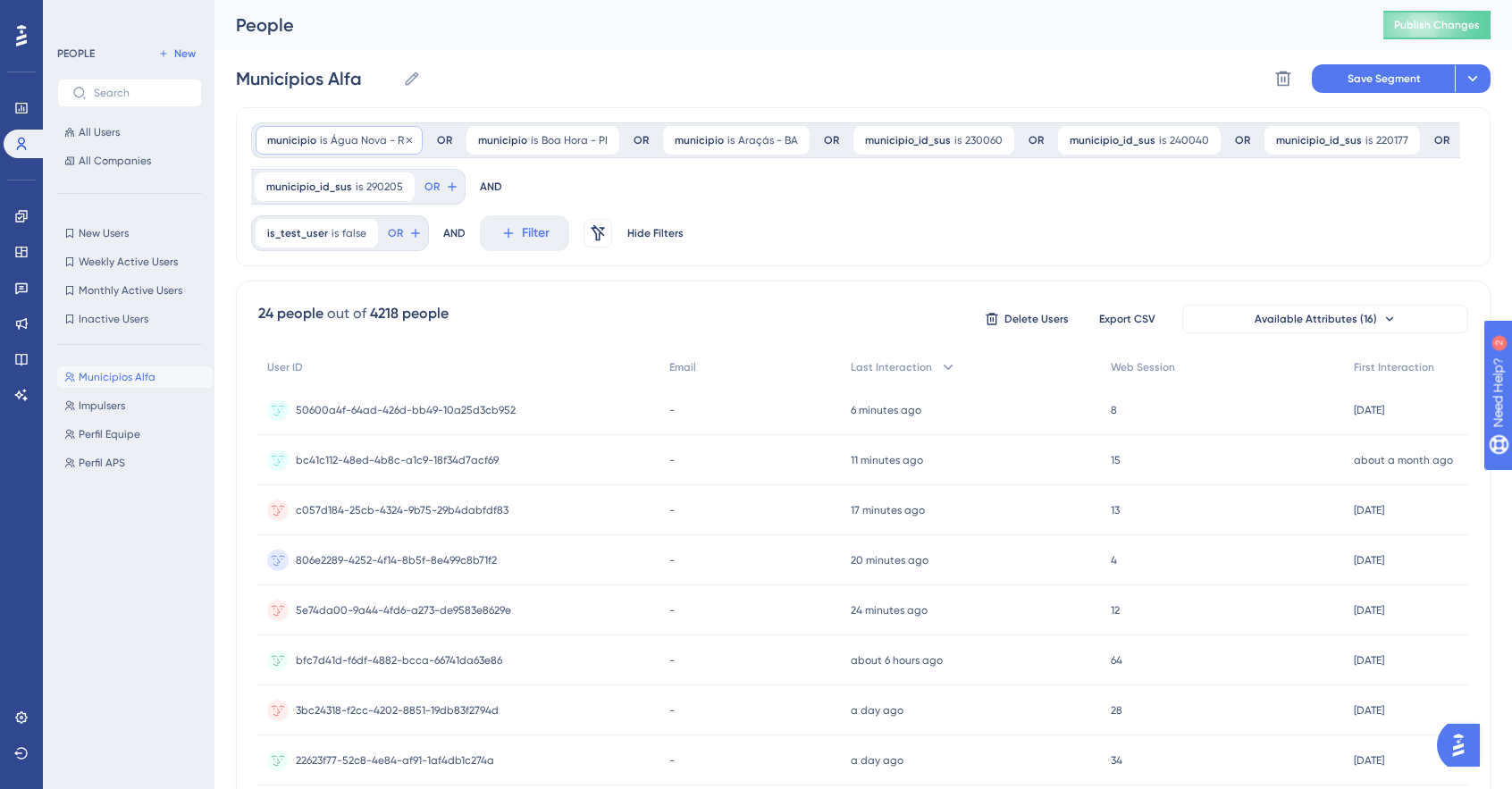
click at [408, 138] on icon at bounding box center [409, 140] width 10 height 10
click at [396, 138] on icon at bounding box center [394, 140] width 10 height 10
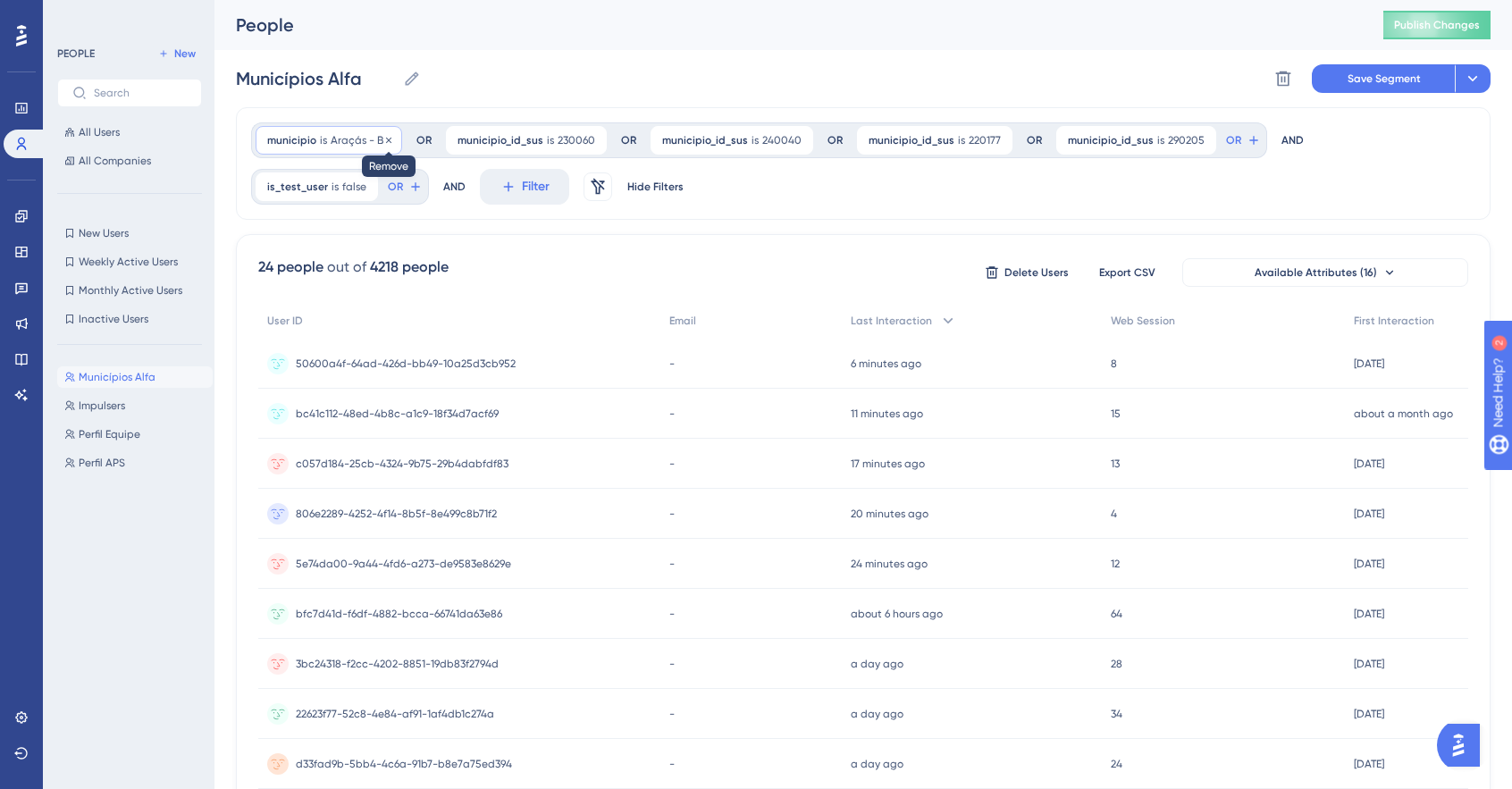
click at [386, 138] on icon at bounding box center [389, 140] width 6 height 6
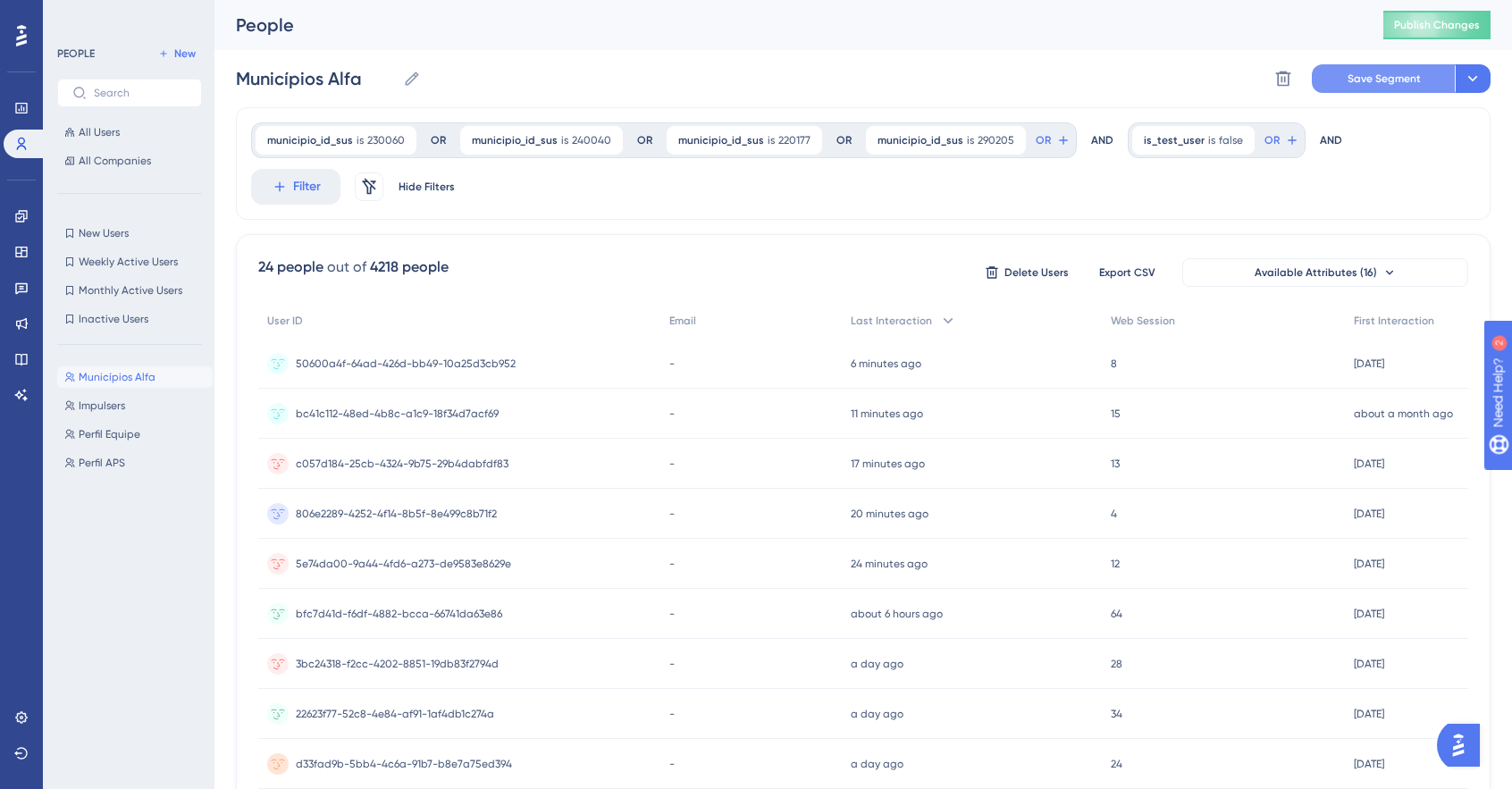
click at [1403, 82] on span "Save Segment" at bounding box center [1383, 78] width 73 height 14
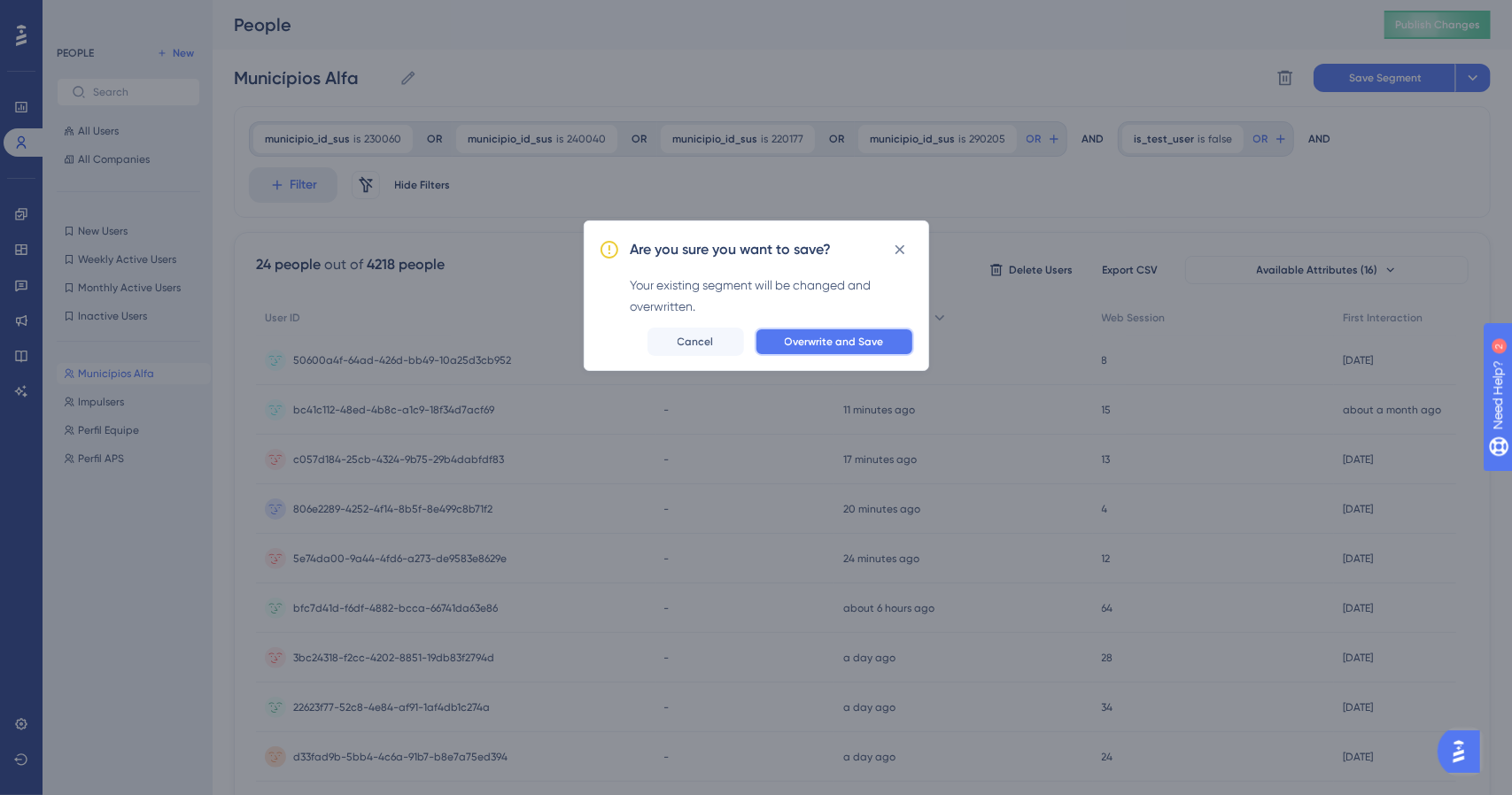
click at [839, 349] on button "Overwrite and Save" at bounding box center [834, 342] width 160 height 28
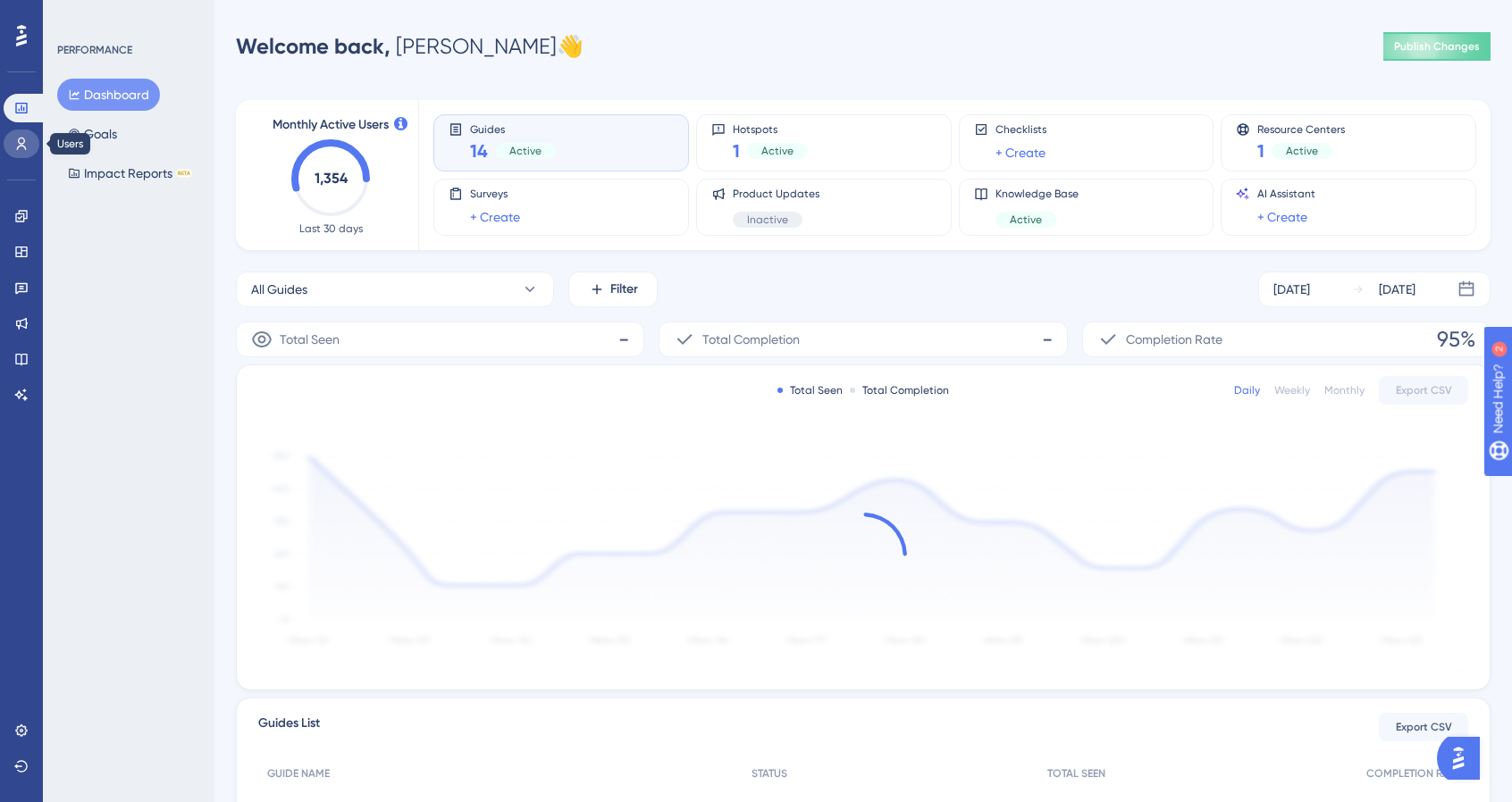
click at [17, 150] on link at bounding box center [22, 144] width 36 height 29
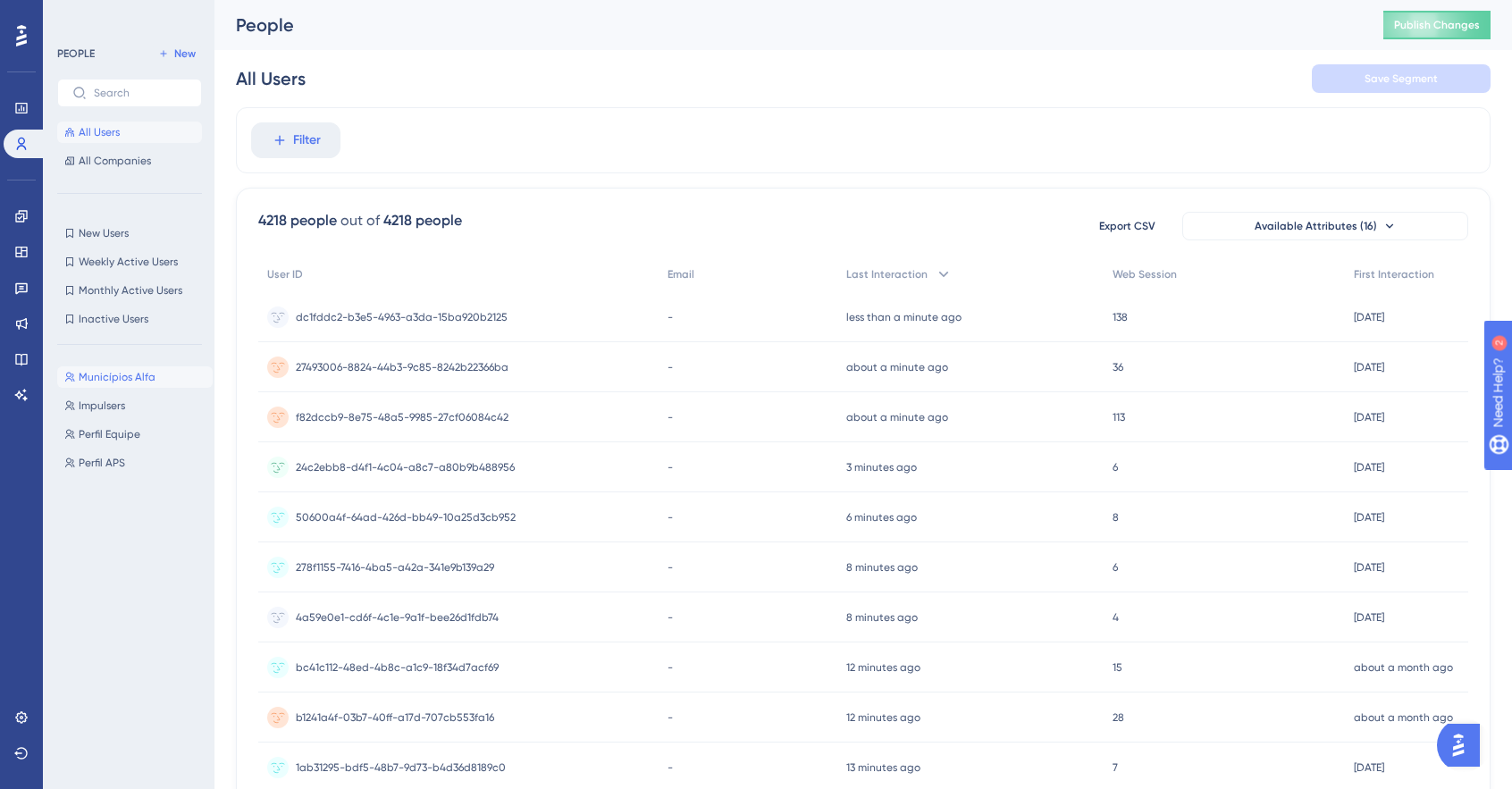
click at [129, 386] on button "Municípios Alfa Municípios Alfa" at bounding box center [134, 377] width 155 height 22
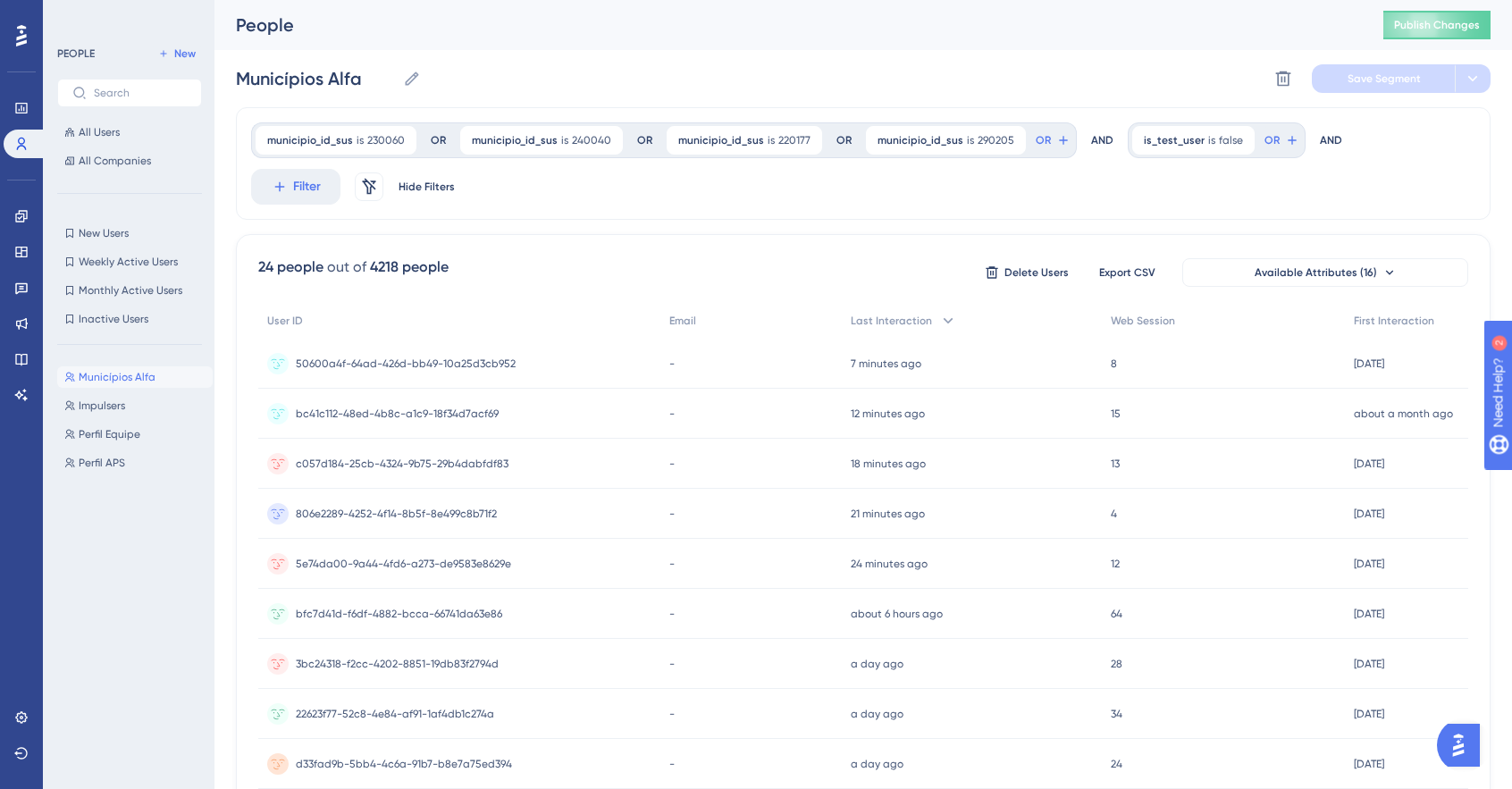
click at [259, 265] on div "24 people" at bounding box center [291, 267] width 65 height 22
drag, startPoint x: 259, startPoint y: 265, endPoint x: 296, endPoint y: 269, distance: 37.2
click at [296, 269] on div "24 people" at bounding box center [291, 267] width 65 height 22
click at [1317, 281] on button "Available Attributes (16)" at bounding box center [1325, 273] width 286 height 29
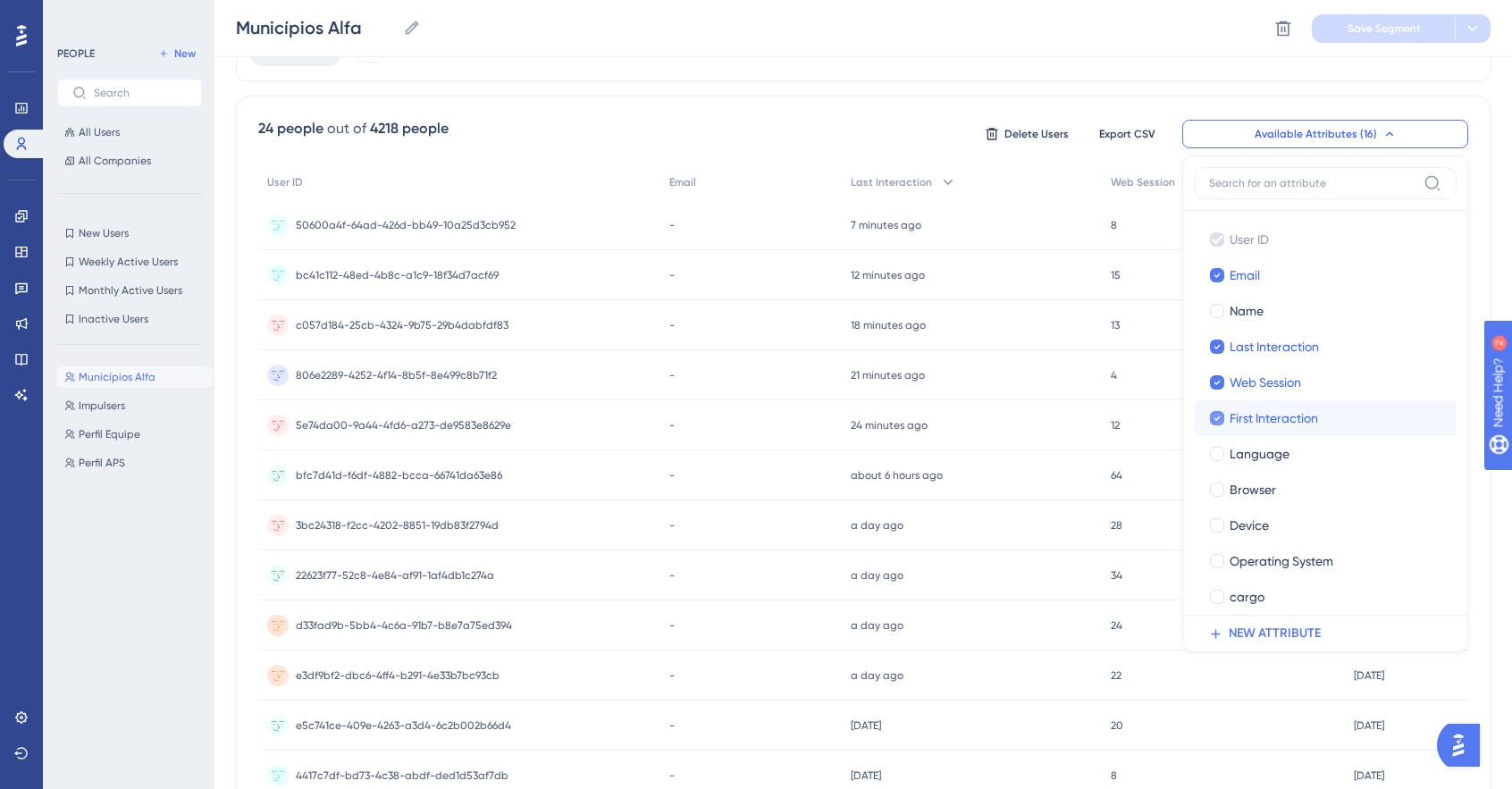
click at [1245, 422] on span "First Interaction" at bounding box center [1274, 418] width 89 height 22
checkbox input "false"
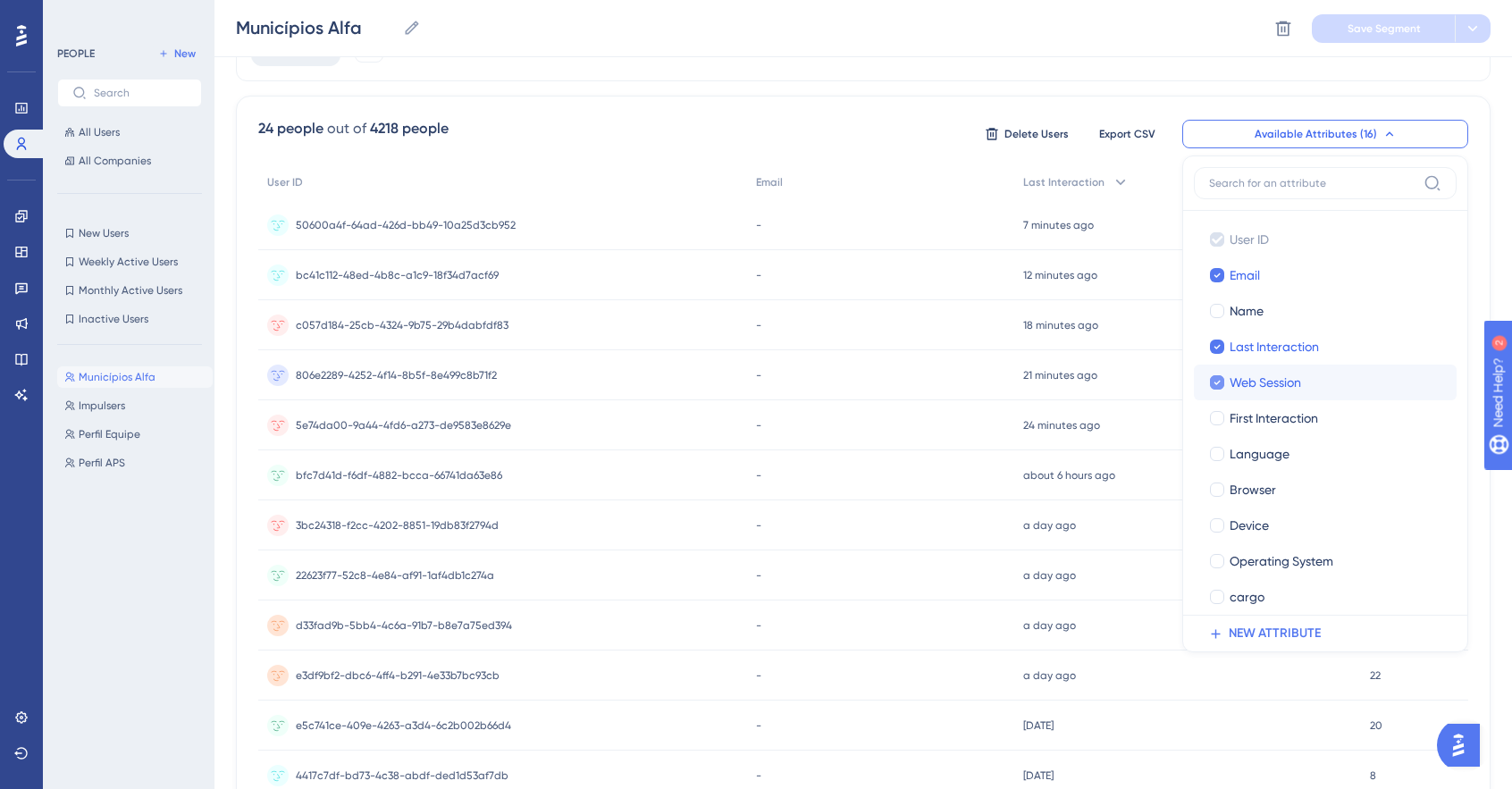
click at [1252, 391] on label "Web Session Web Session" at bounding box center [1325, 383] width 263 height 36
click at [1218, 383] on input "Web Session" at bounding box center [1217, 382] width 1 height 1
checkbox input "true"
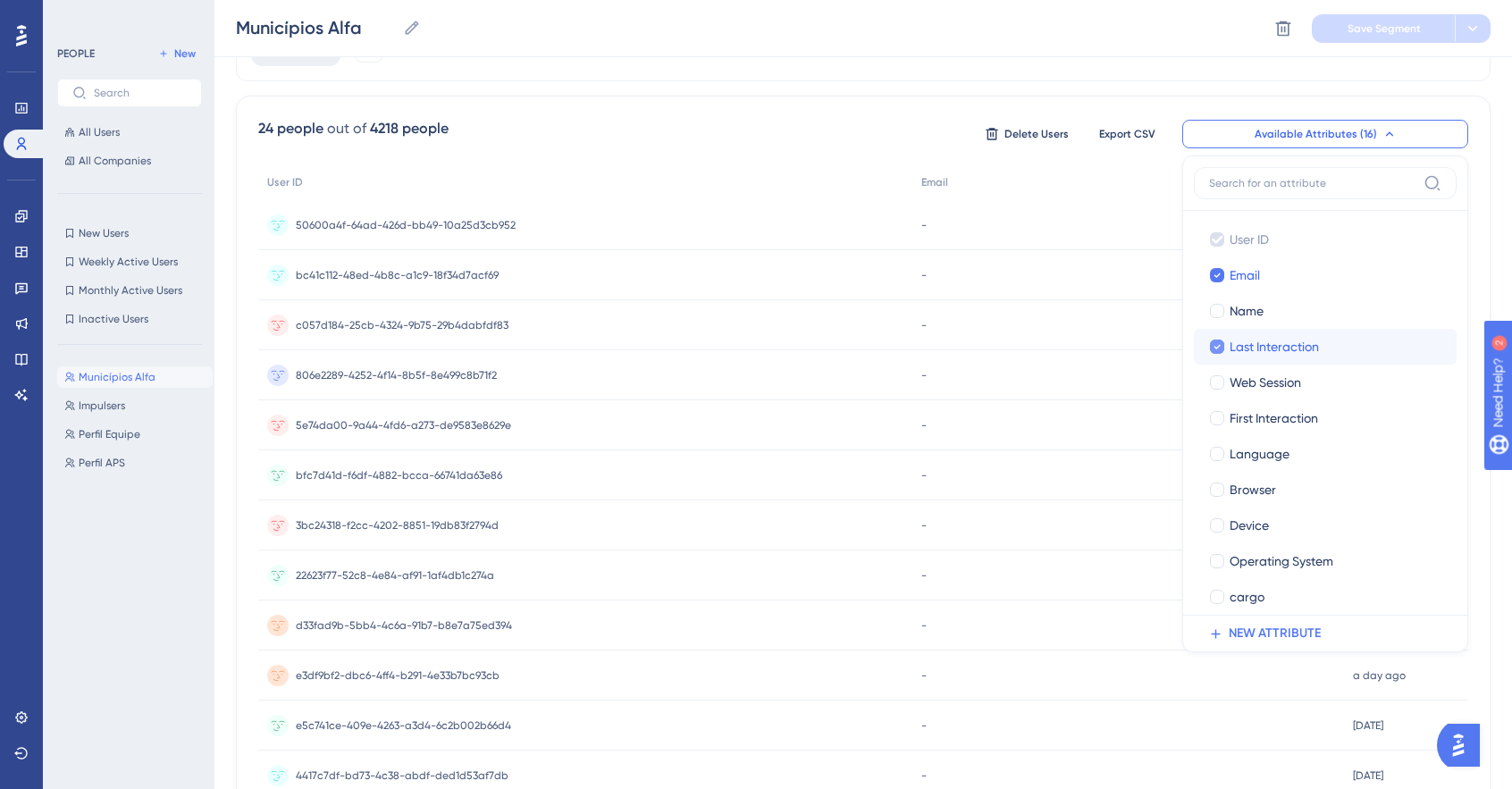
click at [1263, 350] on span "Last Interaction" at bounding box center [1275, 347] width 90 height 22
checkbox input "false"
click at [1241, 282] on span "Email" at bounding box center [1245, 275] width 30 height 22
checkbox input "false"
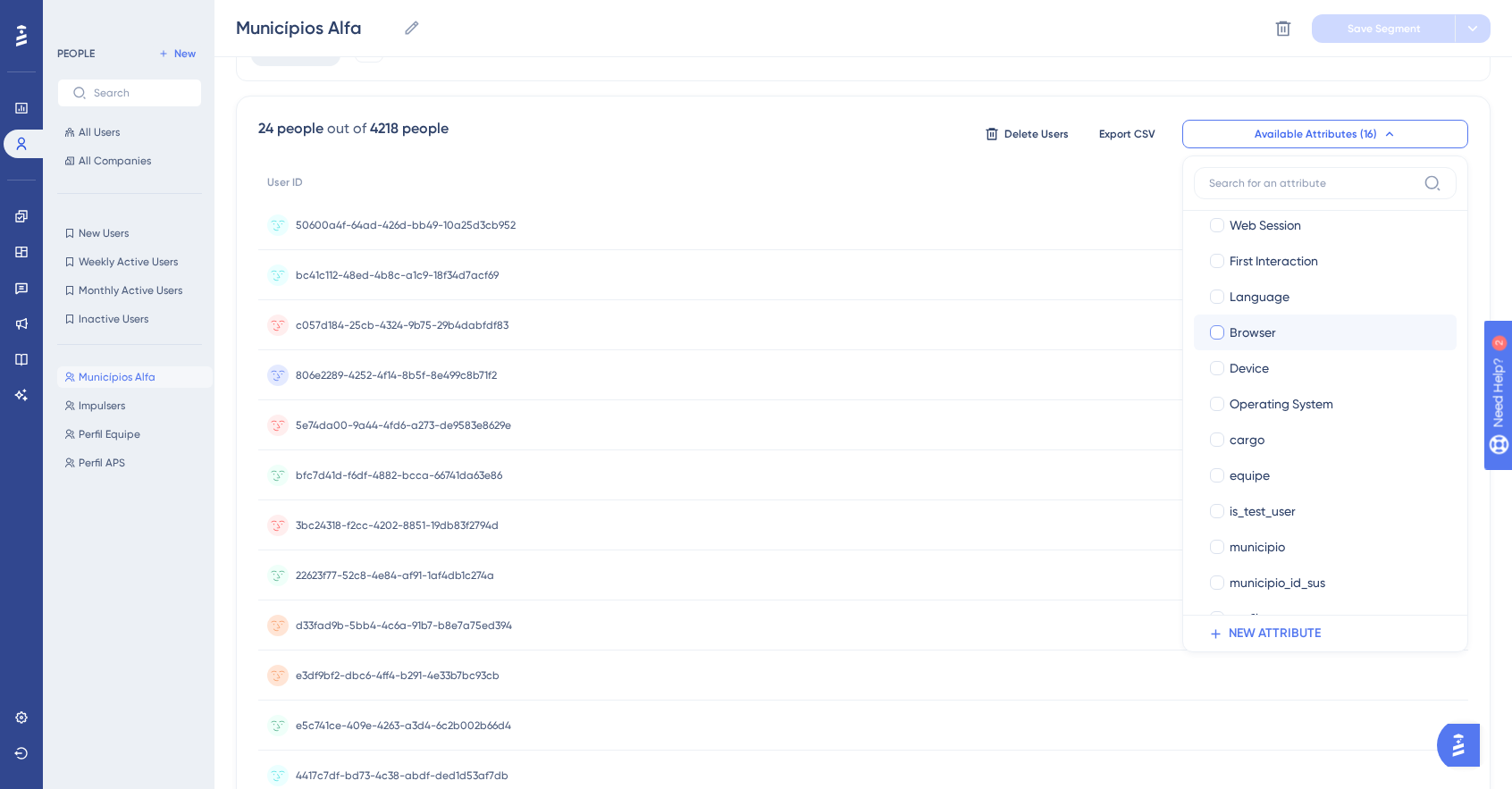
scroll to position [179, 0]
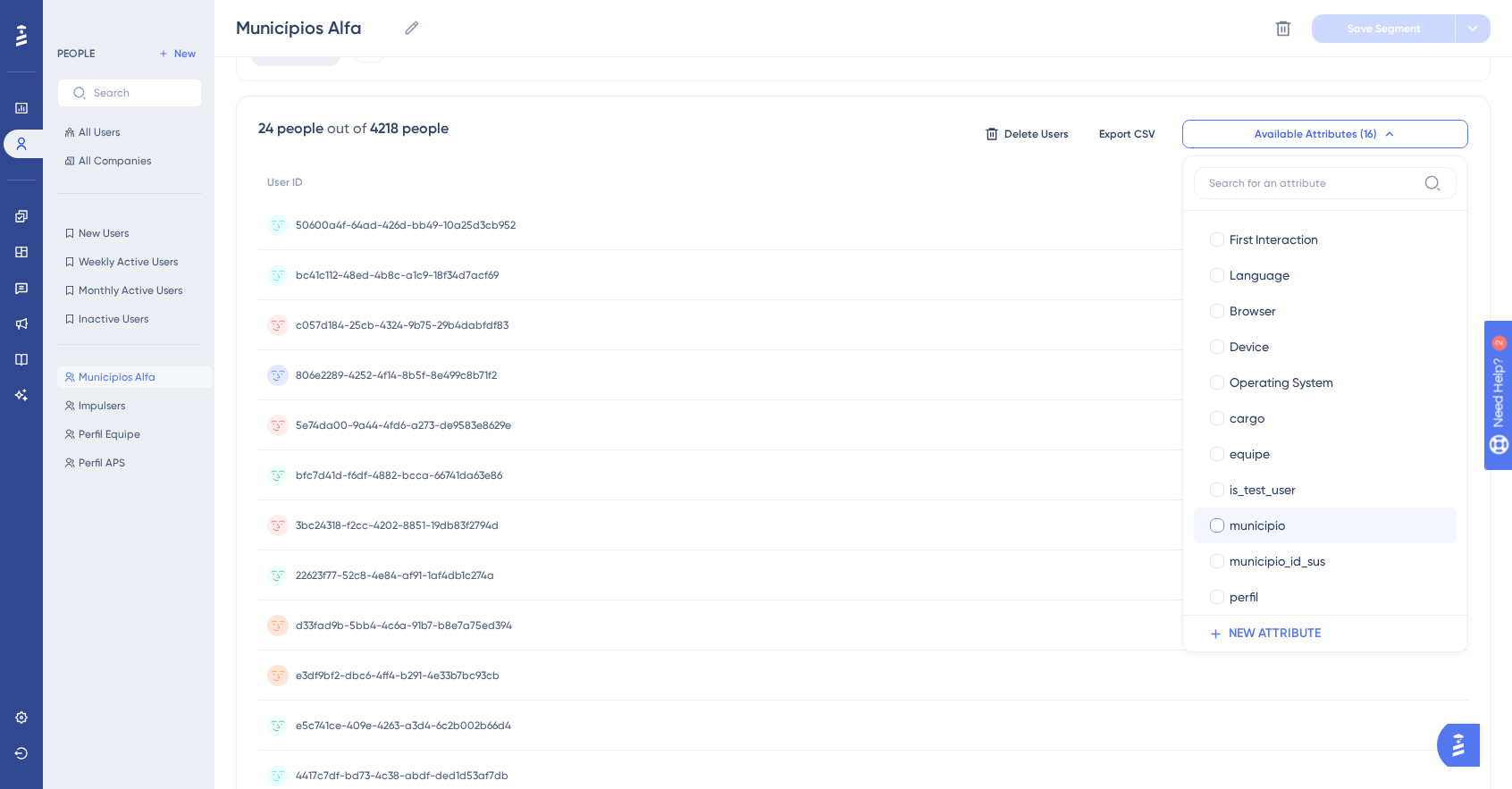
click at [1273, 519] on span "municipio" at bounding box center [1258, 525] width 55 height 22
checkbox input "true"
click at [1293, 561] on span "municipio_id_sus" at bounding box center [1278, 561] width 95 height 22
checkbox input "true"
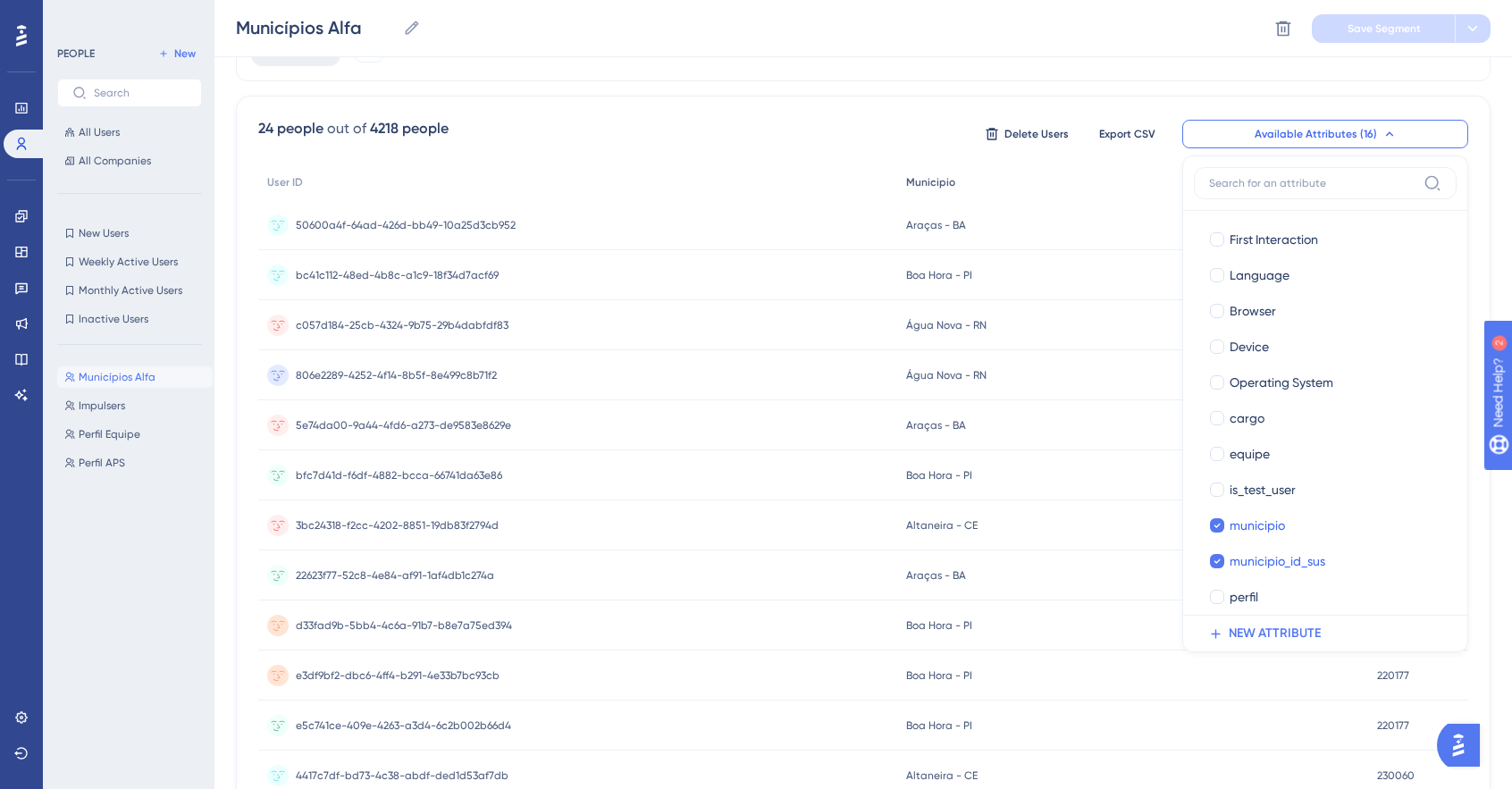
click at [1037, 192] on div "Municipio" at bounding box center [1133, 183] width 471 height 36
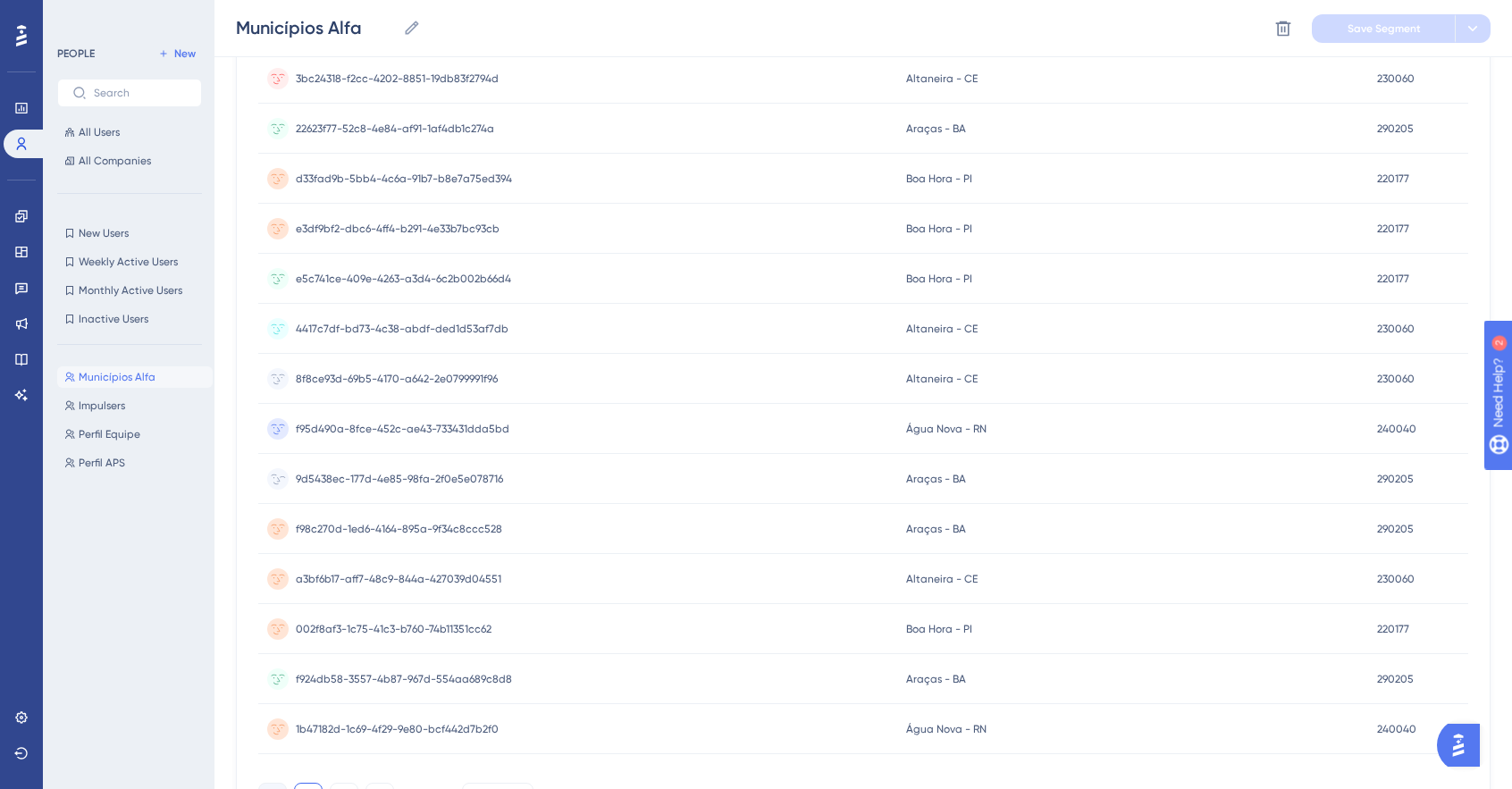
scroll to position [682, 0]
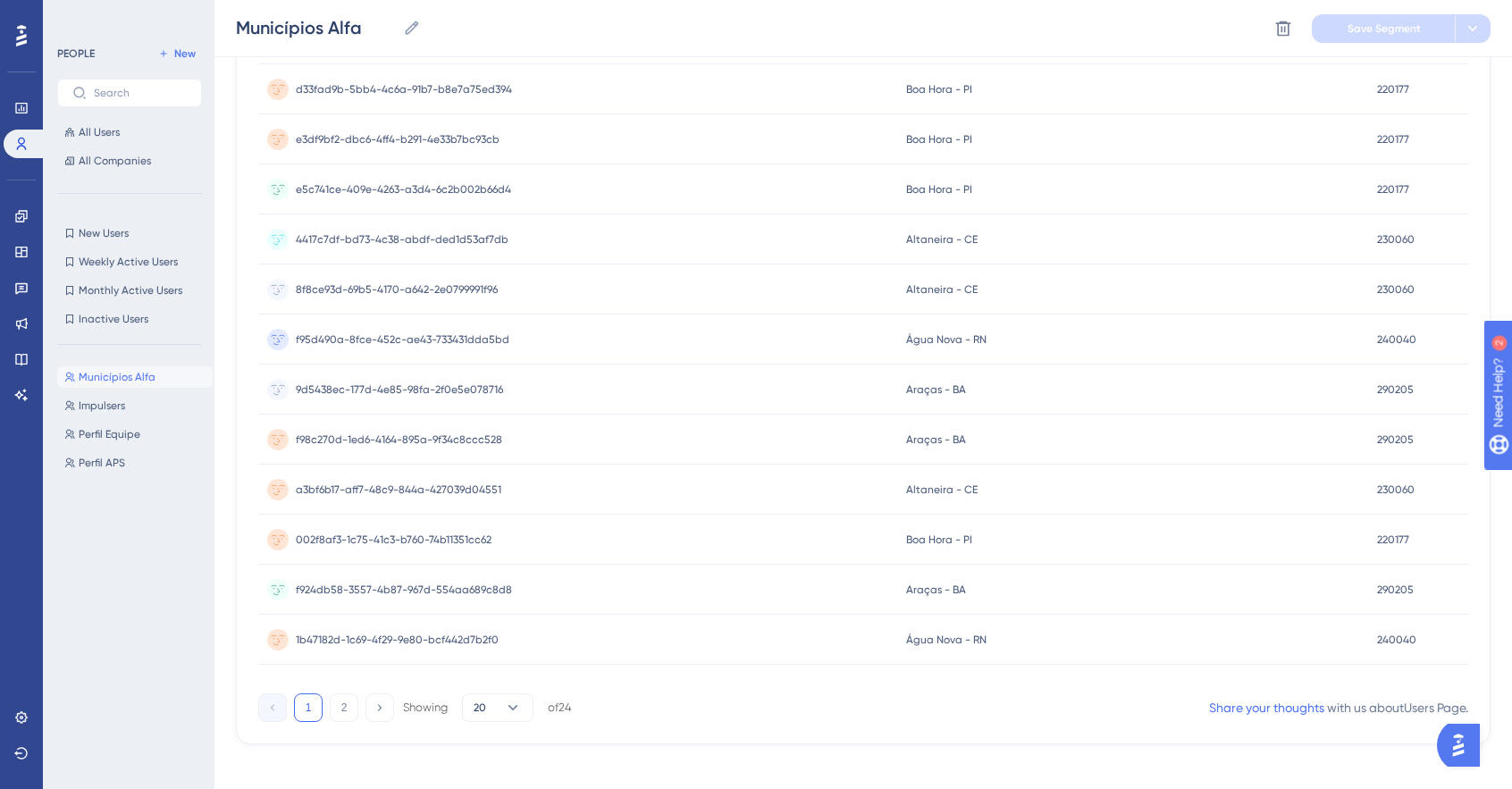
drag, startPoint x: 1169, startPoint y: 683, endPoint x: 1344, endPoint y: 680, distance: 175.0
click at [1344, 680] on div "User ID Municipio Municipio Id Sus 50600a4f-64ad-426d-bb49-10a25d3cb952 50600a4…" at bounding box center [863, 157] width 1210 height 1059
click at [341, 719] on button "2" at bounding box center [344, 708] width 29 height 29
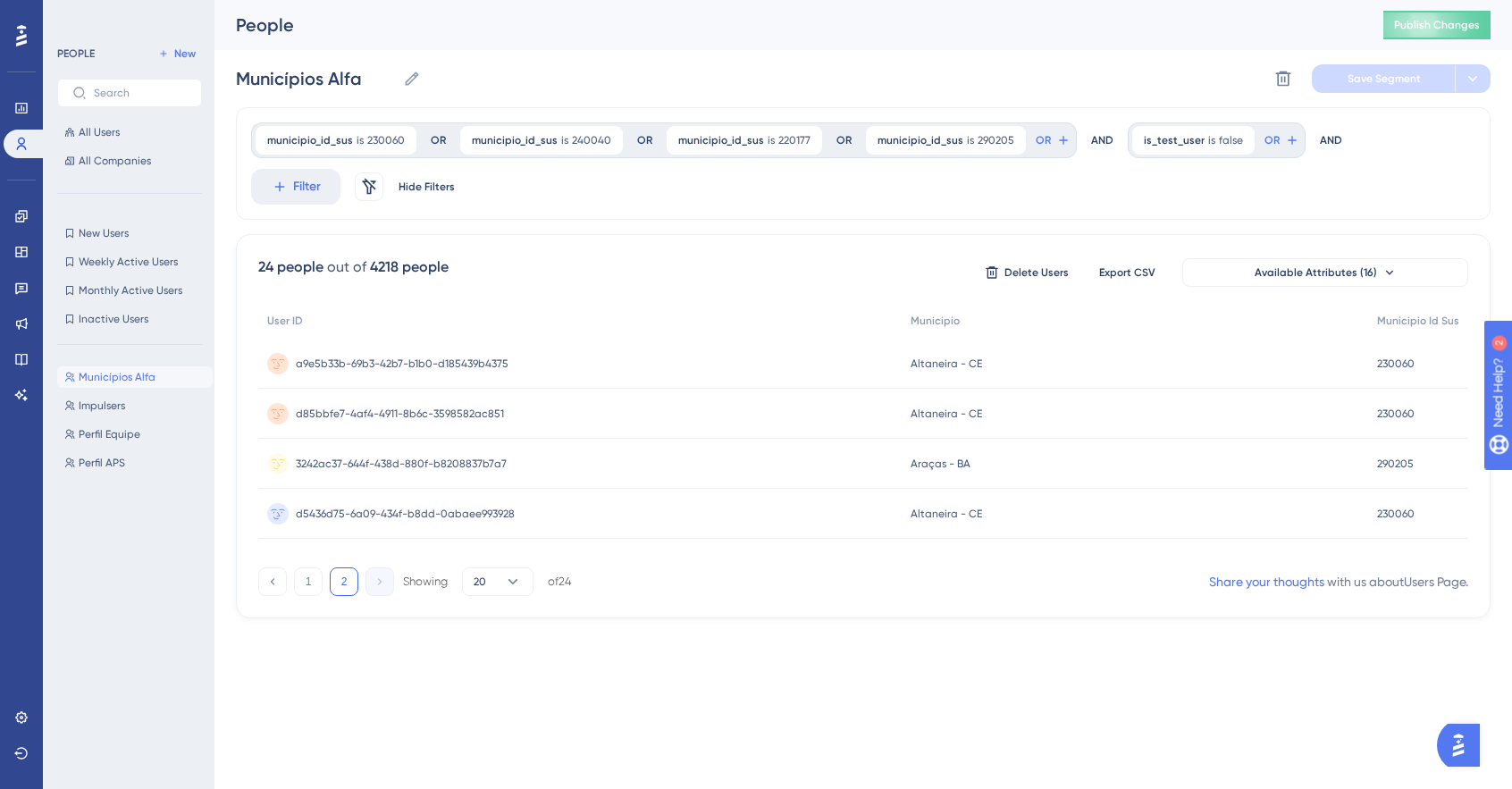
scroll to position [0, 0]
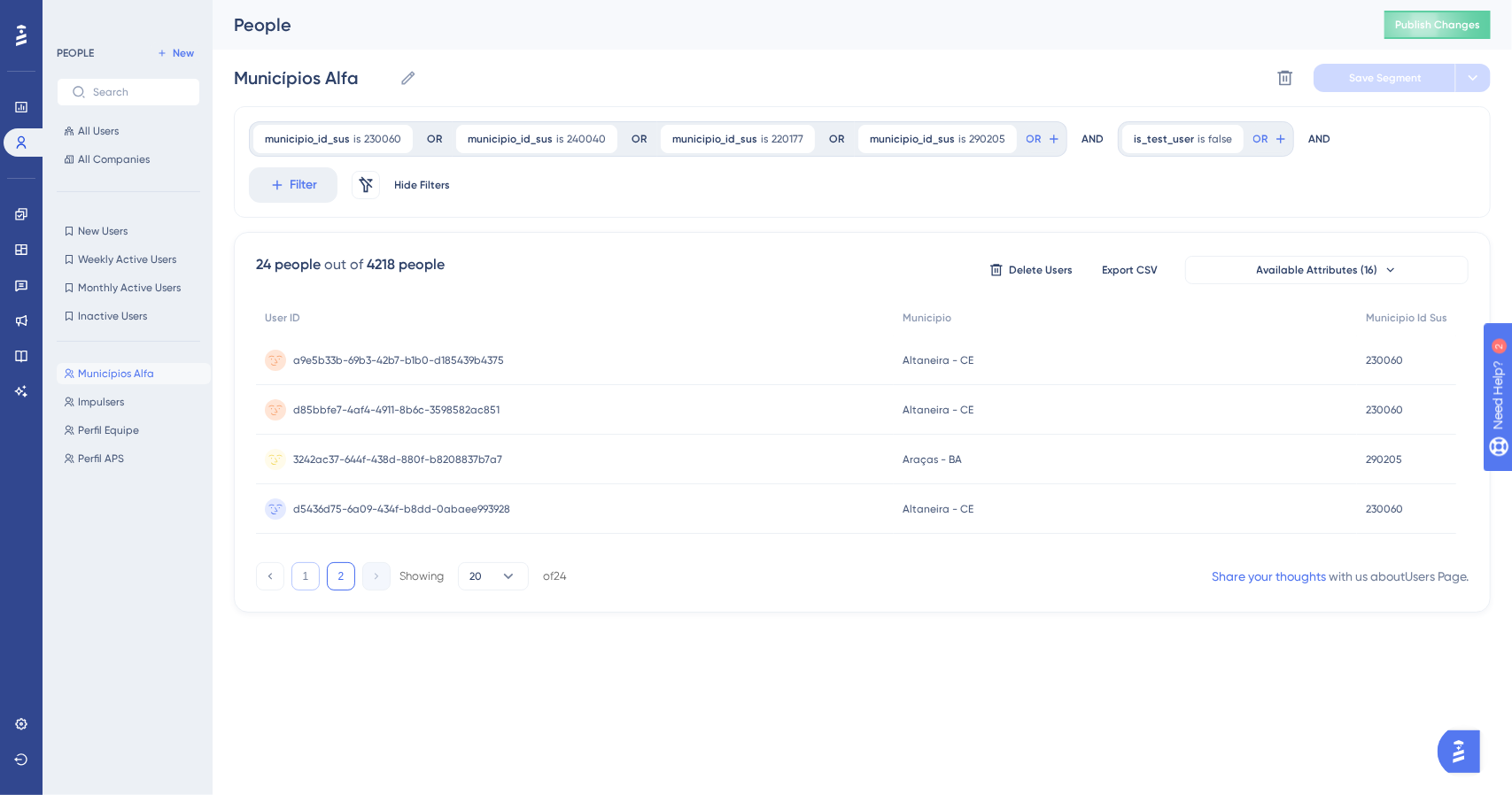
click at [303, 578] on button "1" at bounding box center [306, 577] width 28 height 28
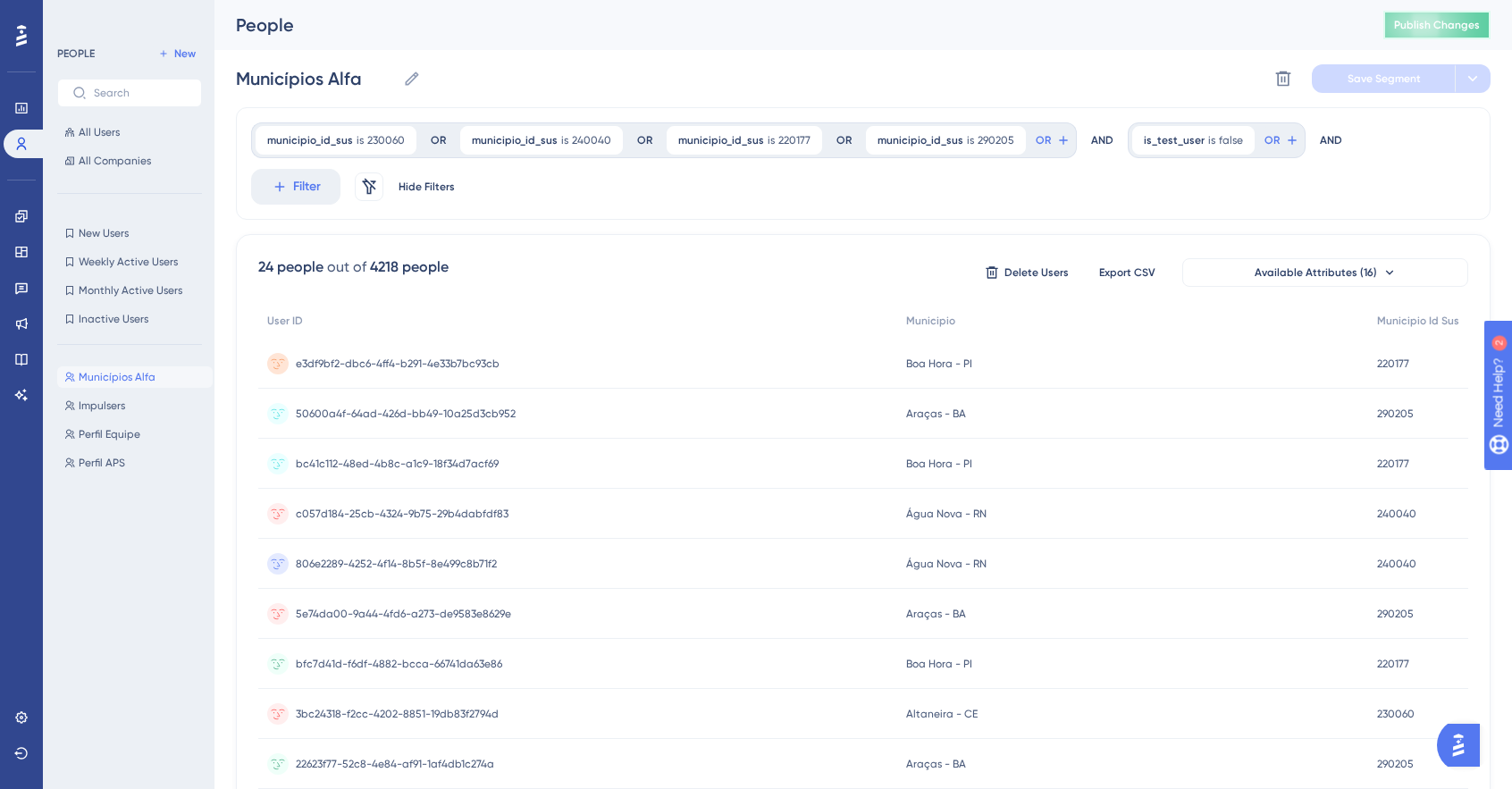
click at [1453, 22] on span "Publish Changes" at bounding box center [1437, 25] width 86 height 14
click at [19, 322] on icon at bounding box center [21, 323] width 14 height 14
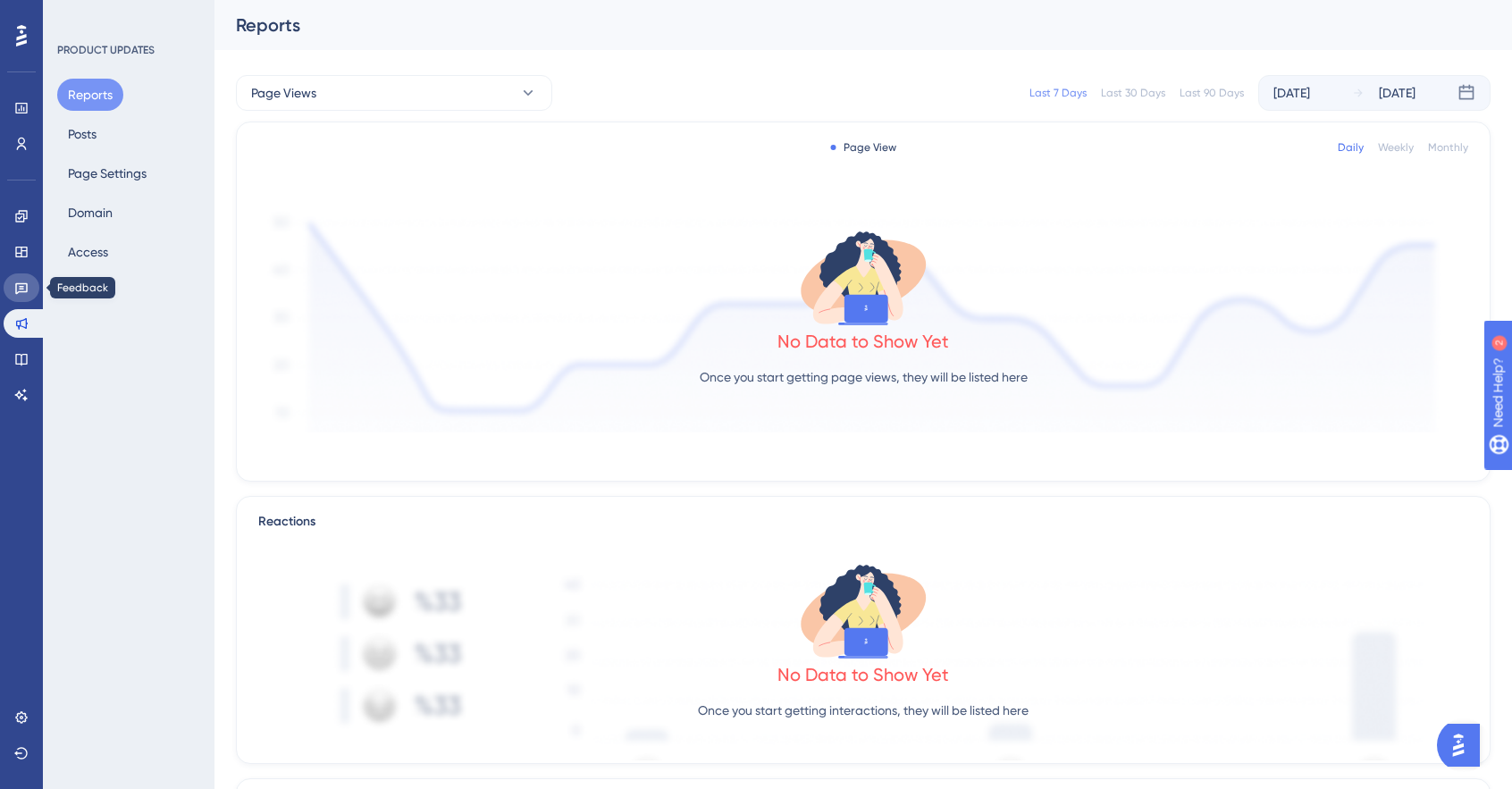
click at [24, 294] on icon at bounding box center [21, 288] width 14 height 14
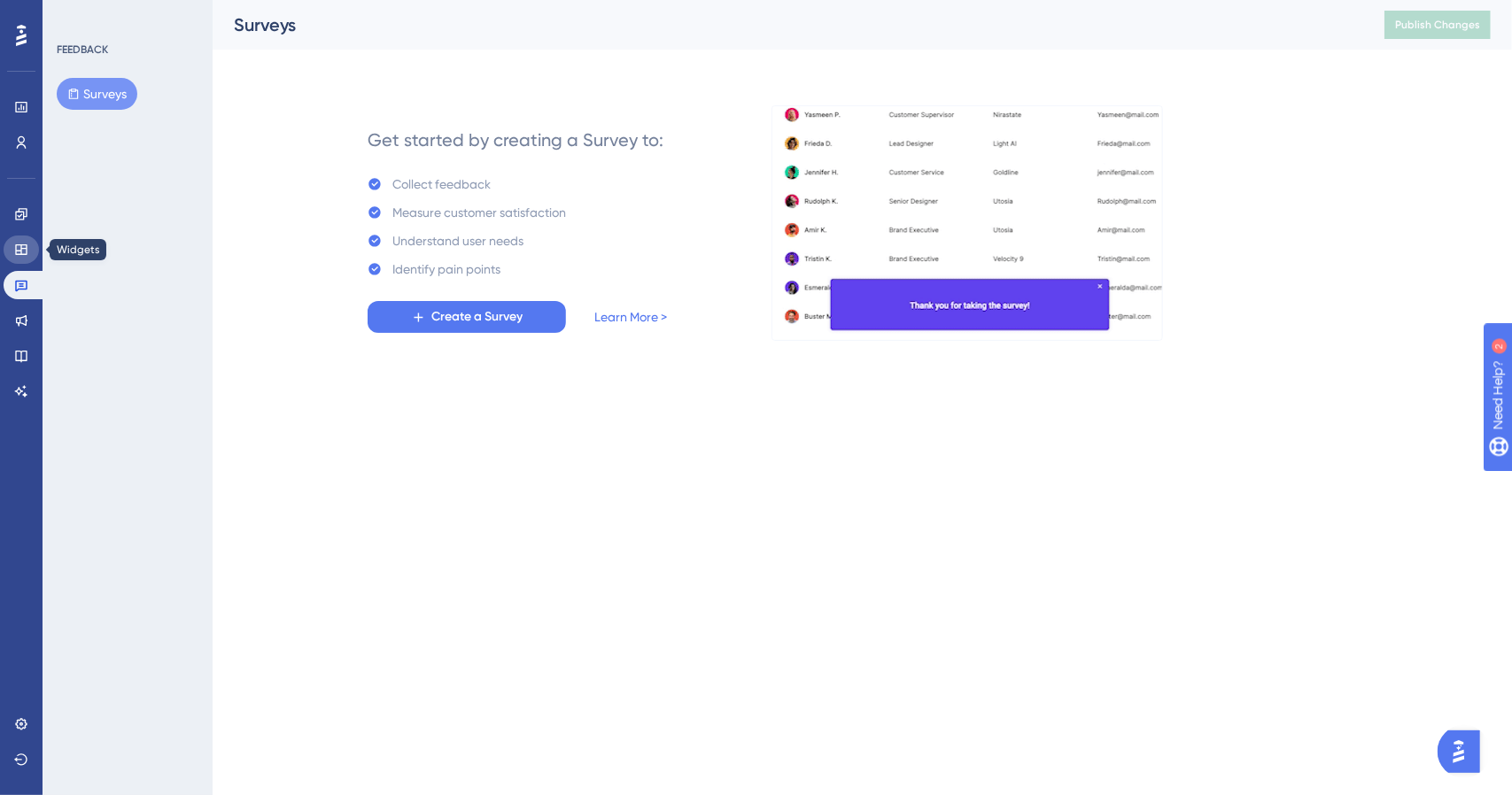
click at [25, 250] on icon at bounding box center [21, 249] width 11 height 10
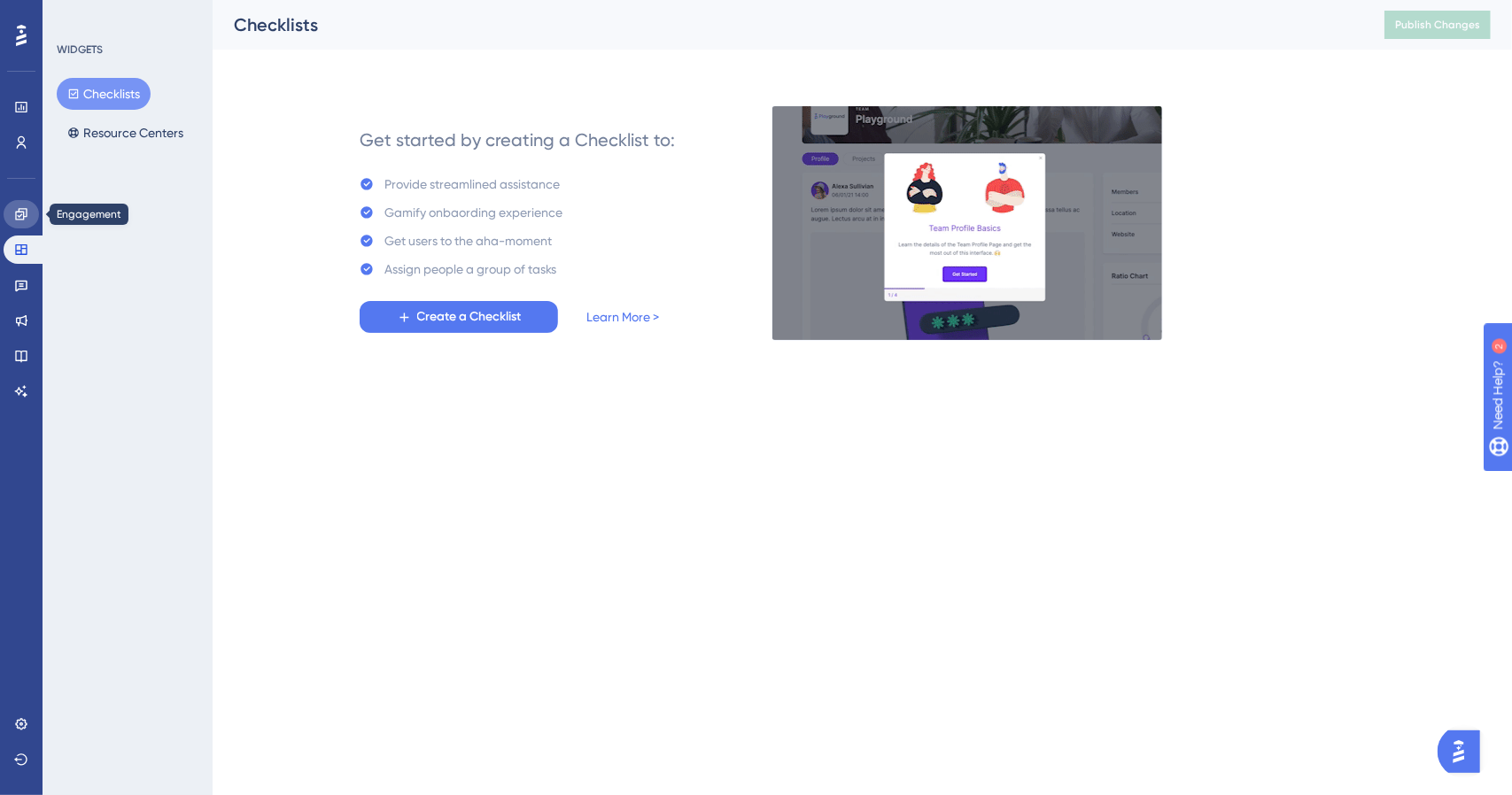
click at [23, 215] on icon at bounding box center [21, 213] width 11 height 11
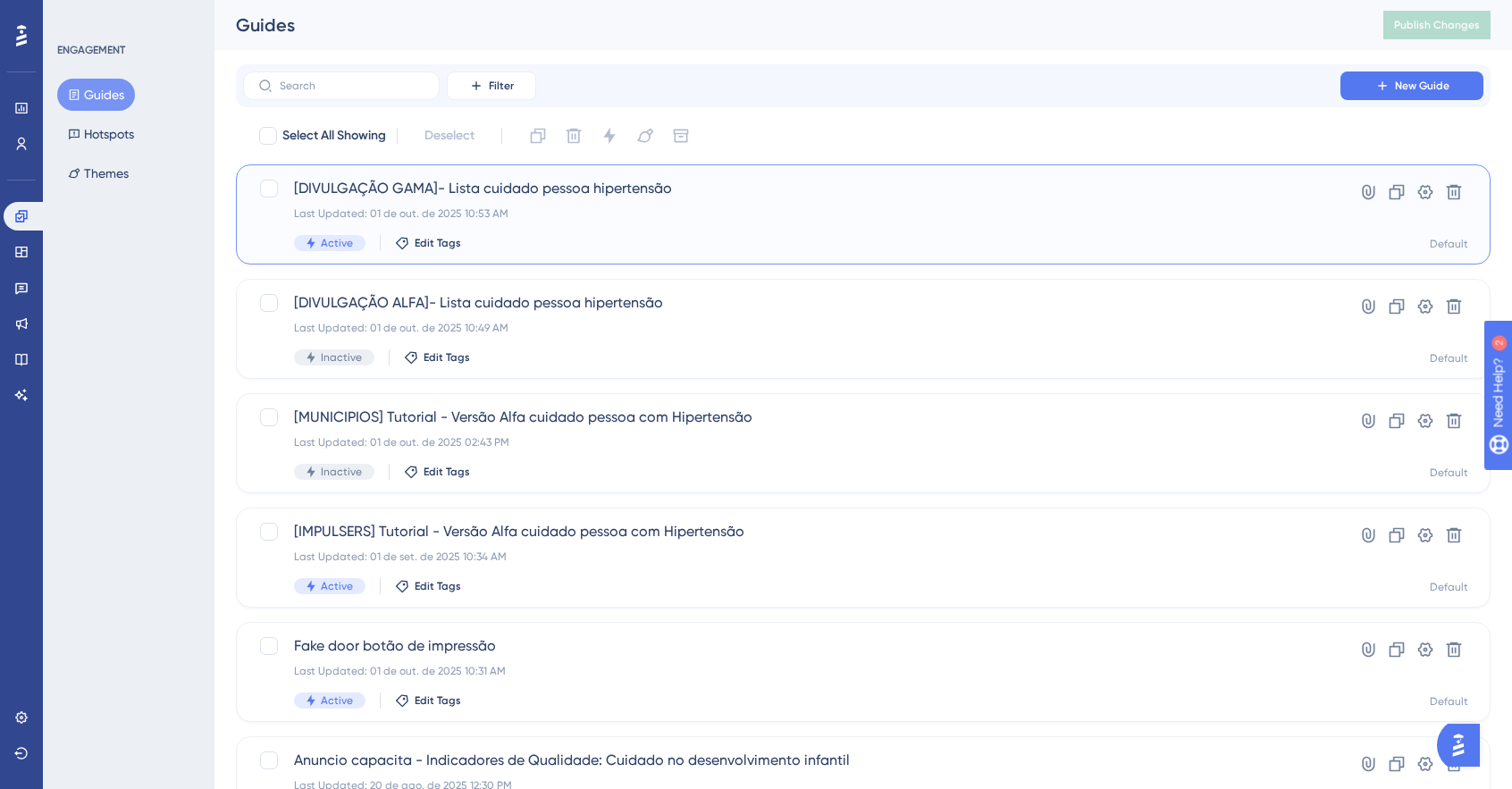
click at [667, 213] on div "Last Updated: 01 de out. de 2025 10:53 AM" at bounding box center [792, 213] width 996 height 14
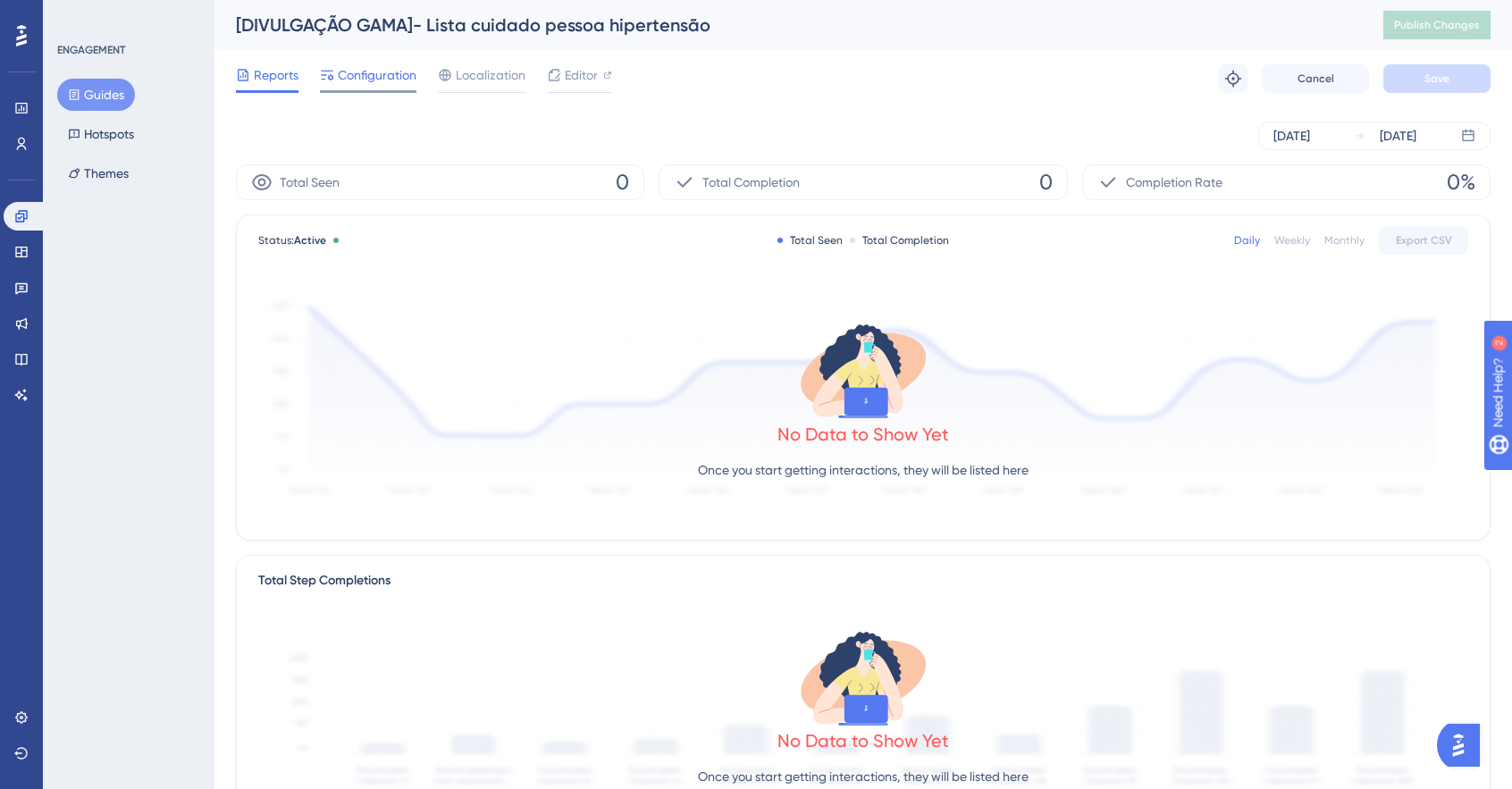
click at [374, 71] on span "Configuration" at bounding box center [377, 75] width 79 height 22
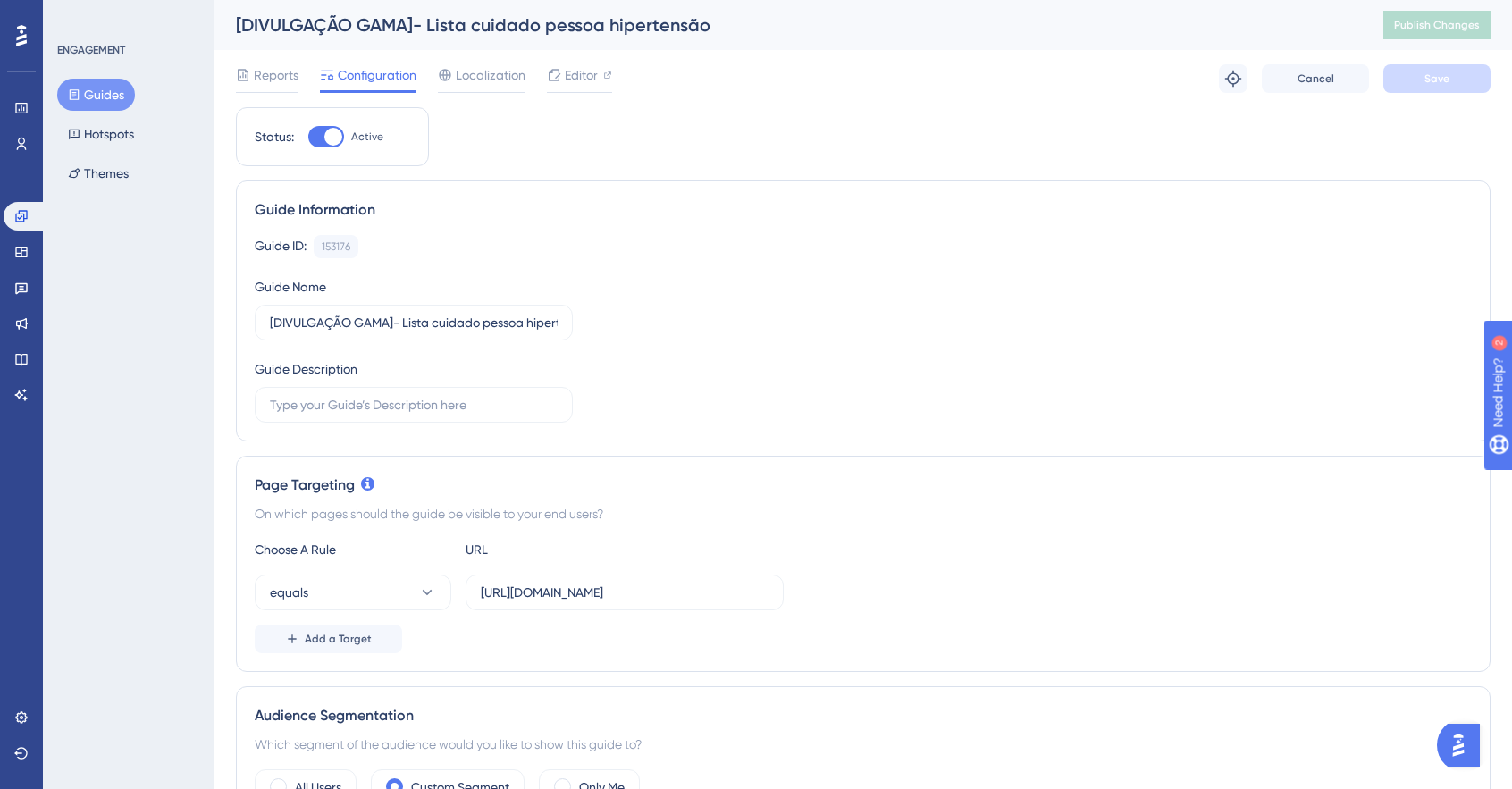
scroll to position [357, 0]
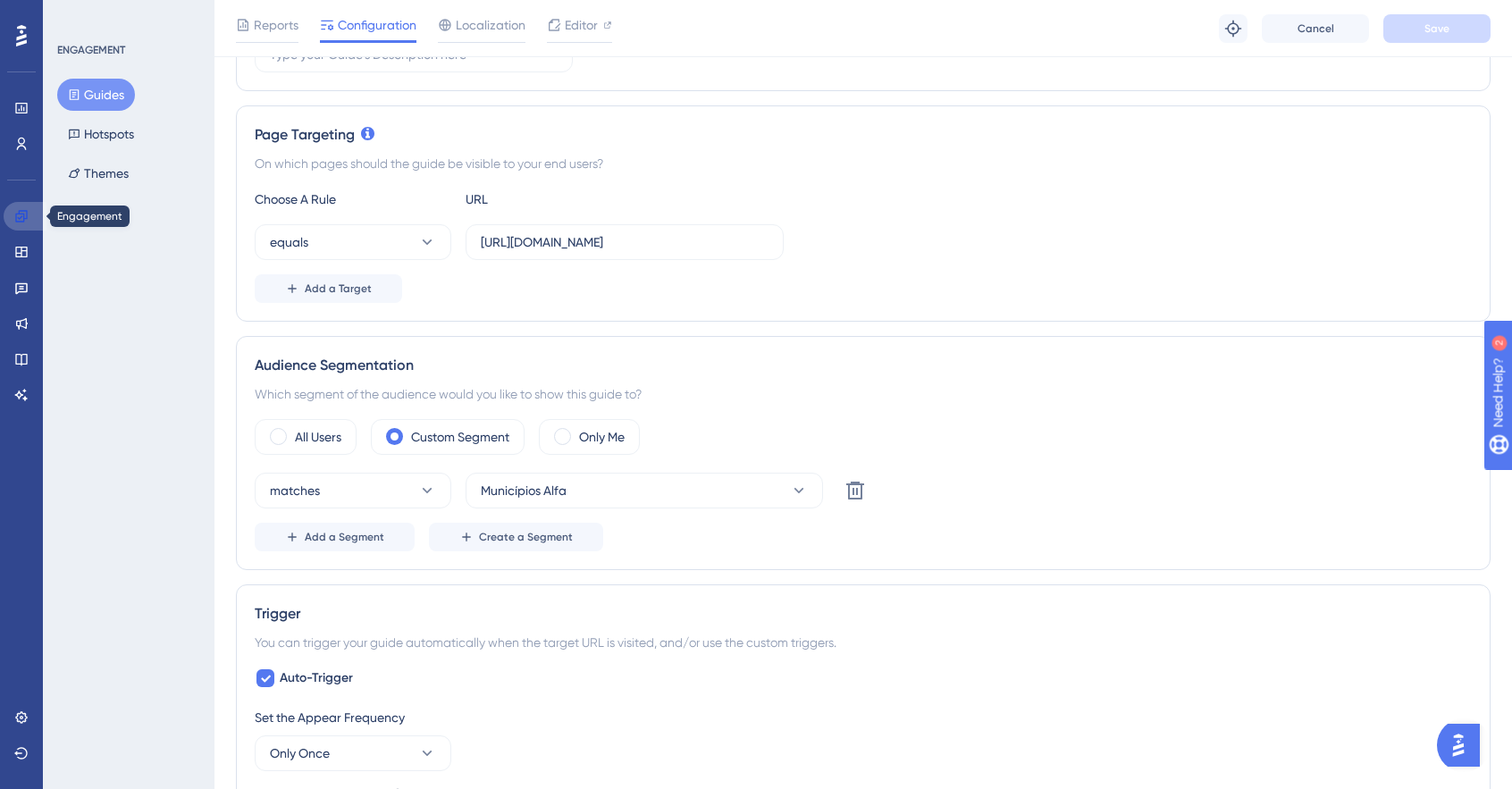
click at [24, 217] on icon at bounding box center [21, 215] width 11 height 11
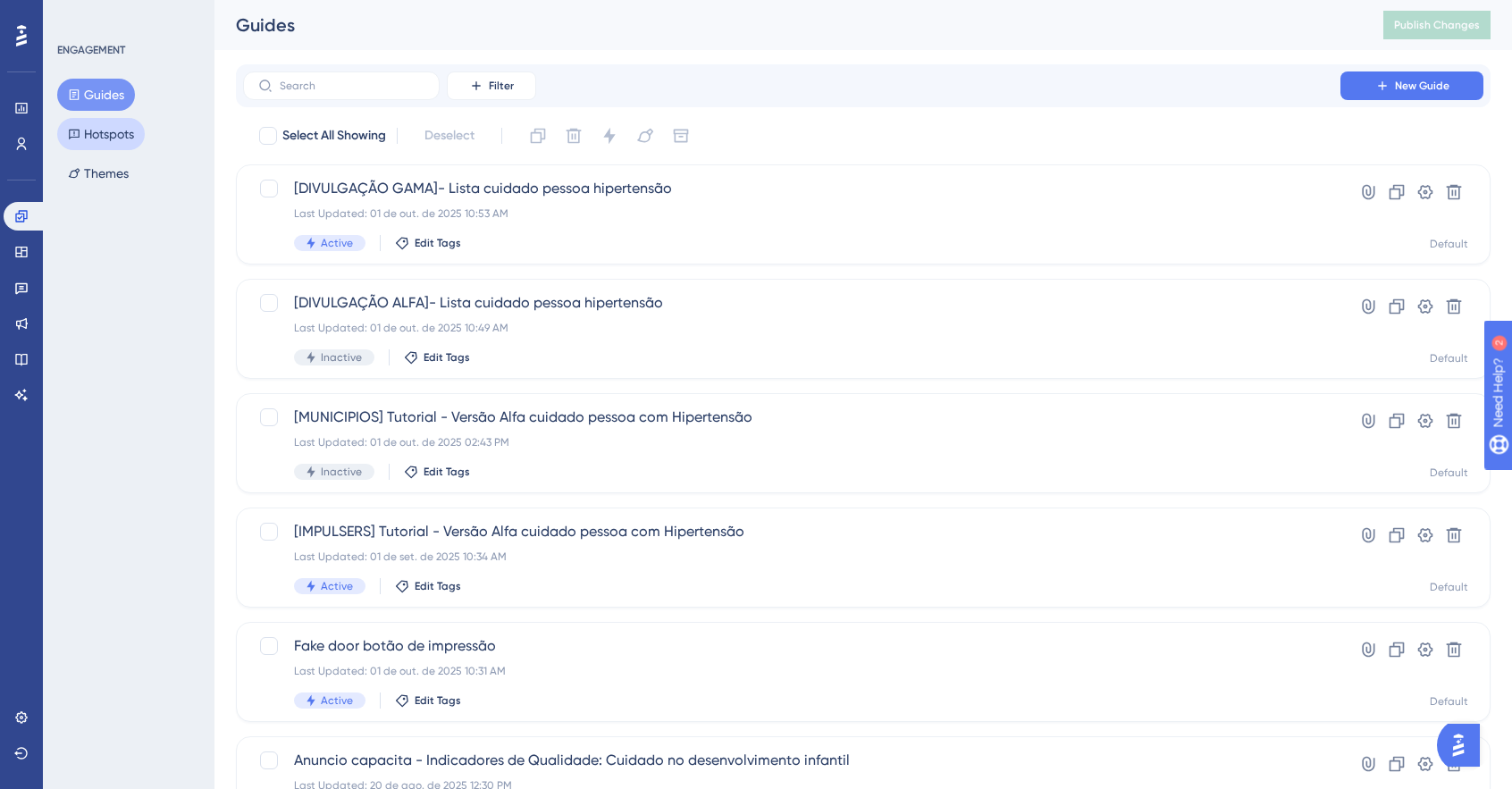
click at [143, 132] on button "Hotspots" at bounding box center [101, 134] width 88 height 32
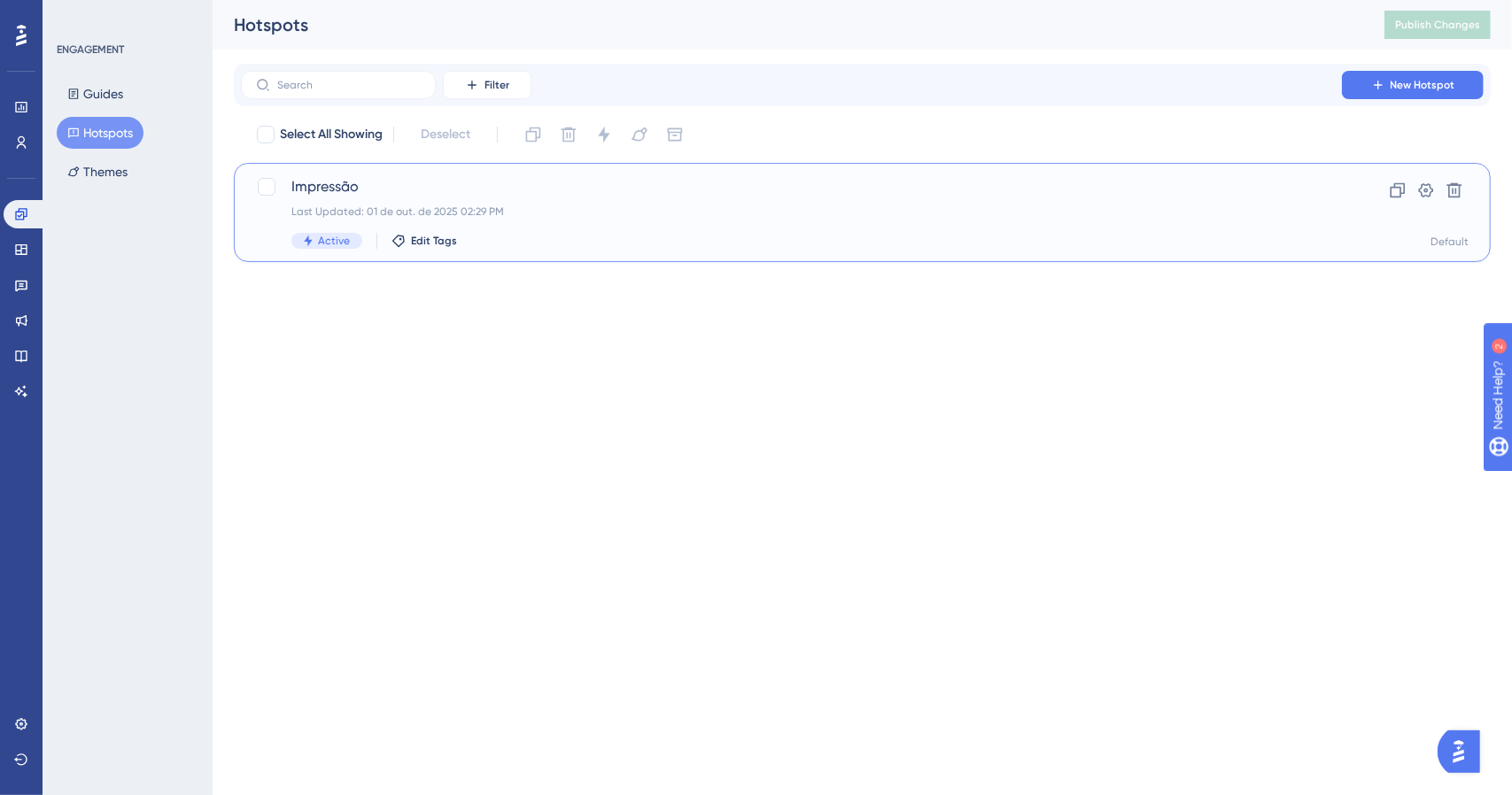
click at [673, 241] on div "Active Edit Tags" at bounding box center [791, 241] width 1000 height 16
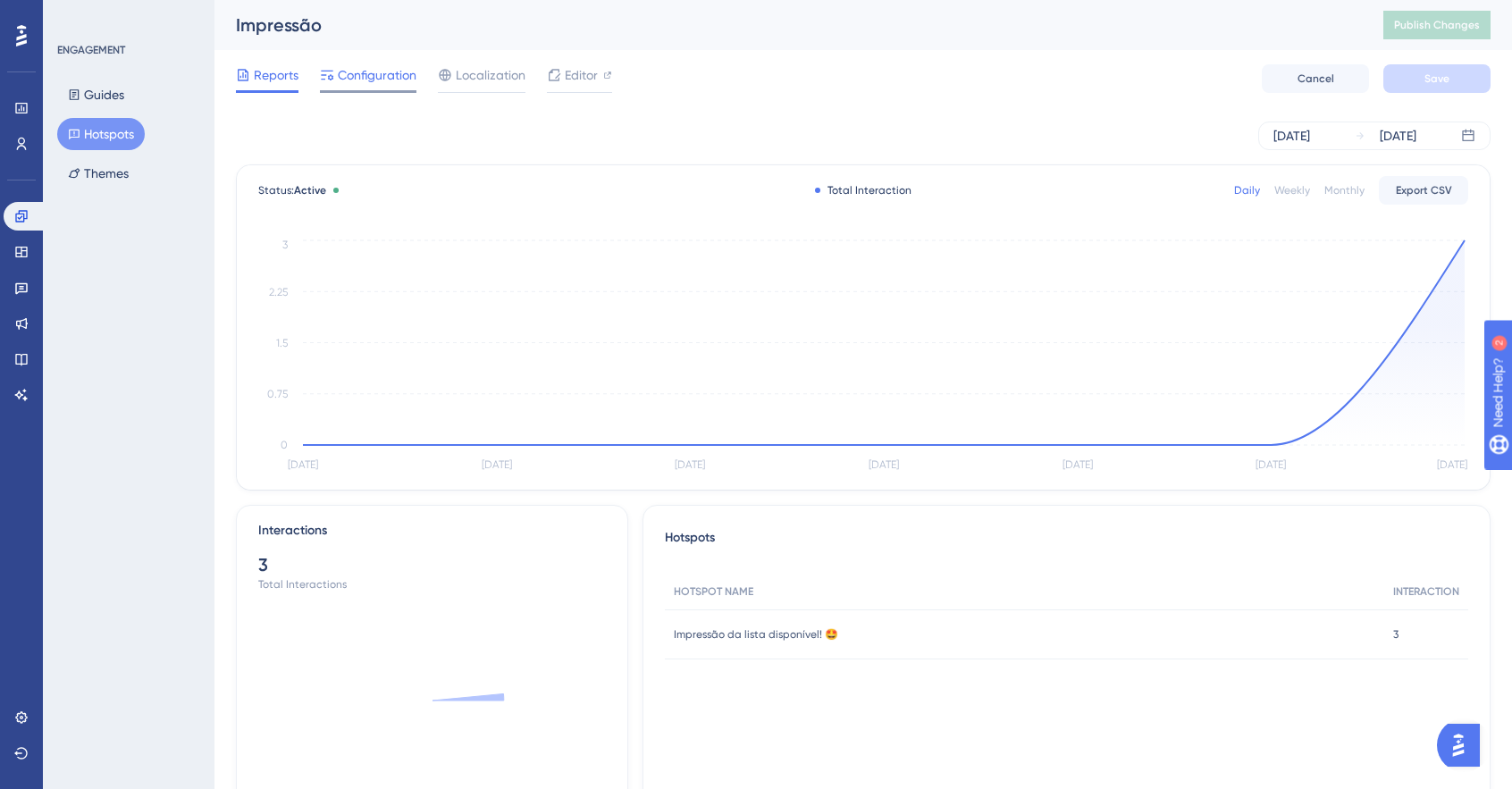
click at [385, 82] on span "Configuration" at bounding box center [377, 75] width 79 height 22
